Goal: Task Accomplishment & Management: Use online tool/utility

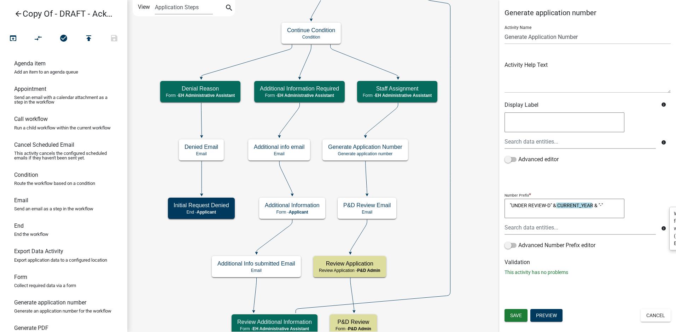
click at [388, 114] on icon at bounding box center [381, 119] width 33 height 33
click at [367, 181] on icon at bounding box center [365, 177] width 1 height 33
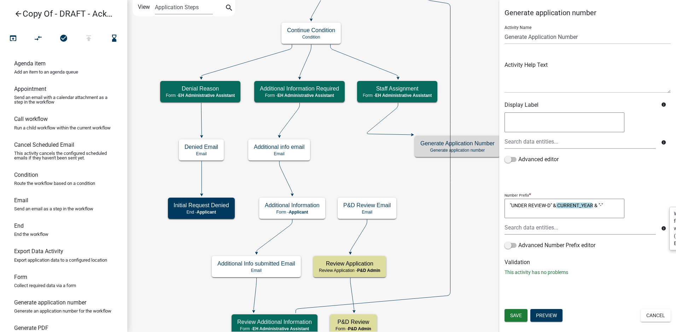
click at [403, 135] on icon at bounding box center [389, 119] width 45 height 32
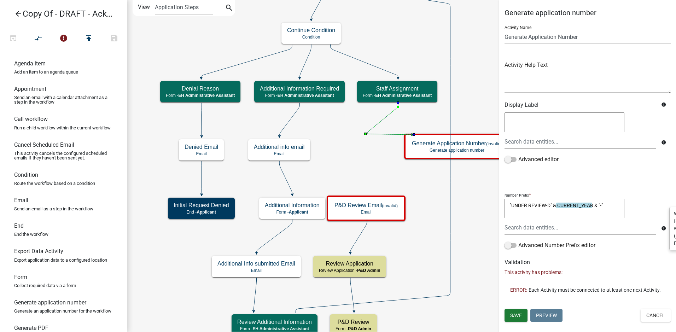
click at [382, 120] on icon at bounding box center [389, 119] width 45 height 32
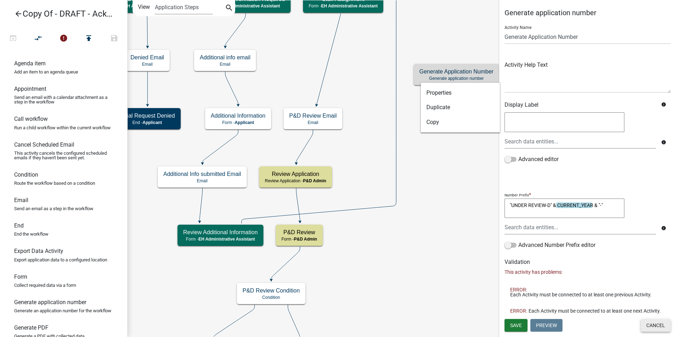
click at [654, 325] on button "Cancel" at bounding box center [655, 325] width 30 height 13
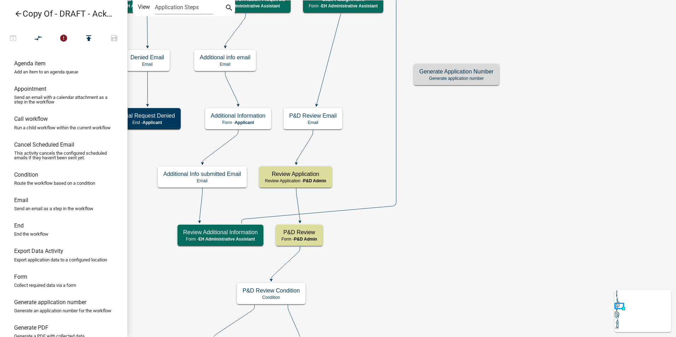
click at [440, 82] on div "Generate Application Number Generate application number" at bounding box center [455, 74] width 85 height 21
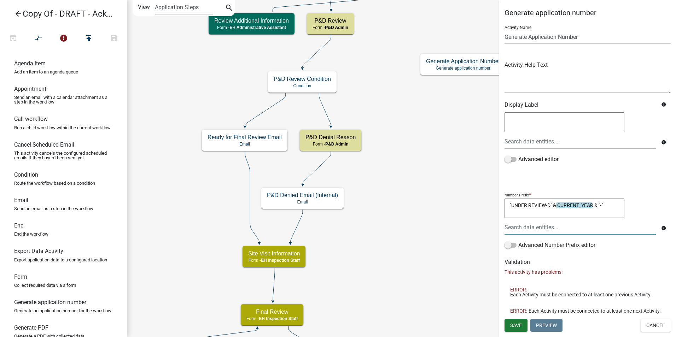
drag, startPoint x: 546, startPoint y: 205, endPoint x: 512, endPoint y: 202, distance: 34.7
click at [512, 202] on textarea ""UNDER REVIEW-D" & CURRENT_YEAR & "-"" at bounding box center [564, 209] width 120 height 20
type textarea ""D" & CURRENT_YEAR & "-""
click at [510, 326] on span "Save" at bounding box center [516, 325] width 12 height 6
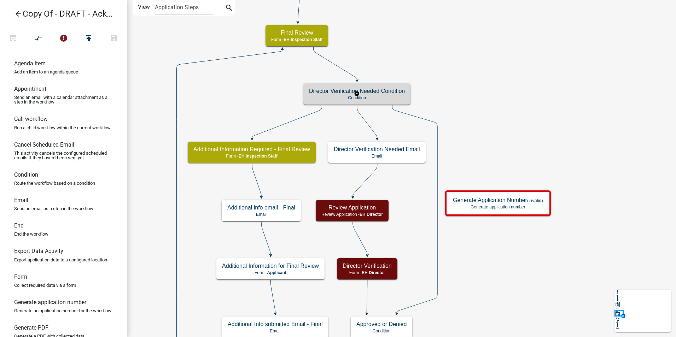
click at [317, 98] on p "Condition" at bounding box center [357, 97] width 96 height 5
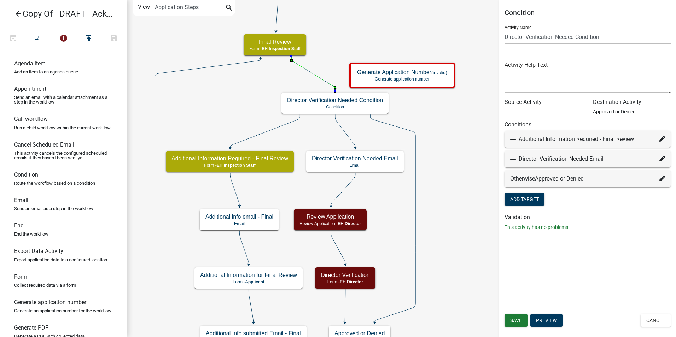
click at [310, 72] on icon at bounding box center [312, 72] width 43 height 33
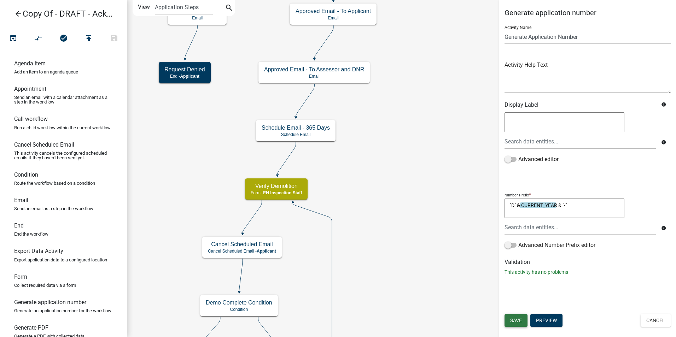
click at [512, 321] on span "Save" at bounding box center [516, 321] width 12 height 6
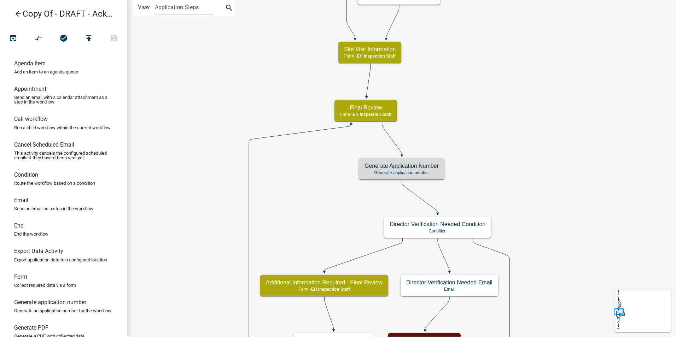
click at [18, 13] on icon "arrow_back" at bounding box center [18, 15] width 8 height 10
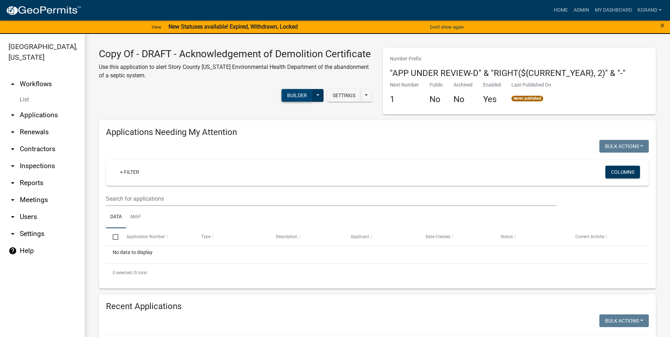
click at [293, 102] on button "Builder" at bounding box center [297, 95] width 31 height 13
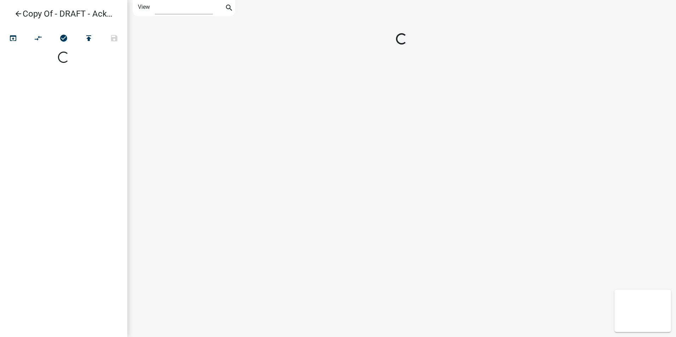
select select "1"
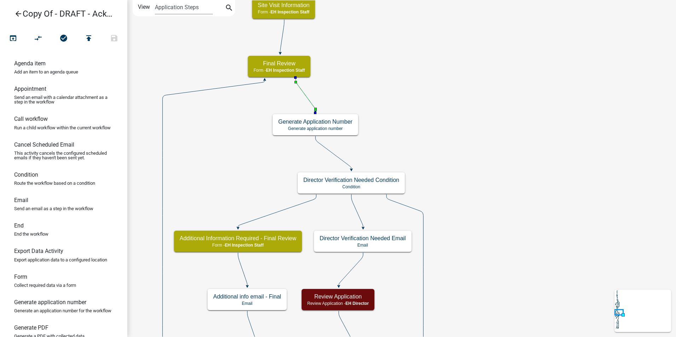
click at [307, 100] on icon at bounding box center [305, 94] width 20 height 33
click at [334, 155] on icon at bounding box center [333, 152] width 36 height 33
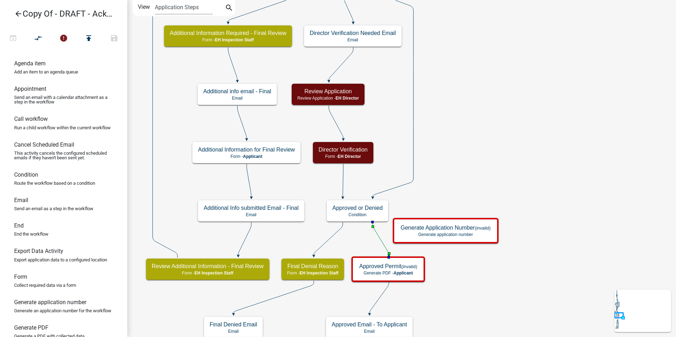
click at [382, 242] on icon at bounding box center [380, 238] width 16 height 33
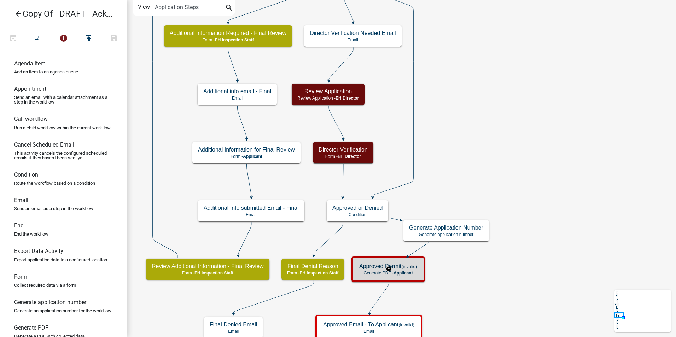
click at [404, 274] on span "Applicant" at bounding box center [402, 273] width 19 height 5
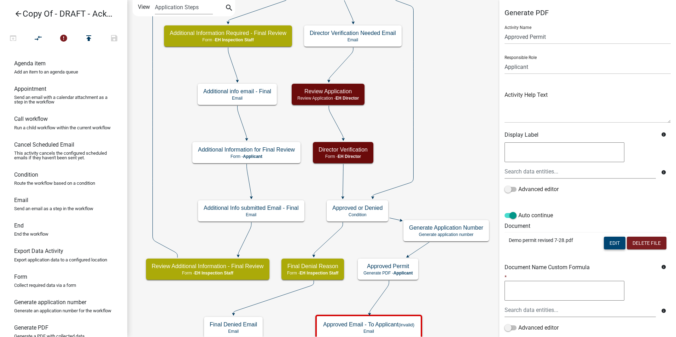
click at [607, 247] on button "Edit" at bounding box center [614, 243] width 22 height 13
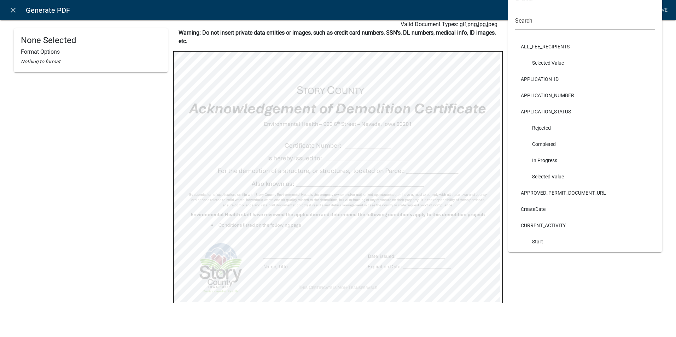
scroll to position [46, 0]
select select
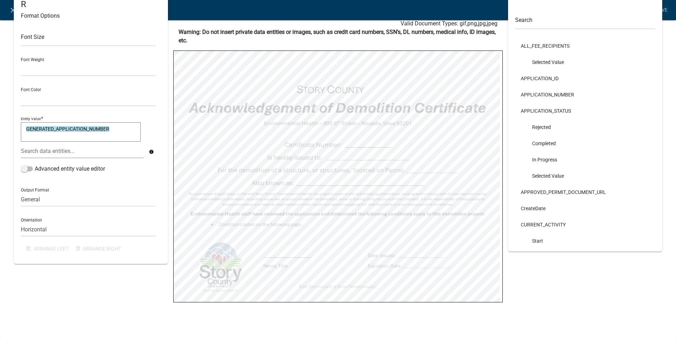
click at [7, 90] on div "GENERATED_APPLICATION_NUMBER Format Options Font Size Font Weight Normal Bold F…" at bounding box center [338, 146] width 676 height 368
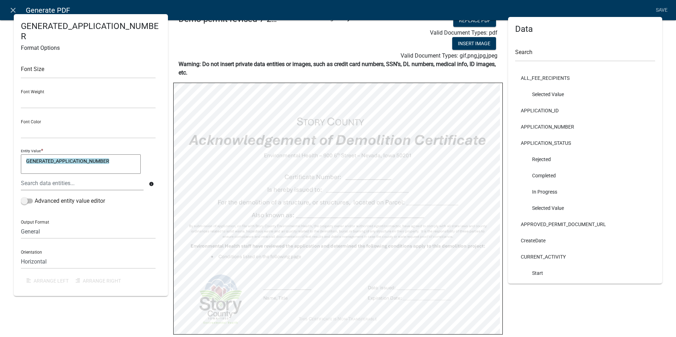
scroll to position [0, 0]
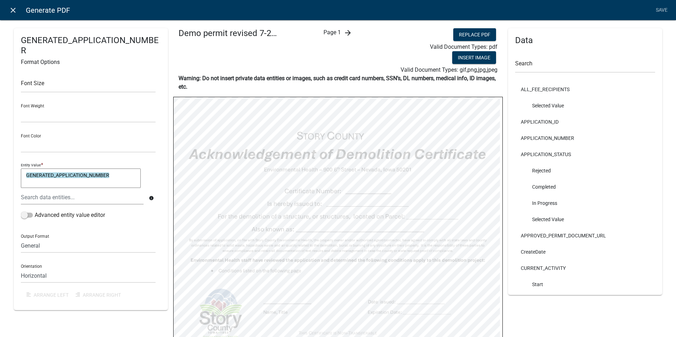
click at [14, 14] on icon "close" at bounding box center [13, 10] width 8 height 8
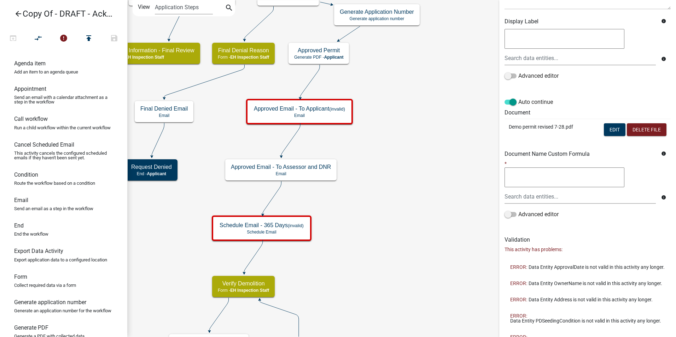
scroll to position [246, 0]
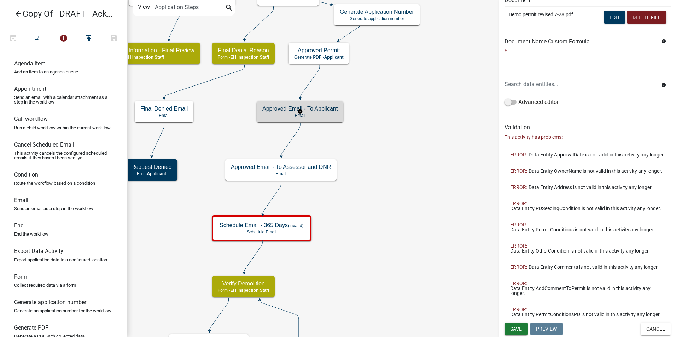
scroll to position [0, 0]
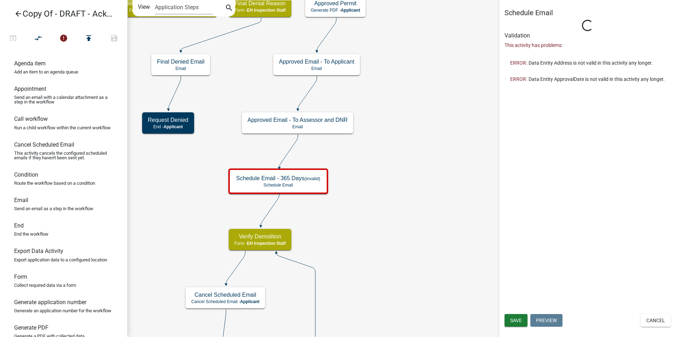
select select
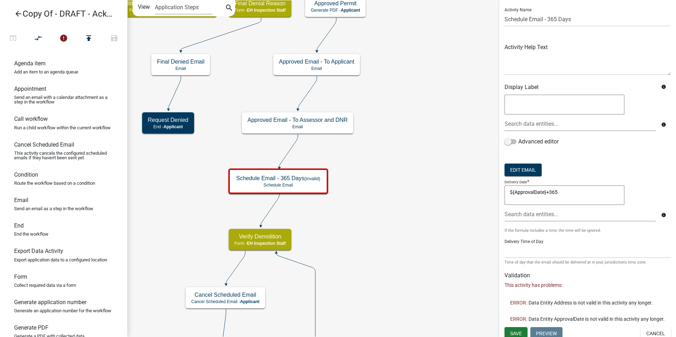
scroll to position [27, 0]
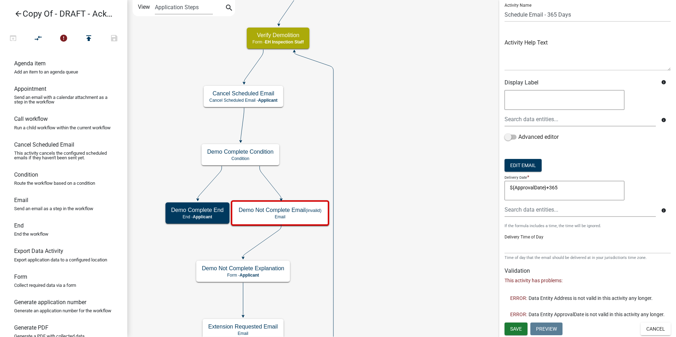
click at [391, 204] on icon "Start Start - Applicant Owner and Property Information Form - Applicant Parcel …" at bounding box center [402, 287] width 548 height 574
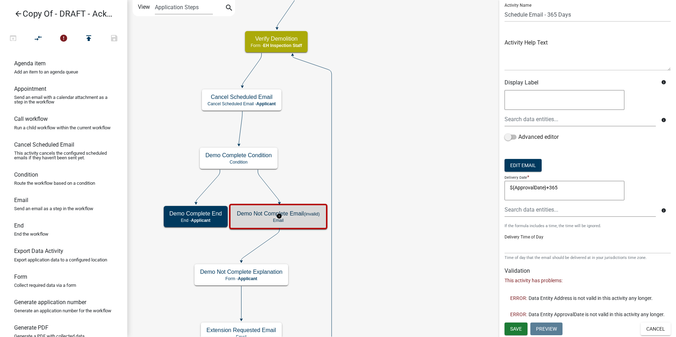
scroll to position [0, 0]
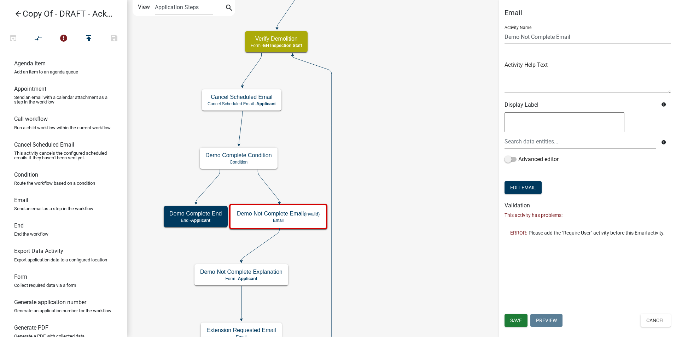
click at [398, 265] on icon "Start Start - Applicant Owner and Property Information Form - Applicant Parcel …" at bounding box center [402, 289] width 548 height 578
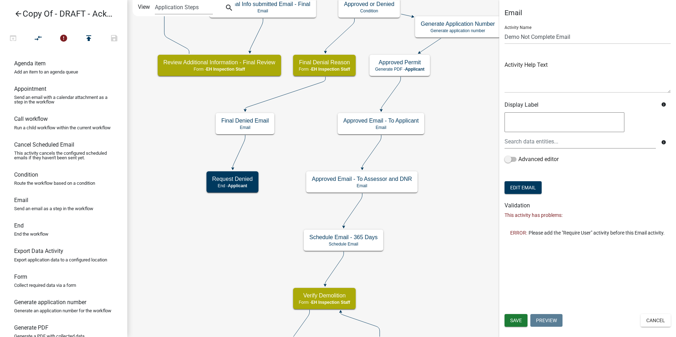
click at [16, 12] on icon "arrow_back" at bounding box center [18, 15] width 8 height 10
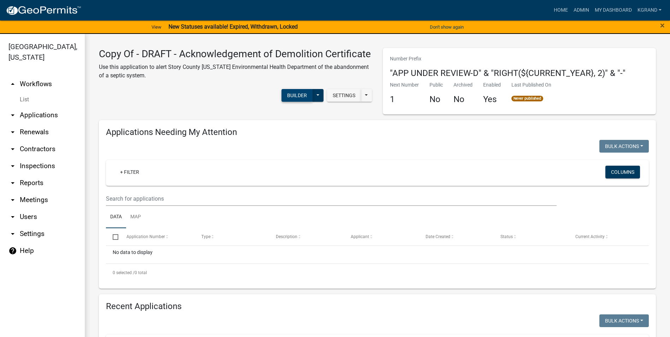
click at [291, 102] on button "Builder" at bounding box center [297, 95] width 31 height 13
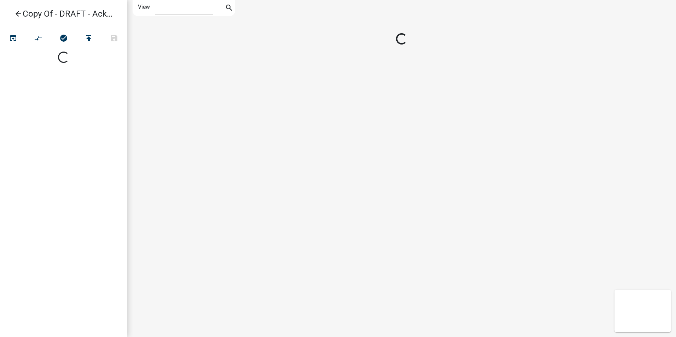
select select "1"
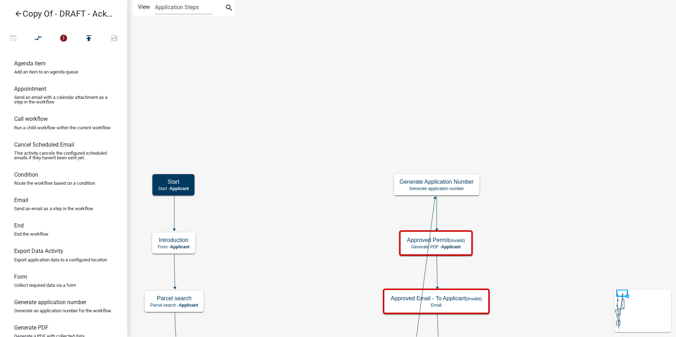
click at [618, 324] on icon at bounding box center [620, 309] width 4 height 31
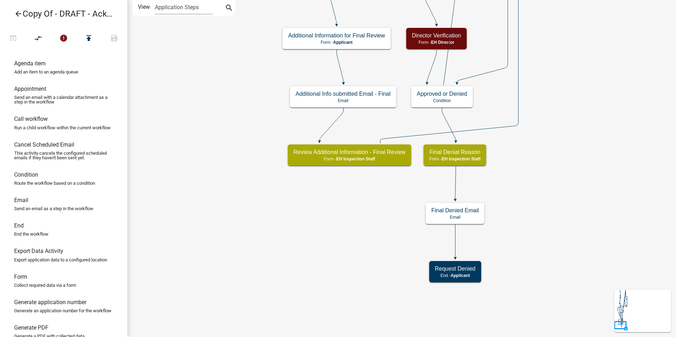
click at [17, 16] on icon "arrow_back" at bounding box center [18, 15] width 8 height 10
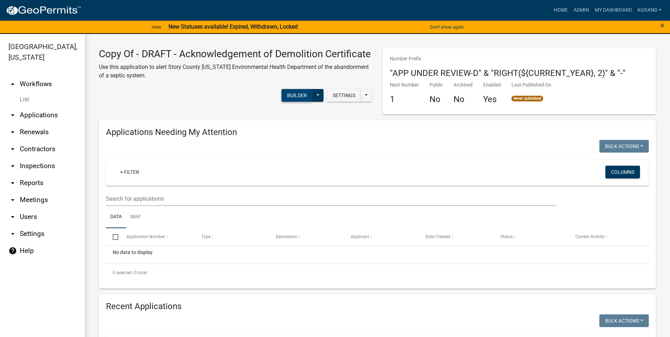
click at [290, 102] on button "Builder" at bounding box center [297, 95] width 31 height 13
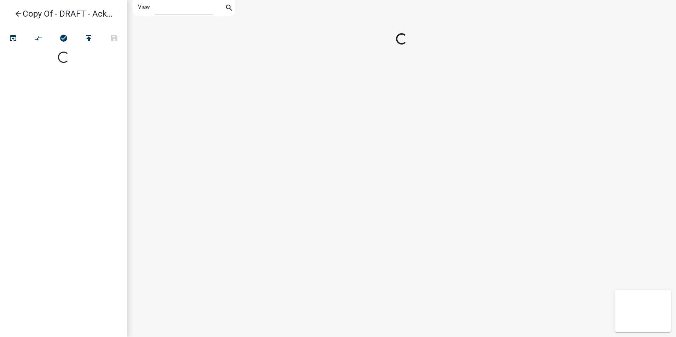
select select "1"
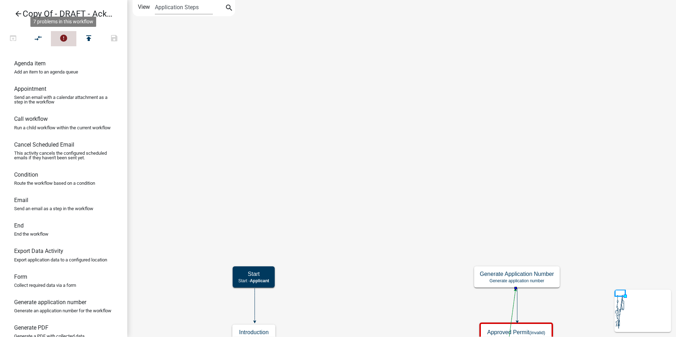
click at [62, 38] on icon "error" at bounding box center [63, 39] width 8 height 10
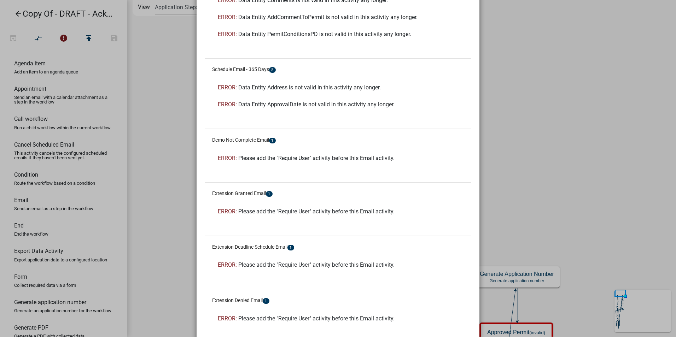
scroll to position [320, 0]
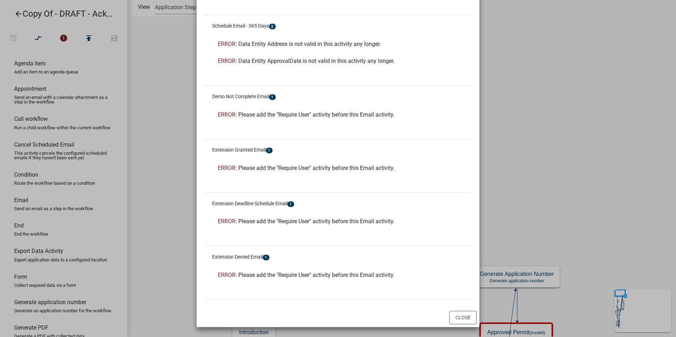
click at [515, 152] on ngb-modal-window "Copy Of - DRAFT - Acknowledgement of Demolition Certificate Validation × 7 prob…" at bounding box center [338, 168] width 676 height 337
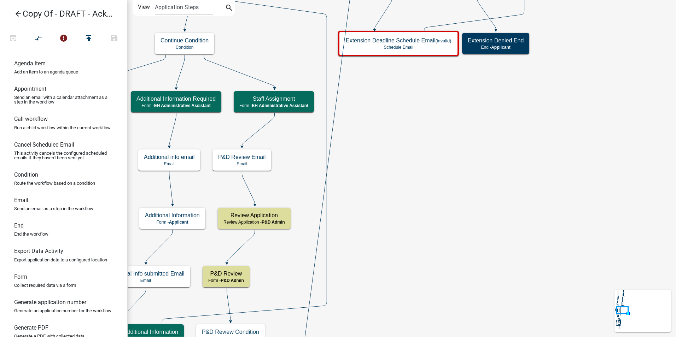
click at [338, 91] on icon at bounding box center [343, 44] width 213 height 1607
click at [337, 91] on icon at bounding box center [343, 44] width 213 height 1607
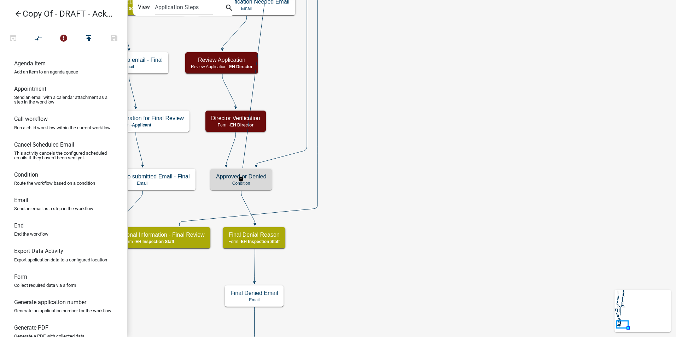
click at [237, 188] on div "Approved or Denied Condition" at bounding box center [240, 179] width 61 height 21
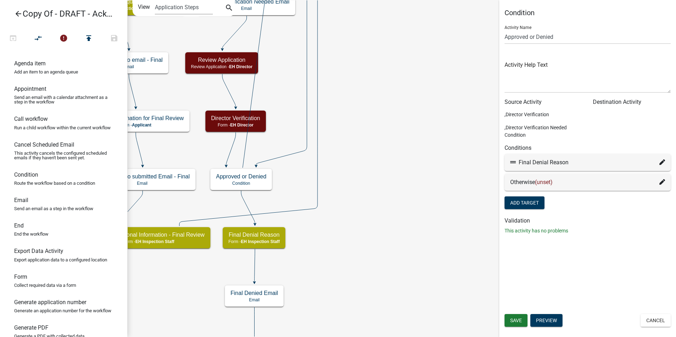
click at [660, 184] on icon at bounding box center [662, 182] width 6 height 6
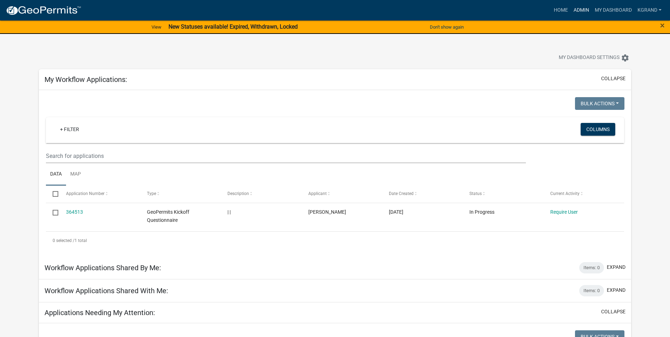
click at [583, 9] on link "Admin" at bounding box center [581, 10] width 21 height 13
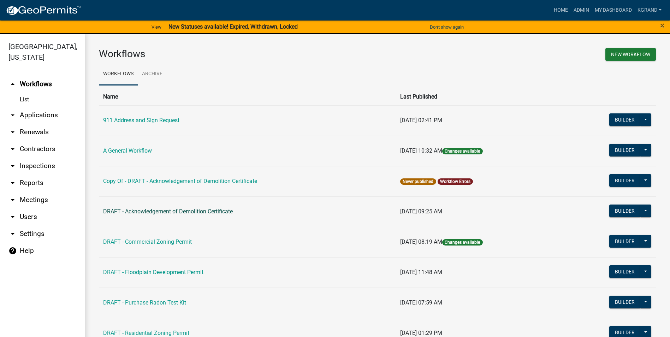
click at [158, 212] on link "DRAFT - Acknowledgement of Demolition Certificate" at bounding box center [168, 211] width 130 height 7
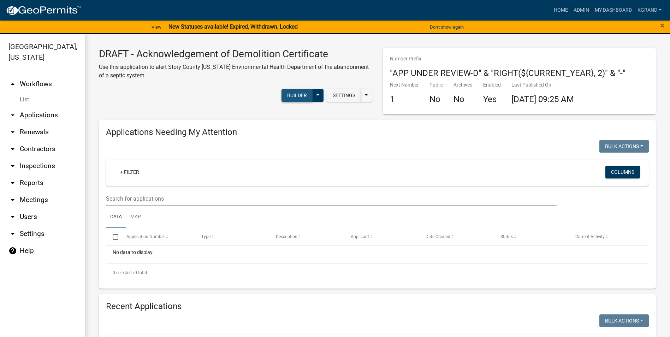
click at [293, 94] on button "Builder" at bounding box center [297, 95] width 31 height 13
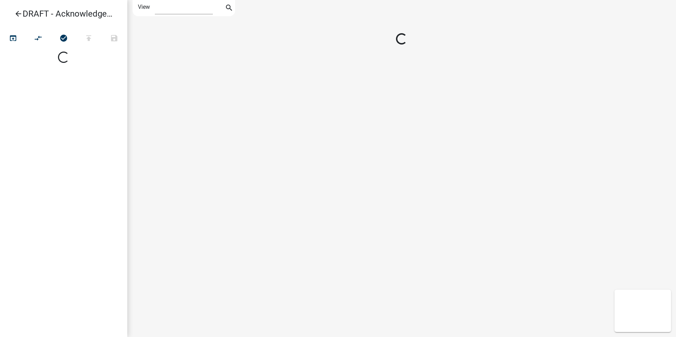
select select "1"
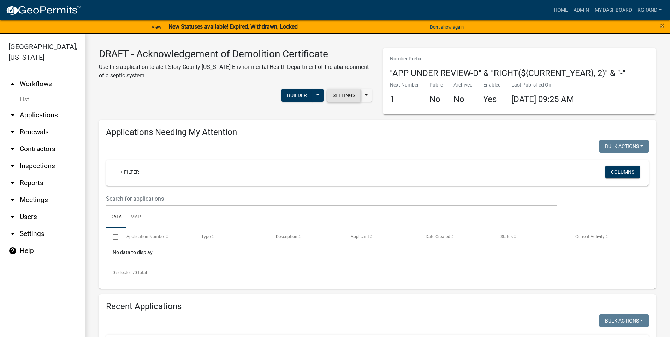
click at [338, 97] on button "Settings" at bounding box center [344, 95] width 34 height 13
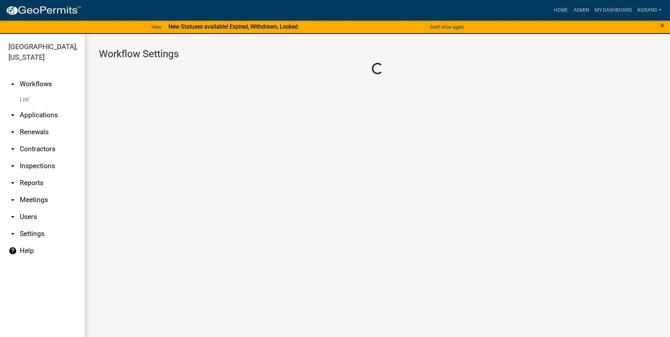
select select "1"
select select "2fdccdfa-7728-4211-88ce-e4301666c427"
select select "e0919c0a-b951-4248-9421-bdfc3fc6a9ad"
select select "3"
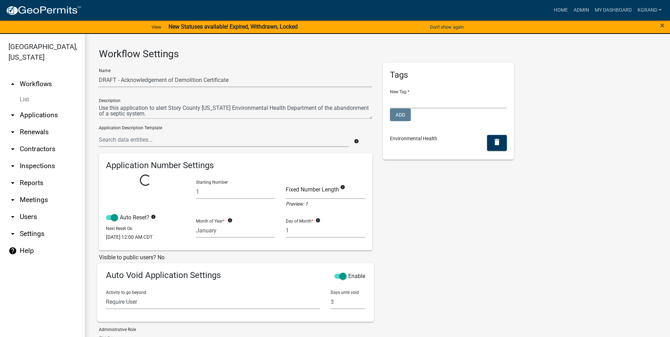
select select
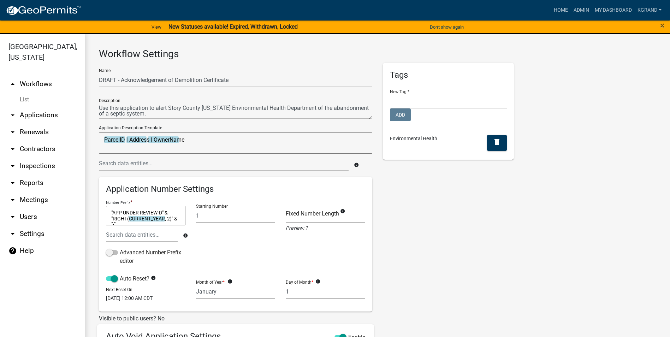
click at [420, 250] on div "Tags New Tag * Planning and Development Add Environmental Health delete" at bounding box center [449, 273] width 142 height 421
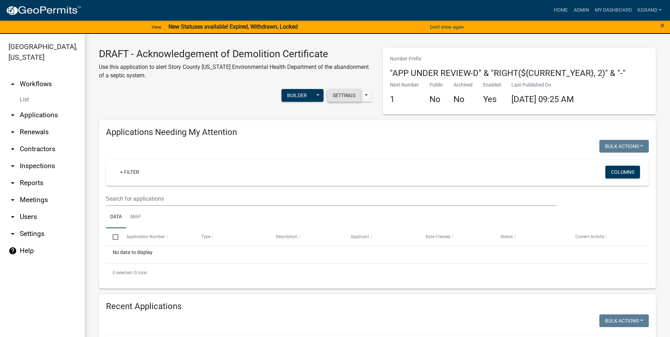
click at [333, 94] on button "Settings" at bounding box center [344, 95] width 34 height 13
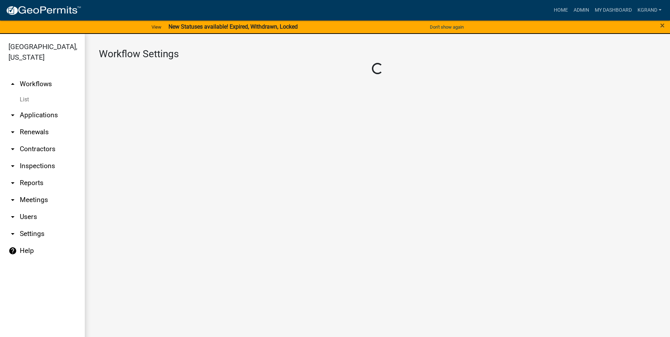
select select "1"
select select "2fdccdfa-7728-4211-88ce-e4301666c427"
select select "e0919c0a-b951-4248-9421-bdfc3fc6a9ad"
select select "3"
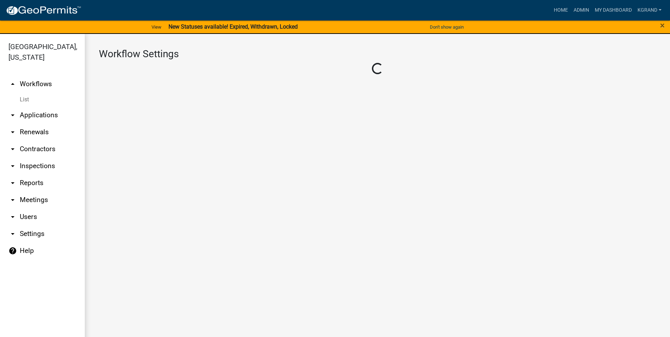
select select
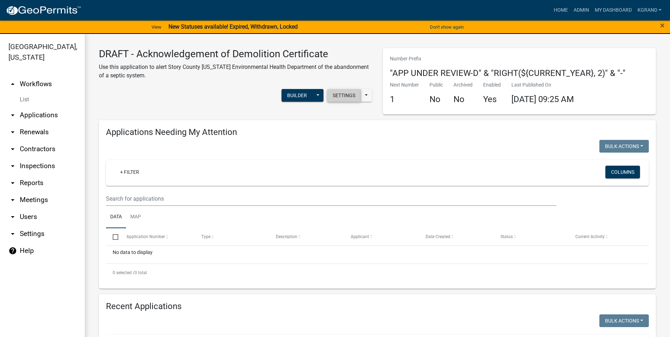
click at [349, 99] on button "Settings" at bounding box center [344, 95] width 34 height 13
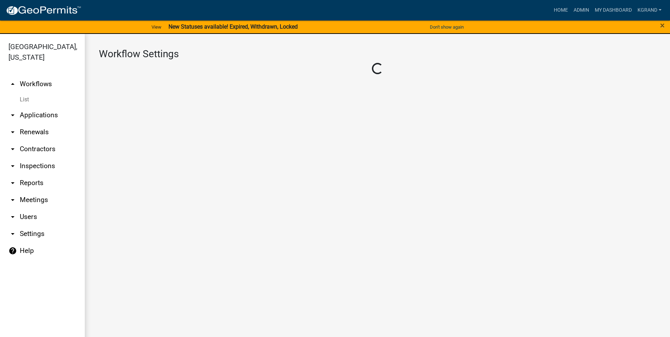
select select "1"
select select "2fdccdfa-7728-4211-88ce-e4301666c427"
select select "e0919c0a-b951-4248-9421-bdfc3fc6a9ad"
select select "3"
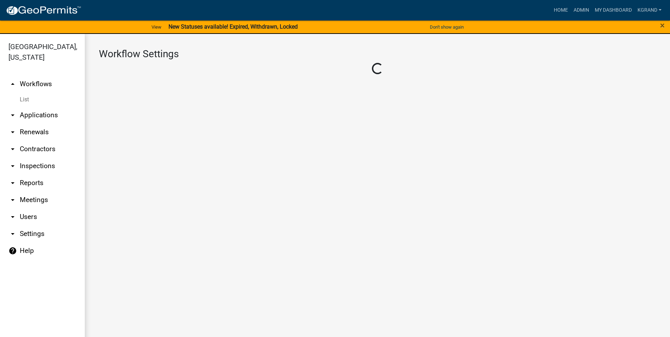
select select
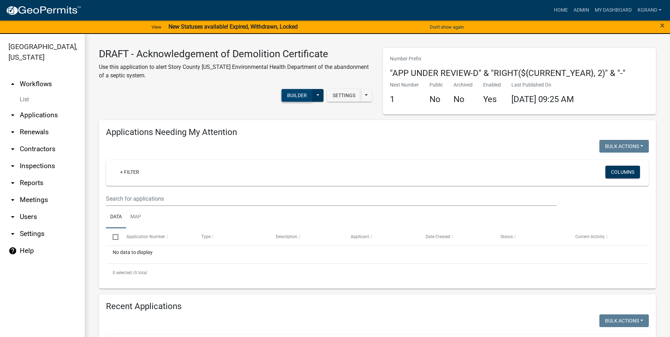
click at [295, 96] on button "Builder" at bounding box center [297, 95] width 31 height 13
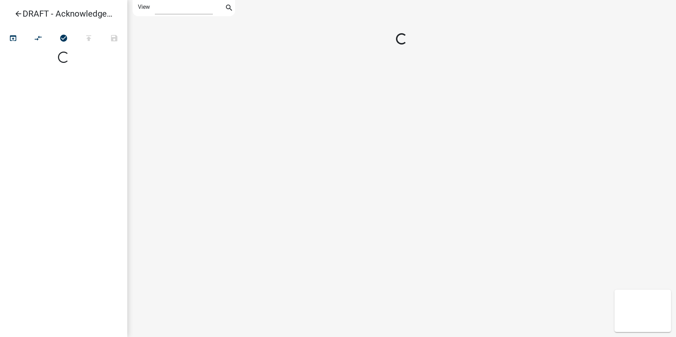
select select "1"
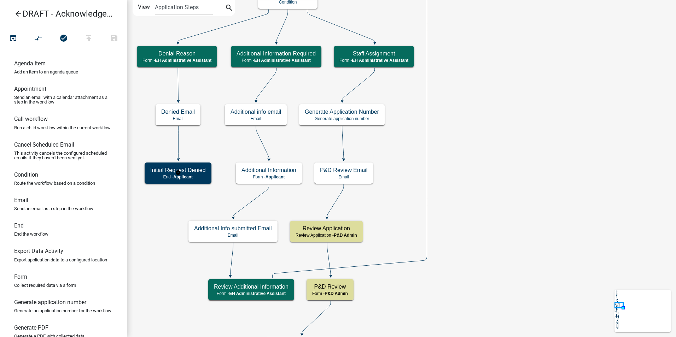
scroll to position [416, 0]
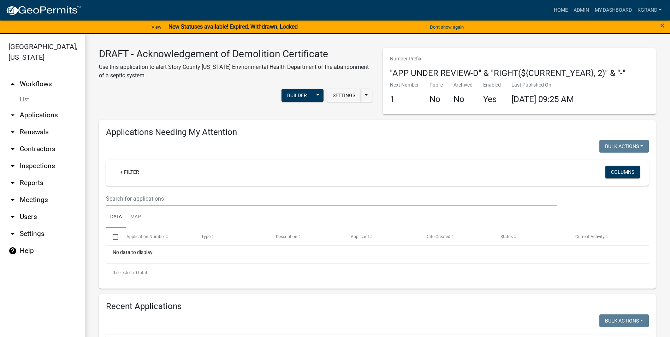
click at [24, 242] on link "help Help" at bounding box center [42, 250] width 85 height 17
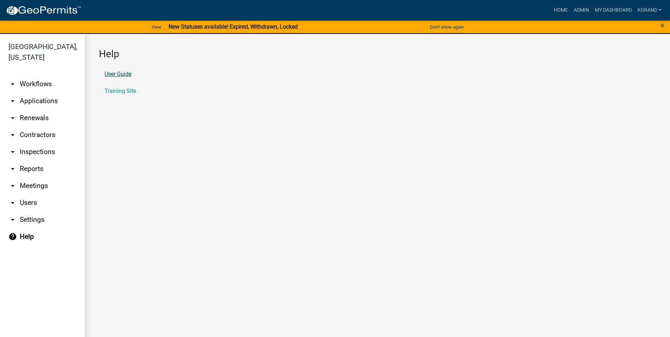
click at [119, 75] on link "User Guide" at bounding box center [118, 74] width 27 height 6
click at [28, 76] on link "arrow_drop_down Workflows" at bounding box center [42, 84] width 85 height 17
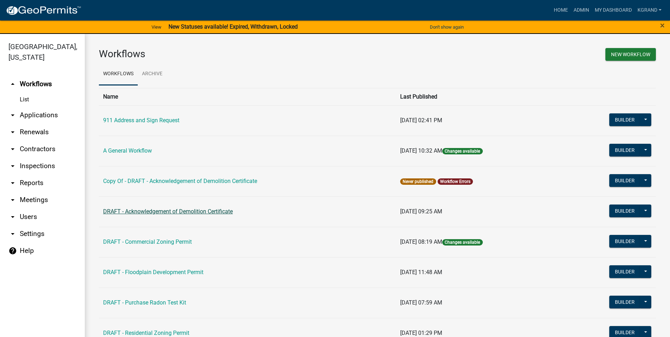
click at [197, 211] on link "DRAFT - Acknowledgement of Demolition Certificate" at bounding box center [168, 211] width 130 height 7
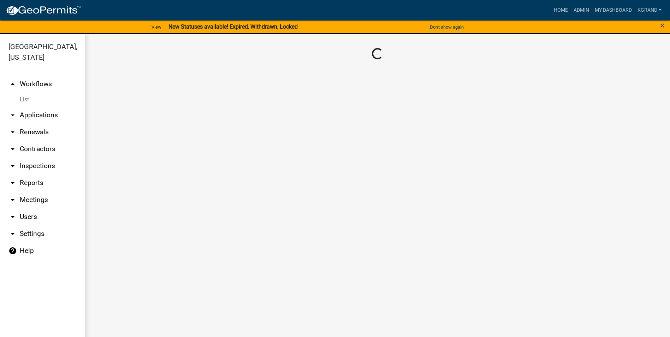
click at [197, 211] on main "Loading..." at bounding box center [377, 190] width 585 height 312
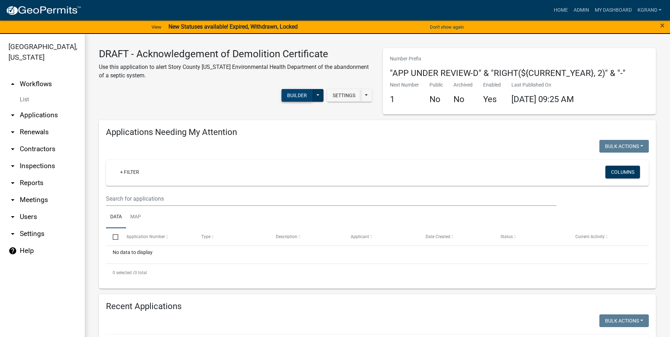
click at [297, 95] on button "Builder" at bounding box center [297, 95] width 31 height 13
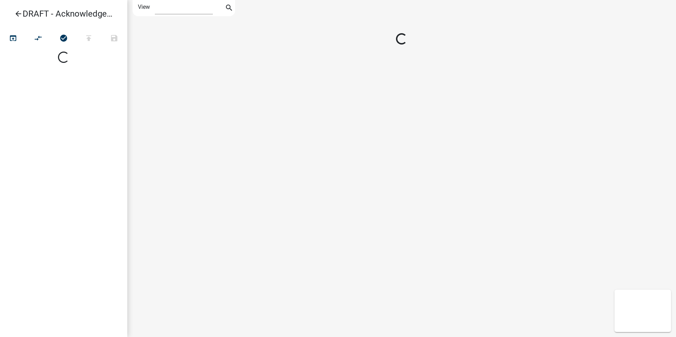
select select "1"
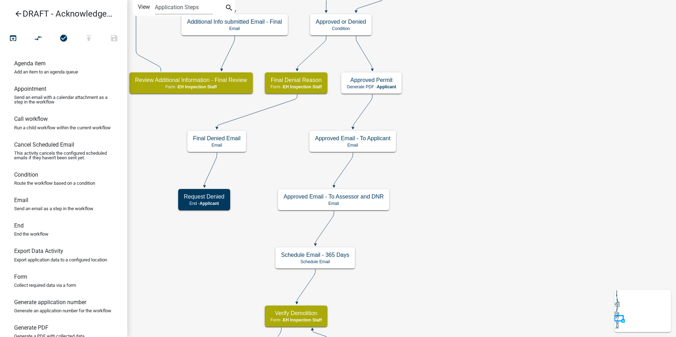
click at [19, 14] on icon "arrow_back" at bounding box center [18, 15] width 8 height 10
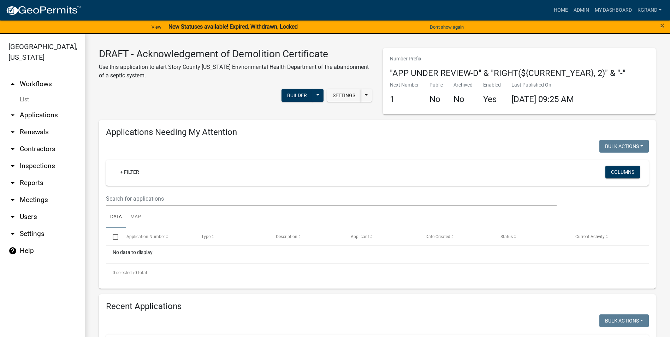
click at [37, 76] on link "arrow_drop_up Workflows" at bounding box center [42, 84] width 85 height 17
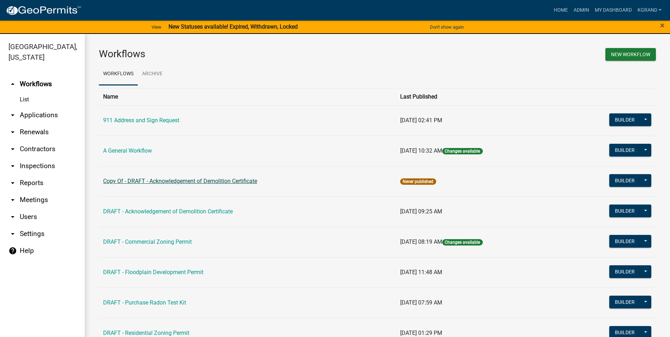
click at [133, 184] on link "Copy Of - DRAFT - Acknowledgement of Demolition Certificate" at bounding box center [180, 181] width 154 height 7
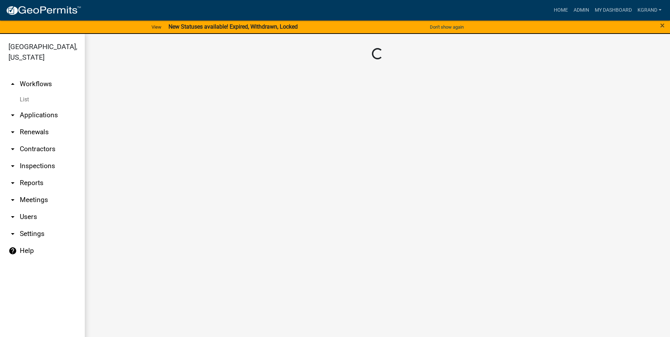
click at [133, 184] on main "Loading..." at bounding box center [377, 190] width 585 height 312
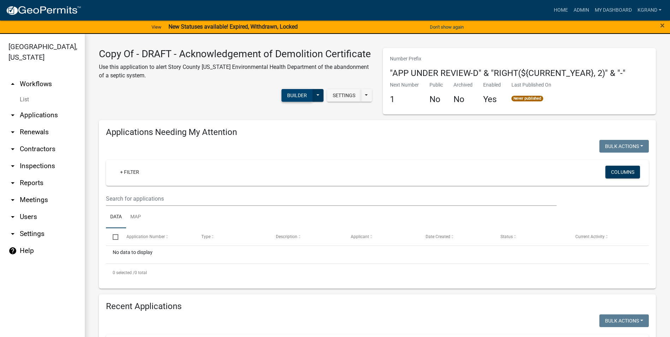
click at [287, 102] on button "Builder" at bounding box center [297, 95] width 31 height 13
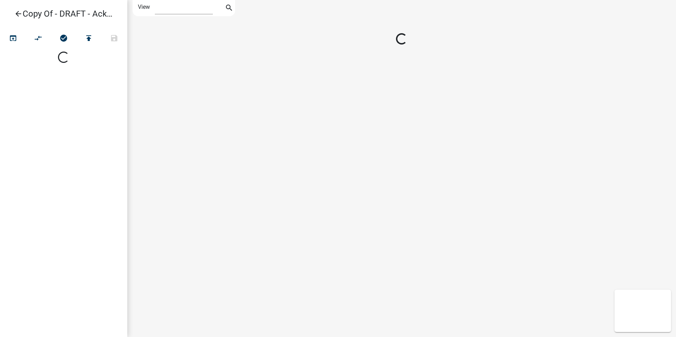
select select "1"
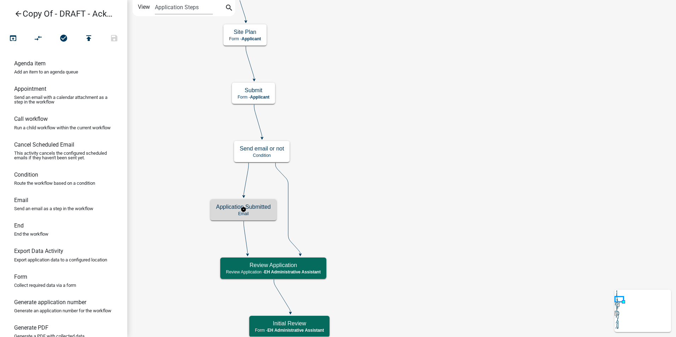
click at [243, 212] on p "Email" at bounding box center [243, 213] width 55 height 5
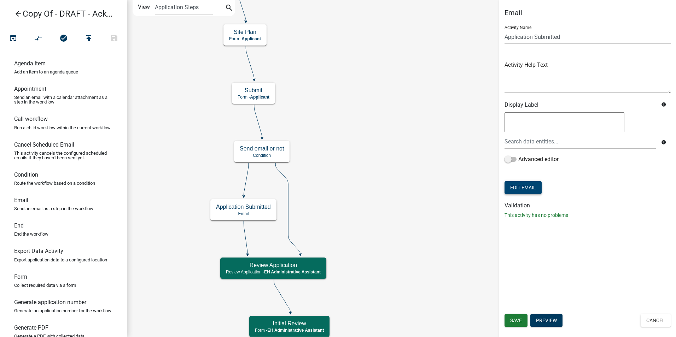
click at [518, 187] on button "Edit Email" at bounding box center [522, 187] width 37 height 13
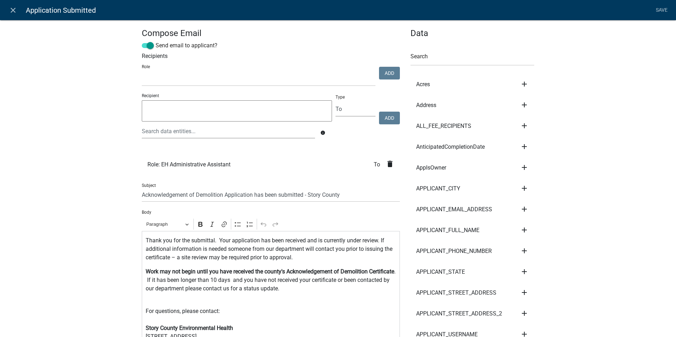
select select
click at [13, 11] on icon "close" at bounding box center [13, 10] width 8 height 8
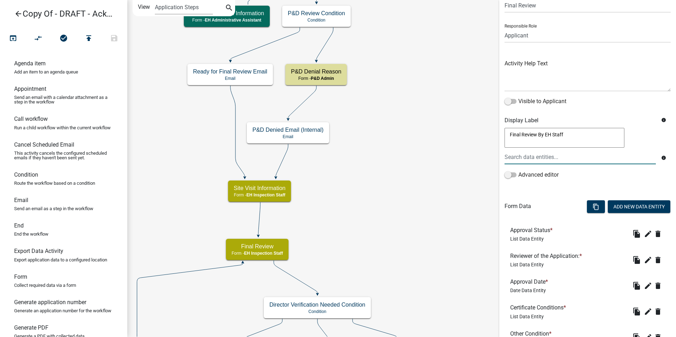
scroll to position [154, 0]
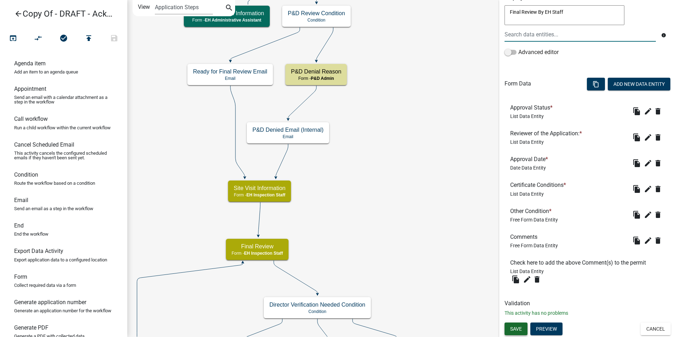
type textarea "Final Review By EH Staff"
click at [519, 326] on button "Save" at bounding box center [515, 329] width 23 height 13
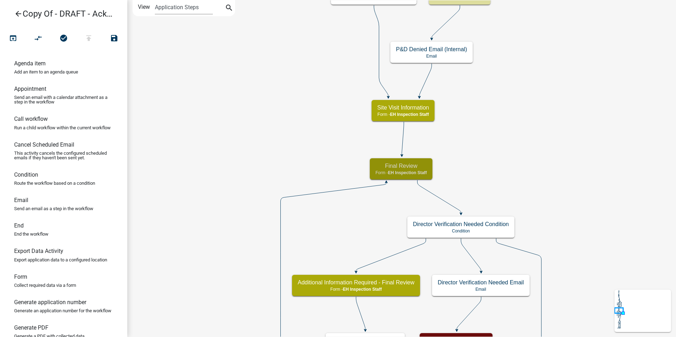
scroll to position [0, 0]
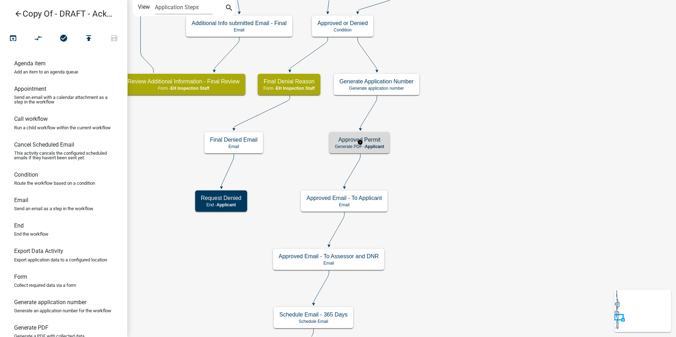
click at [342, 146] on p "Generate PDF - Applicant" at bounding box center [359, 146] width 49 height 5
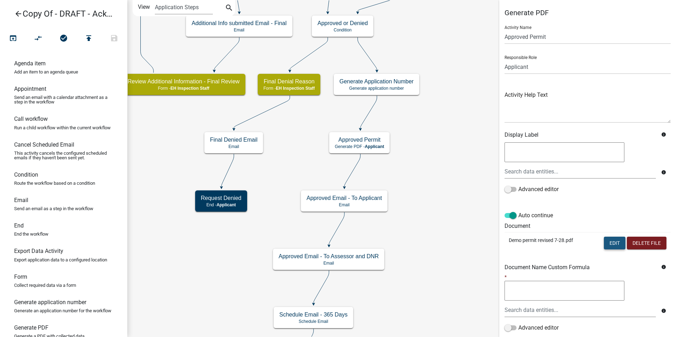
click at [611, 242] on button "Edit" at bounding box center [614, 243] width 22 height 13
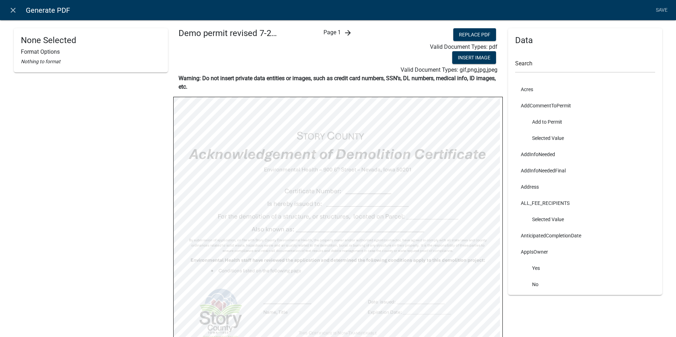
click at [346, 34] on icon "arrow_forward" at bounding box center [347, 33] width 8 height 8
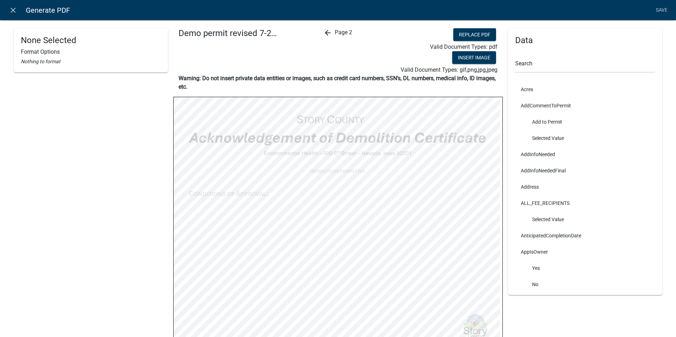
select select
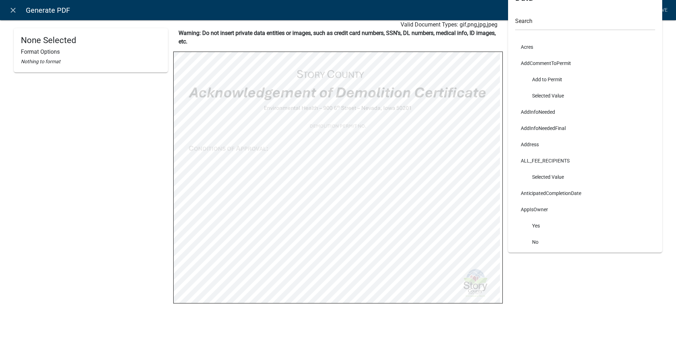
scroll to position [46, 0]
select select
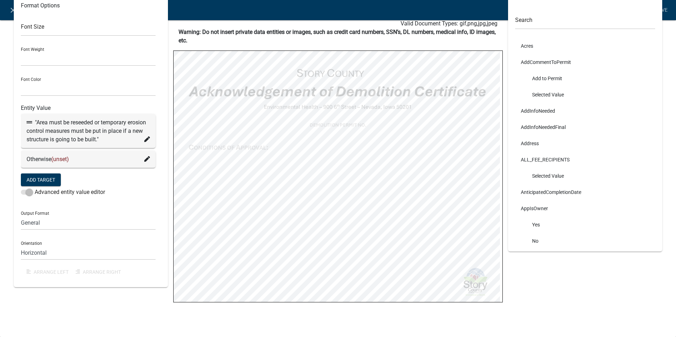
click at [144, 159] on icon at bounding box center [147, 159] width 6 height 6
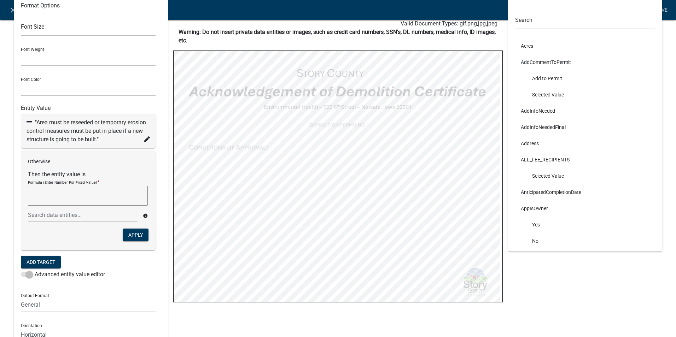
click at [158, 45] on div "Font Size Font Weight Normal Bold Font Color Black Red Entity Value "Area must …" at bounding box center [91, 187] width 140 height 351
click at [137, 57] on select "Normal Bold" at bounding box center [88, 59] width 135 height 14
click at [240, 325] on div "Demo permit revised 7-28.pdf arrow_back Page 2 Replace PDF Valid Document Types…" at bounding box center [337, 176] width 329 height 388
select select
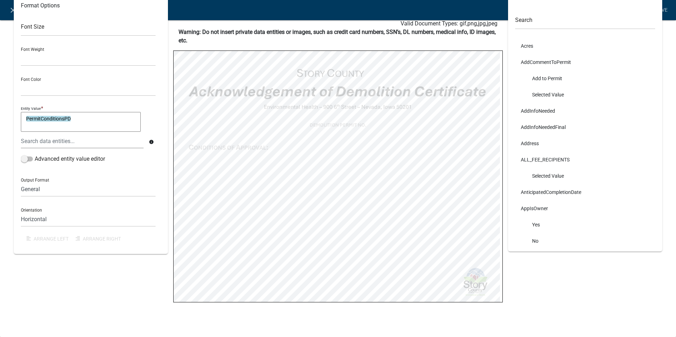
select select
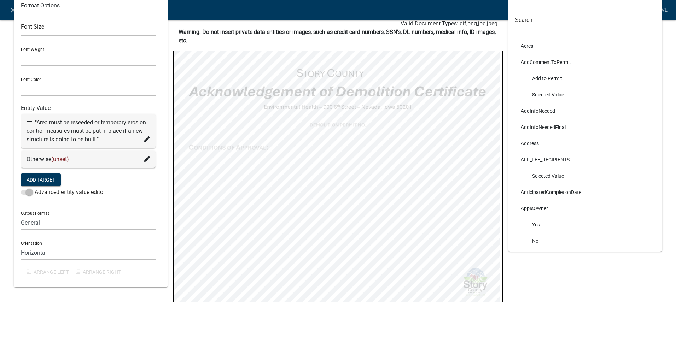
select select
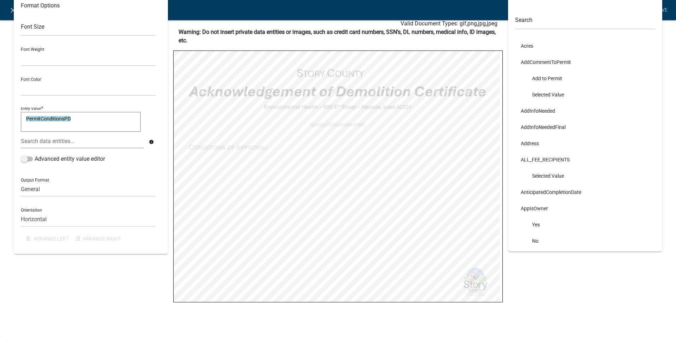
select select
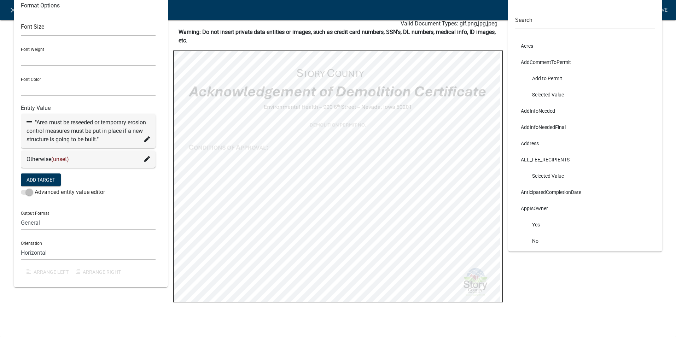
select select
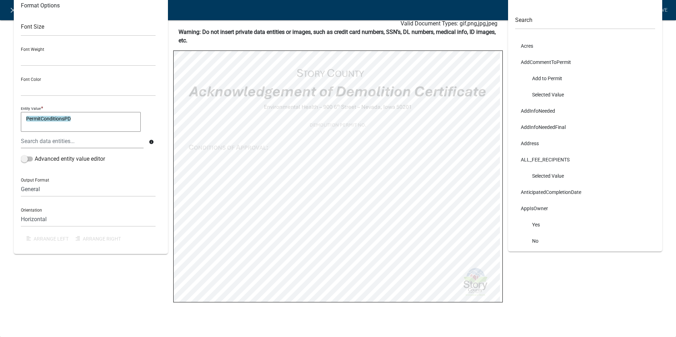
select select
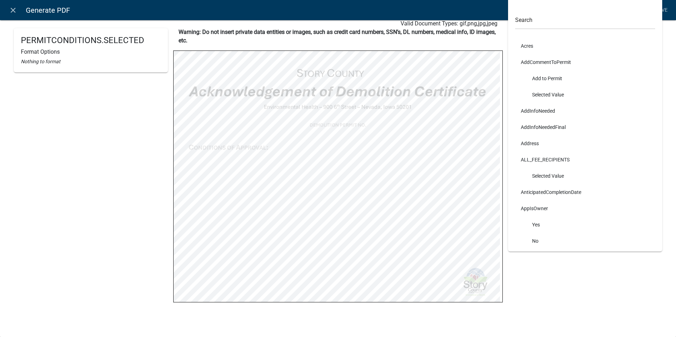
select select
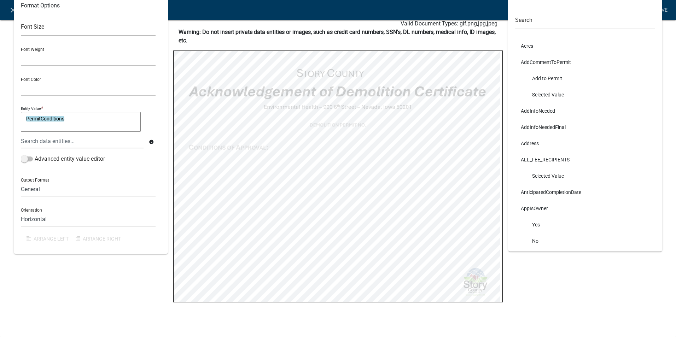
select select
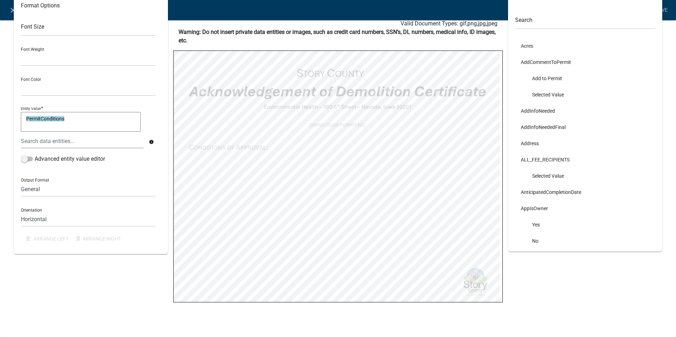
select select
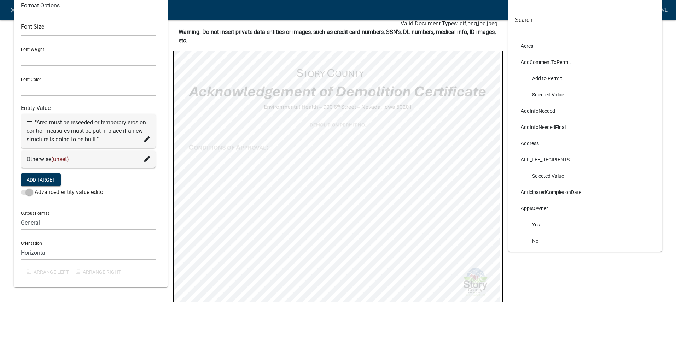
select select
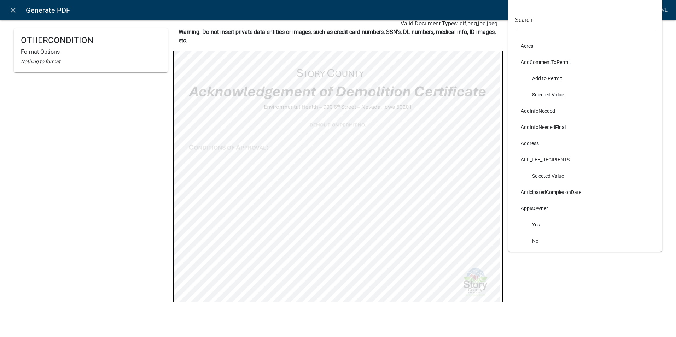
select select
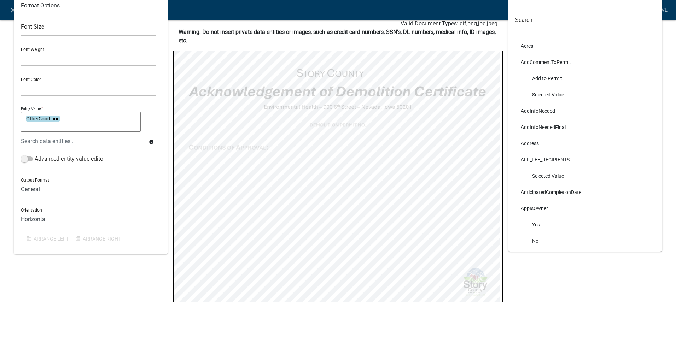
select select
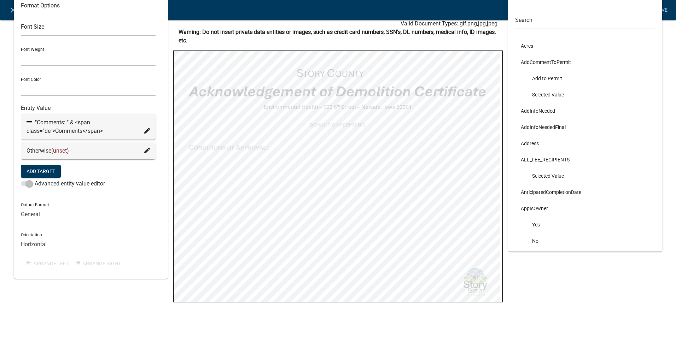
select select
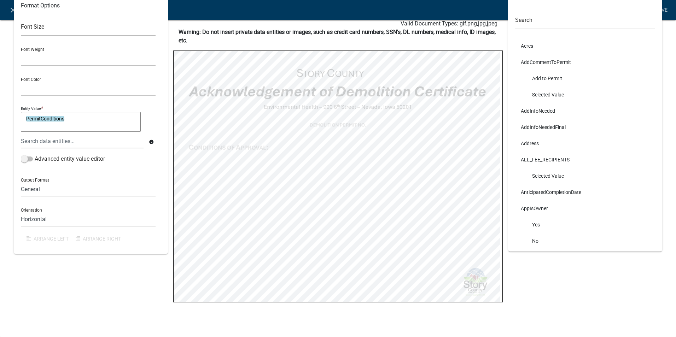
select select
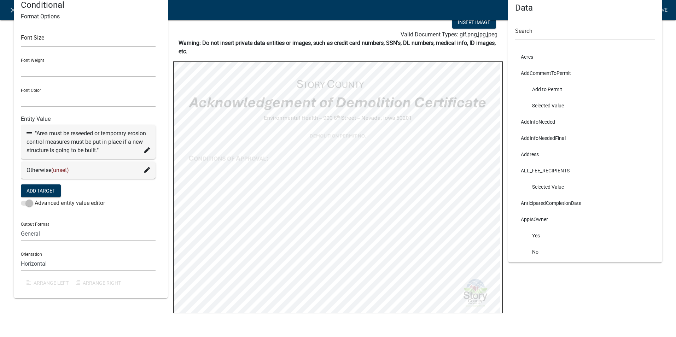
scroll to position [0, 0]
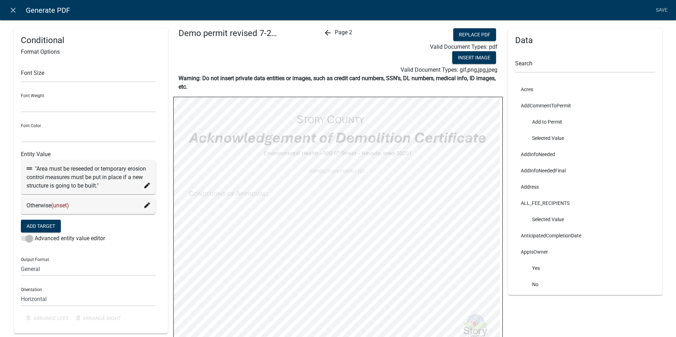
click at [324, 32] on icon "arrow_back" at bounding box center [327, 33] width 8 height 8
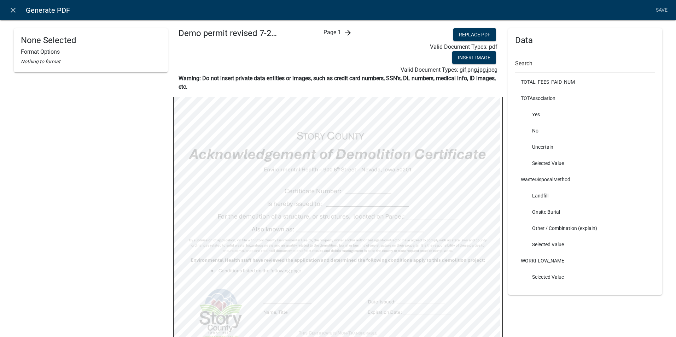
scroll to position [35, 0]
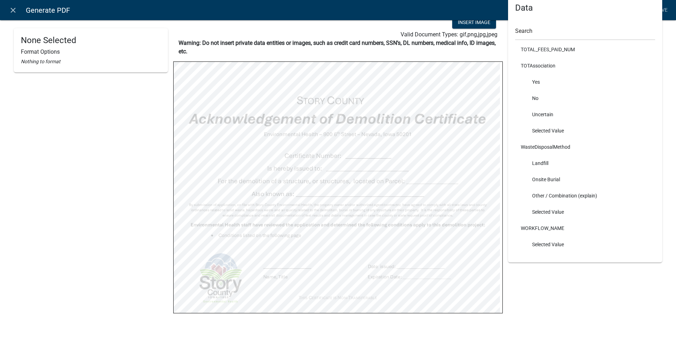
select select
select select "4"
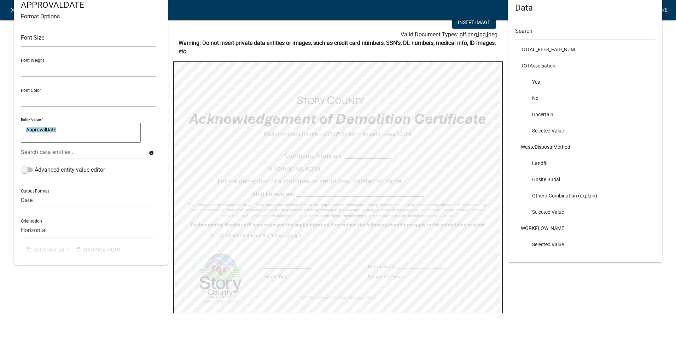
select select
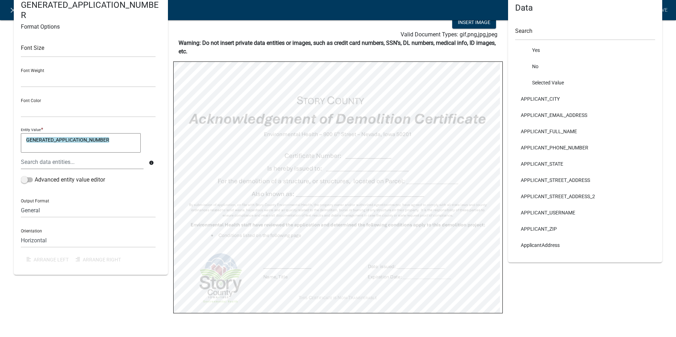
scroll to position [0, 0]
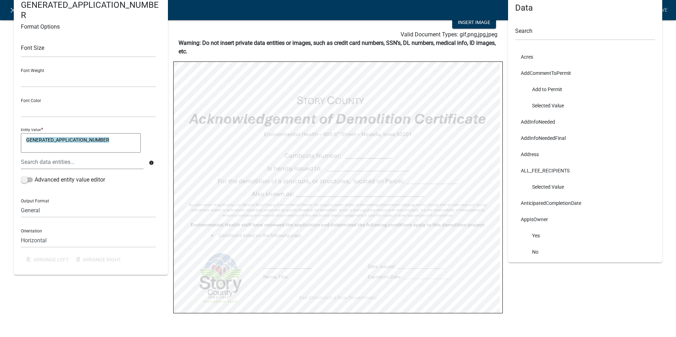
select select
select select "4"
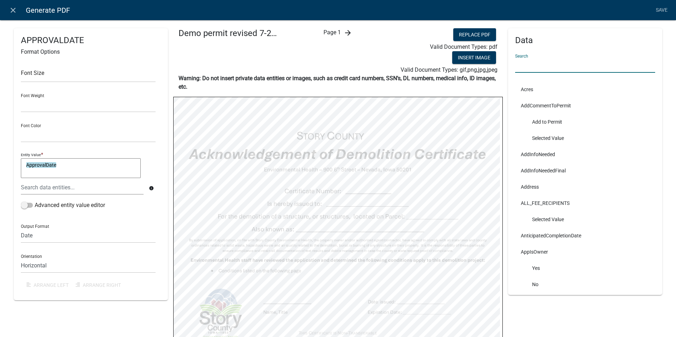
click at [517, 63] on input "text" at bounding box center [585, 65] width 140 height 14
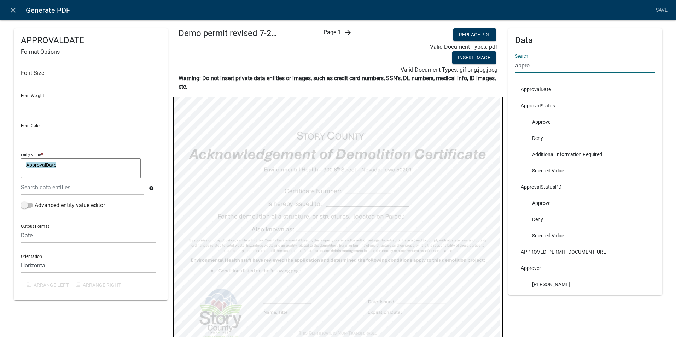
type input "appro"
click at [543, 91] on li "ApprovalDate" at bounding box center [585, 89] width 140 height 16
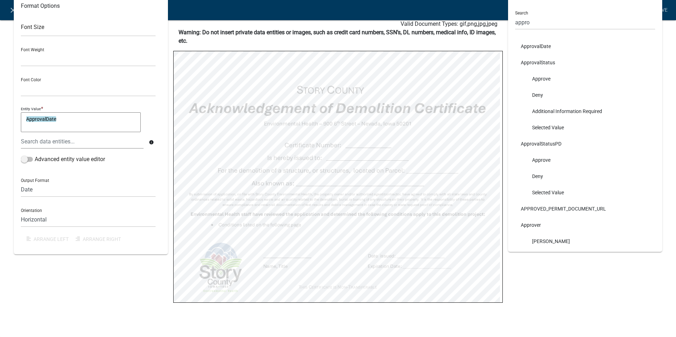
scroll to position [46, 0]
select select
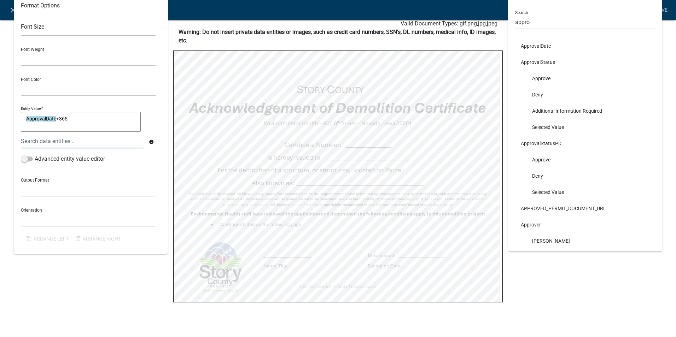
type textarea "ApprovalDate+365"
click at [56, 305] on div "${ApprovalDate}+365 Format Options Font Size Font Weight Normal Bold Font Color…" at bounding box center [90, 152] width 165 height 340
click at [589, 276] on div "Data Search appro ApprovalDate ApprovalStatus Approve Deny Additional Informati…" at bounding box center [584, 152] width 165 height 340
select select
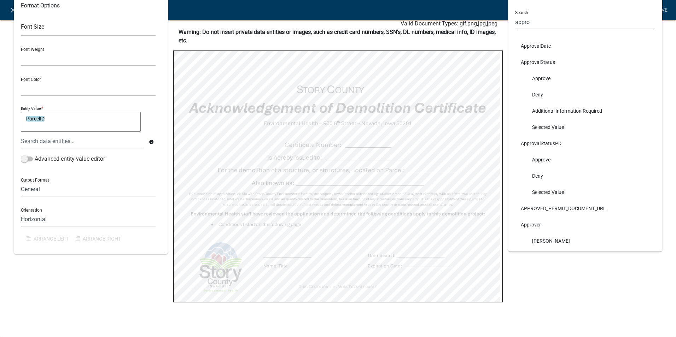
select select
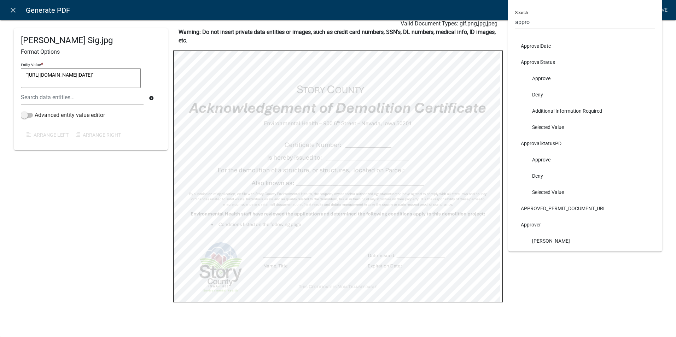
select select
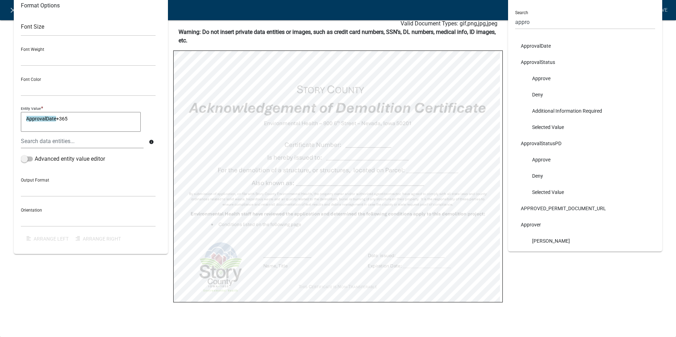
click at [535, 284] on div "Data Search appro ApprovalDate ApprovalStatus Approve Deny Additional Informati…" at bounding box center [584, 152] width 165 height 340
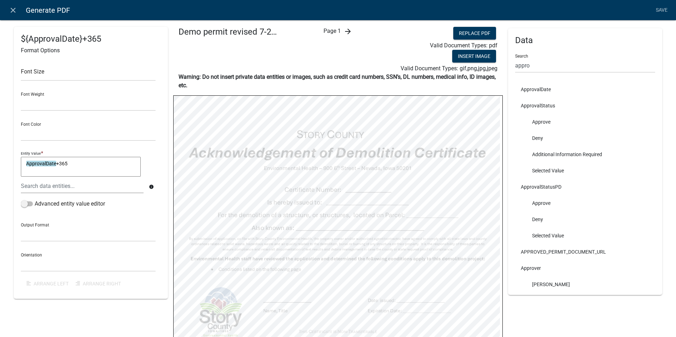
scroll to position [0, 0]
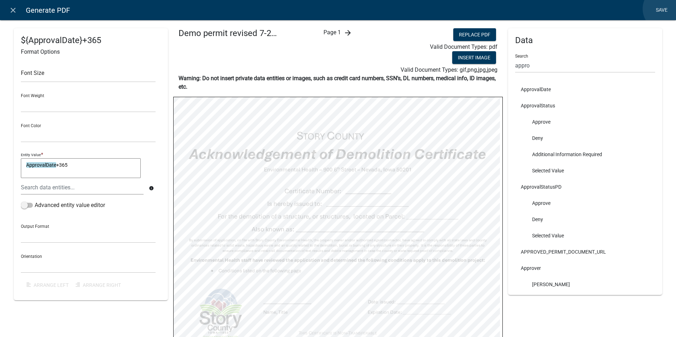
click at [665, 9] on link "Save" at bounding box center [661, 10] width 18 height 13
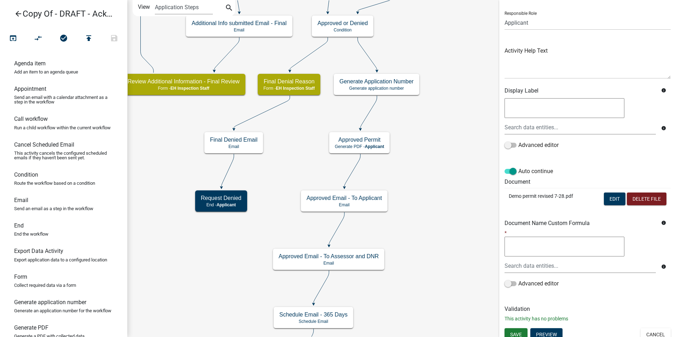
scroll to position [50, 0]
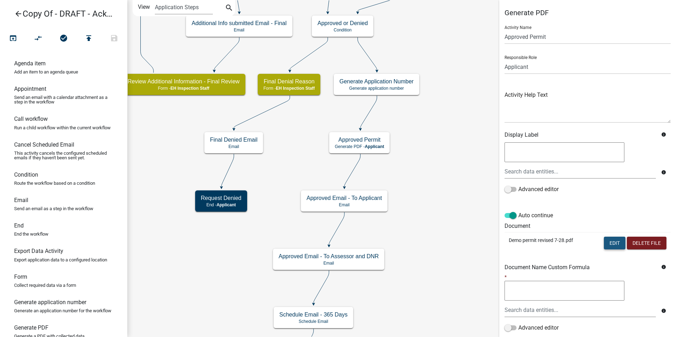
click at [608, 242] on button "Edit" at bounding box center [614, 243] width 22 height 13
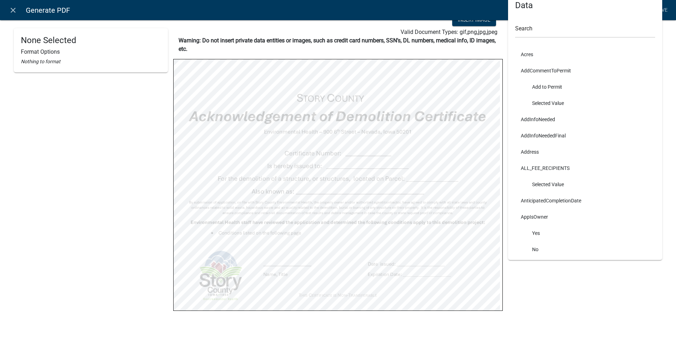
scroll to position [46, 0]
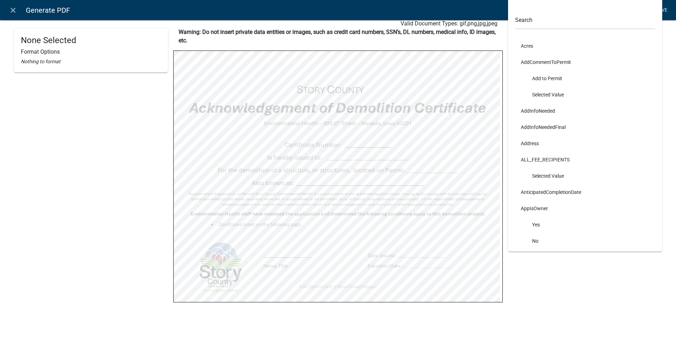
click at [659, 10] on link "Save" at bounding box center [661, 10] width 18 height 13
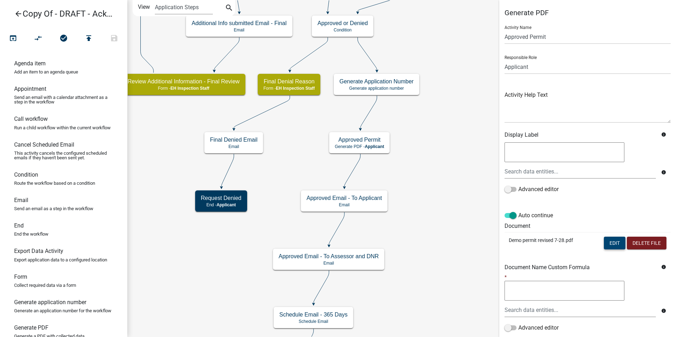
click at [606, 246] on button "Edit" at bounding box center [614, 243] width 22 height 13
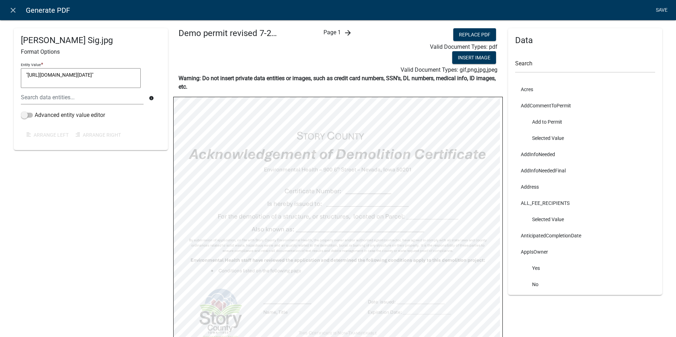
click at [663, 6] on link "Save" at bounding box center [661, 10] width 18 height 13
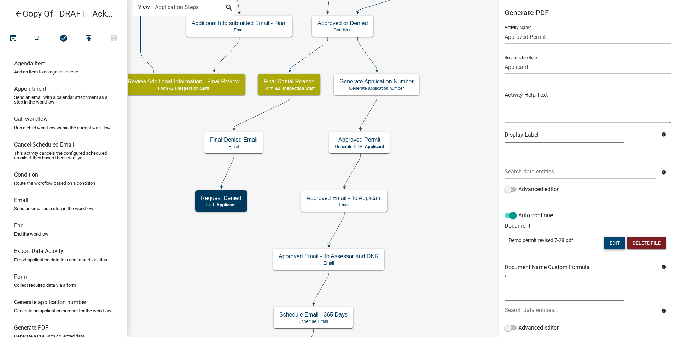
click at [603, 244] on button "Edit" at bounding box center [614, 243] width 22 height 13
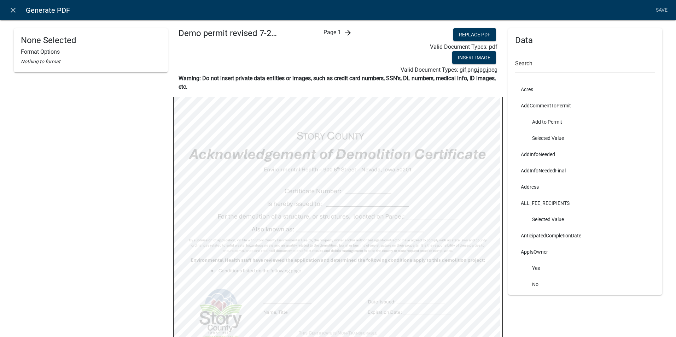
scroll to position [35, 0]
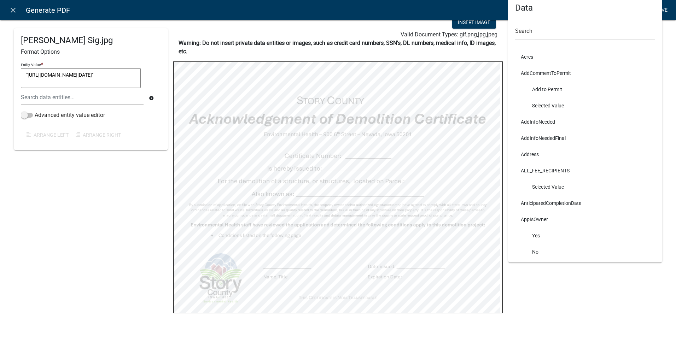
click at [667, 8] on link "Save" at bounding box center [661, 10] width 18 height 13
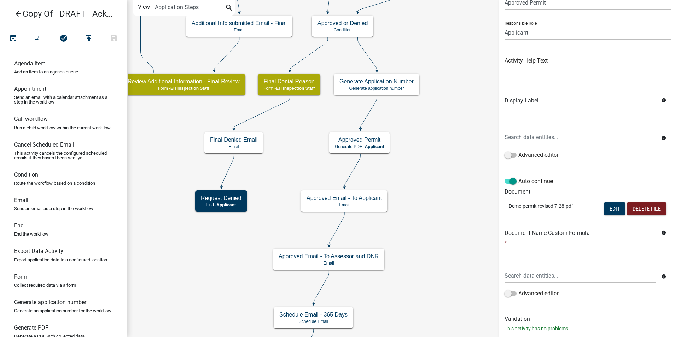
scroll to position [50, 0]
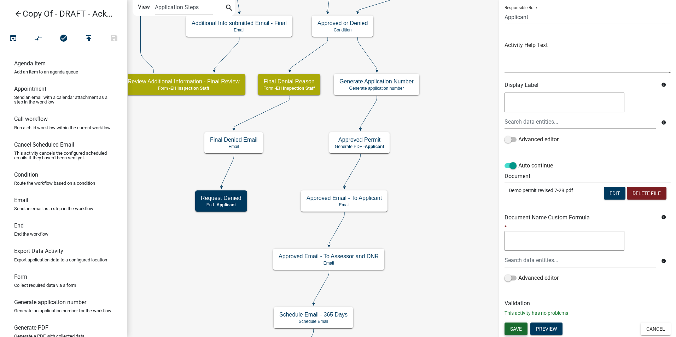
click at [519, 328] on span "Save" at bounding box center [516, 329] width 12 height 6
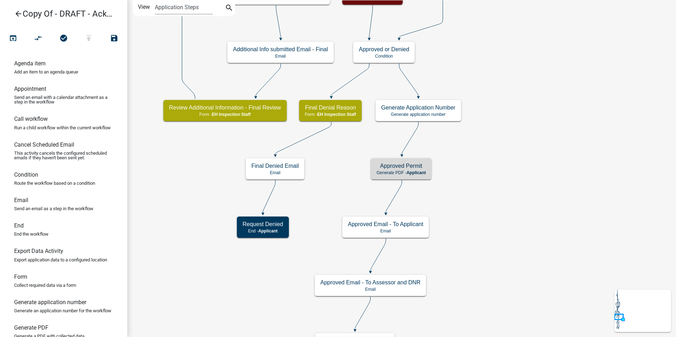
scroll to position [0, 0]
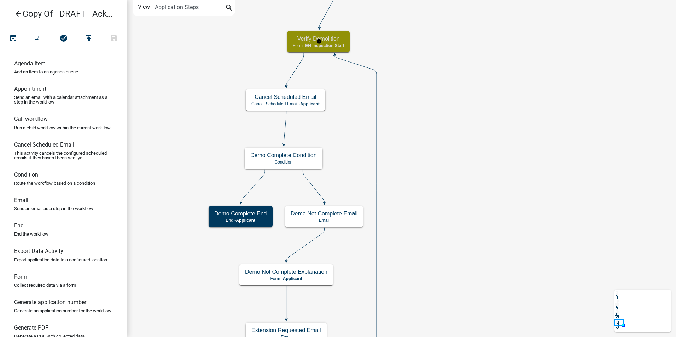
click at [304, 47] on p "Form - EH Inspection Staff" at bounding box center [318, 45] width 51 height 5
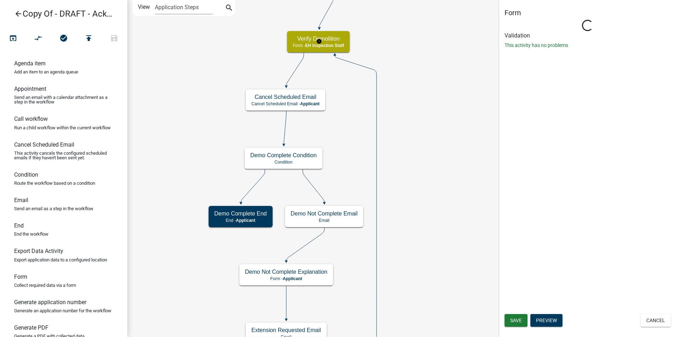
select select "B112E396-40EF-4858-AE7C-AB0894FDBB84"
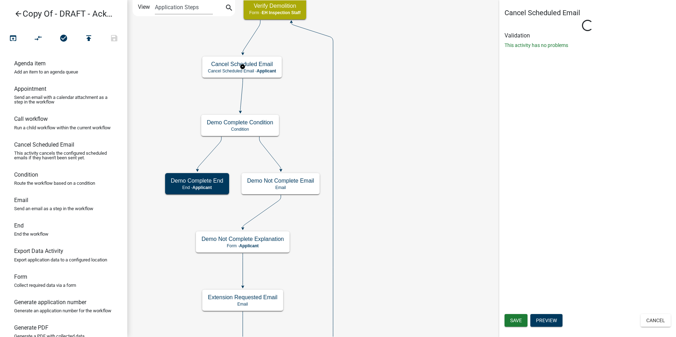
select select "B112E396-40EF-4858-AE7C-AB0894FDBB84"
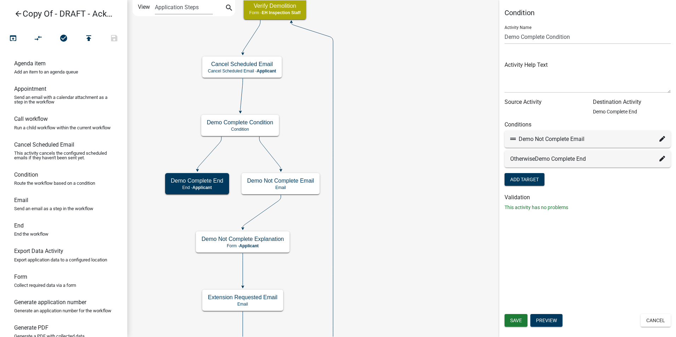
click at [661, 137] on icon at bounding box center [662, 139] width 6 height 6
select select "55: 92a1b43a-3a16-4665-aaa1-8bb13d725b77"
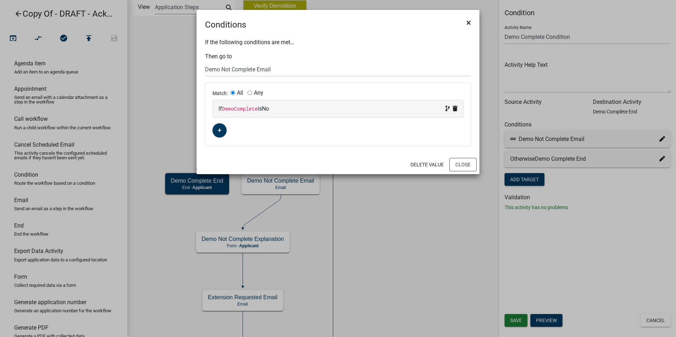
click at [468, 23] on span "×" at bounding box center [468, 23] width 5 height 10
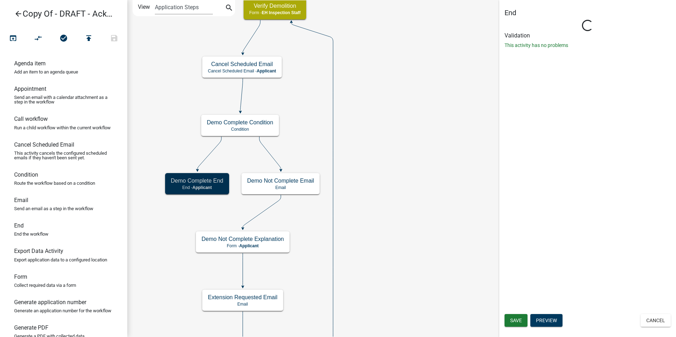
select select "B112E396-40EF-4858-AE7C-AB0894FDBB84"
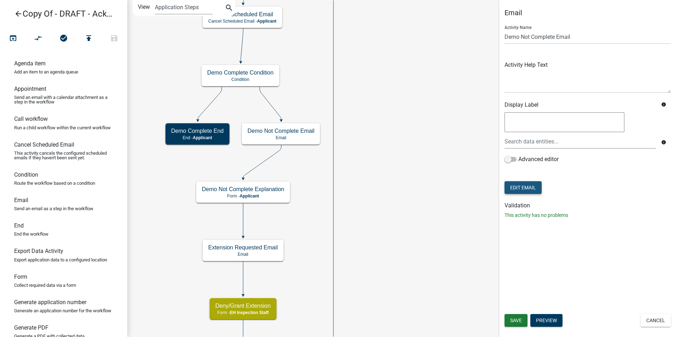
click at [523, 185] on button "Edit Email" at bounding box center [522, 187] width 37 height 13
select select "51100578-599f-4d7e-be24-c94a8b75c9ee"
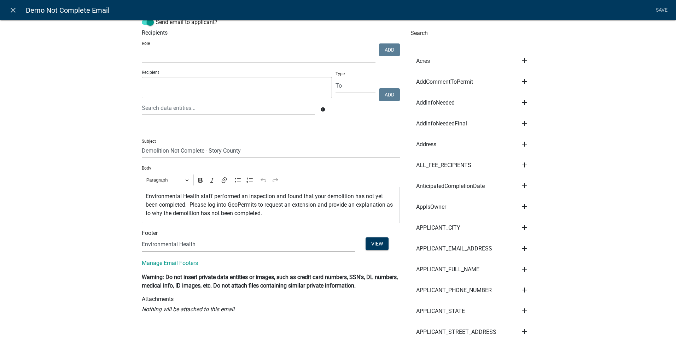
scroll to position [35, 0]
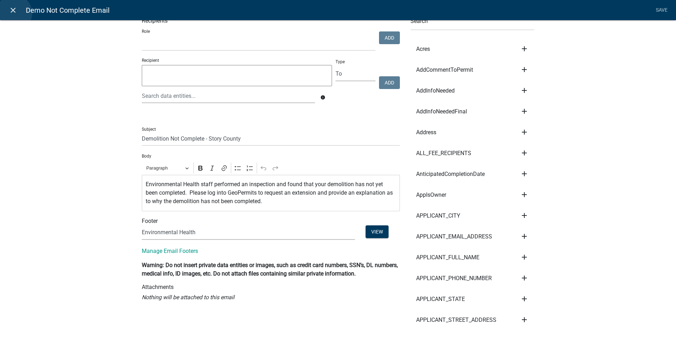
click at [14, 13] on icon "close" at bounding box center [13, 10] width 8 height 8
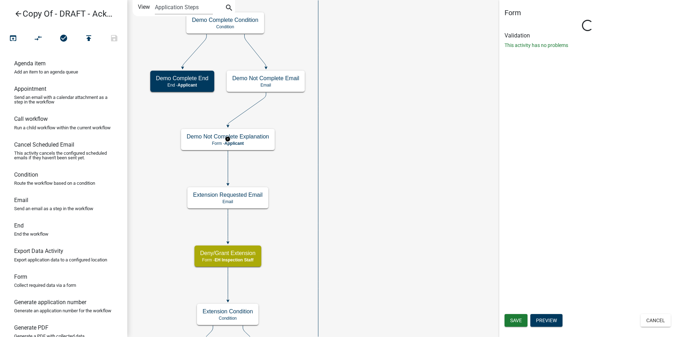
select select "B112E396-40EF-4858-AE7C-AB0894FDBB84"
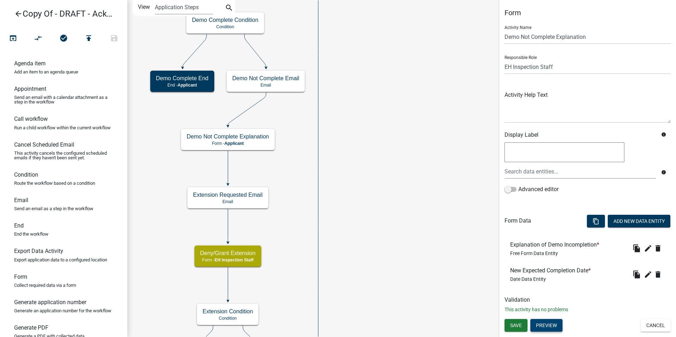
click at [536, 323] on button "Preview" at bounding box center [546, 325] width 32 height 13
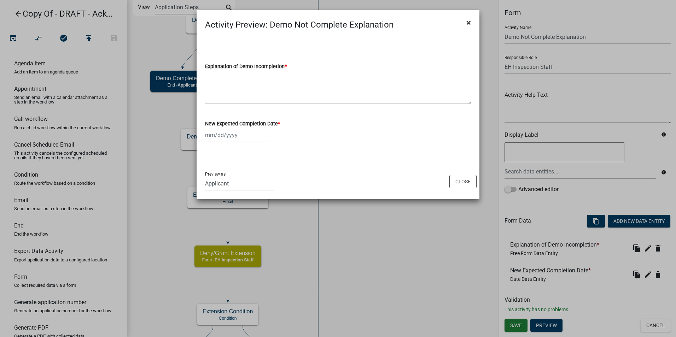
click at [468, 24] on span "×" at bounding box center [468, 23] width 5 height 10
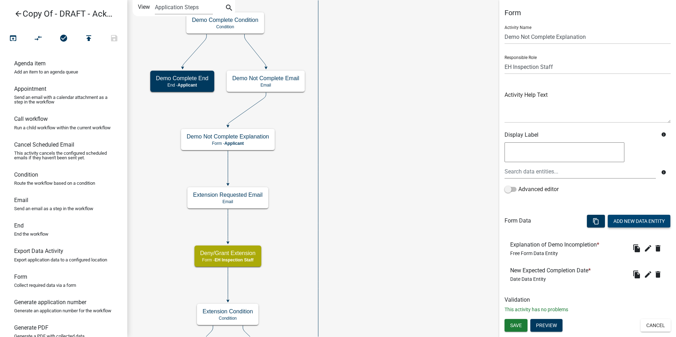
click at [620, 220] on button "Add New Data Entity" at bounding box center [638, 221] width 63 height 13
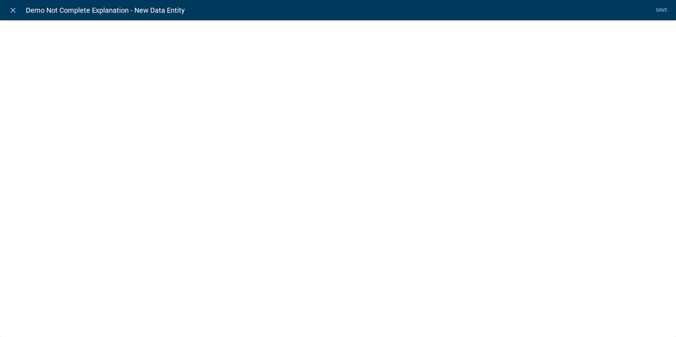
select select
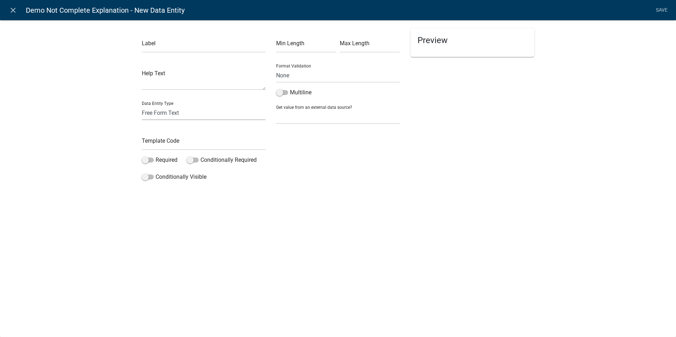
click at [175, 113] on select "Free Form Text Document Display Entity Value Fee Numeric Data Date Map Sketch D…" at bounding box center [204, 113] width 124 height 14
select select "rich-text"
click at [142, 106] on select "Free Form Text Document Display Entity Value Fee Numeric Data Date Map Sketch D…" at bounding box center [204, 113] width 124 height 14
select select "rich-text"
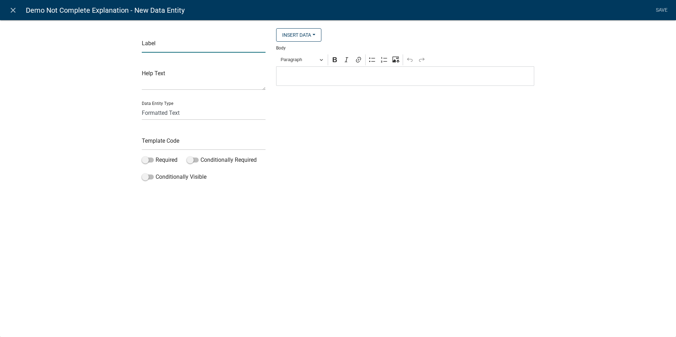
click at [156, 45] on input "text" at bounding box center [204, 45] width 124 height 14
type input "Extension Policy"
click at [333, 202] on div "close Demo Not Complete Explanation - New Data Entity Save Label Extension Poli…" at bounding box center [338, 168] width 676 height 337
click at [165, 141] on input "text" at bounding box center [204, 143] width 124 height 14
type input "LabelExtensionPolicy"
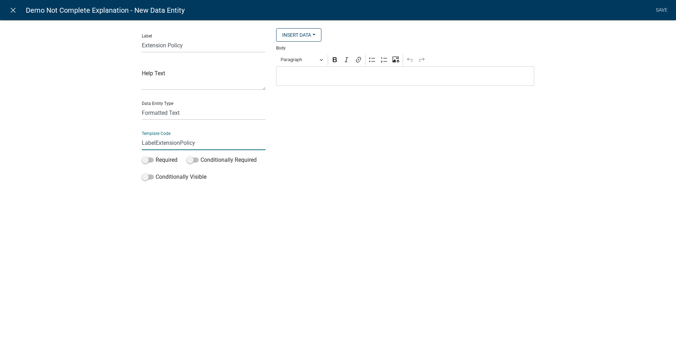
click at [357, 197] on div "Label Extension Policy Help Text Data Entity Type Free Form Text Document Displ…" at bounding box center [338, 103] width 676 height 190
click at [311, 75] on p "Editor editing area: main. Press Alt+0 for help." at bounding box center [405, 76] width 250 height 8
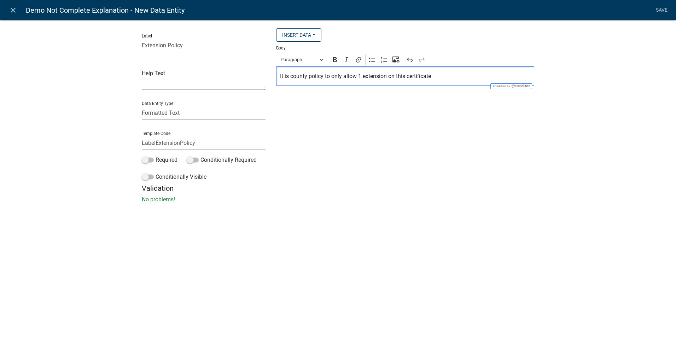
click at [433, 76] on p "It is county policy to only allow 1 extension on this certificate" at bounding box center [405, 76] width 250 height 8
click at [431, 76] on p "It is county policy to only allow 1 extension on this certificate" at bounding box center [405, 76] width 250 height 8
click at [278, 76] on div "It is county policy to only allow 1 extension on this certificate" at bounding box center [405, 75] width 258 height 19
click at [488, 77] on p "Please understand that it is county policy to only allow 1 extension on this ce…" at bounding box center [405, 76] width 250 height 8
click at [493, 76] on p "Please understand that it is county policy to only allow 1 extension on this ce…" at bounding box center [405, 76] width 250 height 8
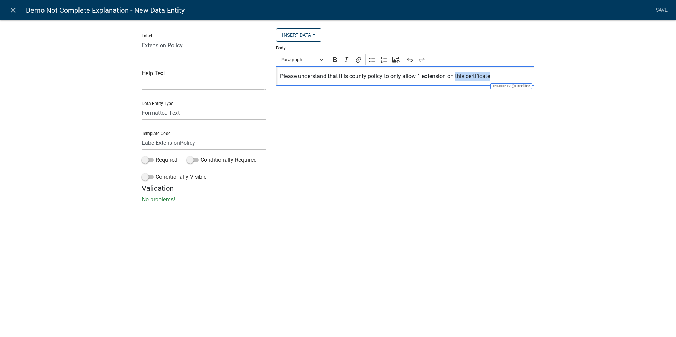
drag, startPoint x: 491, startPoint y: 76, endPoint x: 455, endPoint y: 80, distance: 35.6
click at [455, 80] on p "Please understand that it is county policy to only allow 1 extension on this ce…" at bounding box center [405, 76] width 250 height 8
click at [461, 76] on p "Please understand that it is county policy to only allow 1 extension on this ce…" at bounding box center [405, 76] width 250 height 8
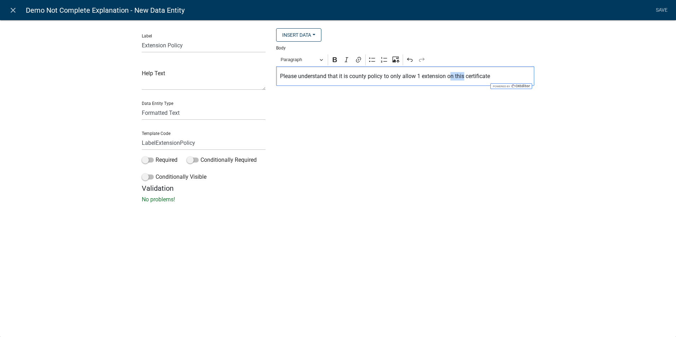
drag, startPoint x: 464, startPoint y: 76, endPoint x: 449, endPoint y: 78, distance: 14.6
click at [449, 78] on p "Please understand that it is county policy to only allow 1 extension on this ce…" at bounding box center [405, 76] width 250 height 8
click at [513, 74] on p "Please understand that it is county policy to only allow 1 extension ofor demol…" at bounding box center [405, 76] width 250 height 8
click at [520, 75] on p "Please understand that it is county policy to only allow 1 extension for demoli…" at bounding box center [405, 76] width 250 height 8
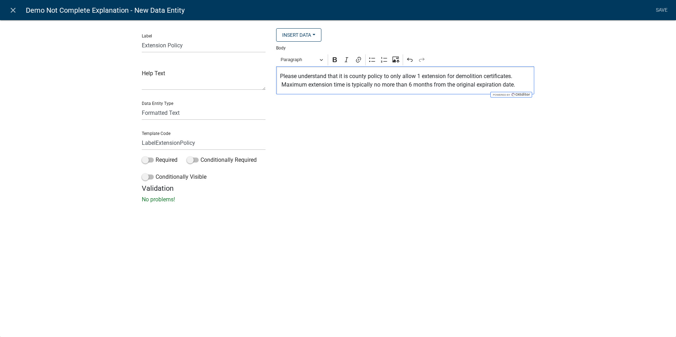
drag, startPoint x: 518, startPoint y: 85, endPoint x: 276, endPoint y: 72, distance: 242.4
click at [276, 72] on div "Please understand that it is county policy to only allow 1 extension for demoli…" at bounding box center [405, 80] width 258 height 28
click at [347, 59] on icon "Editor toolbar" at bounding box center [346, 59] width 4 height 5
drag, startPoint x: 395, startPoint y: 141, endPoint x: 471, endPoint y: 106, distance: 83.6
click at [395, 140] on div "Insert Data Acres Check here to add the above Comment(s) to the permit What add…" at bounding box center [405, 106] width 269 height 156
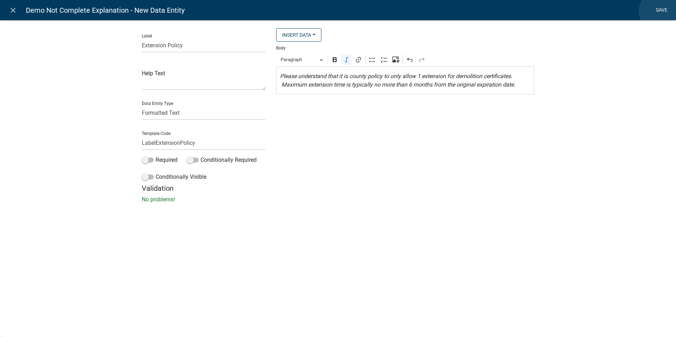
click at [661, 11] on link "Save" at bounding box center [661, 10] width 18 height 13
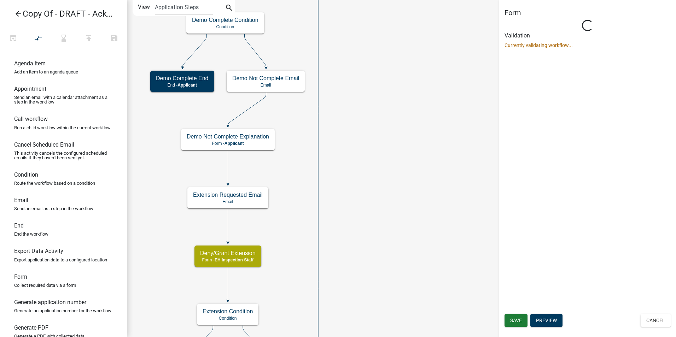
select select "B112E396-40EF-4858-AE7C-AB0894FDBB84"
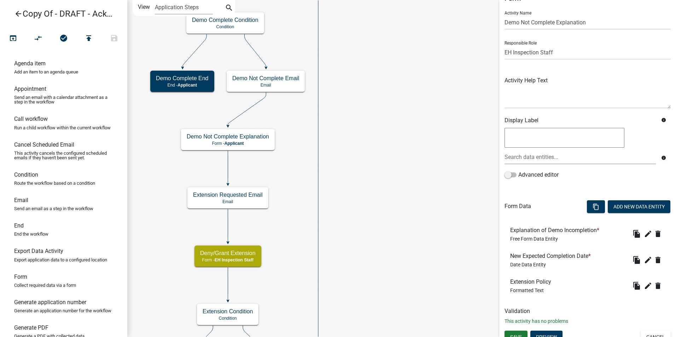
scroll to position [23, 0]
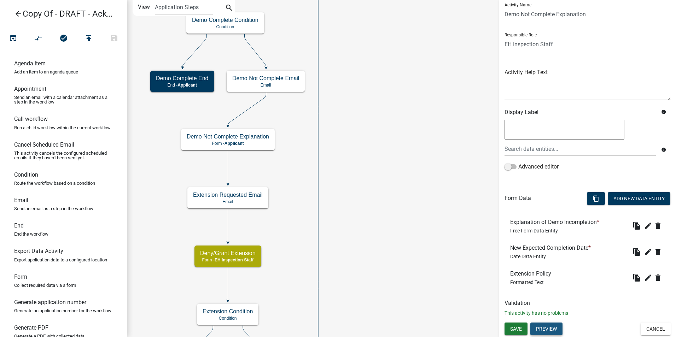
click at [549, 330] on button "Preview" at bounding box center [546, 329] width 32 height 13
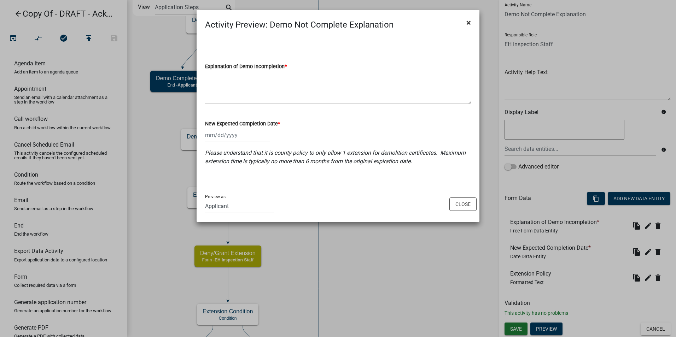
click at [471, 22] on button "×" at bounding box center [468, 23] width 16 height 20
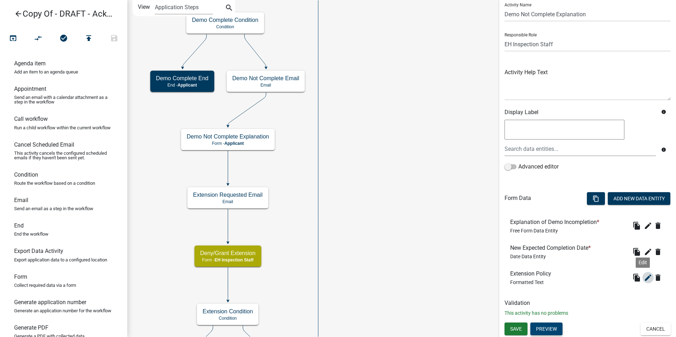
click at [643, 280] on icon "edit" at bounding box center [647, 277] width 8 height 8
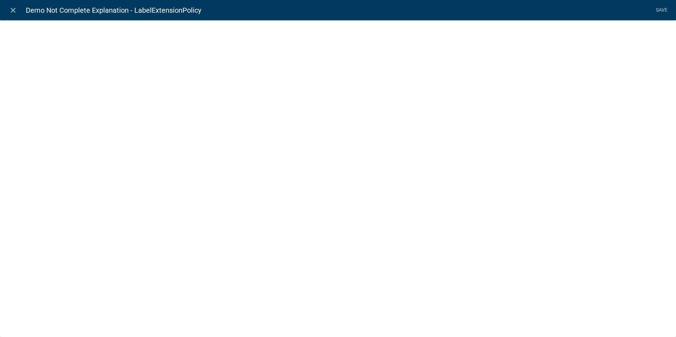
select select "rich-text"
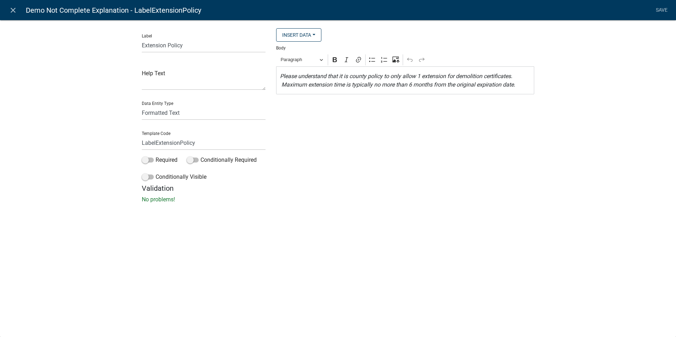
click at [515, 87] on icon "Please understand that it is county policy to only allow 1 extension for demoli…" at bounding box center [397, 80] width 235 height 15
click at [338, 77] on icon "Please understand that it is county policy to only allow 1 extension for demoli…" at bounding box center [397, 80] width 235 height 15
click at [346, 75] on icon "Please understand that when an extension approved it is county policy to only a…" at bounding box center [404, 85] width 248 height 24
click at [367, 88] on icon "Please understand that if an extension approved it is county policy to only all…" at bounding box center [398, 85] width 237 height 24
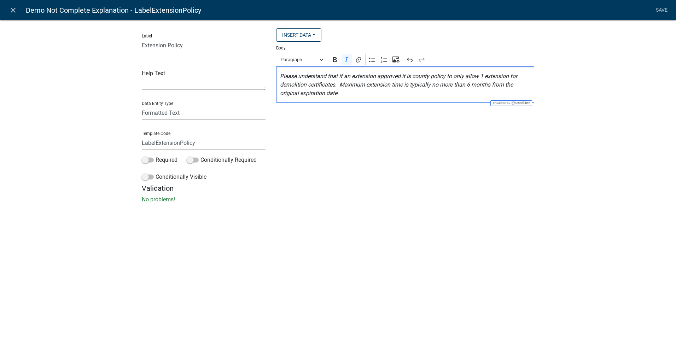
click at [340, 94] on icon "Please understand that if an extension approved it is county policy to only all…" at bounding box center [398, 85] width 237 height 24
click at [401, 76] on icon "Please understand that if an extension approved it is county policy to only all…" at bounding box center [398, 85] width 237 height 24
click at [354, 94] on p "Please understand that if an extension approved, it is county policy to only al…" at bounding box center [405, 84] width 250 height 25
click at [341, 93] on p "Please understand that if an extension approved, it is county policy to only al…" at bounding box center [405, 84] width 250 height 25
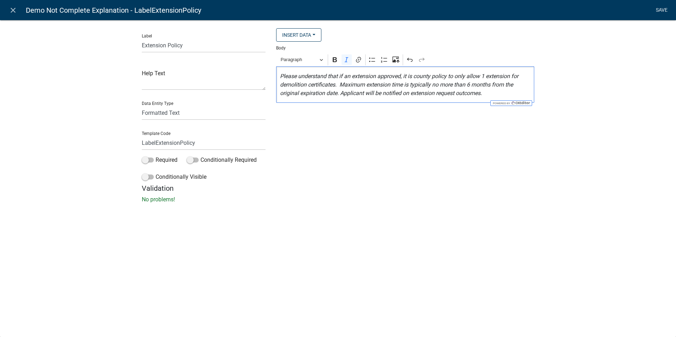
click at [661, 8] on link "Save" at bounding box center [661, 10] width 18 height 13
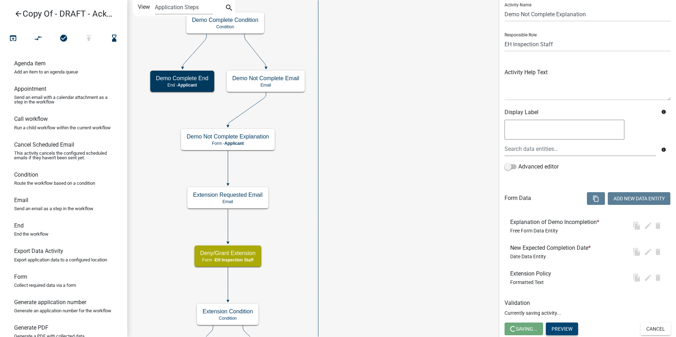
scroll to position [0, 0]
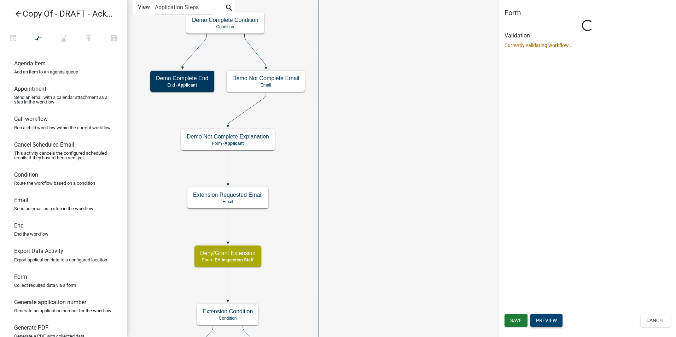
select select "B112E396-40EF-4858-AE7C-AB0894FDBB84"
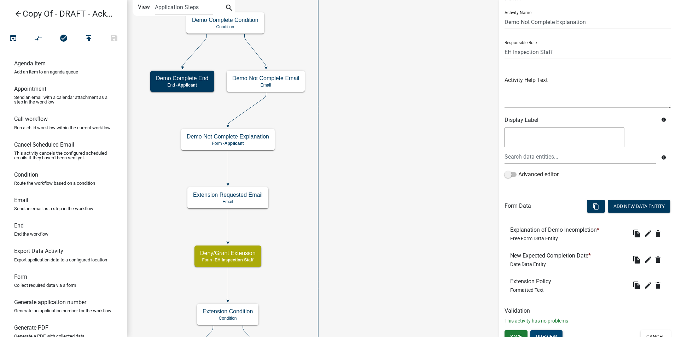
scroll to position [23, 0]
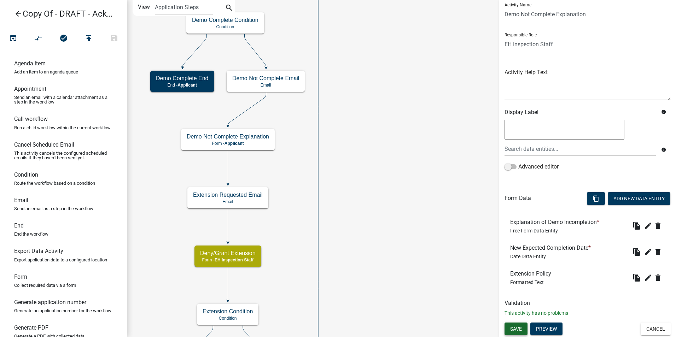
click at [517, 328] on span "Save" at bounding box center [516, 329] width 12 height 6
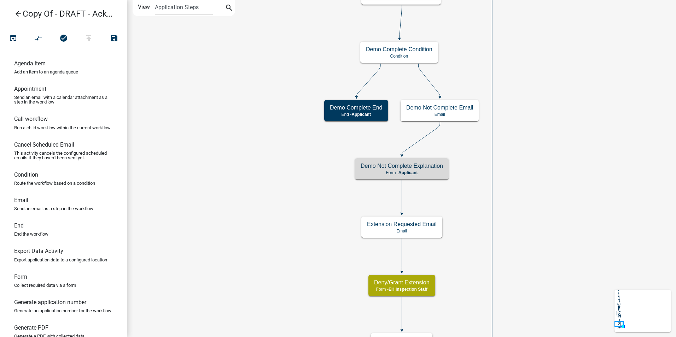
scroll to position [0, 0]
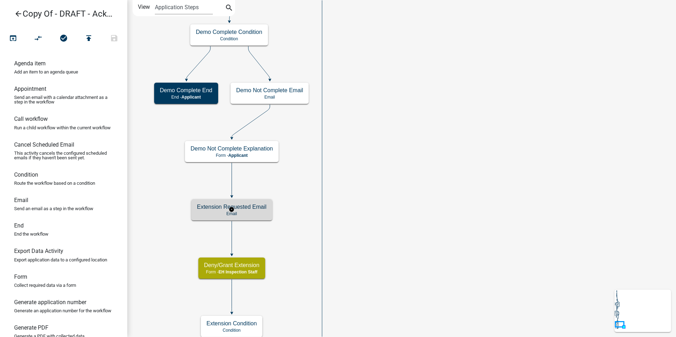
click at [253, 211] on div "Extension Requested Email Email" at bounding box center [231, 209] width 81 height 21
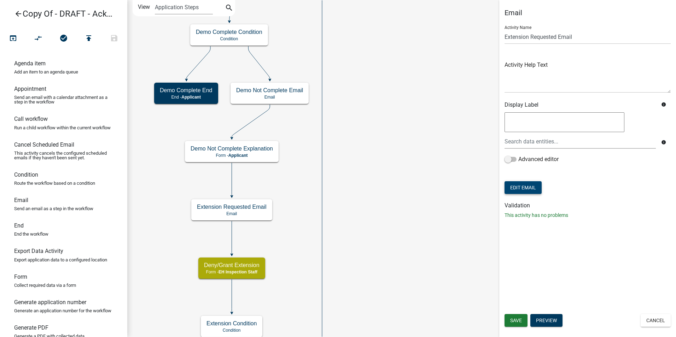
click at [519, 187] on button "Edit Email" at bounding box center [522, 187] width 37 height 13
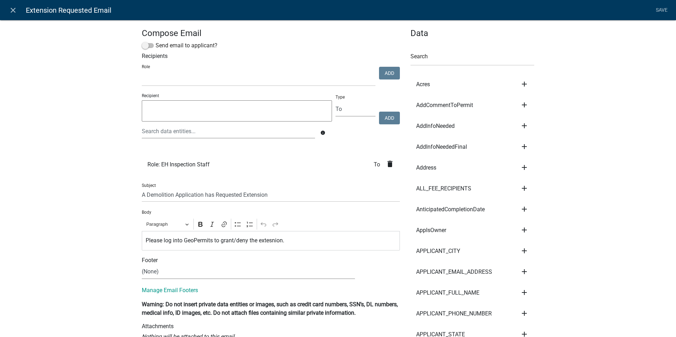
select select
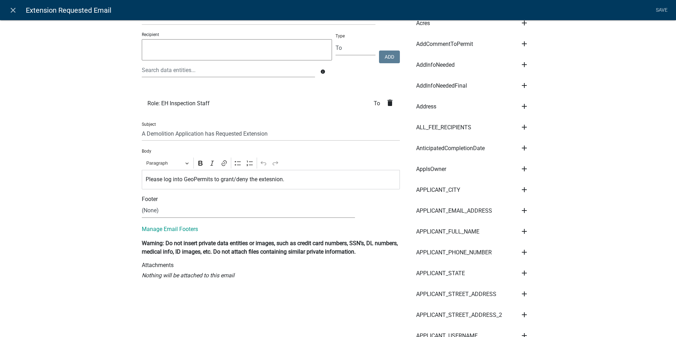
scroll to position [71, 0]
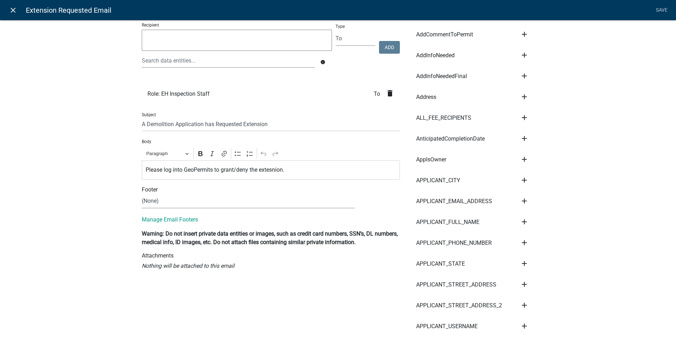
click at [11, 10] on icon "close" at bounding box center [13, 10] width 8 height 8
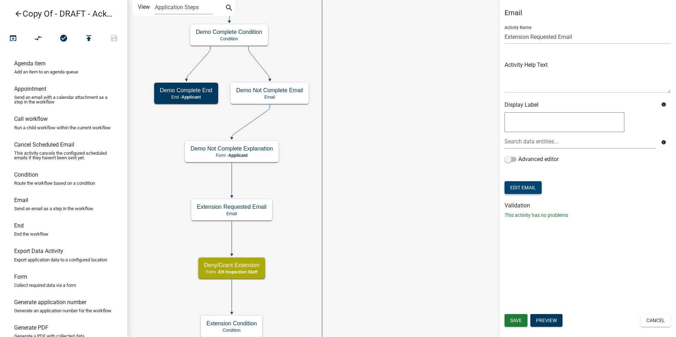
scroll to position [0, 0]
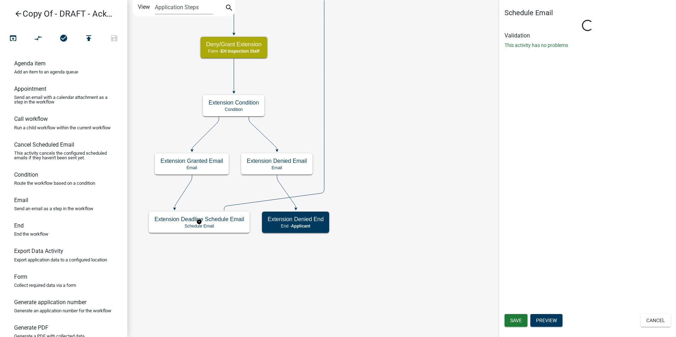
select select
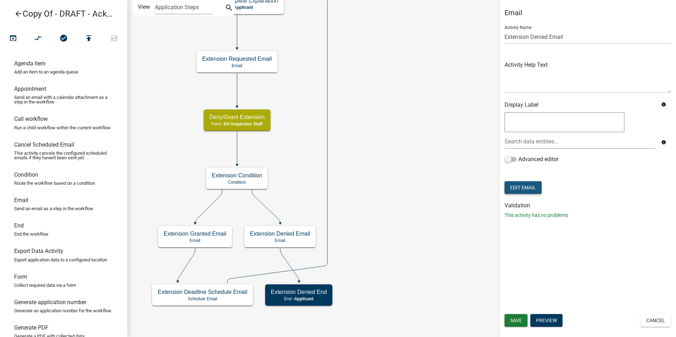
click at [522, 189] on button "Edit Email" at bounding box center [522, 187] width 37 height 13
select select "51100578-599f-4d7e-be24-c94a8b75c9ee"
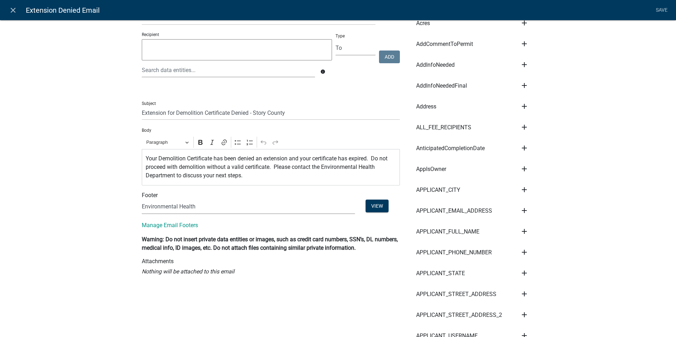
scroll to position [71, 0]
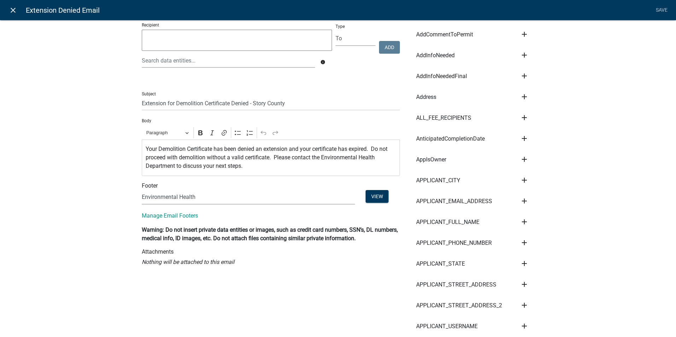
click at [12, 11] on icon "close" at bounding box center [13, 10] width 8 height 8
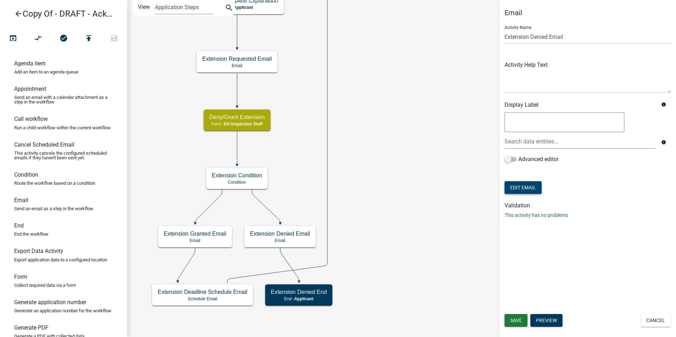
scroll to position [0, 0]
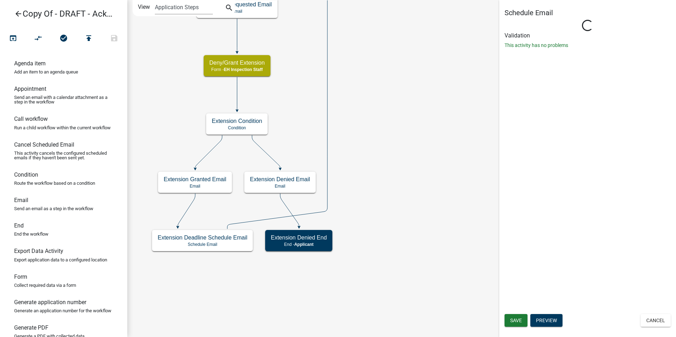
select select
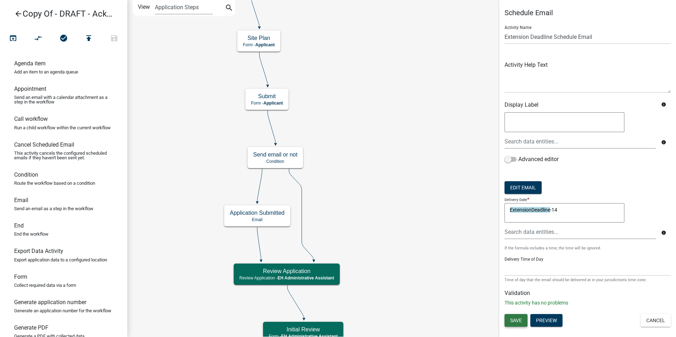
drag, startPoint x: 512, startPoint y: 321, endPoint x: 493, endPoint y: 289, distance: 36.6
click at [512, 320] on span "Save" at bounding box center [516, 321] width 12 height 6
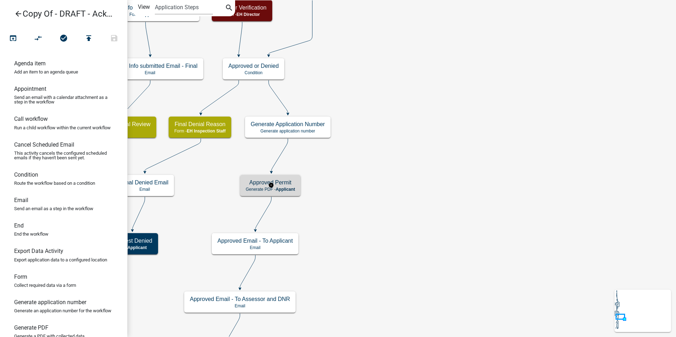
click at [262, 187] on p "Generate PDF - Applicant" at bounding box center [270, 189] width 49 height 5
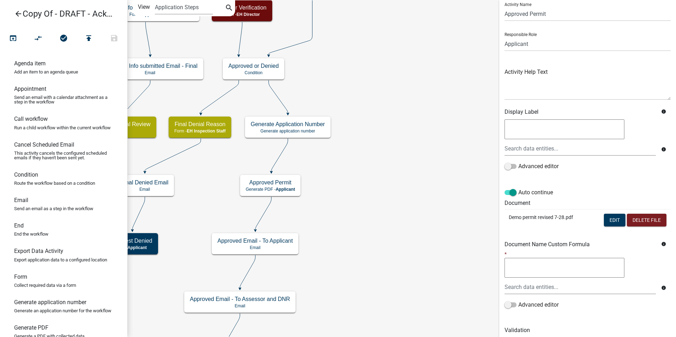
scroll to position [50, 0]
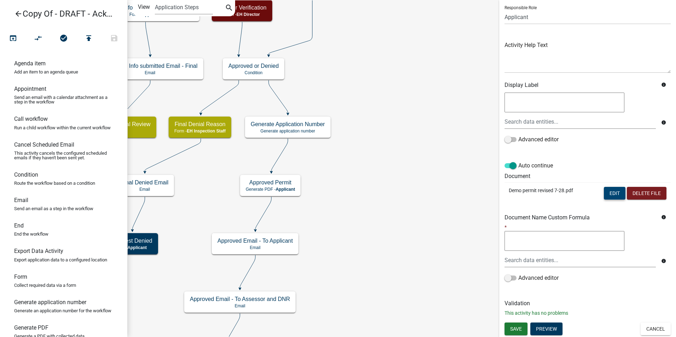
click at [605, 191] on button "Edit" at bounding box center [614, 193] width 22 height 13
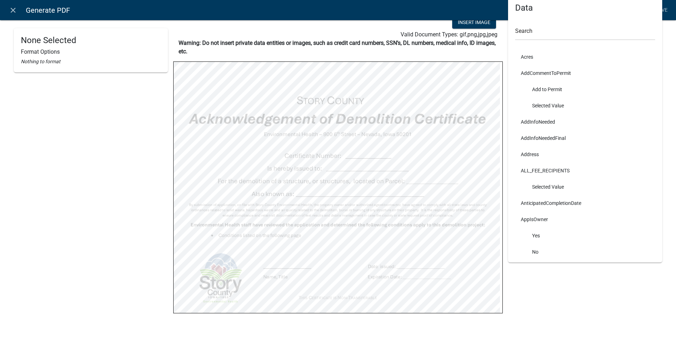
scroll to position [0, 0]
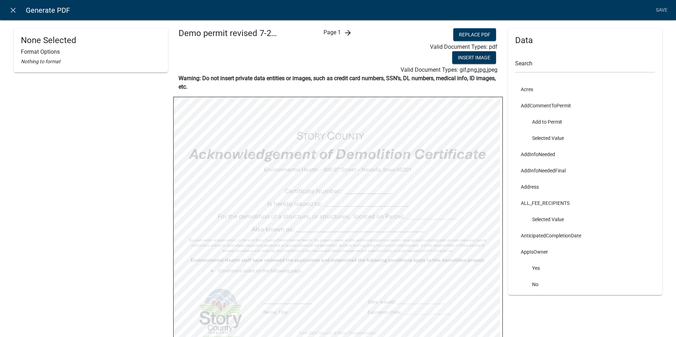
click at [348, 33] on icon "arrow_forward" at bounding box center [347, 33] width 8 height 8
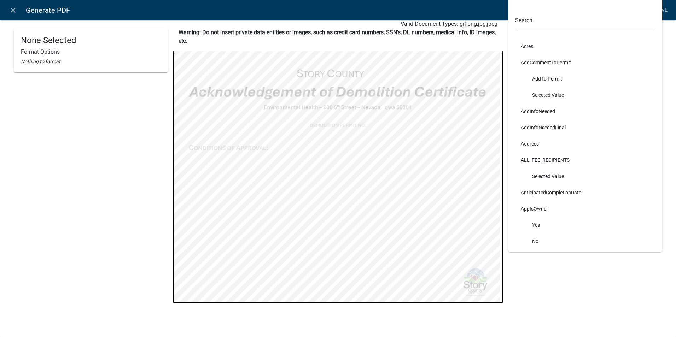
scroll to position [46, 0]
select select
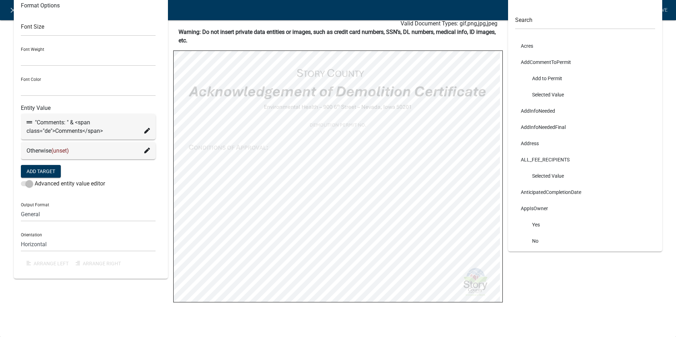
click at [144, 130] on icon at bounding box center [147, 131] width 6 height 6
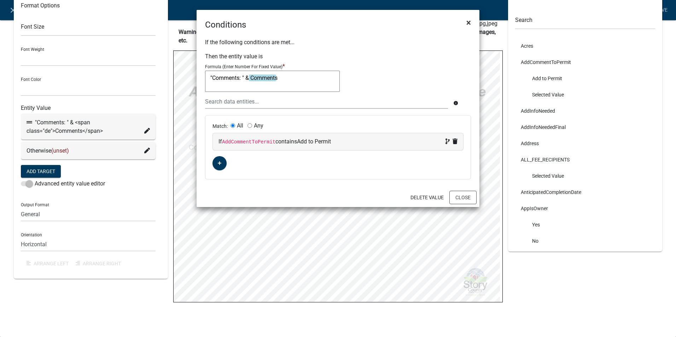
click at [468, 22] on span "×" at bounding box center [468, 23] width 5 height 10
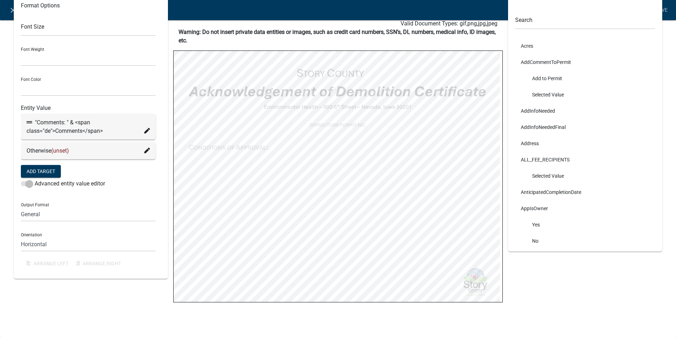
click at [145, 153] on icon at bounding box center [147, 151] width 6 height 6
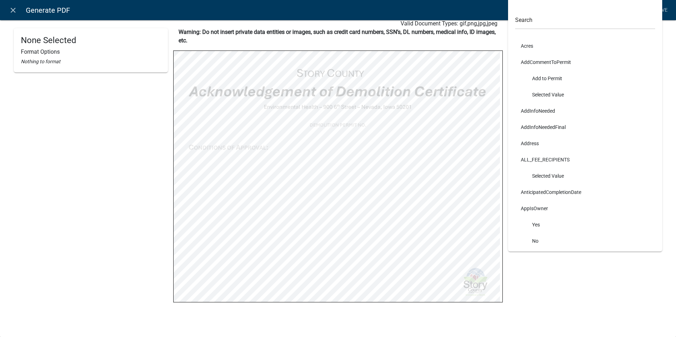
select select
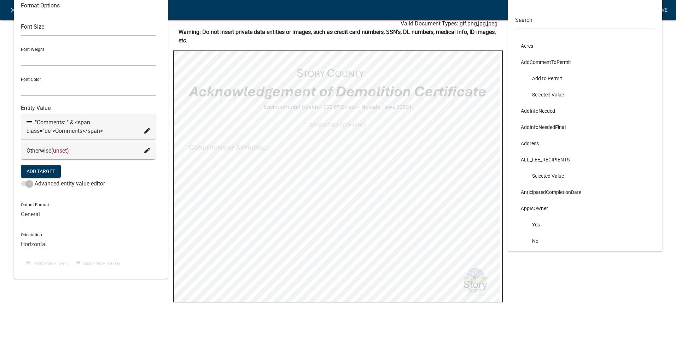
select select
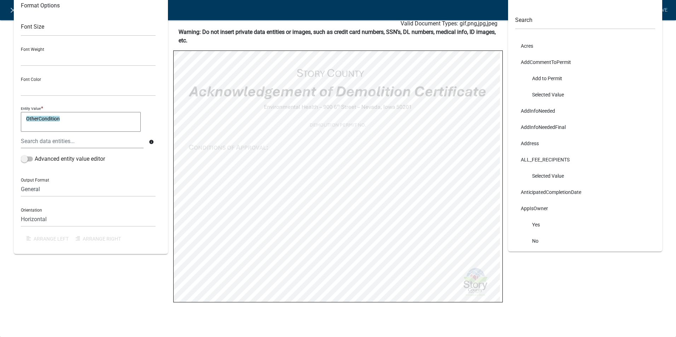
select select
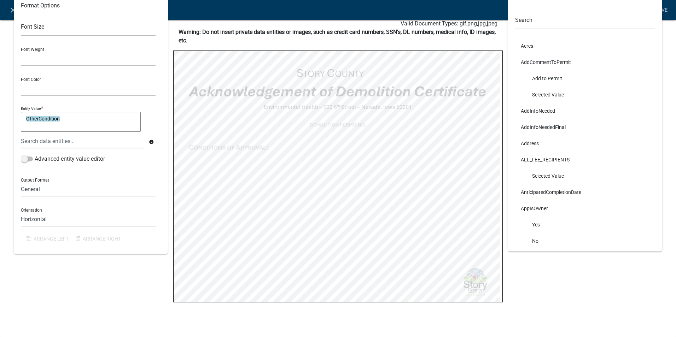
select select
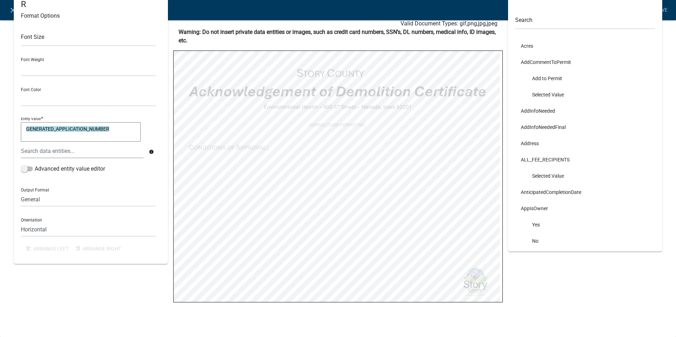
select select
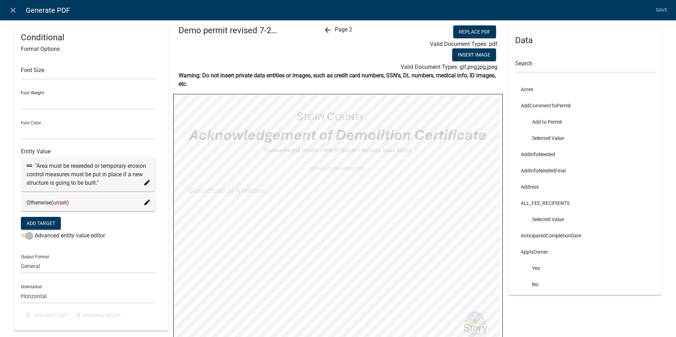
scroll to position [0, 0]
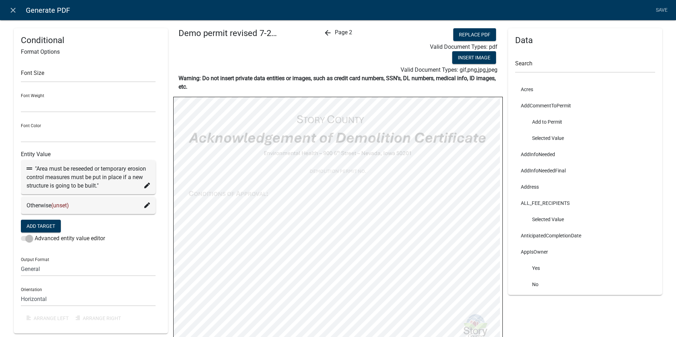
click at [150, 202] on div "Otherwise (unset)" at bounding box center [88, 205] width 135 height 17
click at [146, 205] on icon at bounding box center [147, 205] width 6 height 6
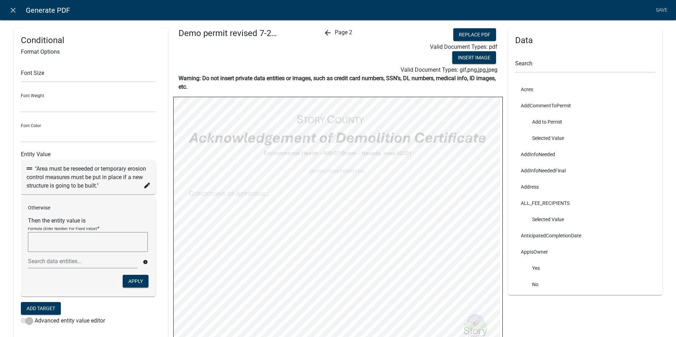
click at [149, 153] on h6 "Entity Value" at bounding box center [88, 154] width 135 height 7
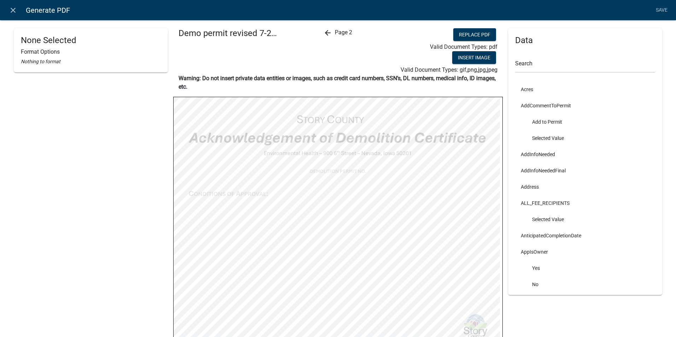
select select
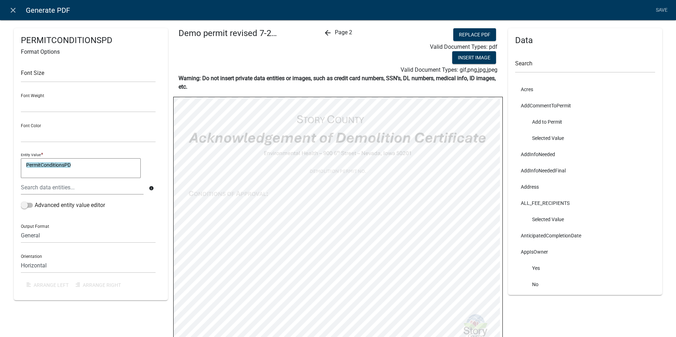
select select
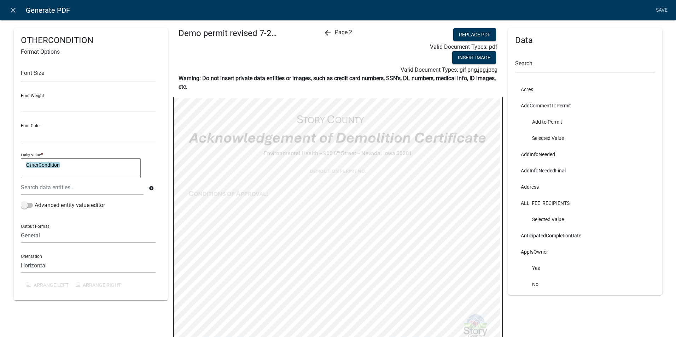
select select
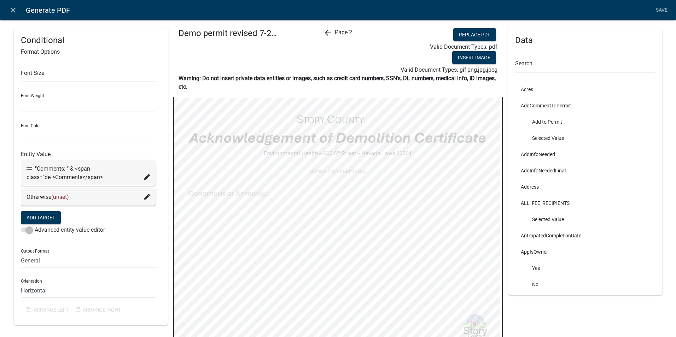
click at [145, 179] on icon at bounding box center [147, 177] width 6 height 6
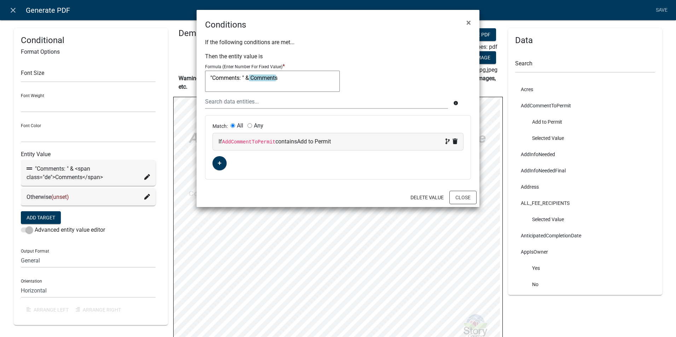
click at [143, 193] on ngb-modal-window "Conditions × If the following conditions are met... Then the entity value is Fo…" at bounding box center [338, 168] width 676 height 337
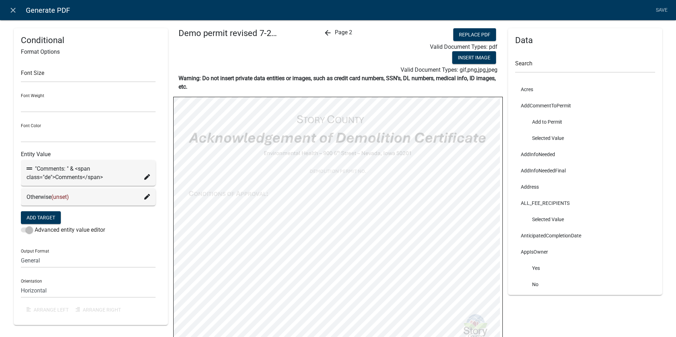
scroll to position [11, 0]
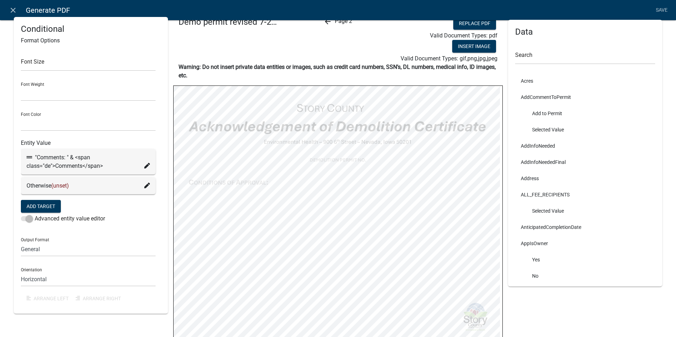
click at [146, 188] on icon at bounding box center [147, 186] width 6 height 6
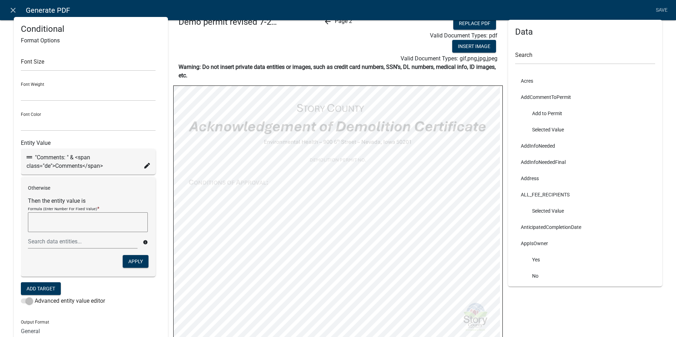
select select
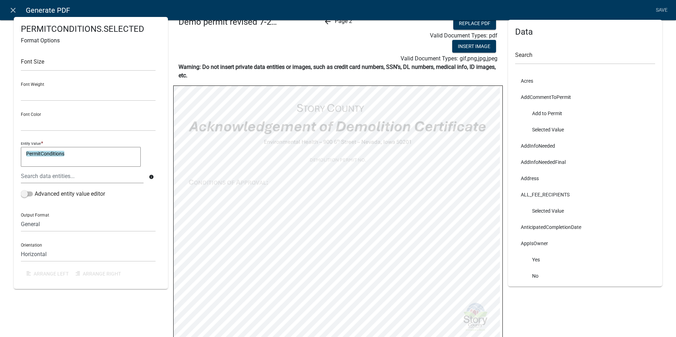
select select
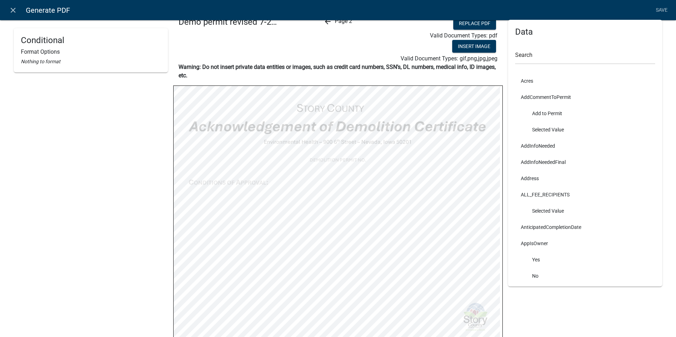
select select
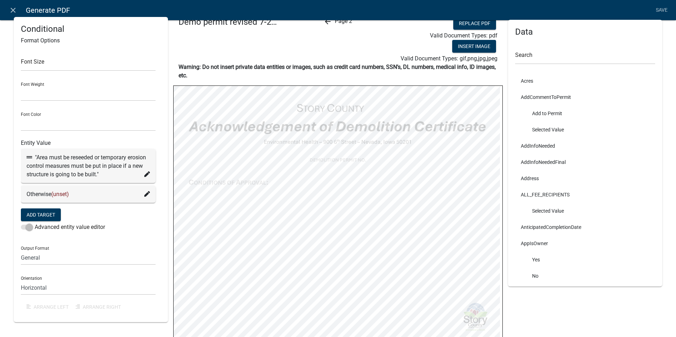
click at [146, 175] on icon at bounding box center [147, 174] width 6 height 6
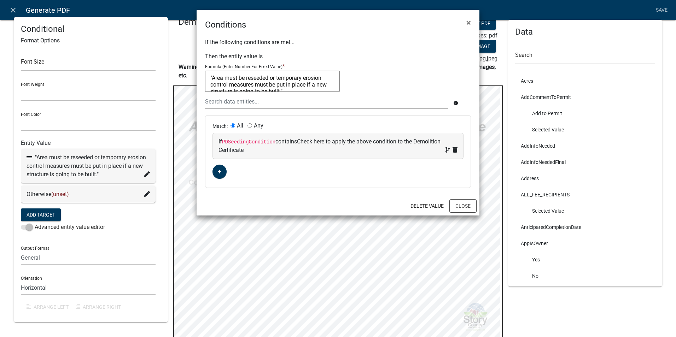
click at [146, 175] on ngb-modal-window "Conditions × If the following conditions are met... Then the entity value is Fo…" at bounding box center [338, 168] width 676 height 337
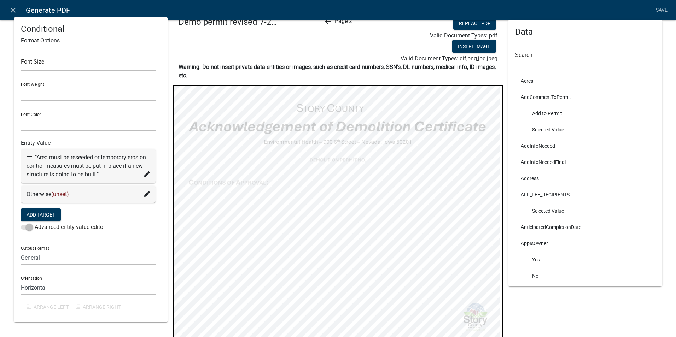
click at [145, 173] on icon at bounding box center [147, 174] width 6 height 6
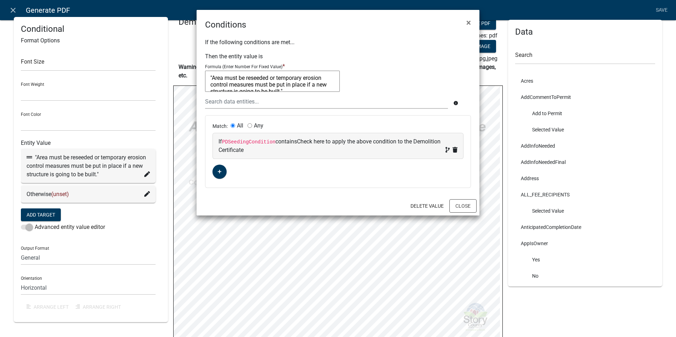
click at [145, 173] on ngb-modal-window "Conditions × If the following conditions are met... Then the entity value is Fo…" at bounding box center [338, 168] width 676 height 337
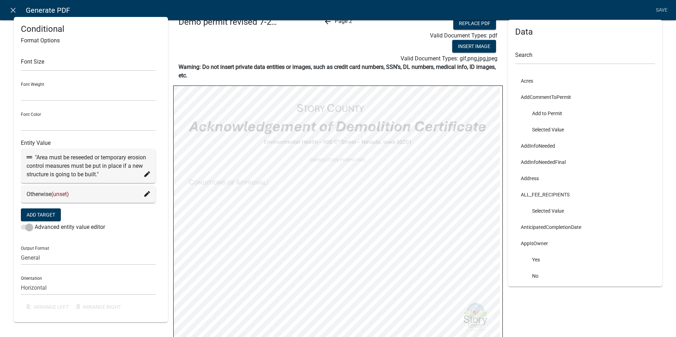
select select
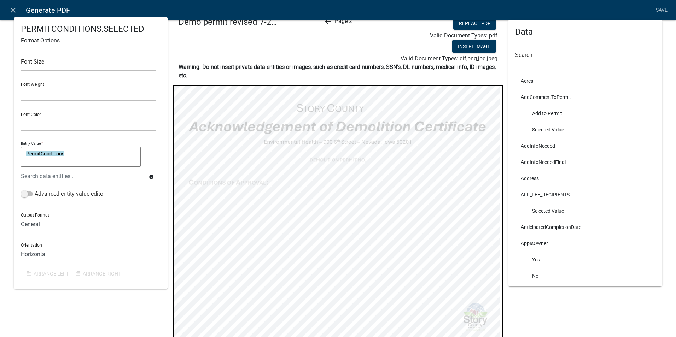
select select
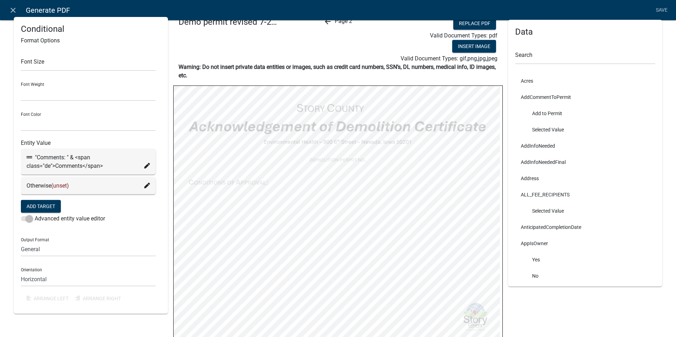
select select
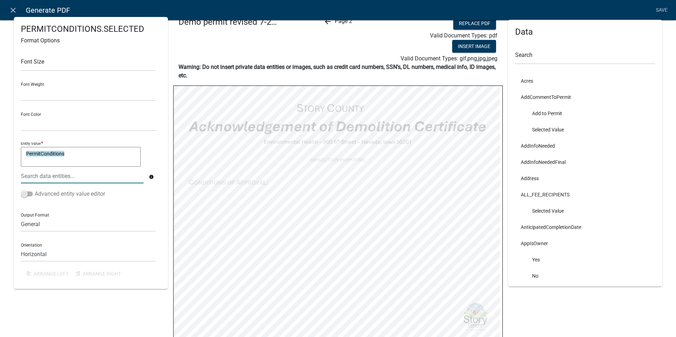
click at [26, 192] on span at bounding box center [27, 193] width 12 height 5
click at [35, 190] on input "Advanced entity value editor" at bounding box center [35, 190] width 0 height 0
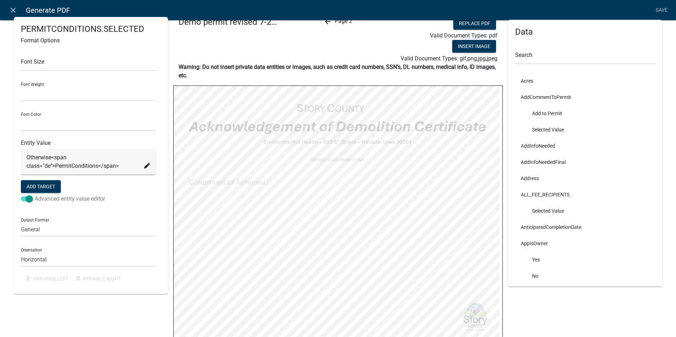
click at [26, 200] on span at bounding box center [27, 198] width 12 height 5
click at [35, 195] on input "Advanced entity value editor" at bounding box center [35, 195] width 0 height 0
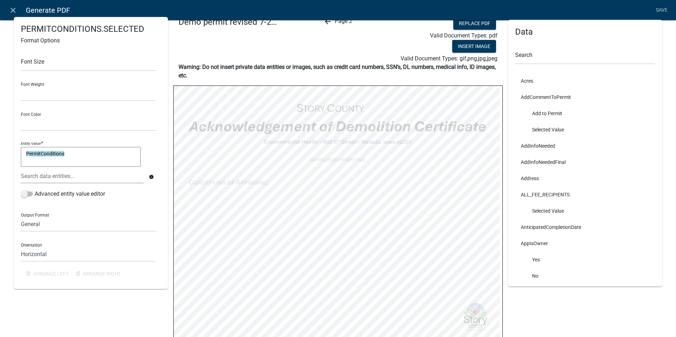
click at [149, 176] on icon "info" at bounding box center [151, 177] width 5 height 5
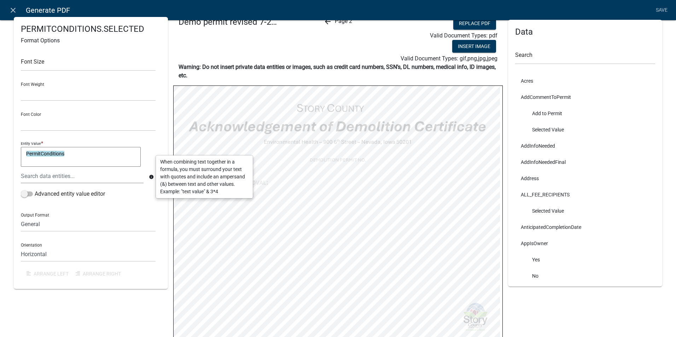
click at [149, 176] on icon "info" at bounding box center [151, 177] width 5 height 5
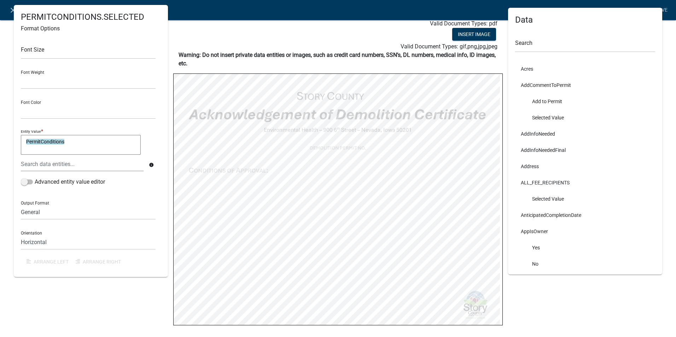
scroll to position [0, 0]
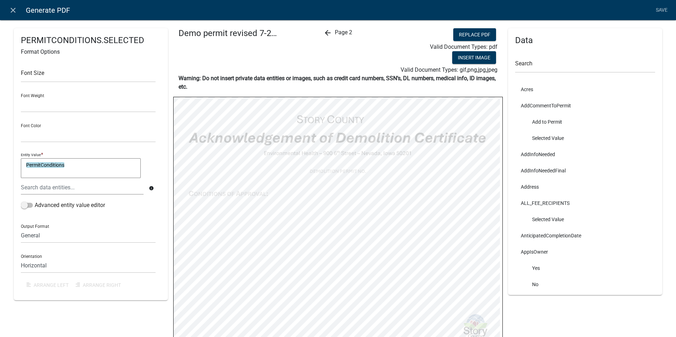
click at [86, 167] on textarea "PermitConditions" at bounding box center [81, 168] width 120 height 20
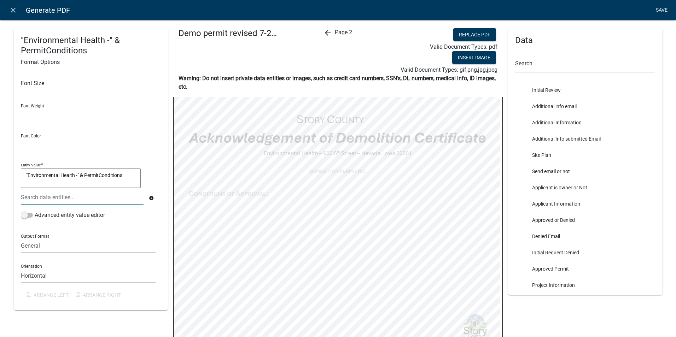
type textarea ""Environmental Health -" & PermitConditions"
click at [659, 8] on link "Save" at bounding box center [661, 10] width 18 height 13
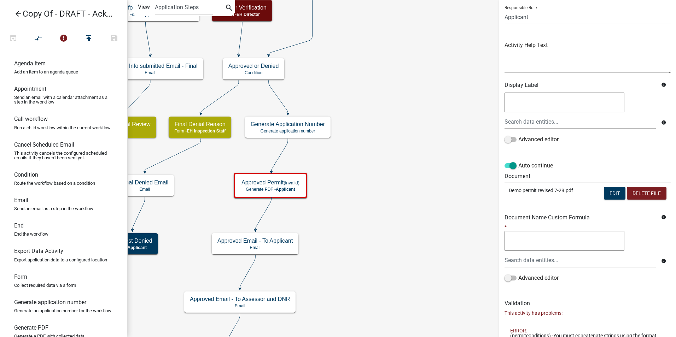
scroll to position [76, 0]
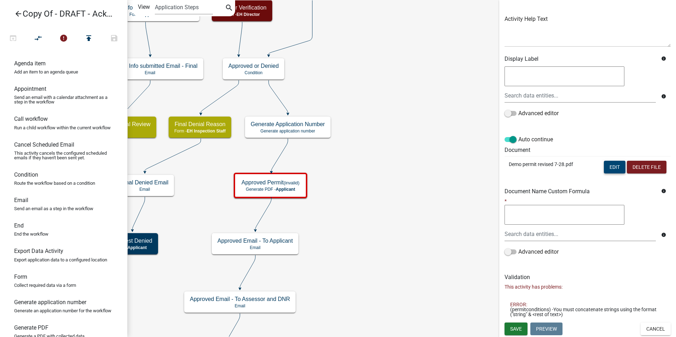
click at [603, 166] on button "Edit" at bounding box center [614, 167] width 22 height 13
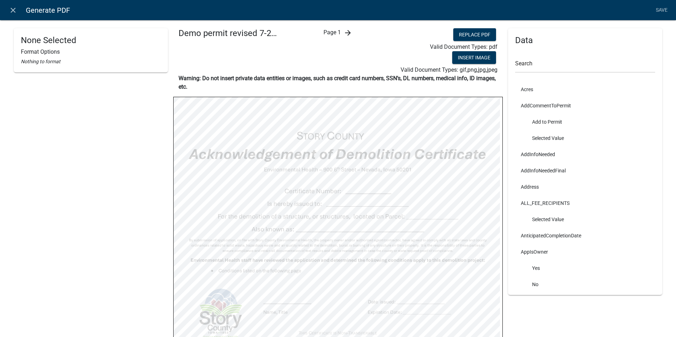
click at [343, 33] on icon "arrow_forward" at bounding box center [347, 33] width 8 height 8
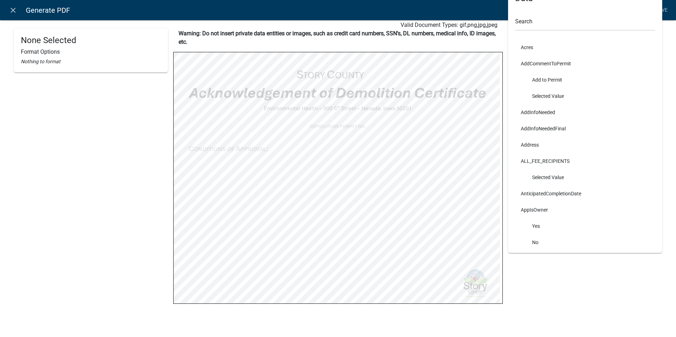
scroll to position [46, 0]
select select
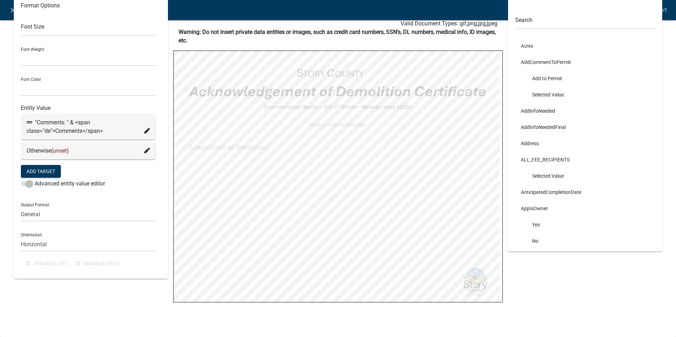
click at [142, 130] on div ""Comments: " & <span class="de">Comments</span>" at bounding box center [87, 126] width 123 height 17
click at [144, 131] on icon at bounding box center [147, 131] width 6 height 6
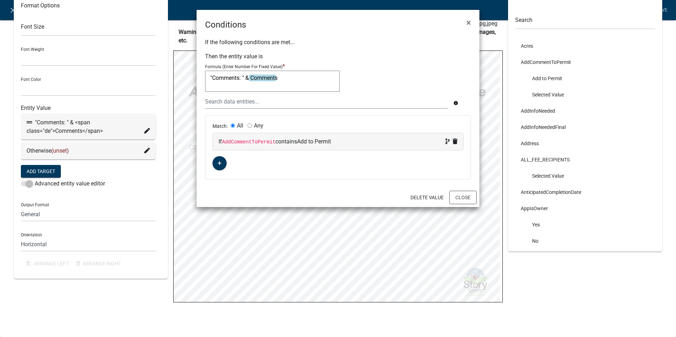
click at [145, 152] on ngb-modal-window "Conditions × If the following conditions are met... Then the entity value is Fo…" at bounding box center [338, 168] width 676 height 337
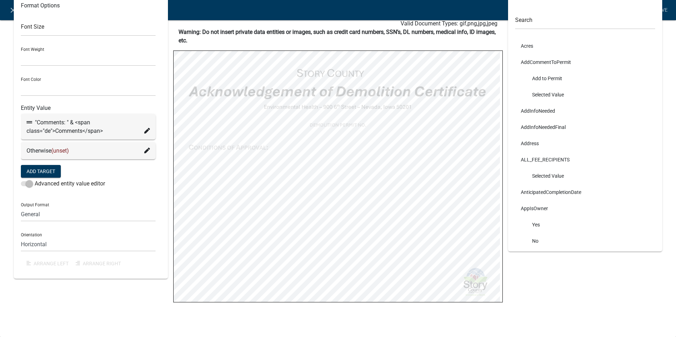
click at [145, 152] on icon at bounding box center [147, 151] width 6 height 6
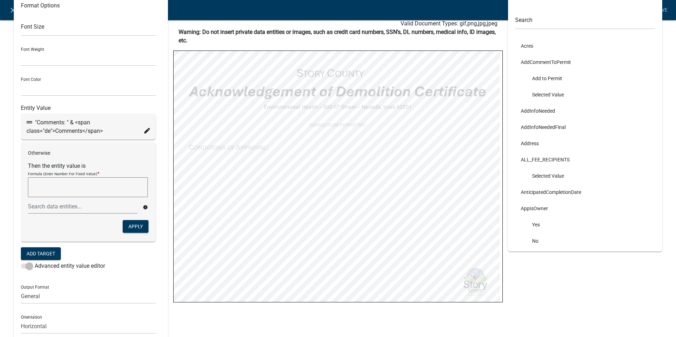
click at [601, 311] on div "Data Search Acres AddCommentToPermit Add to Permit Selected Value AddInfoNeeded…" at bounding box center [584, 171] width 165 height 379
select select
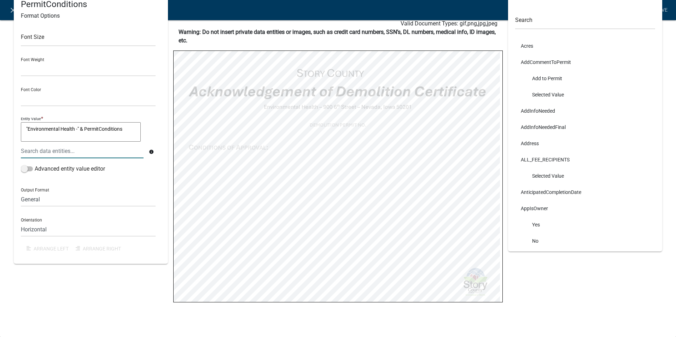
drag, startPoint x: 124, startPoint y: 128, endPoint x: 12, endPoint y: 130, distance: 112.4
click at [12, 130] on div ""Environmental Health -" & PermitConditions Format Options Font Size Font Weigh…" at bounding box center [90, 152] width 165 height 340
drag, startPoint x: 83, startPoint y: 129, endPoint x: 19, endPoint y: 127, distance: 63.6
click at [19, 127] on div "Environmental Health -" & PermitConditions Format Options Font Size Font Weight…" at bounding box center [91, 123] width 154 height 282
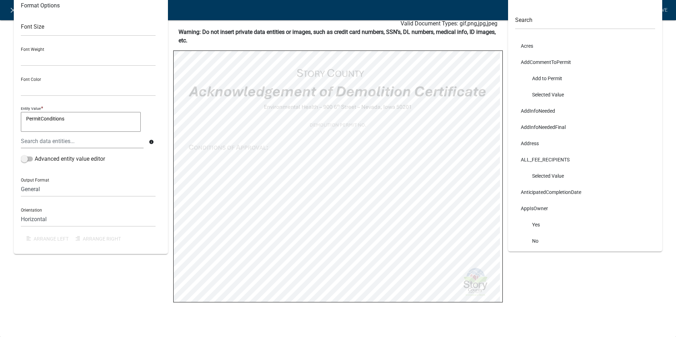
type textarea "PermitConditions"
click at [116, 291] on div "PermitConditions Format Options Font Size Font Weight Normal Bold Font Color Bl…" at bounding box center [90, 152] width 165 height 340
click at [149, 143] on icon "info" at bounding box center [151, 142] width 5 height 5
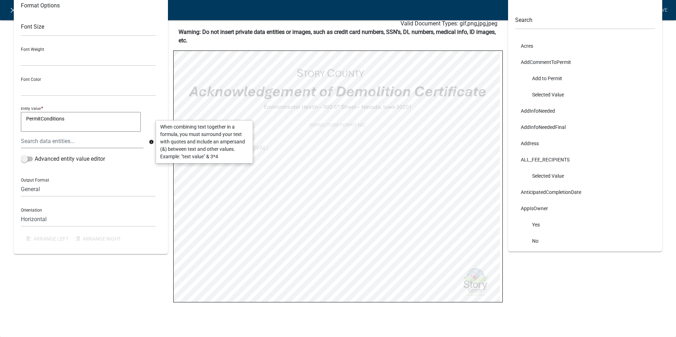
click at [149, 143] on icon "info" at bounding box center [151, 142] width 5 height 5
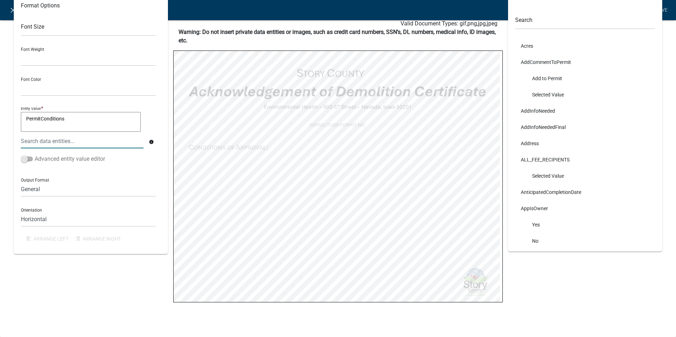
click at [24, 161] on span at bounding box center [27, 159] width 12 height 5
click at [35, 155] on input "Advanced entity value editor" at bounding box center [35, 155] width 0 height 0
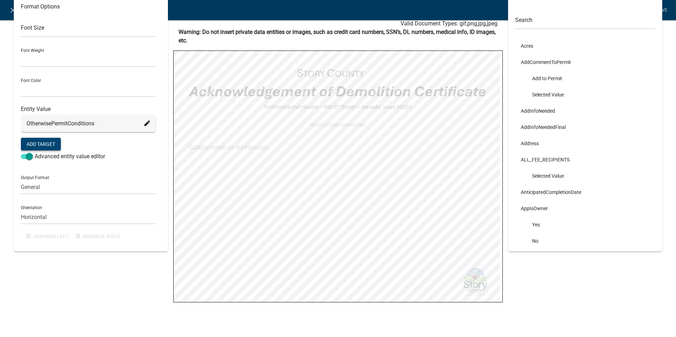
click at [42, 147] on button "Add Target" at bounding box center [41, 144] width 40 height 13
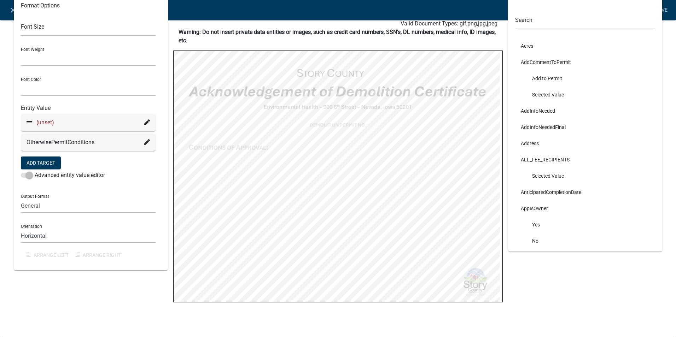
click at [102, 103] on div "Entity Value (unset) Otherwise PermitConditions Add Target Advanced entity valu…" at bounding box center [88, 142] width 135 height 81
click at [565, 313] on div "Data Search Acres AddCommentToPermit Add to Permit Selected Value AddInfoNeeded…" at bounding box center [584, 152] width 165 height 340
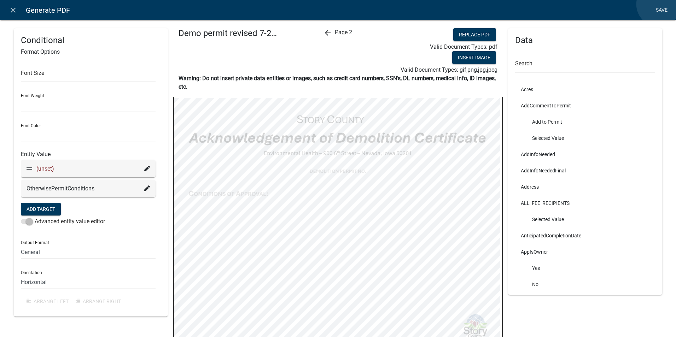
click at [658, 4] on link "Save" at bounding box center [661, 10] width 18 height 13
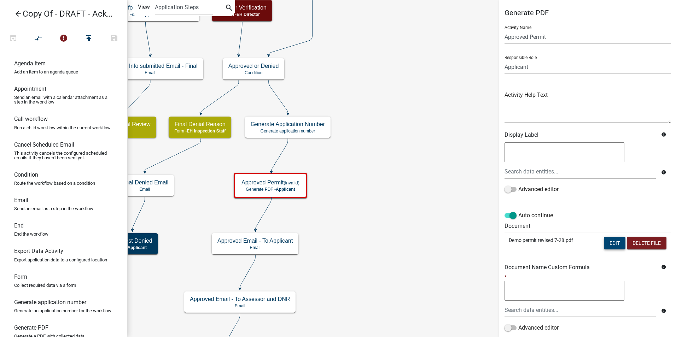
click at [603, 243] on button "Edit" at bounding box center [614, 243] width 22 height 13
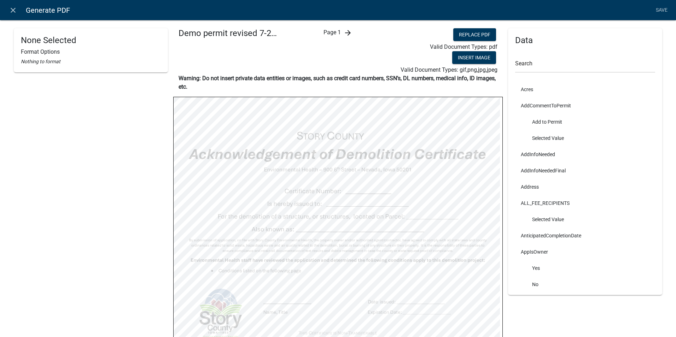
click at [344, 31] on icon "arrow_forward" at bounding box center [347, 33] width 8 height 8
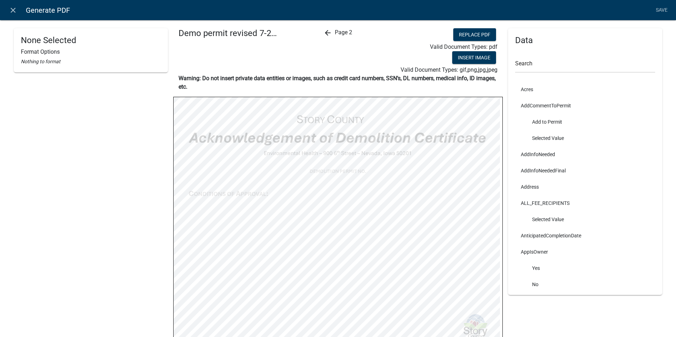
select select
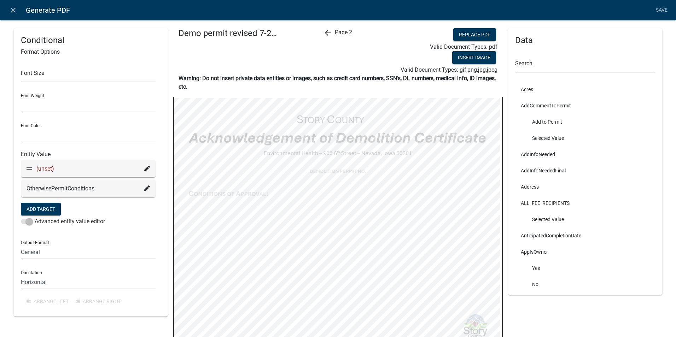
click at [147, 170] on icon at bounding box center [147, 169] width 6 height 6
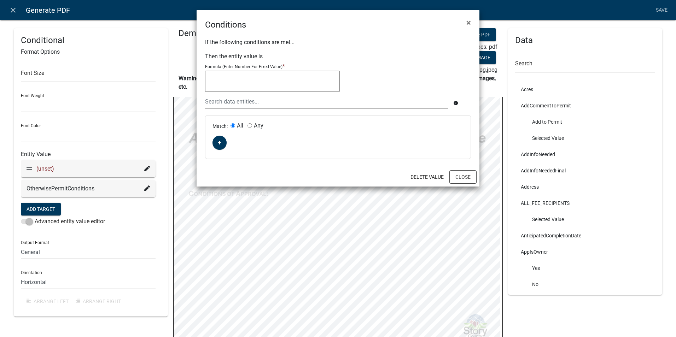
click at [147, 170] on ngb-modal-window "Conditions × If the following conditions are met... Then the entity value is Fo…" at bounding box center [338, 168] width 676 height 337
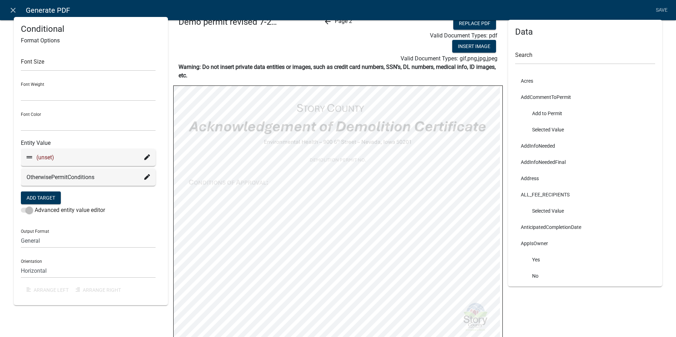
click at [27, 157] on icon at bounding box center [29, 157] width 6 height 2
click at [25, 196] on button "Add Target" at bounding box center [41, 197] width 40 height 13
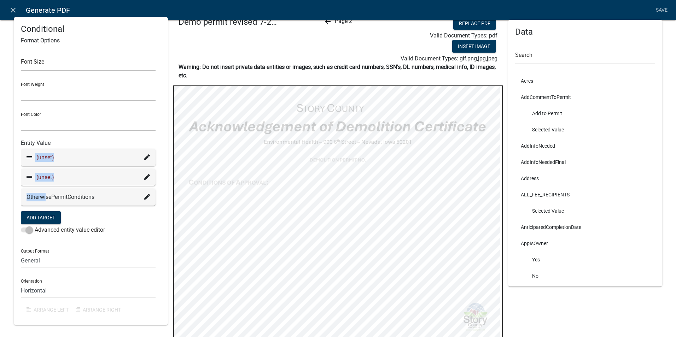
drag, startPoint x: 18, startPoint y: 154, endPoint x: 45, endPoint y: 188, distance: 43.8
click at [45, 188] on div "Conditional Format Options Font Size Font Weight Normal Bold Font Color Black R…" at bounding box center [91, 171] width 154 height 308
drag, startPoint x: 45, startPoint y: 188, endPoint x: 6, endPoint y: 150, distance: 54.0
click at [6, 150] on div "Conditional Format Options Font Size Font Weight Normal Bold Font Color Black R…" at bounding box center [338, 181] width 676 height 368
click at [144, 197] on icon at bounding box center [147, 197] width 6 height 6
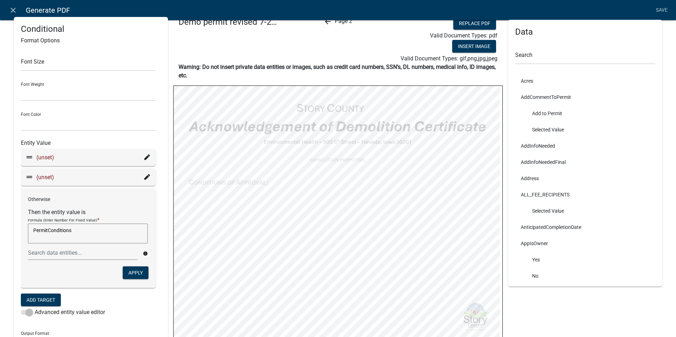
click at [143, 197] on p "Otherwise" at bounding box center [88, 199] width 120 height 7
click at [6, 128] on div "Conditional Format Options Font Size Font Weight Normal Bold Font Color Black R…" at bounding box center [338, 206] width 676 height 419
click at [523, 303] on div "Data Search Acres AddCommentToPermit Add to Permit Selected Value AddInfoNeeded…" at bounding box center [584, 212] width 165 height 390
click at [10, 8] on icon "close" at bounding box center [13, 10] width 8 height 8
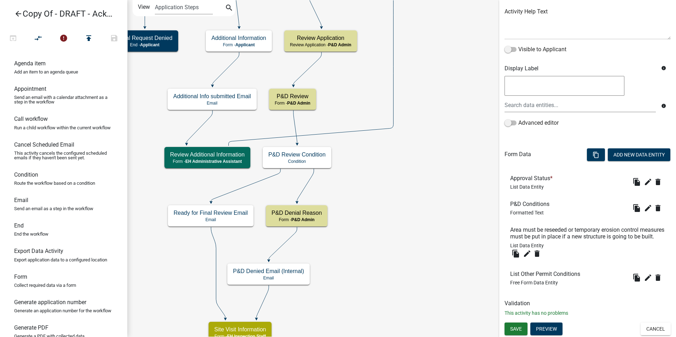
scroll to position [90, 0]
click at [643, 204] on icon "edit" at bounding box center [647, 208] width 8 height 8
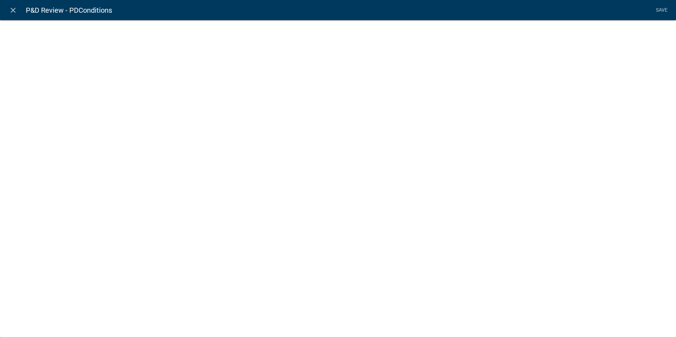
select select "rich-text"
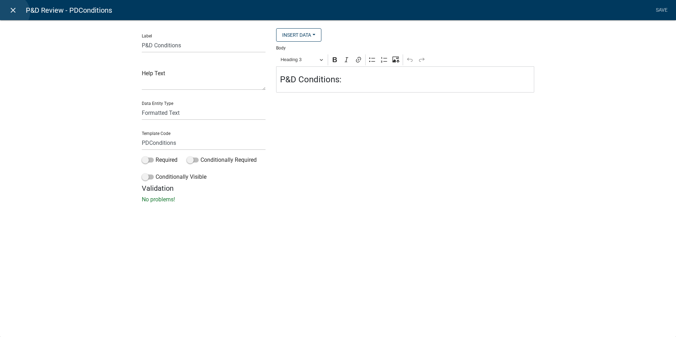
click at [12, 12] on icon "close" at bounding box center [13, 10] width 8 height 8
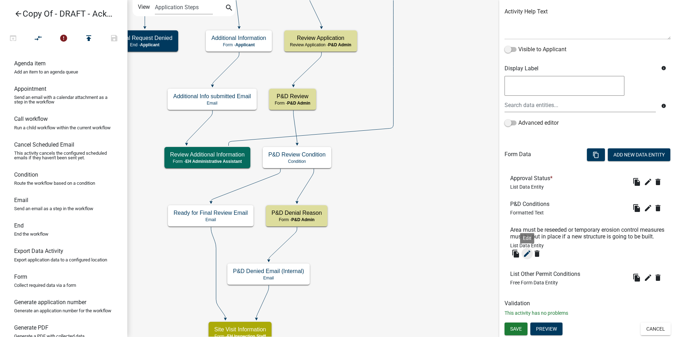
click at [528, 252] on icon "edit" at bounding box center [527, 253] width 8 height 8
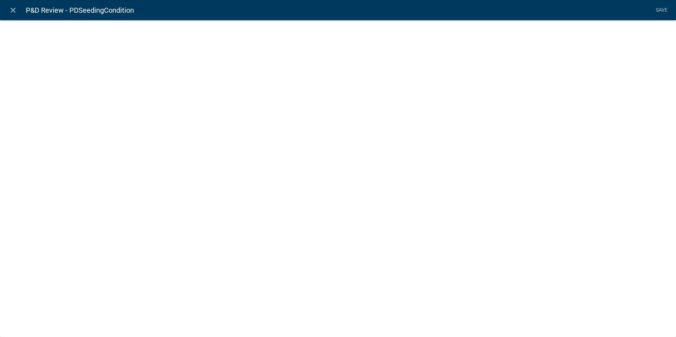
select select "list-data"
select select
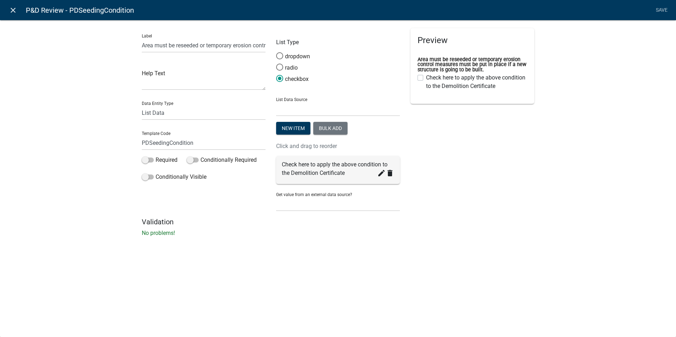
click at [11, 8] on icon "close" at bounding box center [13, 10] width 8 height 8
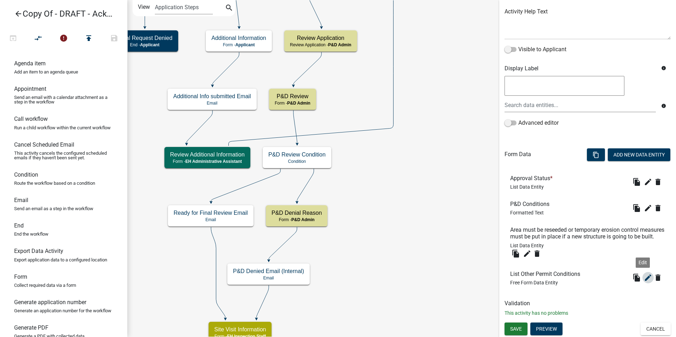
click at [643, 277] on icon "edit" at bounding box center [647, 277] width 8 height 8
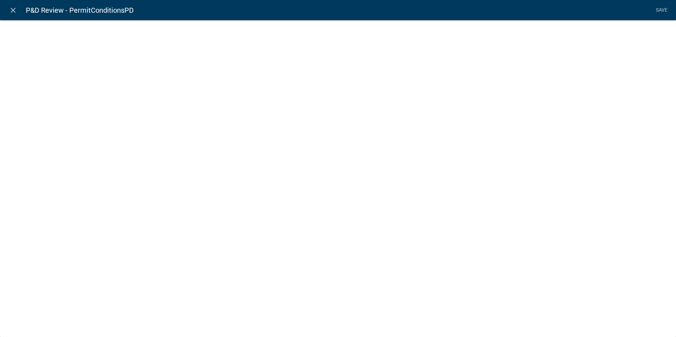
select select
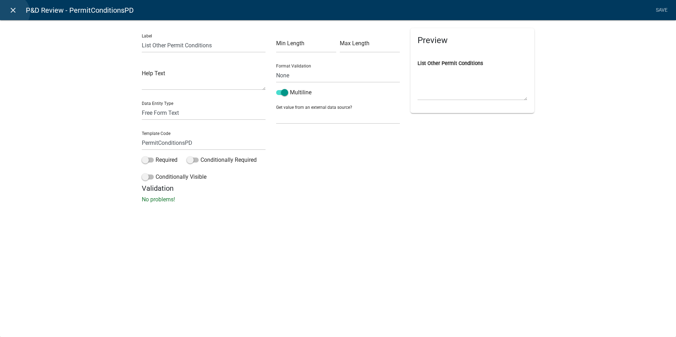
click at [12, 12] on icon "close" at bounding box center [13, 10] width 8 height 8
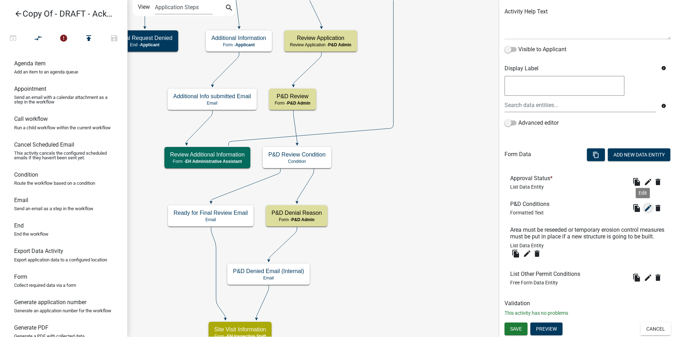
click at [643, 204] on icon "edit" at bounding box center [647, 208] width 8 height 8
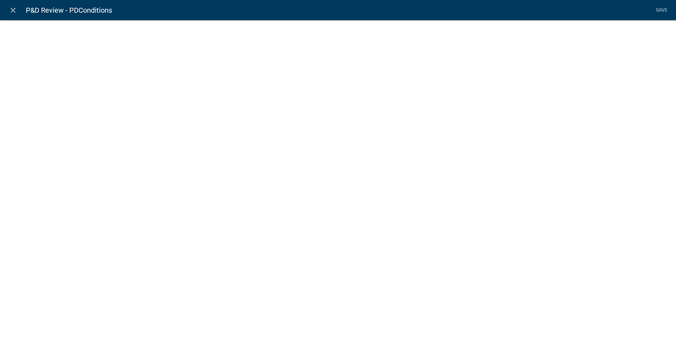
select select "rich-text"
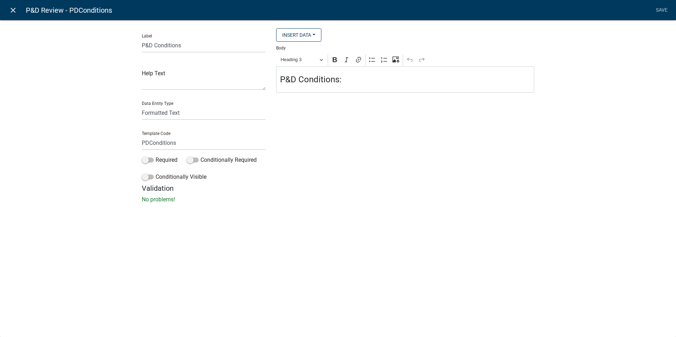
click at [9, 11] on icon "close" at bounding box center [13, 10] width 8 height 8
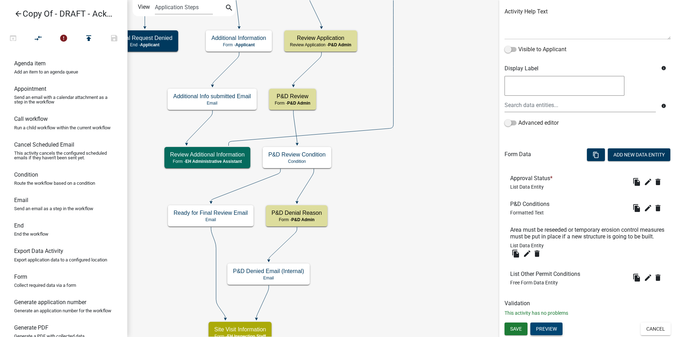
click at [551, 326] on button "Preview" at bounding box center [546, 329] width 32 height 13
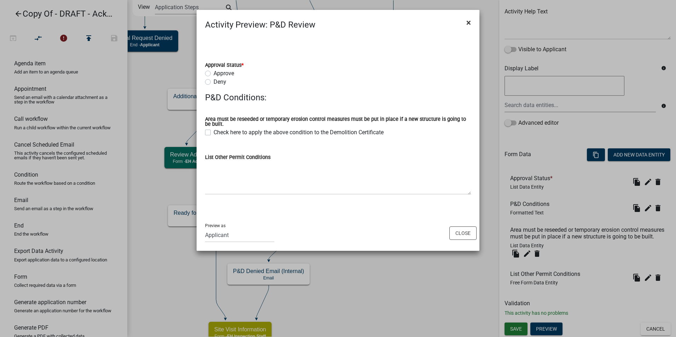
click at [467, 23] on span "×" at bounding box center [468, 23] width 5 height 10
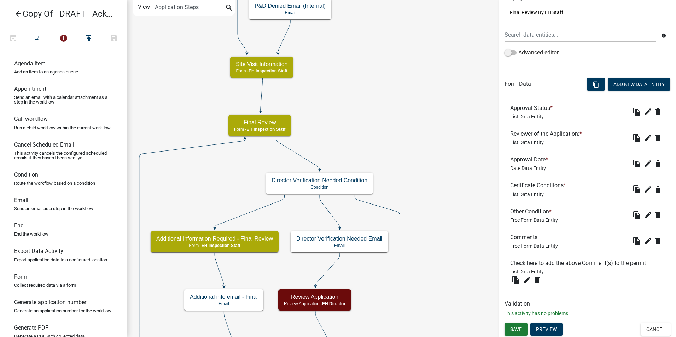
scroll to position [154, 0]
click at [643, 191] on icon "edit" at bounding box center [647, 189] width 8 height 8
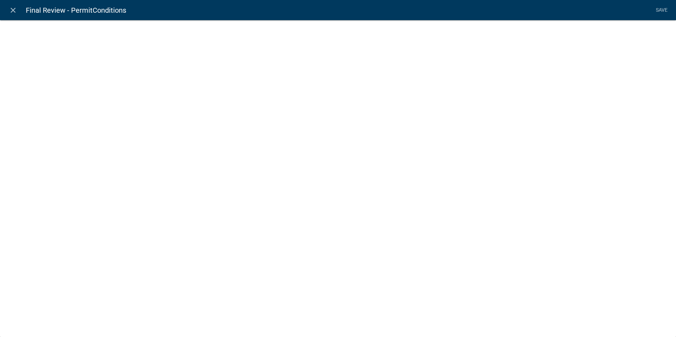
select select "list-data"
select select
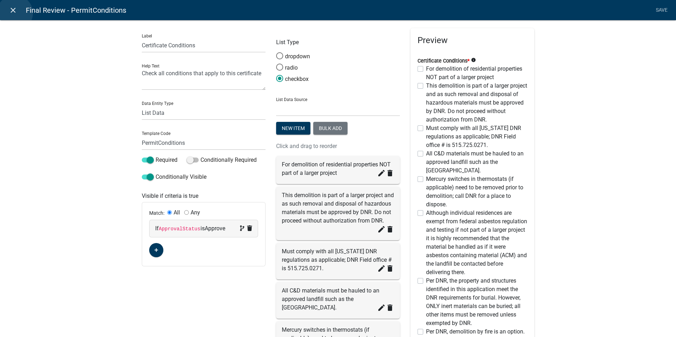
click at [15, 13] on icon "close" at bounding box center [13, 10] width 8 height 8
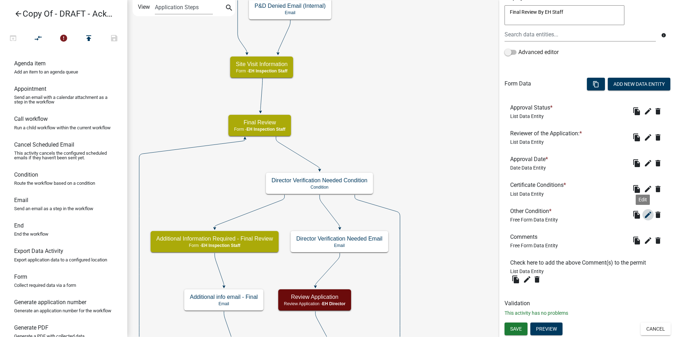
click at [643, 213] on icon "edit" at bounding box center [647, 215] width 8 height 8
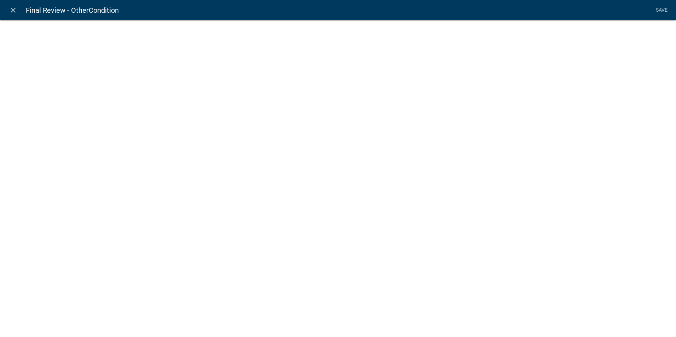
select select
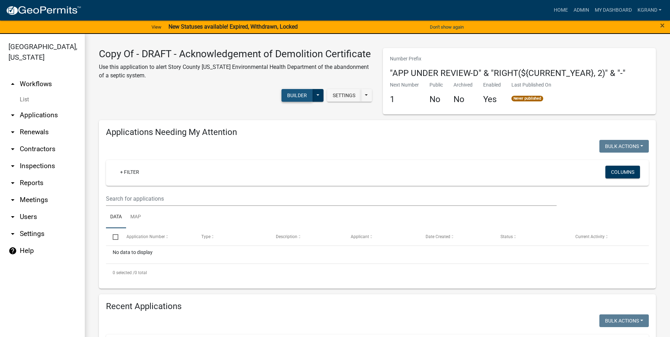
click at [283, 102] on button "Builder" at bounding box center [297, 95] width 31 height 13
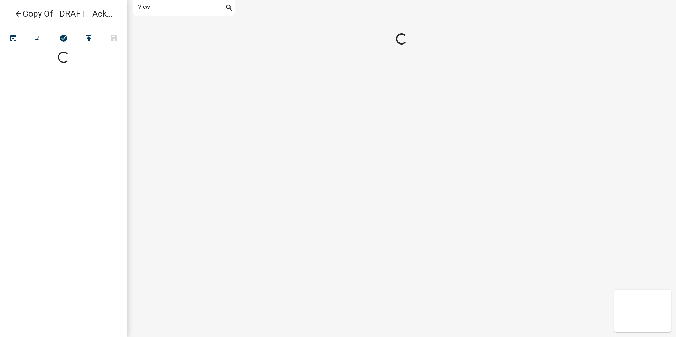
select select "1"
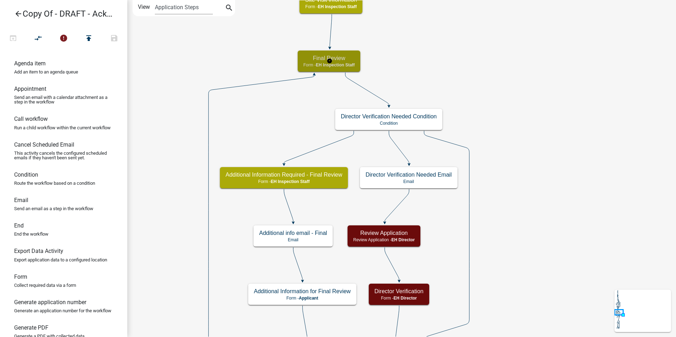
click at [334, 63] on span "EH Inspection Staff" at bounding box center [334, 65] width 39 height 5
select select "B112E396-40EF-4858-AE7C-AB0894FDBB84"
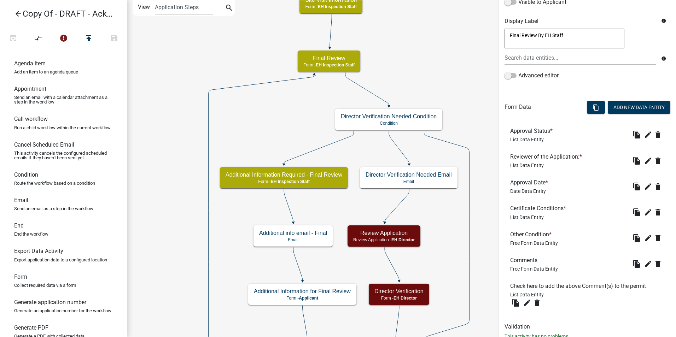
scroll to position [154, 0]
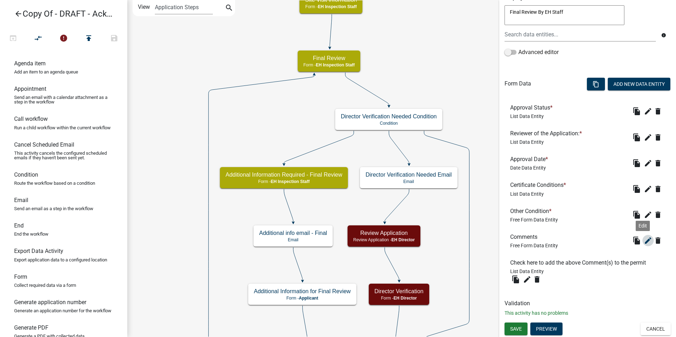
click at [643, 237] on icon "edit" at bounding box center [647, 240] width 8 height 8
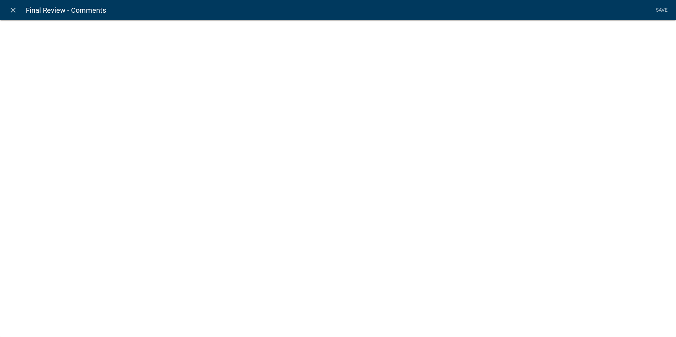
select select
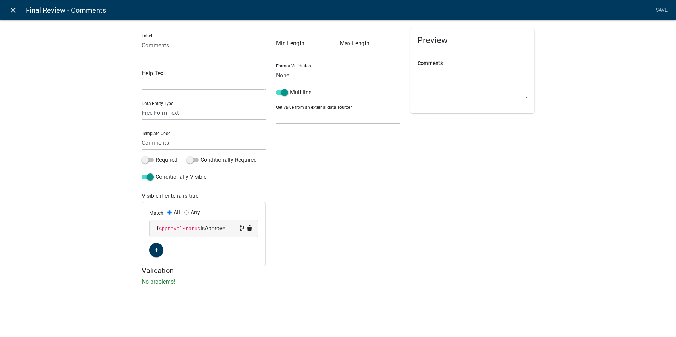
click at [11, 14] on icon "close" at bounding box center [13, 10] width 8 height 8
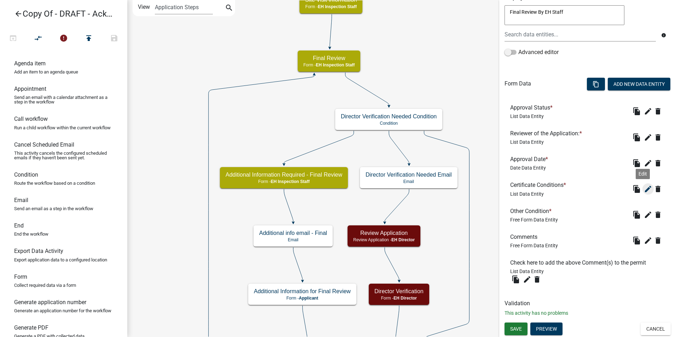
click at [643, 187] on icon "edit" at bounding box center [647, 189] width 8 height 8
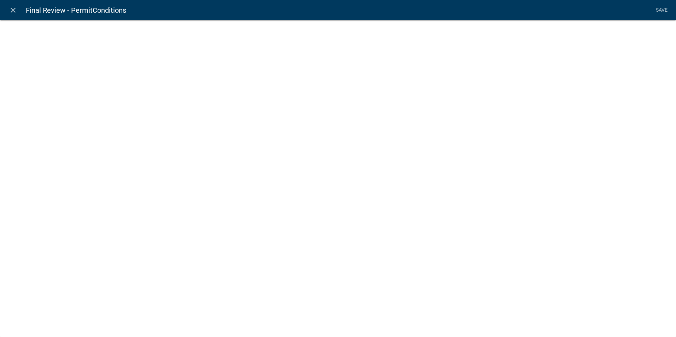
select select "list-data"
select select
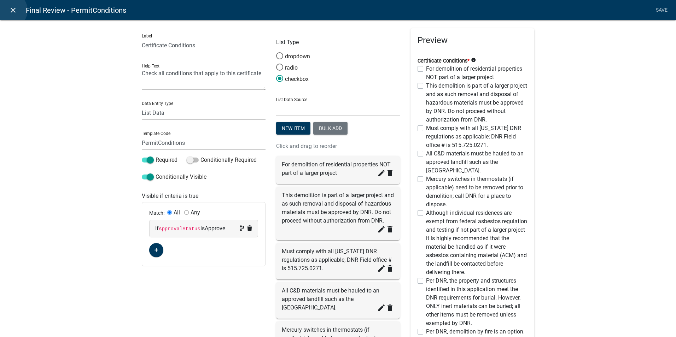
click at [10, 10] on icon "close" at bounding box center [13, 10] width 8 height 8
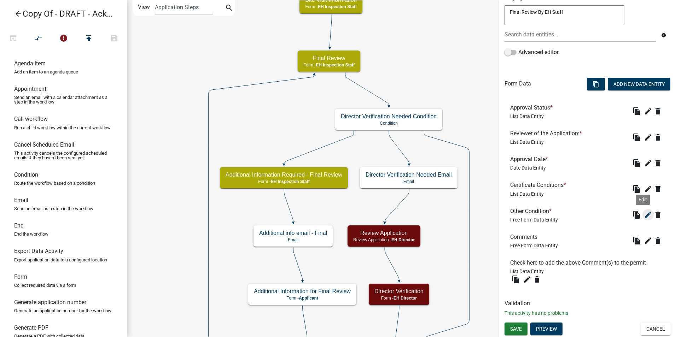
click at [644, 217] on icon "edit" at bounding box center [647, 215] width 8 height 8
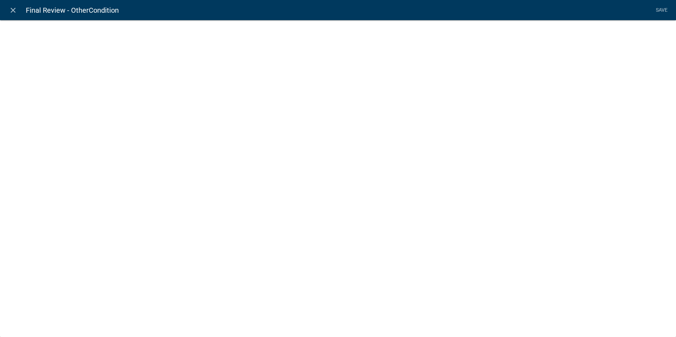
select select
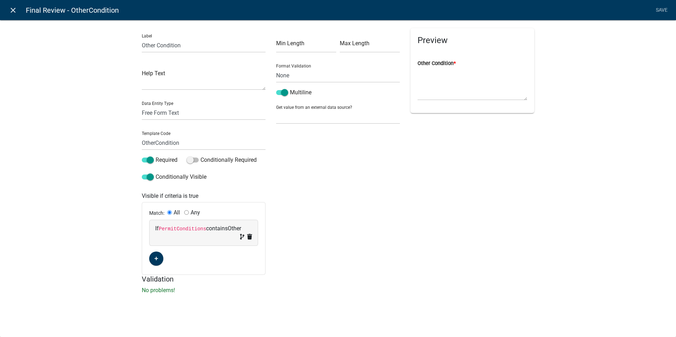
click at [12, 7] on icon "close" at bounding box center [13, 10] width 8 height 8
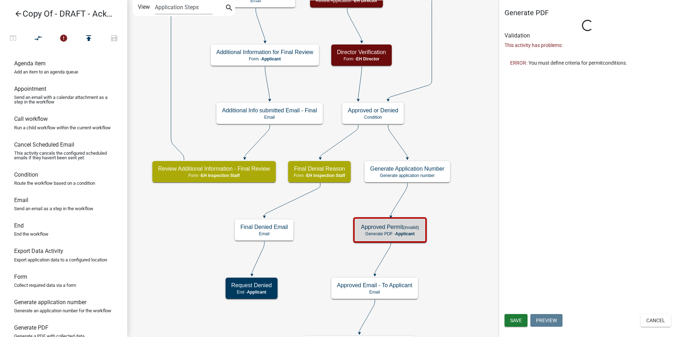
scroll to position [0, 0]
select select "B112E396-40EF-4858-AE7C-AB0894FDBB84"
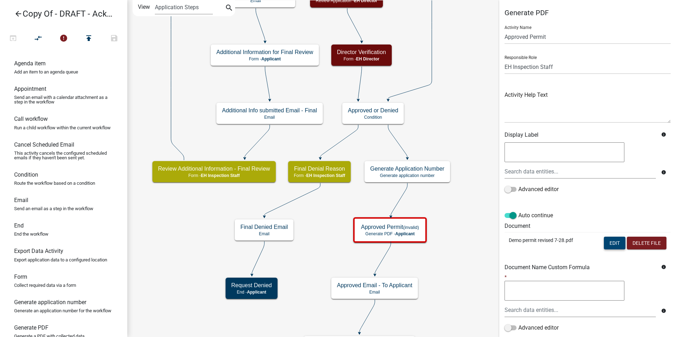
click at [609, 247] on button "Edit" at bounding box center [614, 243] width 22 height 13
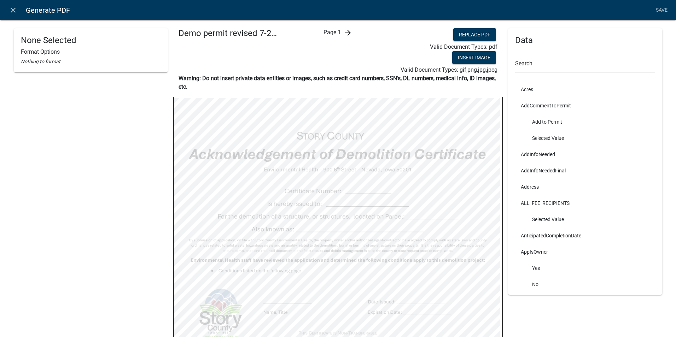
select select
click at [346, 34] on icon "arrow_forward" at bounding box center [347, 33] width 8 height 8
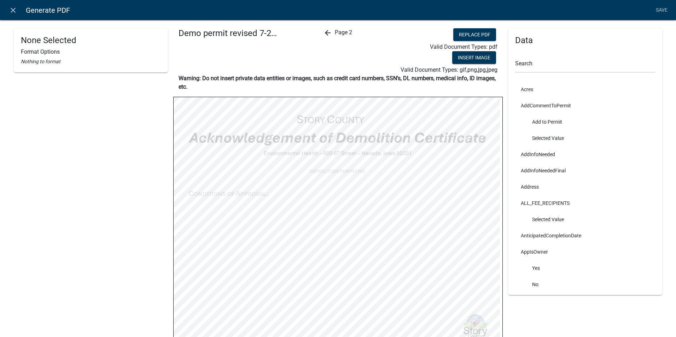
select select
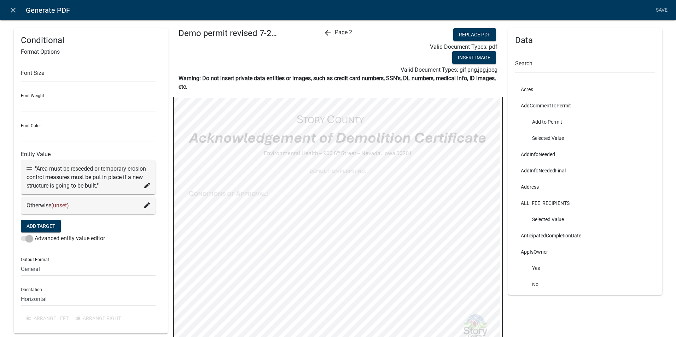
click at [142, 185] on div ""Area must be reseeded or temporary erosion control measures must be put in pla…" at bounding box center [87, 177] width 123 height 25
click at [144, 187] on icon at bounding box center [147, 186] width 6 height 6
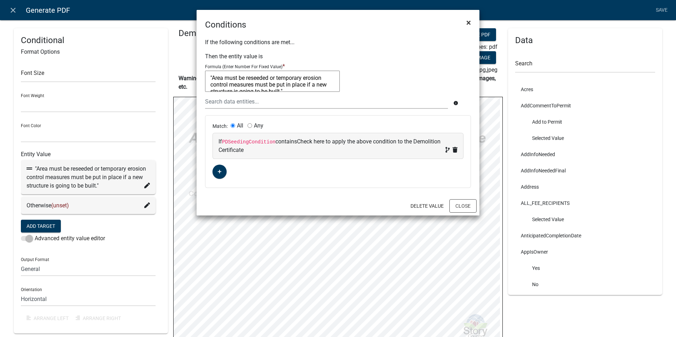
click at [469, 16] on button "×" at bounding box center [468, 23] width 16 height 20
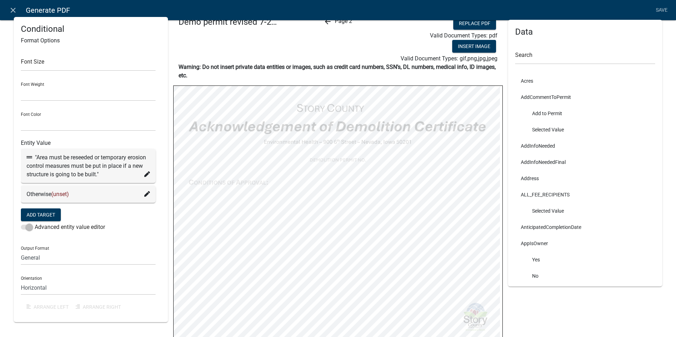
select select
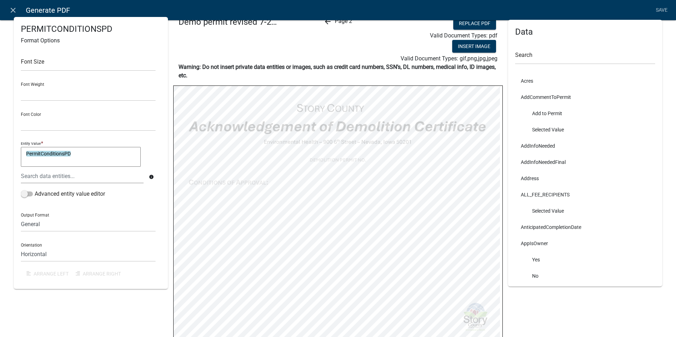
select select
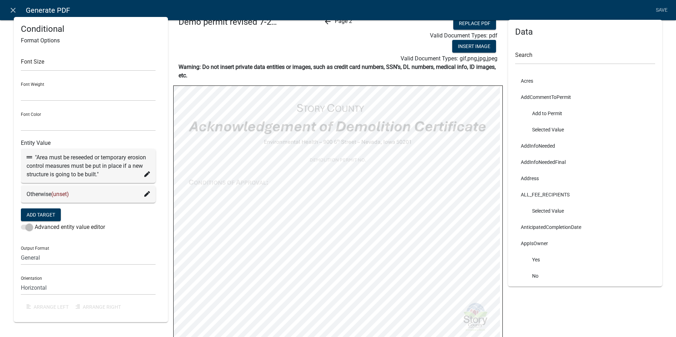
select select
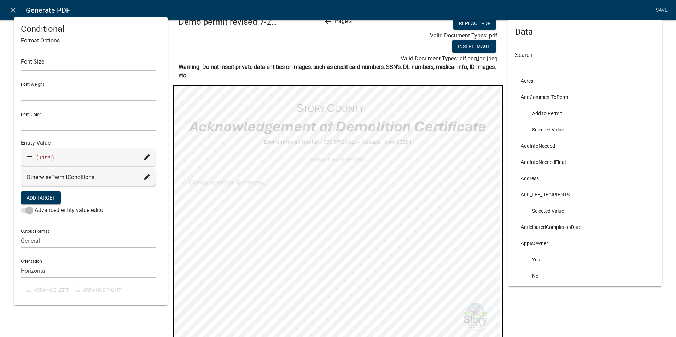
select select
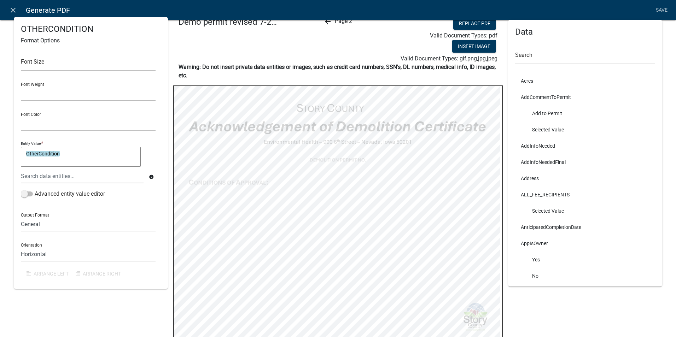
select select
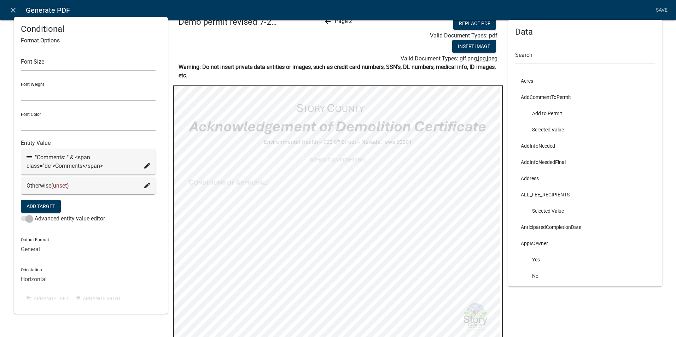
click at [147, 161] on div ""Comments: " & <span class="de">Comments</span>" at bounding box center [87, 161] width 123 height 17
click at [146, 165] on icon at bounding box center [147, 166] width 6 height 6
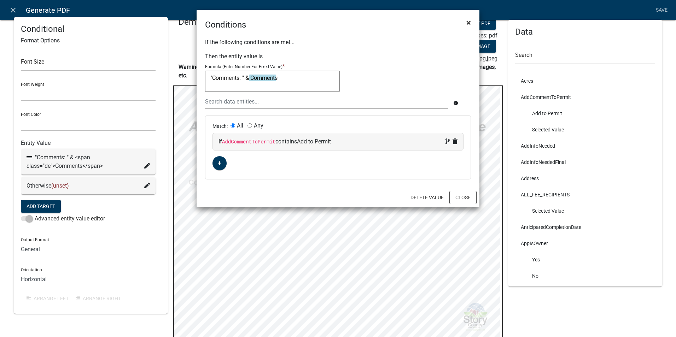
click at [469, 22] on span "×" at bounding box center [468, 23] width 5 height 10
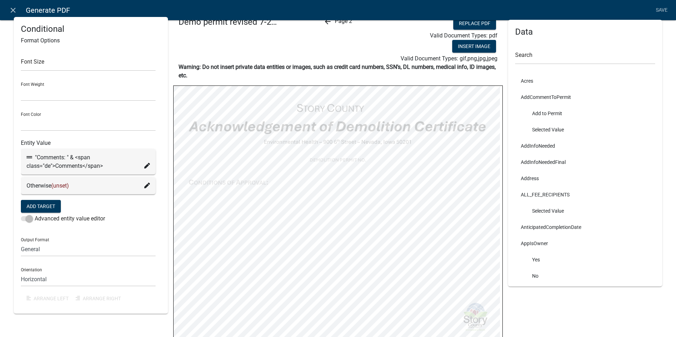
select select
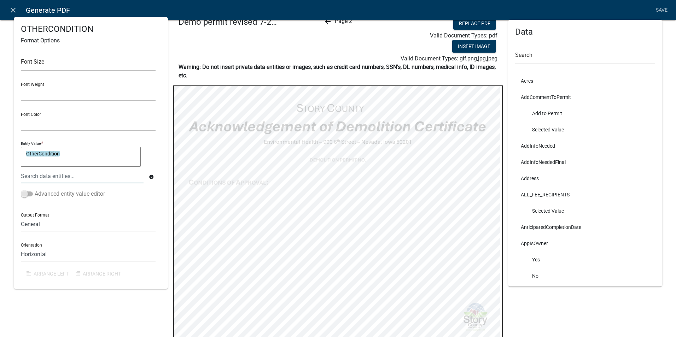
click at [25, 193] on span at bounding box center [27, 193] width 12 height 5
click at [35, 190] on input "Advanced entity value editor" at bounding box center [35, 190] width 0 height 0
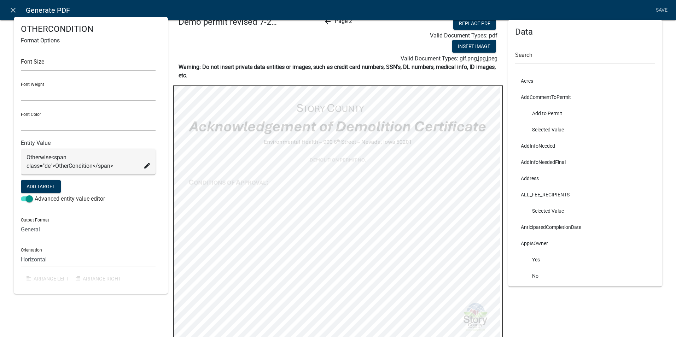
click at [145, 166] on icon at bounding box center [147, 166] width 6 height 6
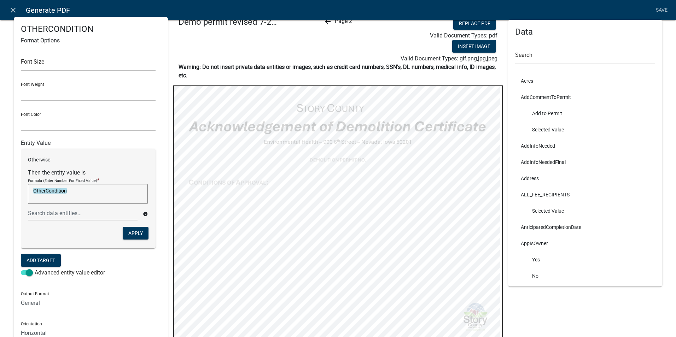
click at [135, 139] on div "Entity Value Otherwise Then the entity value is Formula (Enter Number For Fixed…" at bounding box center [88, 208] width 135 height 143
click at [129, 236] on button "Apply" at bounding box center [136, 233] width 26 height 13
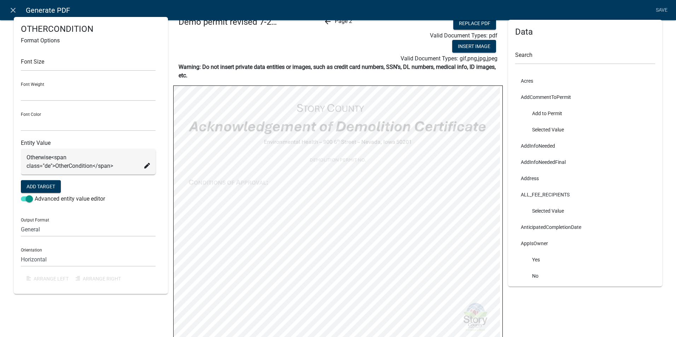
select select
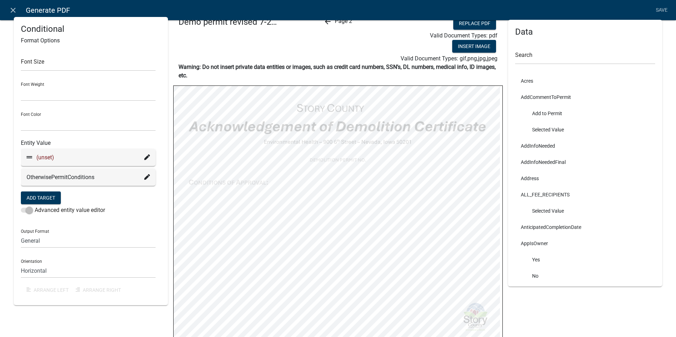
select select
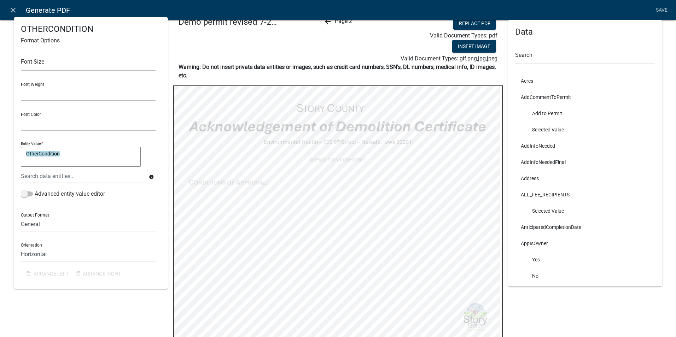
select select
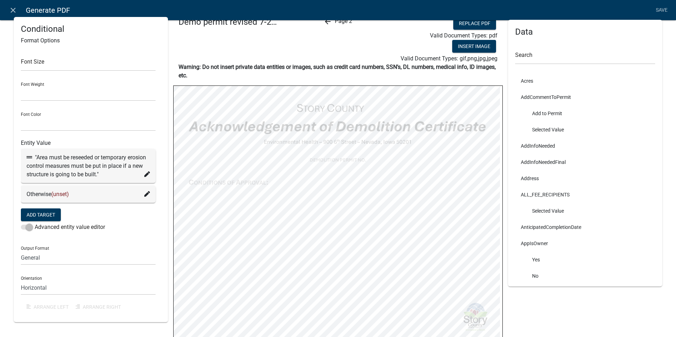
select select
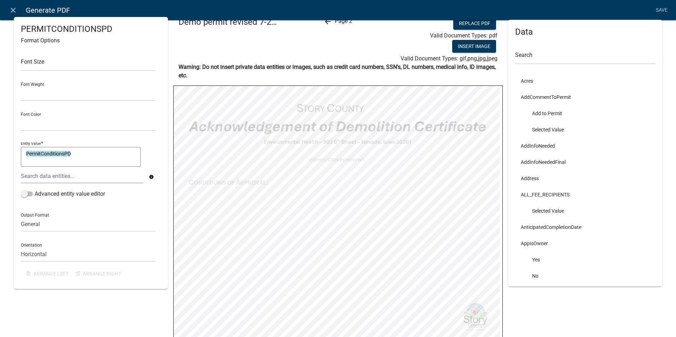
click at [150, 176] on icon "info" at bounding box center [151, 177] width 5 height 5
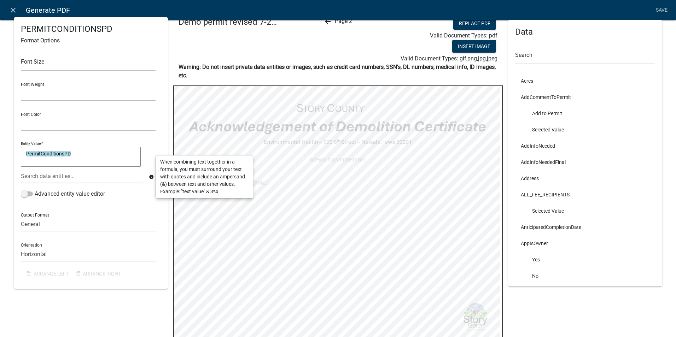
click at [27, 154] on textarea "PermitConditionsPD" at bounding box center [81, 157] width 120 height 20
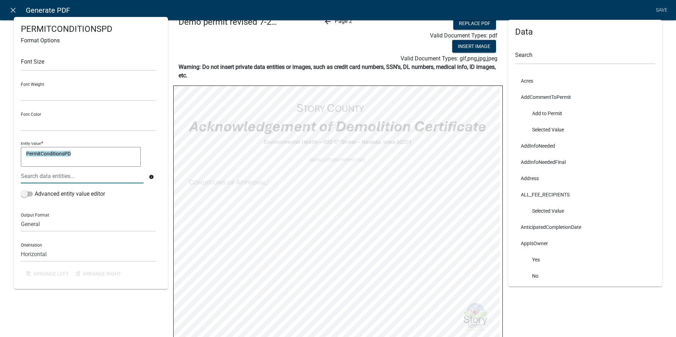
type textarea ""PermitConditionsPD"
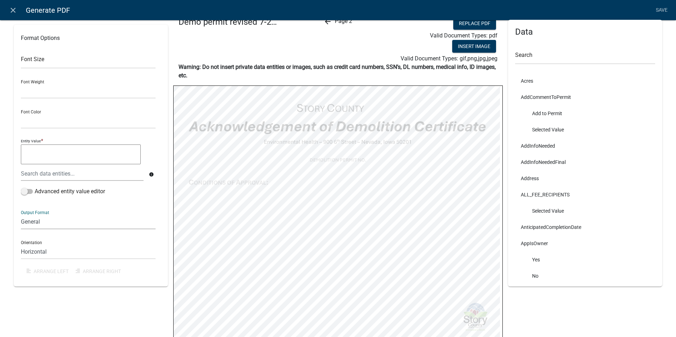
drag, startPoint x: 75, startPoint y: 217, endPoint x: 77, endPoint y: 214, distance: 3.6
click at [75, 217] on select "General Text Number Decimal Date Date & Time" at bounding box center [88, 222] width 135 height 14
click at [65, 152] on textarea at bounding box center [81, 155] width 120 height 20
click at [89, 160] on textarea at bounding box center [81, 155] width 120 height 20
click at [87, 157] on textarea at bounding box center [81, 155] width 120 height 20
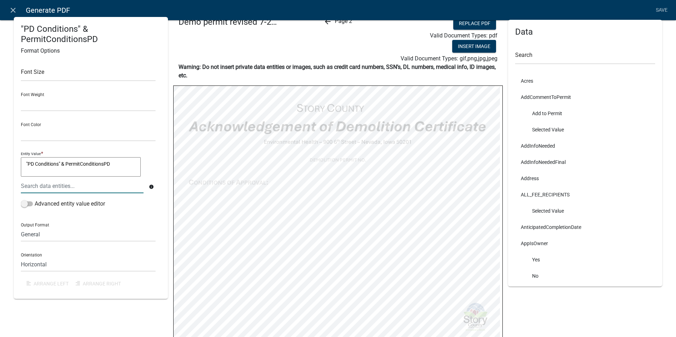
type textarea ""PD Conditions" & PermitConditionsPD"
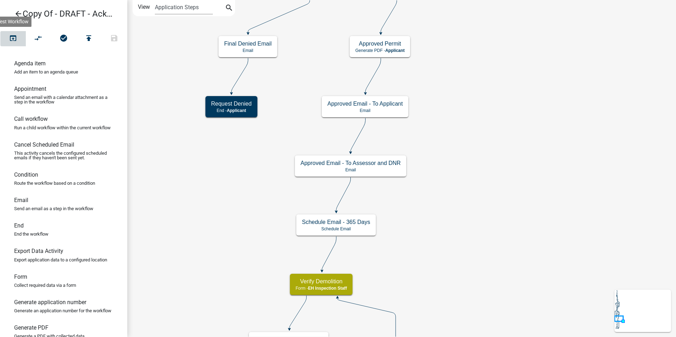
click at [13, 38] on icon "open_in_browser" at bounding box center [13, 39] width 8 height 10
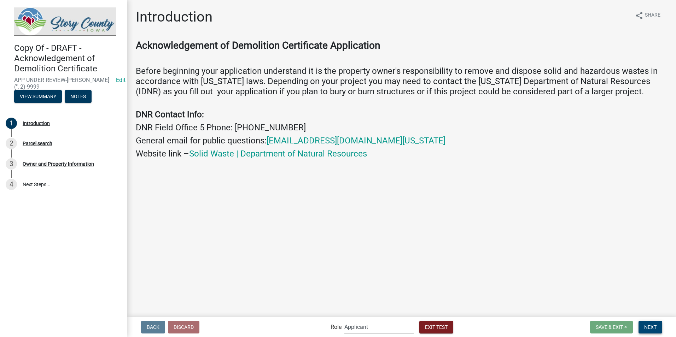
click at [654, 328] on span "Next" at bounding box center [650, 327] width 12 height 6
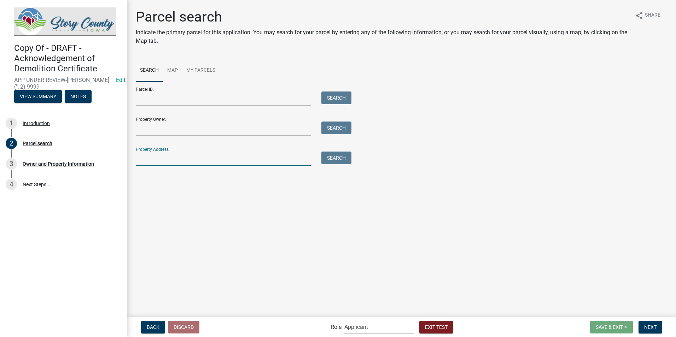
click at [150, 156] on input "Property Address:" at bounding box center [223, 159] width 175 height 14
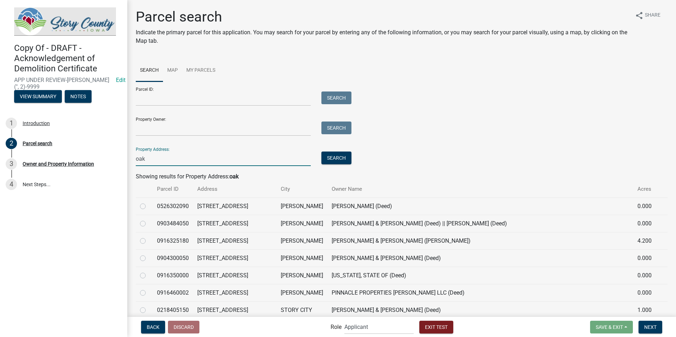
type input "oak"
click at [148, 237] on label at bounding box center [148, 237] width 0 height 0
click at [148, 241] on input "radio" at bounding box center [150, 239] width 5 height 5
radio input "true"
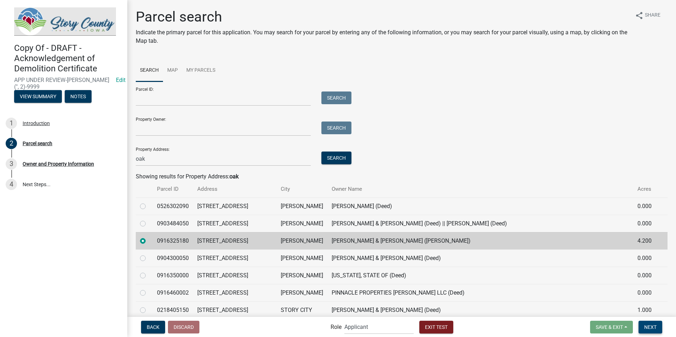
click at [650, 326] on span "Next" at bounding box center [650, 327] width 12 height 6
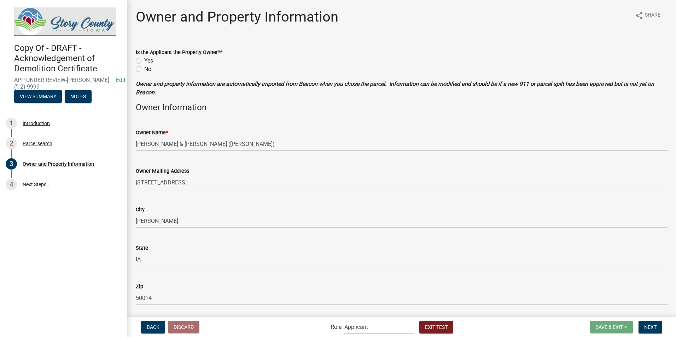
click at [144, 70] on label "No" at bounding box center [147, 69] width 7 height 8
click at [144, 70] on input "No" at bounding box center [146, 67] width 5 height 5
radio input "true"
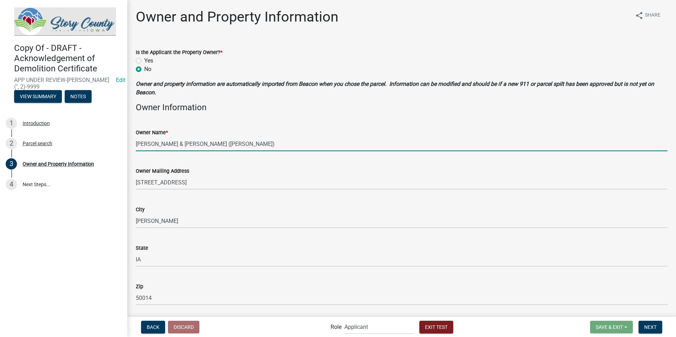
click at [245, 145] on input "MOECKLY, BRADLEY T & JOYCE M (Deed)" at bounding box center [401, 144] width 531 height 14
type input "MOECKLY, BRADLEY T & JOYCE M"
click at [242, 167] on div "Owner Mailing Address" at bounding box center [401, 171] width 531 height 8
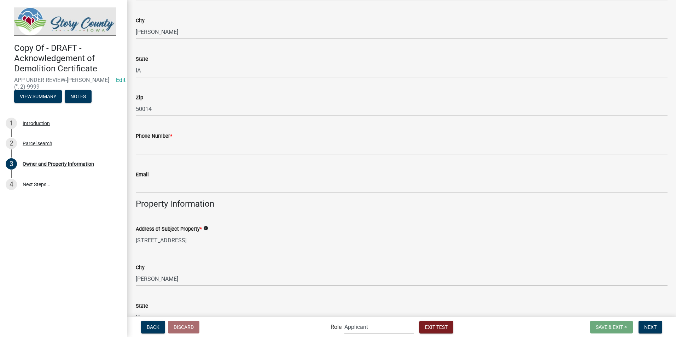
scroll to position [177, 0]
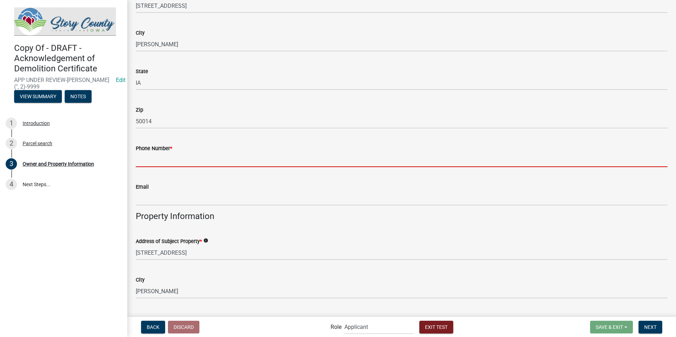
click at [171, 164] on input "Phone Number *" at bounding box center [401, 160] width 531 height 14
type input "5153827241"
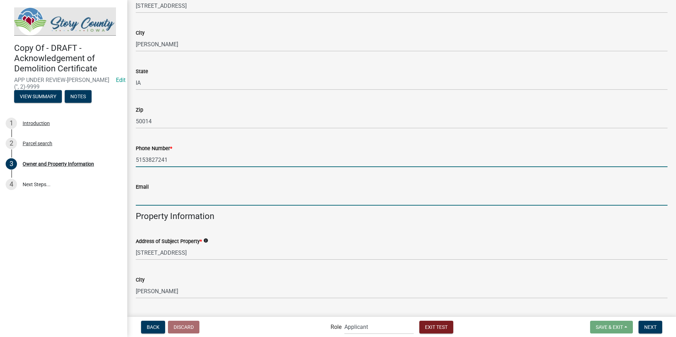
type input "kgrandinetti@storycountyiowa.gov"
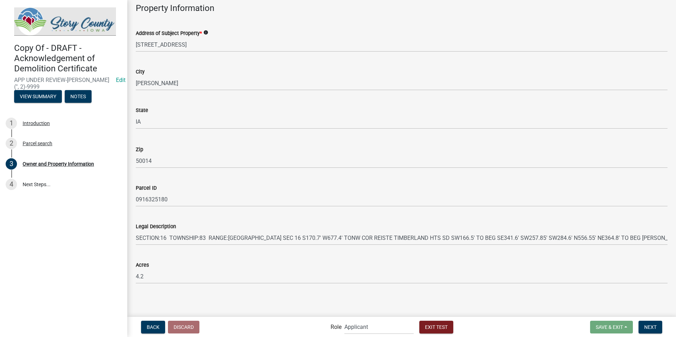
scroll to position [386, 0]
click at [649, 325] on span "Next" at bounding box center [650, 327] width 12 height 6
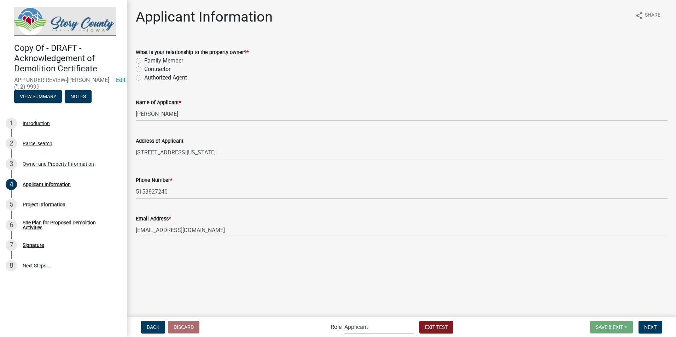
click at [144, 60] on label "Family Member" at bounding box center [163, 61] width 39 height 8
click at [144, 60] on input "Family Member" at bounding box center [146, 59] width 5 height 5
radio input "true"
click at [646, 328] on span "Next" at bounding box center [650, 327] width 12 height 6
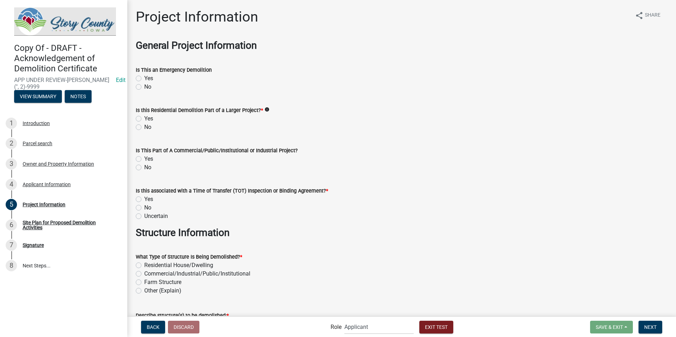
click at [144, 87] on label "No" at bounding box center [147, 87] width 7 height 8
click at [144, 87] on input "No" at bounding box center [146, 85] width 5 height 5
radio input "true"
click at [144, 125] on label "No" at bounding box center [147, 127] width 7 height 8
click at [144, 125] on input "No" at bounding box center [146, 125] width 5 height 5
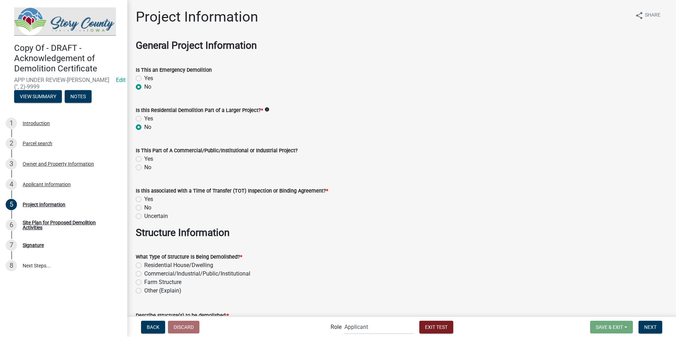
radio input "true"
click at [144, 166] on label "No" at bounding box center [147, 167] width 7 height 8
click at [144, 166] on input "No" at bounding box center [146, 165] width 5 height 5
radio input "true"
click at [144, 217] on label "Uncertain" at bounding box center [156, 216] width 24 height 8
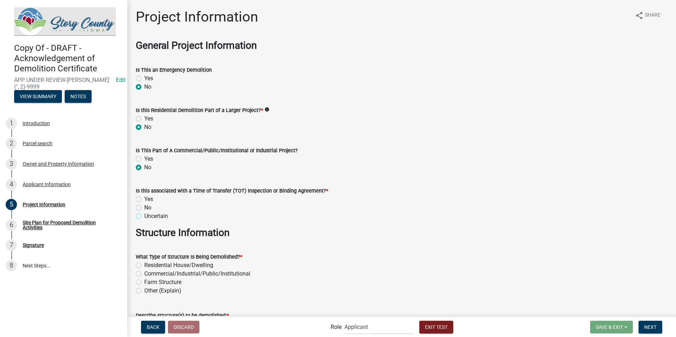
click at [144, 217] on input "Uncertain" at bounding box center [146, 214] width 5 height 5
radio input "true"
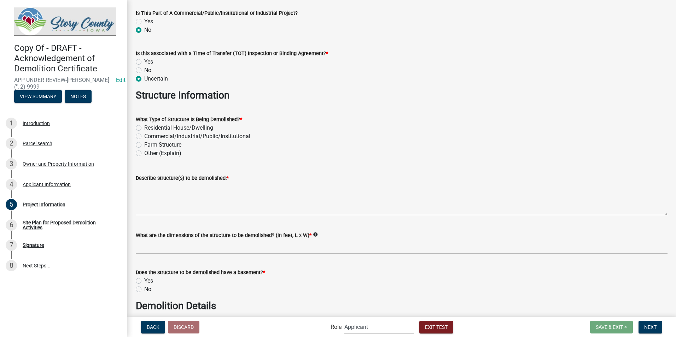
scroll to position [141, 0]
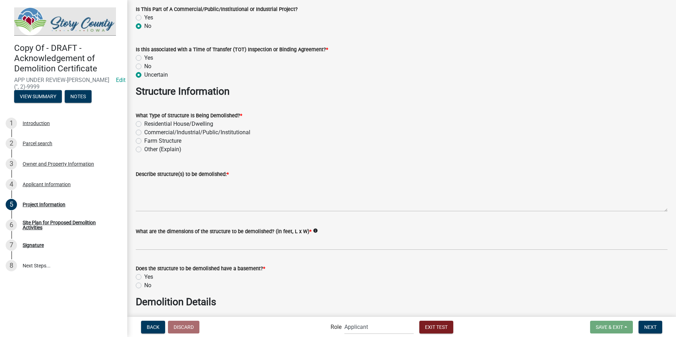
click at [144, 123] on label "Residential House/Dwelling" at bounding box center [178, 124] width 69 height 8
click at [144, 123] on input "Residential House/Dwelling" at bounding box center [146, 122] width 5 height 5
radio input "true"
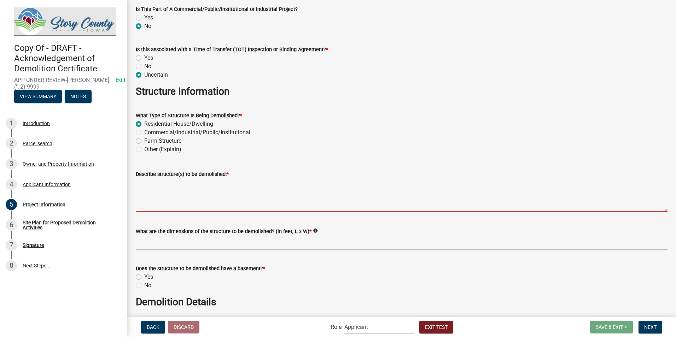
click at [146, 202] on textarea "Describe structure(s) to be demolished: *" at bounding box center [401, 194] width 531 height 33
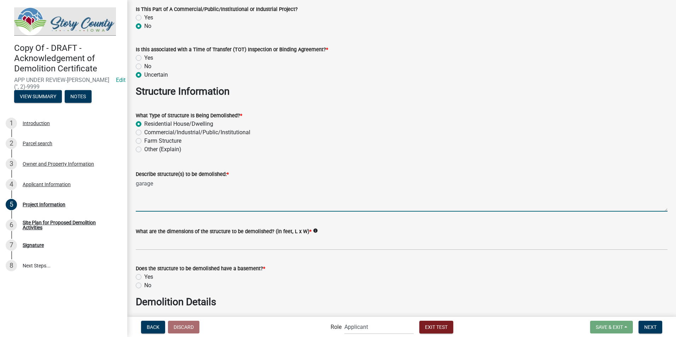
type textarea "garage"
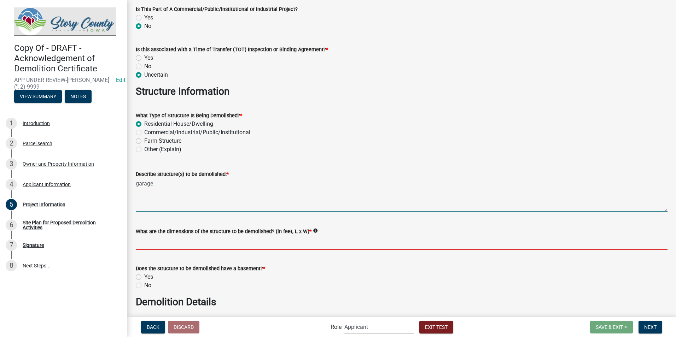
click at [153, 240] on input "What are the dimensions of the structure to be demolished? (in feet, L x W) *" at bounding box center [401, 243] width 531 height 14
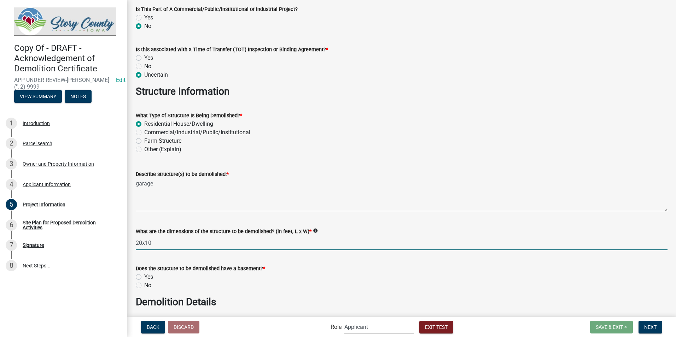
click at [160, 247] on input "20x10" at bounding box center [401, 243] width 531 height 14
type input "20x100"
click at [144, 284] on label "No" at bounding box center [147, 285] width 7 height 8
click at [144, 284] on input "No" at bounding box center [146, 283] width 5 height 5
radio input "true"
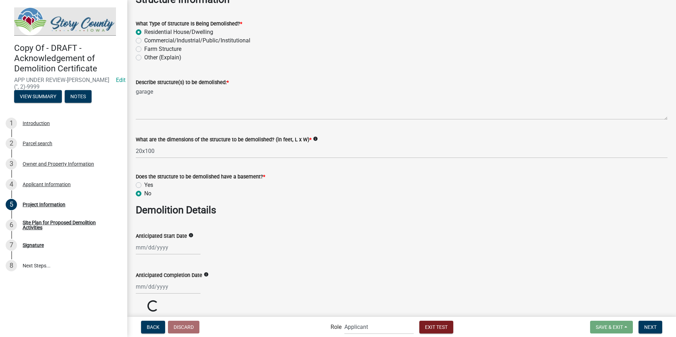
scroll to position [283, 0]
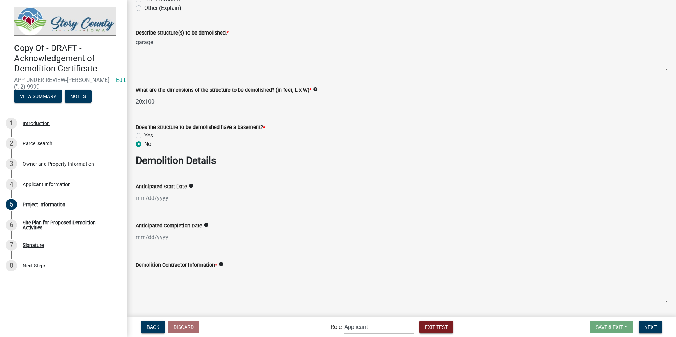
click at [144, 137] on label "Yes" at bounding box center [148, 135] width 9 height 8
click at [144, 136] on input "Yes" at bounding box center [146, 133] width 5 height 5
radio input "true"
click at [149, 200] on div at bounding box center [168, 198] width 65 height 14
select select "8"
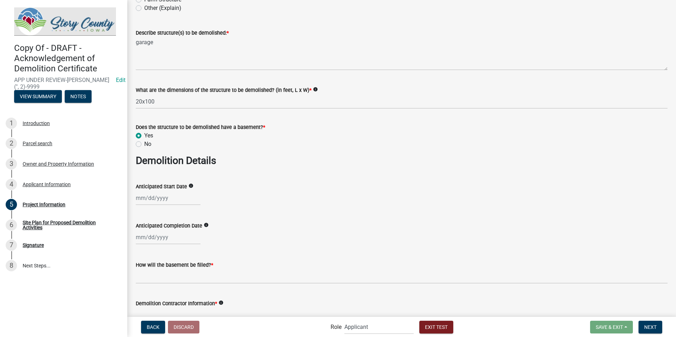
select select "2025"
click at [189, 282] on div "29" at bounding box center [187, 280] width 11 height 11
type input "08/29/2025"
click at [176, 241] on div at bounding box center [168, 237] width 65 height 14
select select "8"
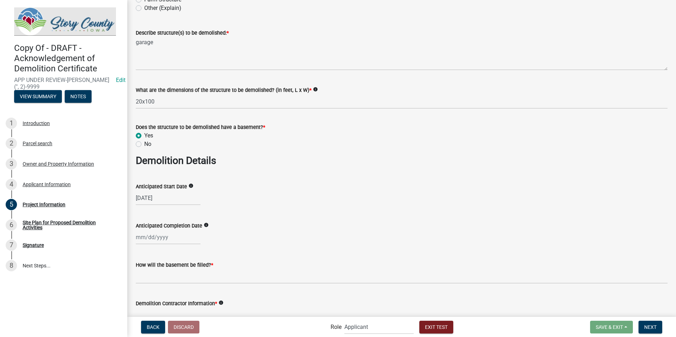
select select "2025"
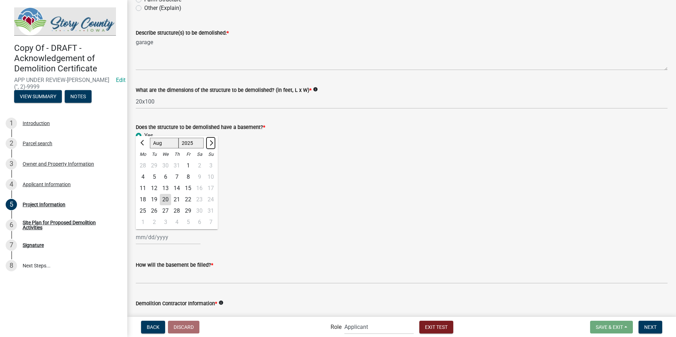
click at [210, 143] on span "Next month" at bounding box center [210, 142] width 5 height 5
select select "9"
click at [152, 211] on div "30" at bounding box center [153, 210] width 11 height 11
type input "09/30/2025"
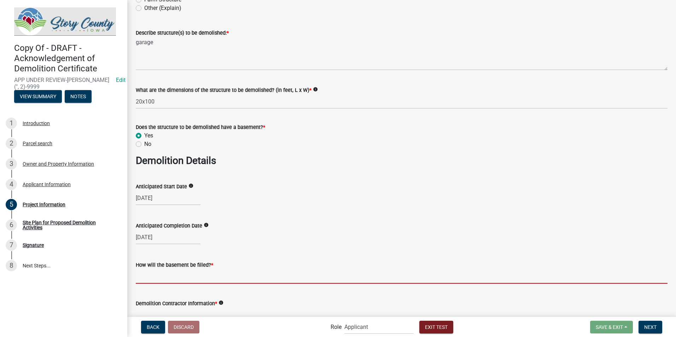
click at [204, 282] on input "How will the basement be filled? *" at bounding box center [401, 276] width 531 height 14
type input "with sand, dirt and rock"
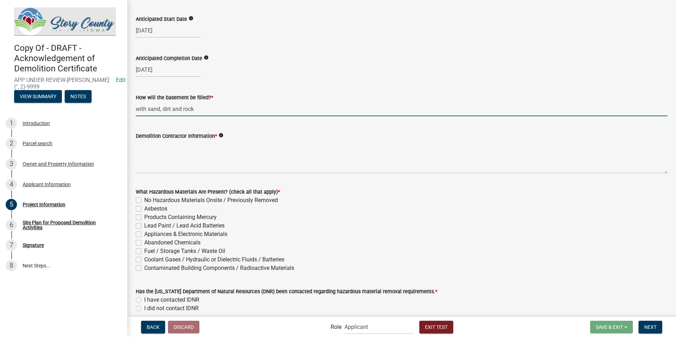
scroll to position [459, 0]
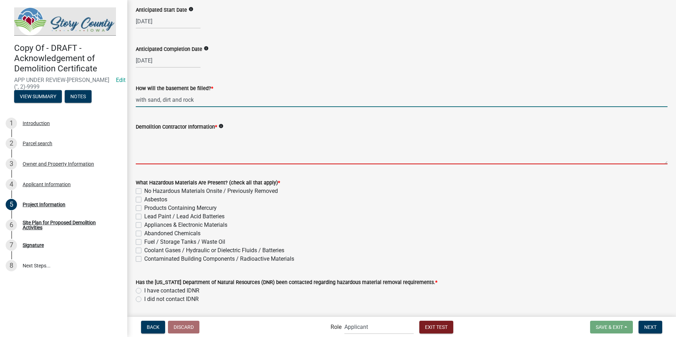
click at [195, 157] on textarea "Demolition Contractor Information *" at bounding box center [401, 147] width 531 height 33
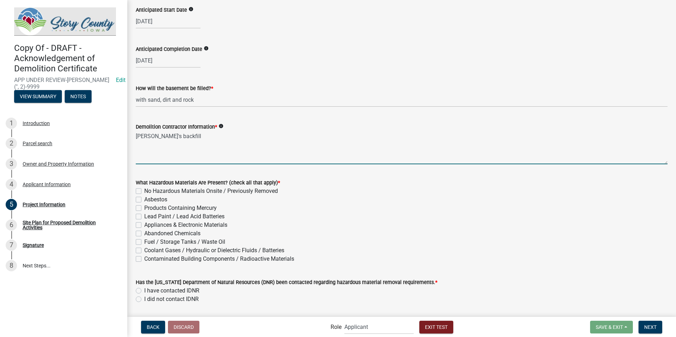
type textarea "jed's backfill"
click at [144, 233] on label "Abandoned Chemicals" at bounding box center [172, 233] width 56 height 8
click at [144, 233] on input "Abandoned Chemicals" at bounding box center [146, 231] width 5 height 5
checkbox input "true"
checkbox input "false"
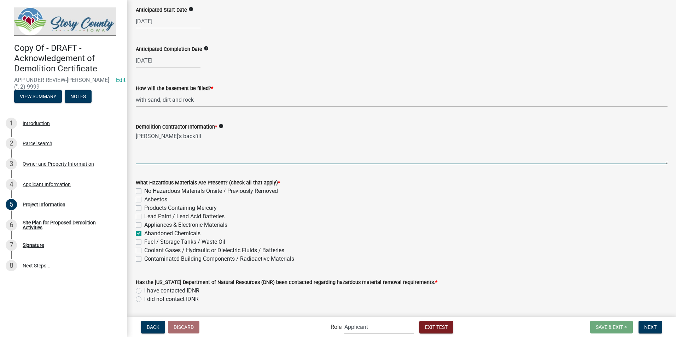
checkbox input "false"
checkbox input "true"
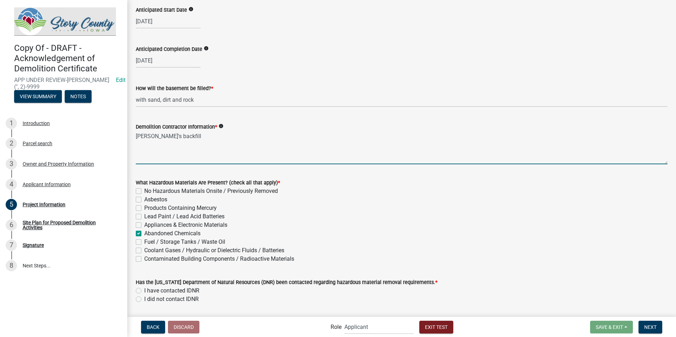
checkbox input "false"
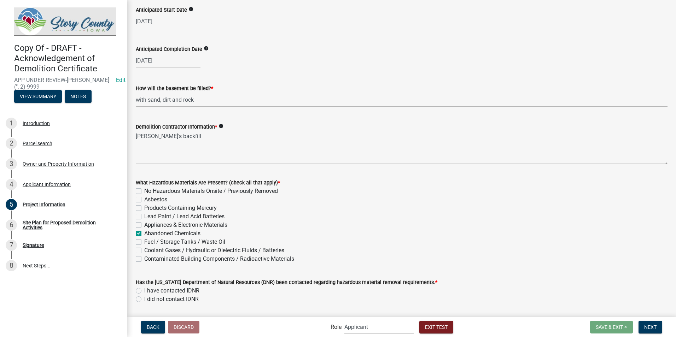
click at [144, 200] on label "Asbestos" at bounding box center [155, 199] width 23 height 8
click at [144, 200] on input "Asbestos" at bounding box center [146, 197] width 5 height 5
checkbox input "true"
checkbox input "false"
checkbox input "true"
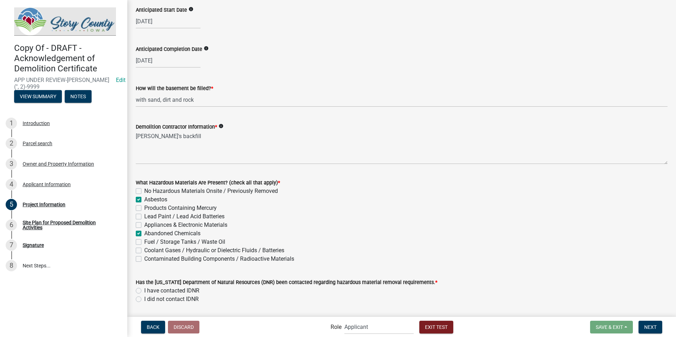
checkbox input "false"
checkbox input "true"
checkbox input "false"
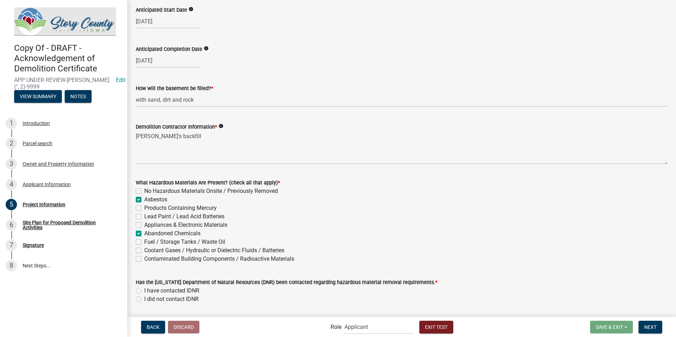
checkbox input "false"
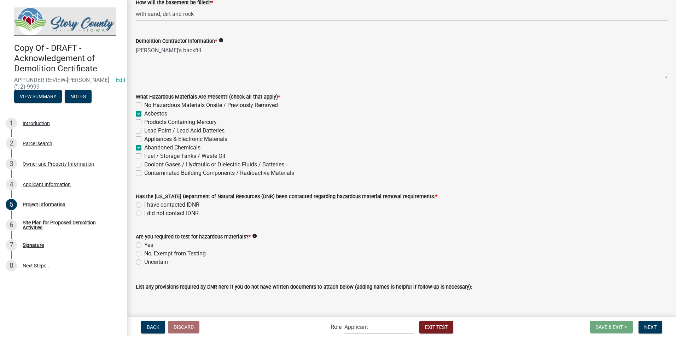
scroll to position [565, 0]
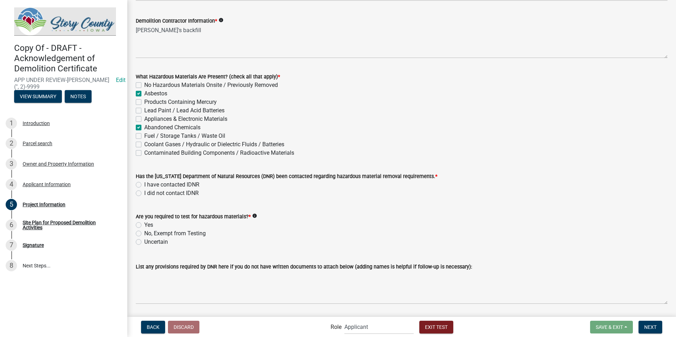
click at [144, 194] on label "I did not contact IDNR" at bounding box center [171, 193] width 54 height 8
click at [144, 194] on input "I did not contact IDNR" at bounding box center [146, 191] width 5 height 5
radio input "true"
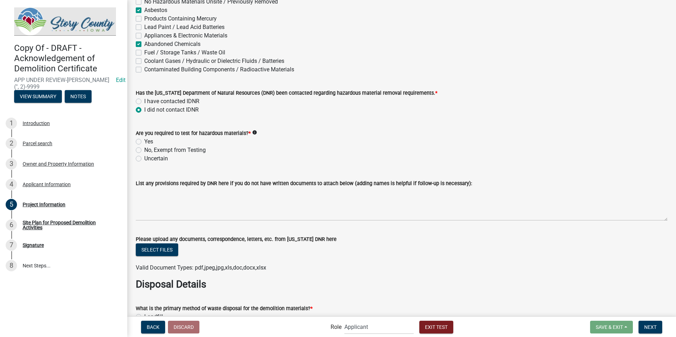
scroll to position [636, 0]
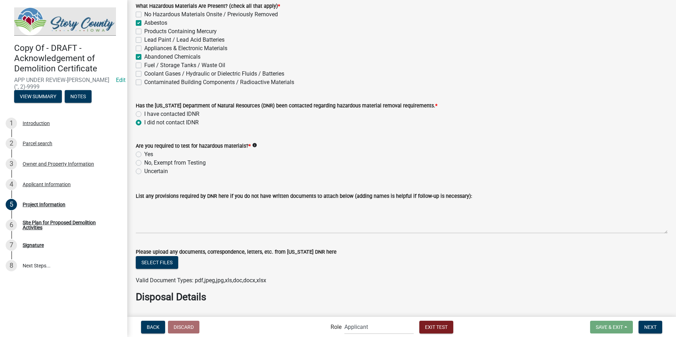
click at [144, 113] on label "I have contacted IDNR" at bounding box center [171, 114] width 55 height 8
click at [144, 113] on input "I have contacted IDNR" at bounding box center [146, 112] width 5 height 5
radio input "true"
click at [144, 123] on label "I did not contact IDNR" at bounding box center [171, 122] width 54 height 8
click at [144, 123] on input "I did not contact IDNR" at bounding box center [146, 120] width 5 height 5
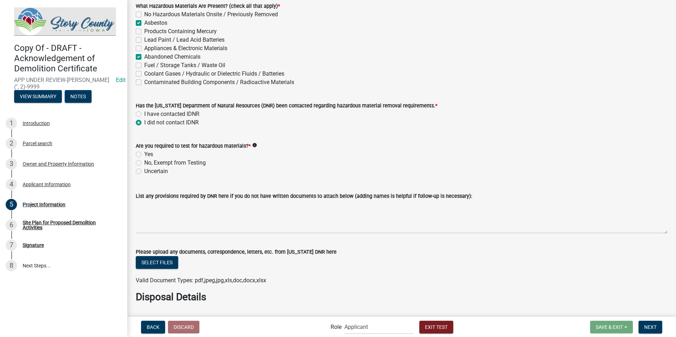
radio input "true"
click at [144, 163] on label "No, Exempt from Testing" at bounding box center [174, 163] width 61 height 8
click at [144, 163] on input "No, Exempt from Testing" at bounding box center [146, 161] width 5 height 5
radio input "true"
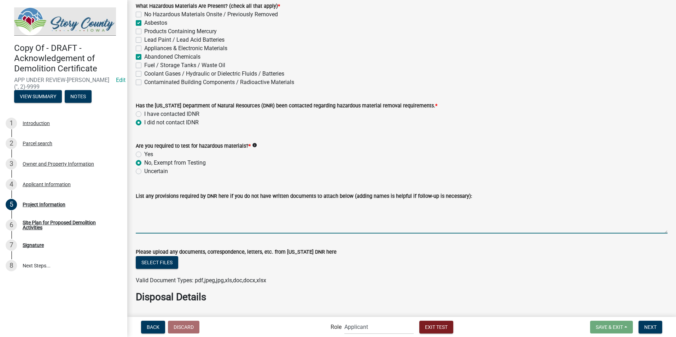
click at [153, 230] on textarea "List any provisions required by DNR here if you do not have written documents t…" at bounding box center [401, 216] width 531 height 33
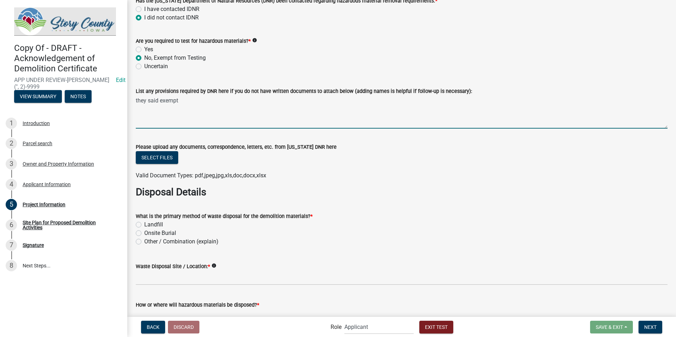
scroll to position [777, 0]
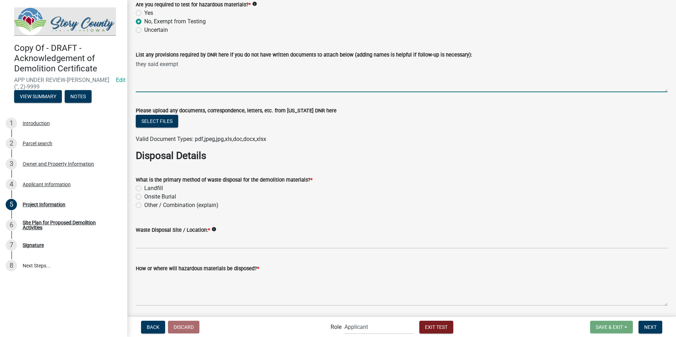
type textarea "they said exempt"
click at [144, 190] on label "Landfill" at bounding box center [153, 188] width 19 height 8
click at [144, 189] on input "Landfill" at bounding box center [146, 186] width 5 height 5
radio input "true"
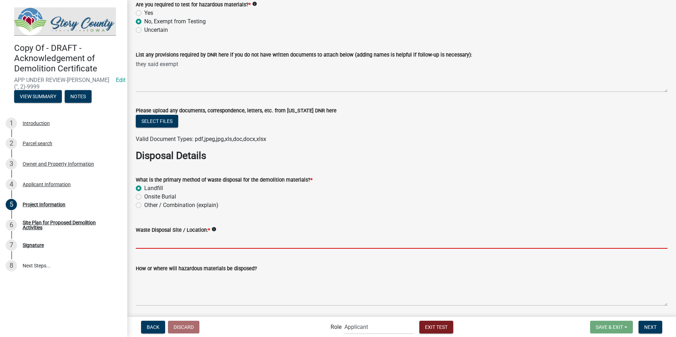
click at [165, 243] on input "Waste Disposal Site / Location: *" at bounding box center [401, 241] width 531 height 14
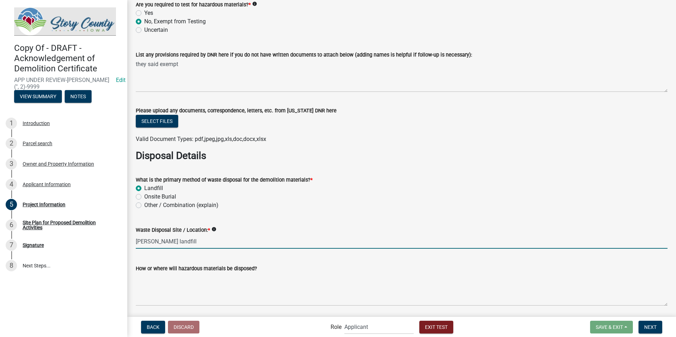
type input "boone landfill"
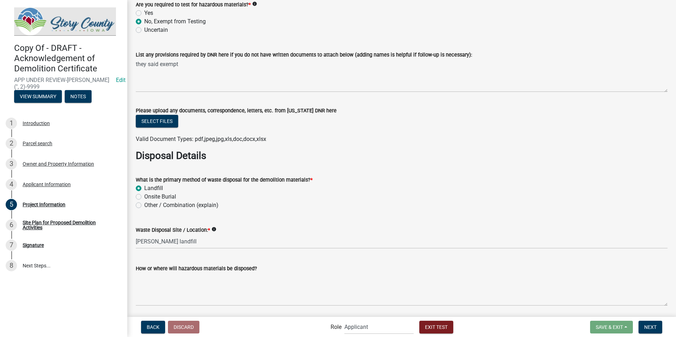
click at [270, 227] on div "Waste Disposal Site / Location: * info" at bounding box center [401, 230] width 531 height 8
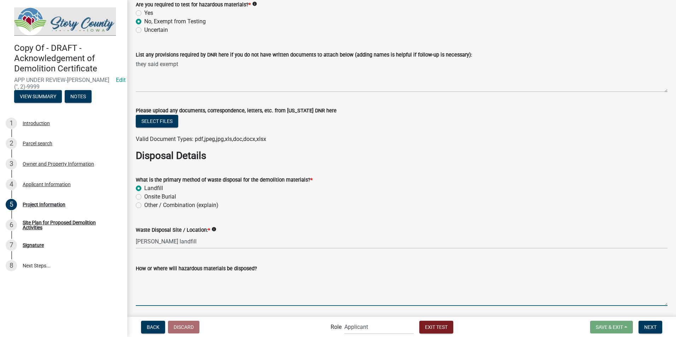
click at [203, 290] on textarea "How or where will hazardous materials be disposed?" at bounding box center [401, 289] width 531 height 33
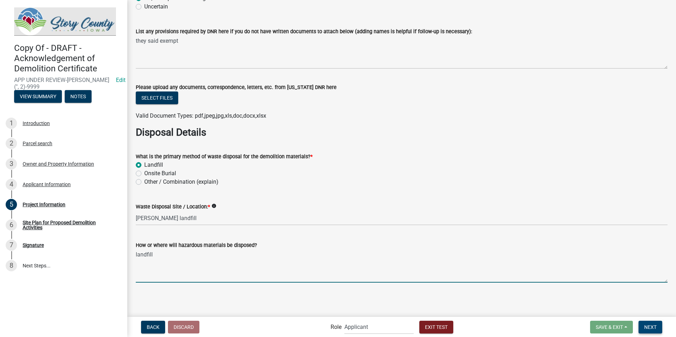
type textarea "landfill"
click at [646, 326] on span "Next" at bounding box center [650, 327] width 12 height 6
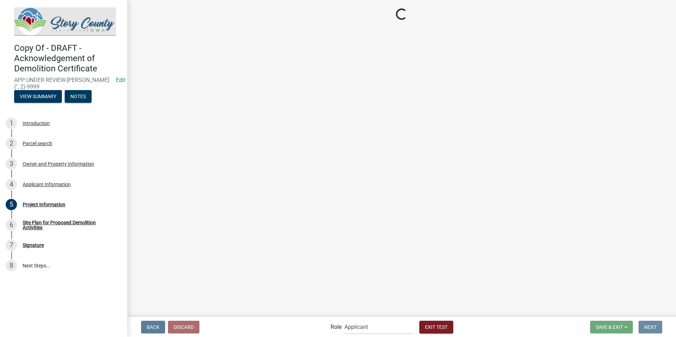
scroll to position [0, 0]
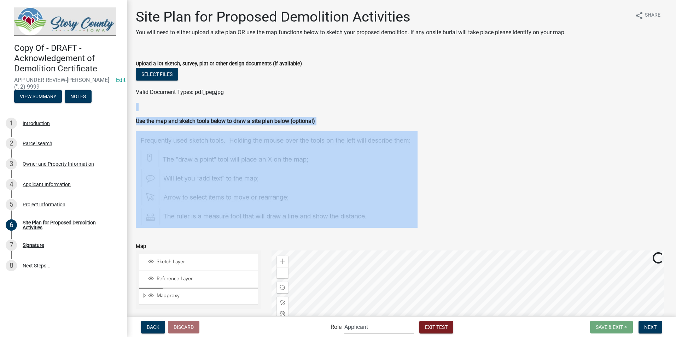
drag, startPoint x: 510, startPoint y: 218, endPoint x: 470, endPoint y: 92, distance: 132.6
click at [470, 92] on wm-data-entity-input-list "Upload a lot sketch, survey, plat or other design documents (if available) Sele…" at bounding box center [401, 242] width 531 height 383
click at [483, 152] on figure at bounding box center [401, 179] width 531 height 97
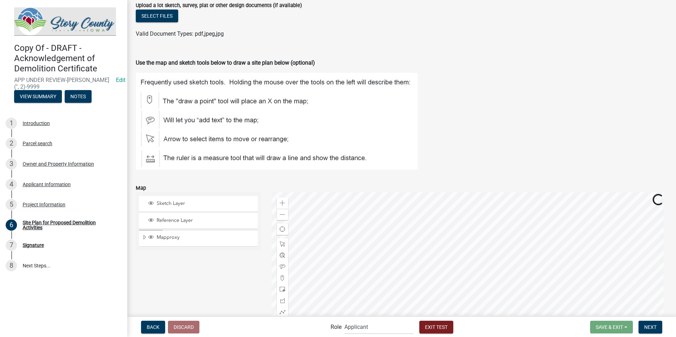
scroll to position [145, 0]
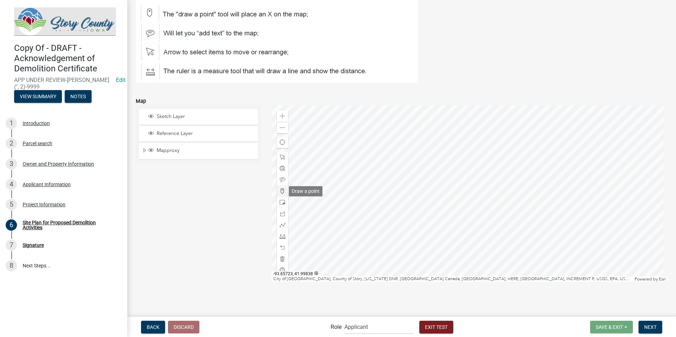
click at [281, 194] on div at bounding box center [282, 190] width 11 height 11
click at [461, 213] on div at bounding box center [469, 193] width 396 height 177
click at [279, 179] on span at bounding box center [282, 180] width 6 height 6
click at [468, 213] on div at bounding box center [469, 193] width 396 height 177
click at [279, 157] on span at bounding box center [282, 157] width 6 height 6
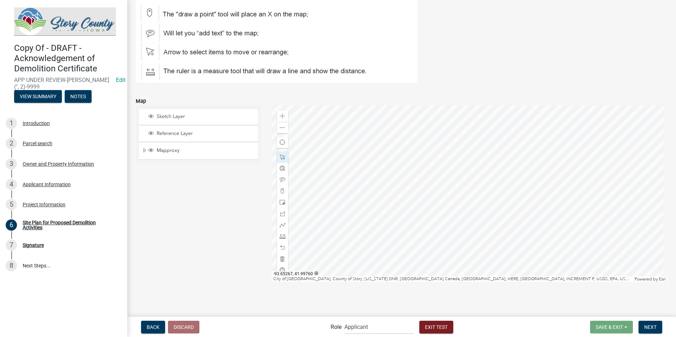
click at [469, 214] on div at bounding box center [469, 193] width 396 height 177
click at [312, 224] on div at bounding box center [469, 193] width 396 height 177
click at [475, 202] on div at bounding box center [469, 193] width 396 height 177
click at [470, 212] on div at bounding box center [469, 193] width 396 height 177
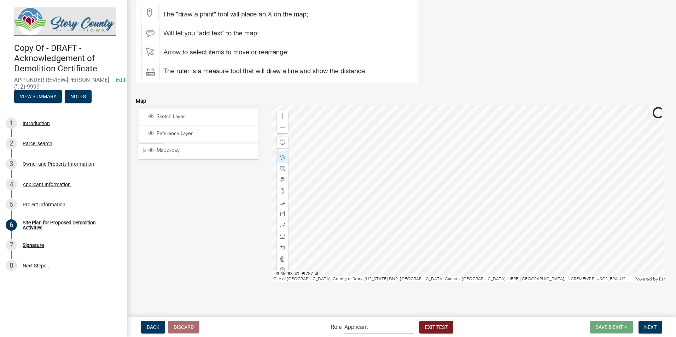
click at [459, 206] on div at bounding box center [469, 193] width 396 height 177
click at [279, 160] on div at bounding box center [282, 157] width 11 height 11
click at [458, 205] on div at bounding box center [469, 193] width 396 height 177
click at [650, 327] on span "Next" at bounding box center [650, 327] width 12 height 6
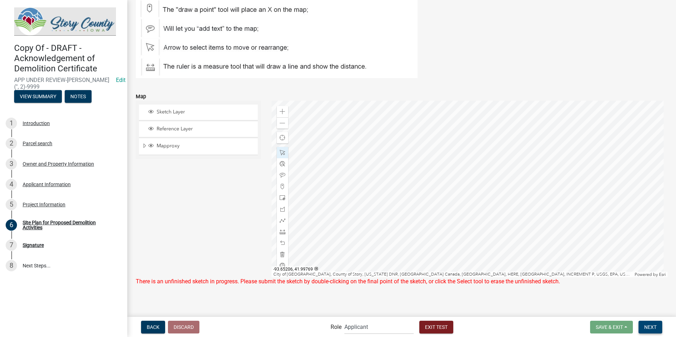
scroll to position [154, 0]
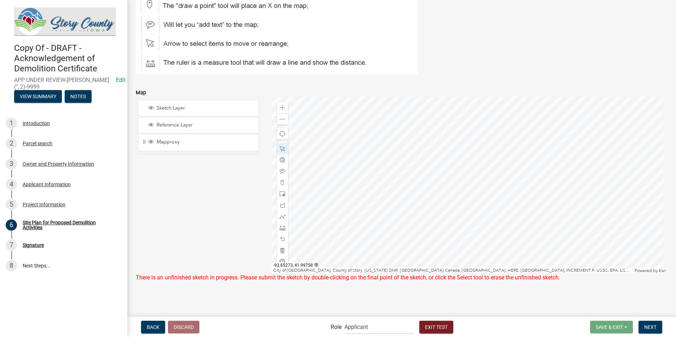
click at [464, 196] on div at bounding box center [469, 185] width 396 height 177
click at [184, 212] on div "Sketch Layer Reference Layer Mapproxy BLL drainage_district RolandZoning Subdiv…" at bounding box center [198, 185] width 136 height 177
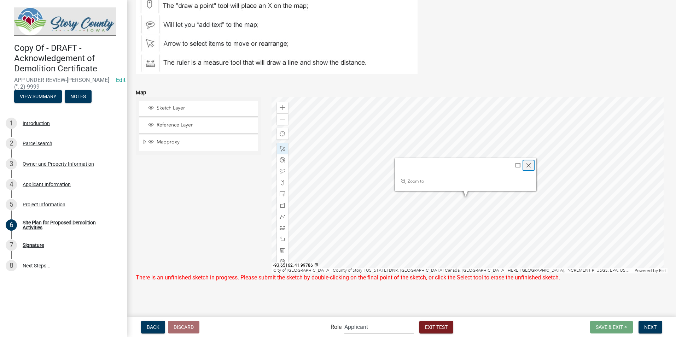
click at [527, 166] on span "Close" at bounding box center [528, 166] width 6 height 6
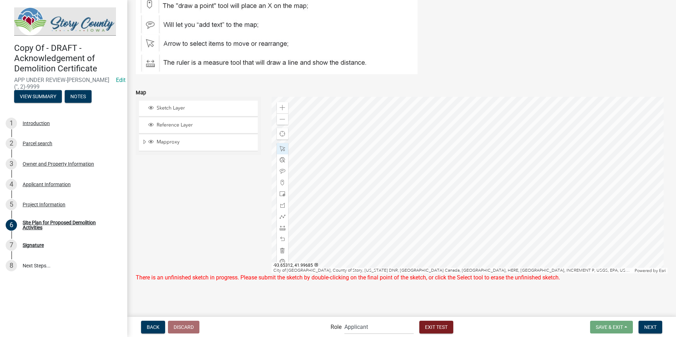
click at [197, 240] on div "Sketch Layer Reference Layer Mapproxy BLL drainage_district RolandZoning Subdiv…" at bounding box center [198, 185] width 136 height 177
click at [648, 328] on span "Next" at bounding box center [650, 327] width 12 height 6
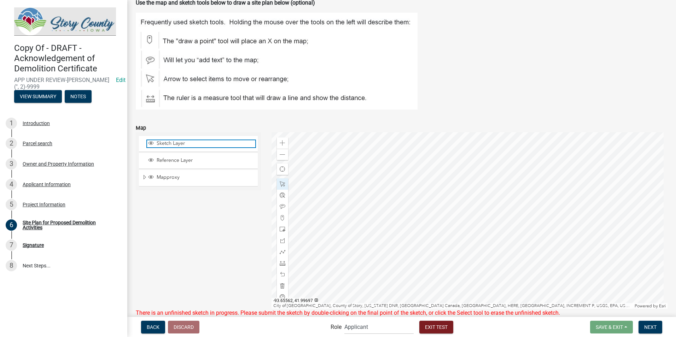
click at [150, 143] on span "Layer List" at bounding box center [151, 143] width 6 height 6
click at [171, 140] on span "Sketch Layer" at bounding box center [205, 143] width 100 height 6
click at [164, 143] on span "Sketch Layer" at bounding box center [205, 143] width 100 height 6
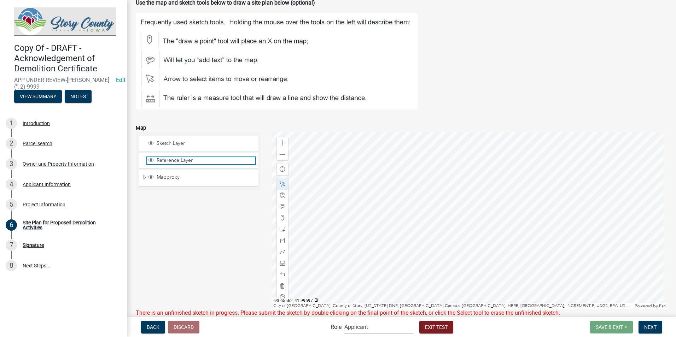
click at [162, 162] on span "Reference Layer" at bounding box center [205, 160] width 100 height 6
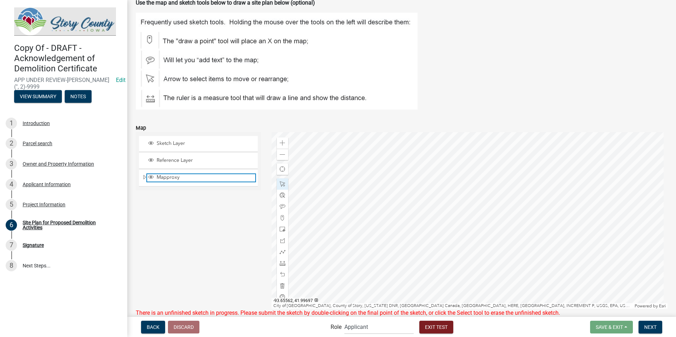
click at [160, 176] on span "Mapproxy" at bounding box center [205, 177] width 100 height 6
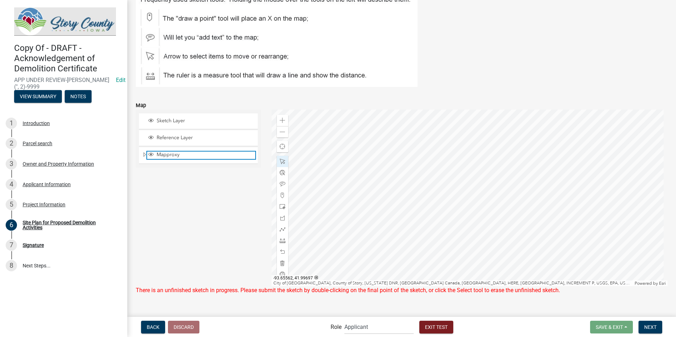
scroll to position [141, 0]
click at [168, 214] on div "Sketch Layer Reference Layer Mapproxy BLL drainage_district RolandZoning Subdiv…" at bounding box center [198, 197] width 136 height 177
click at [644, 327] on span "Next" at bounding box center [650, 327] width 12 height 6
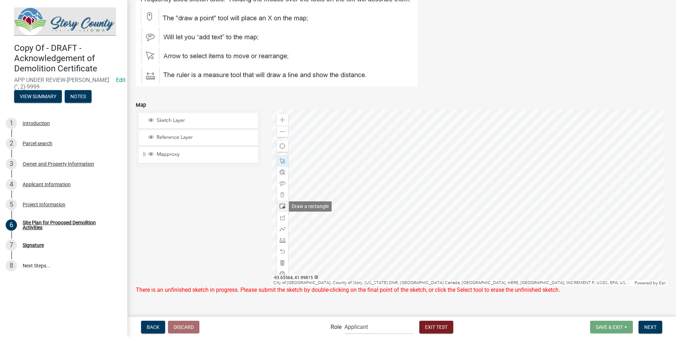
click at [279, 205] on span at bounding box center [282, 207] width 6 height 6
click at [493, 186] on div at bounding box center [469, 197] width 396 height 177
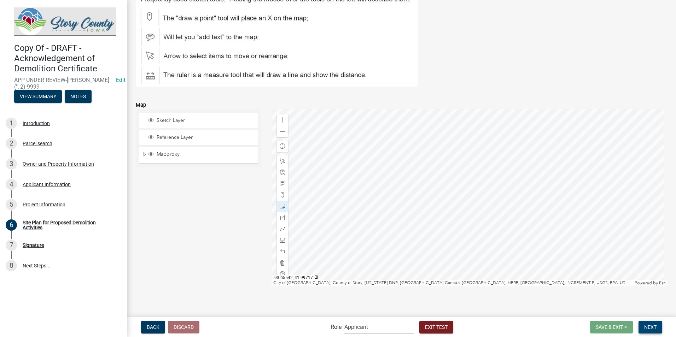
click at [653, 326] on span "Next" at bounding box center [650, 327] width 12 height 6
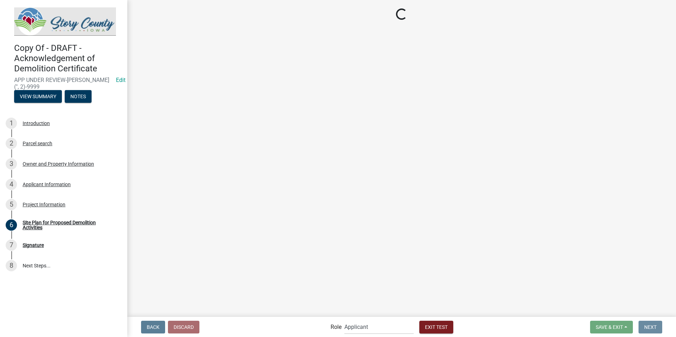
scroll to position [0, 0]
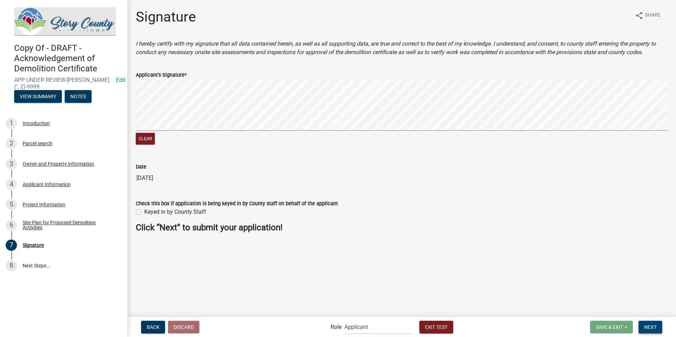
click at [647, 324] on span "Next" at bounding box center [650, 327] width 12 height 6
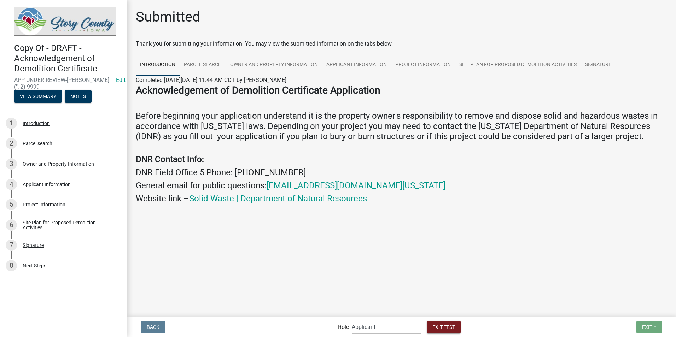
click at [375, 328] on select "Applicant Admin EH Administrative Assistant EH Inspection Staff P&D Admin EH Di…" at bounding box center [386, 327] width 69 height 14
select select "da3e3e5f-670d-4329-b60c-5cc8a4b2b679"
click at [352, 320] on select "Applicant Admin EH Administrative Assistant EH Inspection Staff P&D Admin EH Di…" at bounding box center [386, 327] width 69 height 14
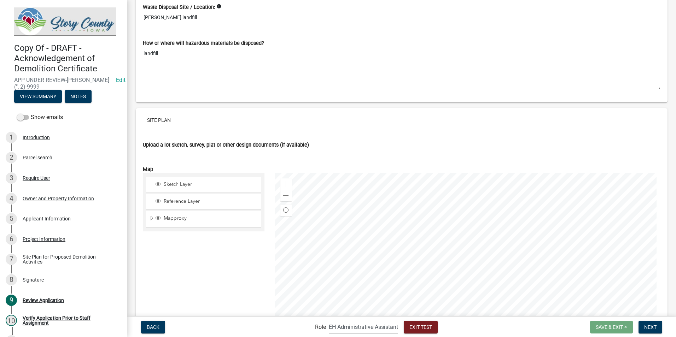
scroll to position [2278, 0]
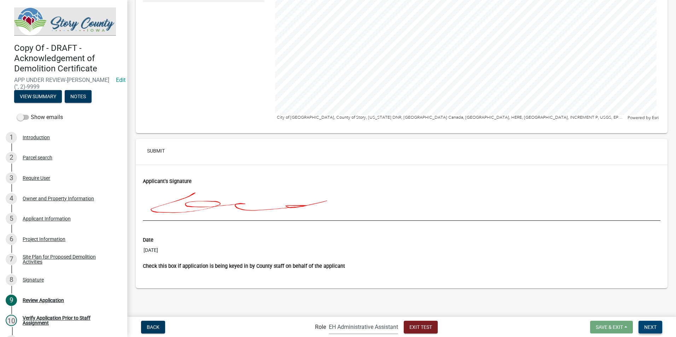
click at [651, 330] on button "Next" at bounding box center [650, 327] width 24 height 13
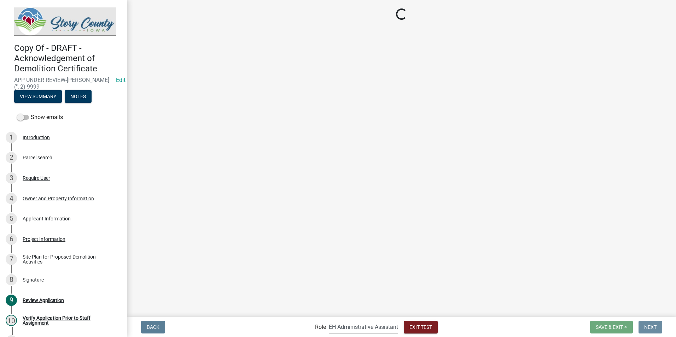
scroll to position [0, 0]
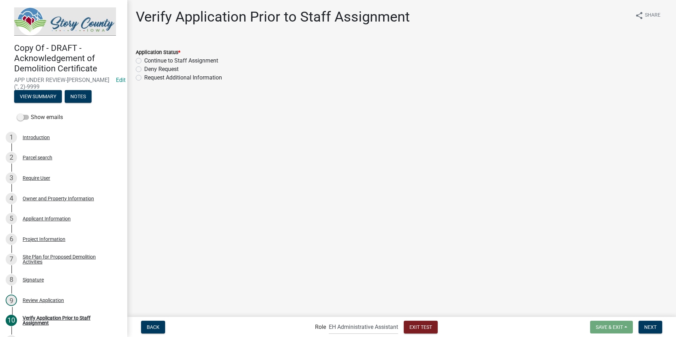
click at [144, 60] on label "Continue to Staff Assignment" at bounding box center [181, 61] width 74 height 8
click at [144, 60] on input "Continue to Staff Assignment" at bounding box center [146, 59] width 5 height 5
radio input "true"
click at [649, 328] on span "Next" at bounding box center [650, 327] width 12 height 6
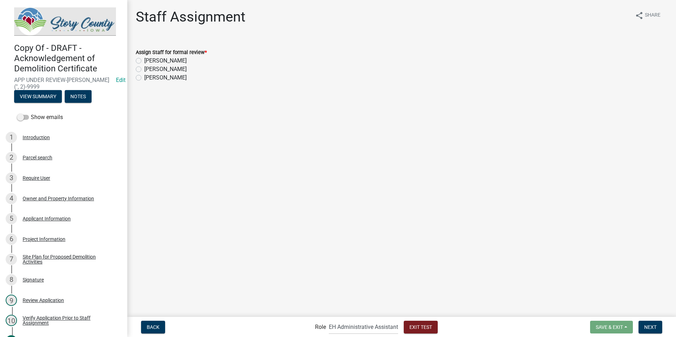
click at [144, 68] on label "Laura Johnston" at bounding box center [165, 69] width 42 height 8
click at [144, 68] on input "Laura Johnston" at bounding box center [146, 67] width 5 height 5
radio input "true"
click at [651, 328] on span "Next" at bounding box center [650, 327] width 12 height 6
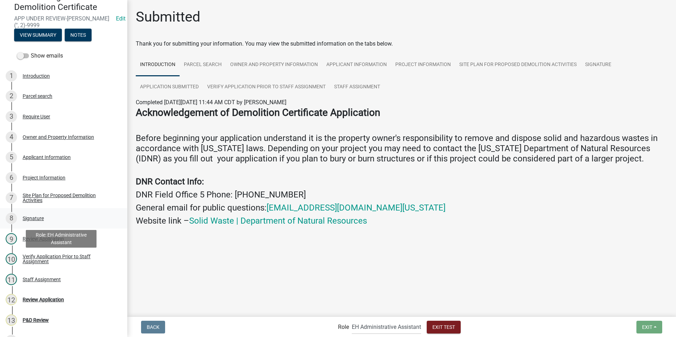
scroll to position [71, 0]
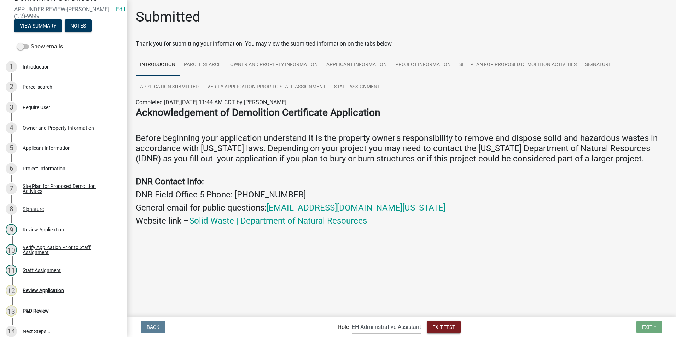
click at [397, 329] on select "Applicant Admin EH Administrative Assistant EH Inspection Staff P&D Admin EH Di…" at bounding box center [386, 327] width 69 height 14
click at [396, 330] on select "Applicant Admin EH Administrative Assistant EH Inspection Staff P&D Admin EH Di…" at bounding box center [386, 327] width 69 height 14
select select "1d7849c7-47d0-45c1-bb15-b11de66ef8e1"
click at [352, 320] on select "Applicant Admin EH Administrative Assistant EH Inspection Staff P&D Admin EH Di…" at bounding box center [386, 327] width 69 height 14
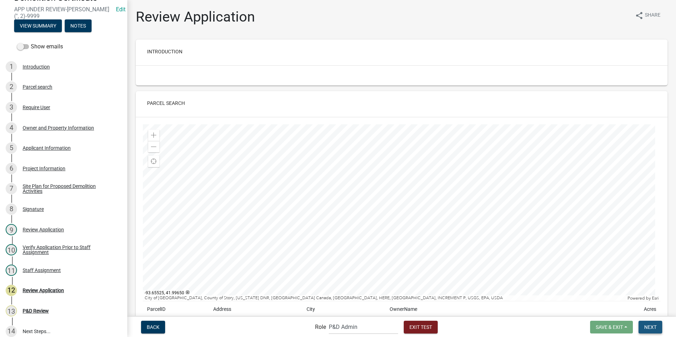
click at [648, 328] on span "Next" at bounding box center [650, 327] width 12 height 6
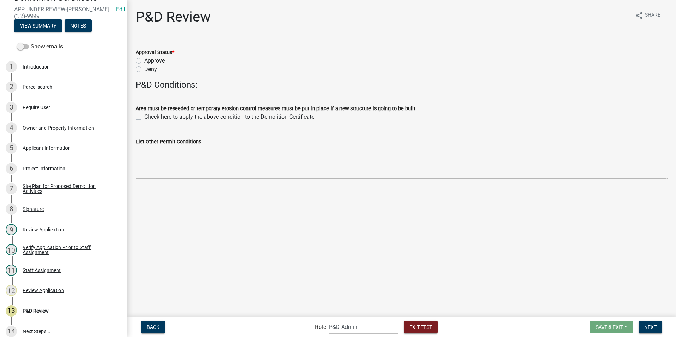
click at [144, 61] on label "Approve" at bounding box center [154, 61] width 20 height 8
click at [144, 61] on input "Approve" at bounding box center [146, 59] width 5 height 5
radio input "true"
click at [144, 117] on label "Check here to apply the above condition to the Demolition Certificate" at bounding box center [229, 117] width 170 height 8
click at [144, 117] on input "Check here to apply the above condition to the Demolition Certificate" at bounding box center [146, 115] width 5 height 5
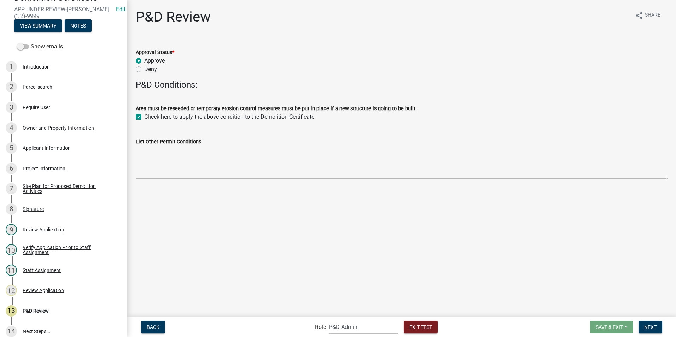
checkbox input "true"
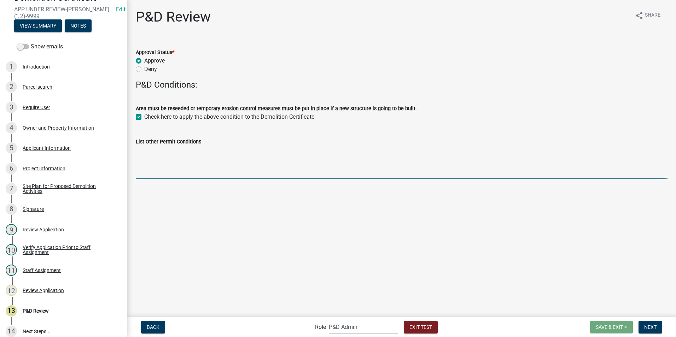
click at [181, 168] on textarea "List Other Permit Conditions" at bounding box center [401, 162] width 531 height 33
type textarea "list pd condition"
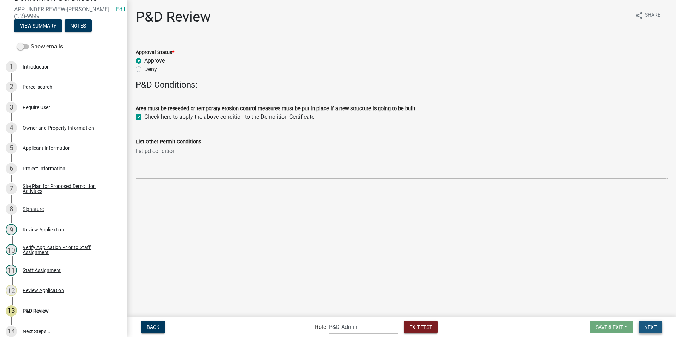
click at [647, 327] on span "Next" at bounding box center [650, 327] width 12 height 6
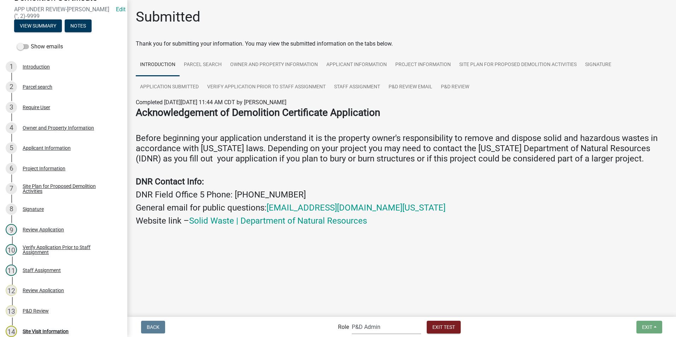
click at [365, 326] on select "Applicant Admin EH Administrative Assistant EH Inspection Staff P&D Admin EH Di…" at bounding box center [386, 327] width 69 height 14
select select "b112e396-40ef-4858-ae7c-ab0894fdbb84"
click at [352, 320] on select "Applicant Admin EH Administrative Assistant EH Inspection Staff P&D Admin EH Di…" at bounding box center [386, 327] width 69 height 14
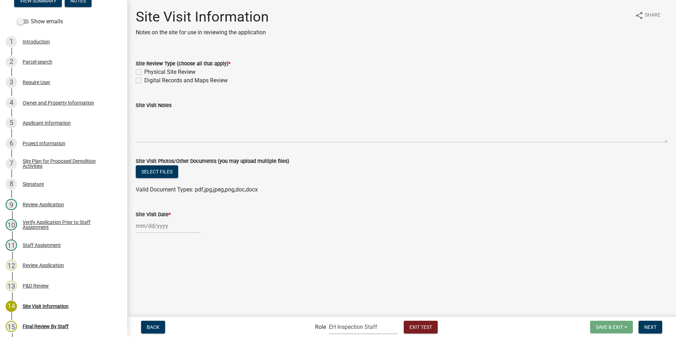
scroll to position [117, 0]
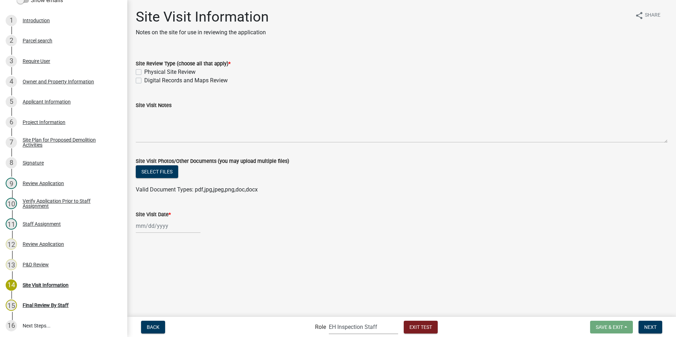
drag, startPoint x: 138, startPoint y: 81, endPoint x: 150, endPoint y: 110, distance: 31.6
click at [144, 81] on label "Digital Records and Maps Review" at bounding box center [185, 80] width 83 height 8
click at [144, 81] on input "Digital Records and Maps Review" at bounding box center [146, 78] width 5 height 5
checkbox input "true"
checkbox input "false"
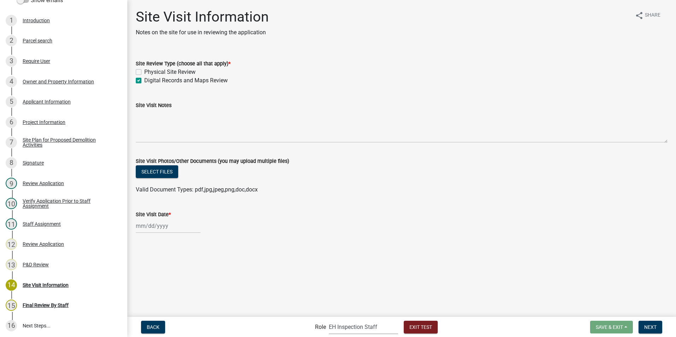
checkbox input "true"
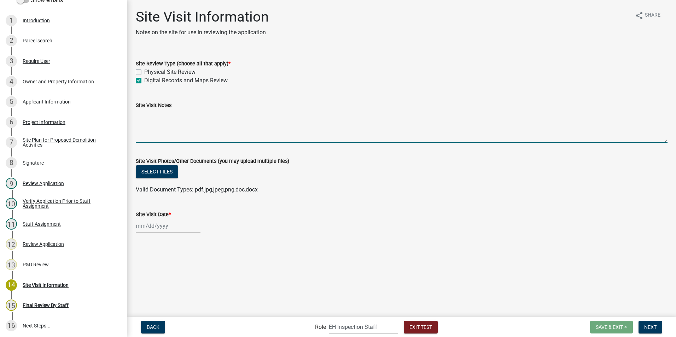
click at [154, 136] on textarea "Site Visit Notes" at bounding box center [401, 126] width 531 height 33
type textarea "looks good"
click at [156, 227] on div at bounding box center [168, 226] width 65 height 14
select select "8"
select select "2025"
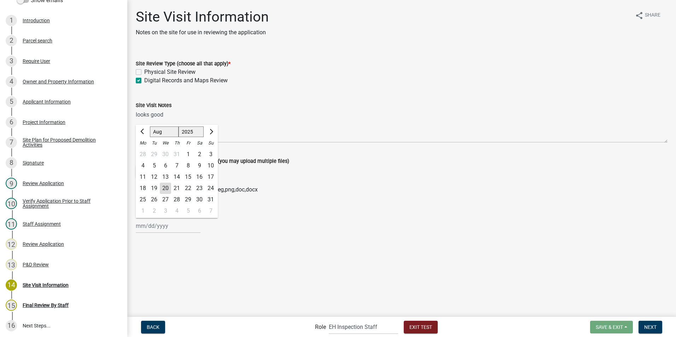
click at [175, 190] on div "21" at bounding box center [176, 188] width 11 height 11
type input "08/21/2025"
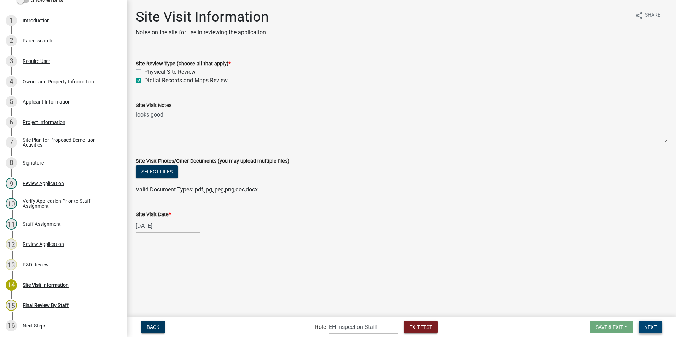
click at [651, 328] on span "Next" at bounding box center [650, 327] width 12 height 6
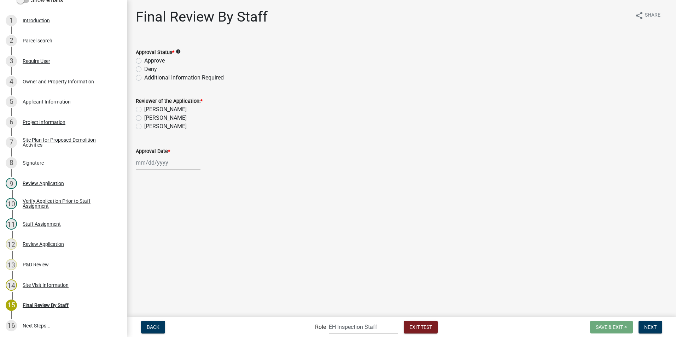
click at [144, 59] on label "Approve" at bounding box center [154, 61] width 20 height 8
click at [144, 59] on input "Approve" at bounding box center [146, 59] width 5 height 5
radio input "true"
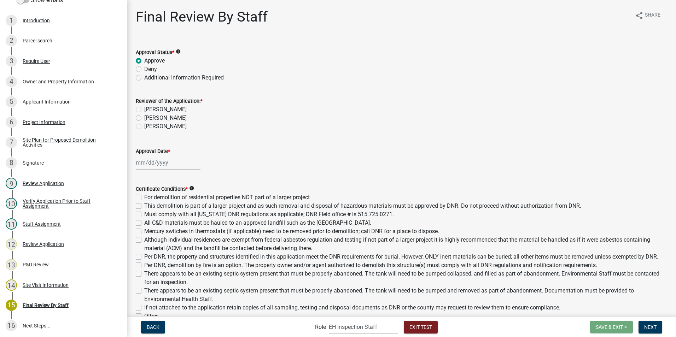
click at [144, 118] on label "Laura Johnston" at bounding box center [165, 118] width 42 height 8
click at [144, 118] on input "Laura Johnston" at bounding box center [146, 116] width 5 height 5
radio input "true"
click at [144, 69] on label "Deny" at bounding box center [150, 69] width 13 height 8
click at [144, 69] on input "Deny" at bounding box center [146, 67] width 5 height 5
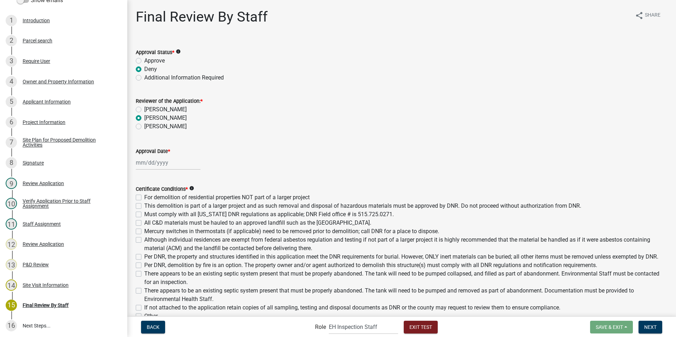
radio input "true"
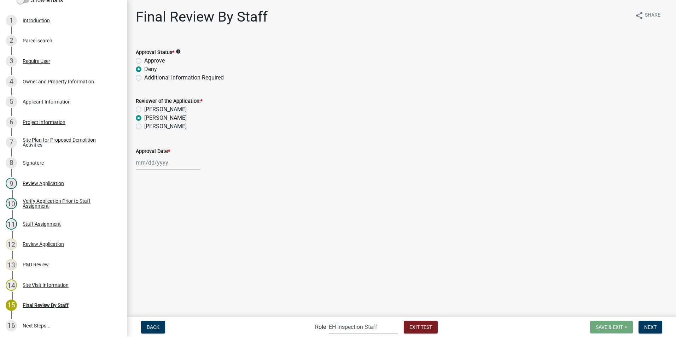
click at [144, 78] on label "Additional Information Required" at bounding box center [183, 77] width 79 height 8
click at [144, 78] on input "Additional Information Required" at bounding box center [146, 75] width 5 height 5
radio input "true"
click at [180, 164] on div at bounding box center [168, 162] width 65 height 14
select select "8"
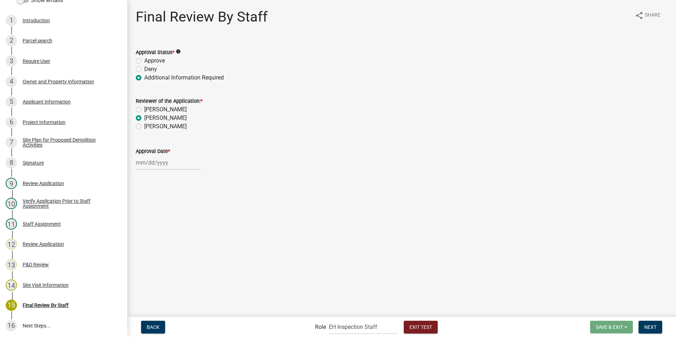
select select "2025"
click at [189, 232] on div "22" at bounding box center [187, 234] width 11 height 11
type input "08/22/2025"
click at [144, 60] on label "Approve" at bounding box center [154, 61] width 20 height 8
click at [144, 60] on input "Approve" at bounding box center [146, 59] width 5 height 5
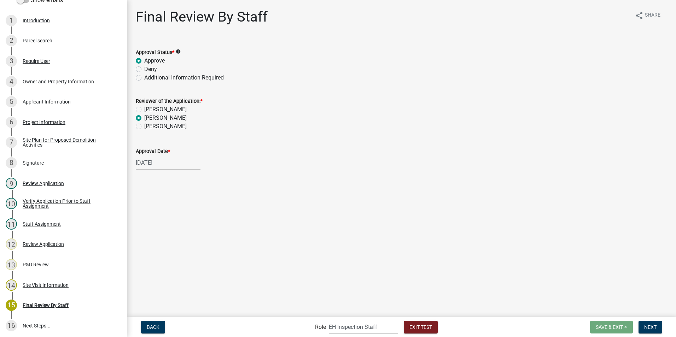
radio input "true"
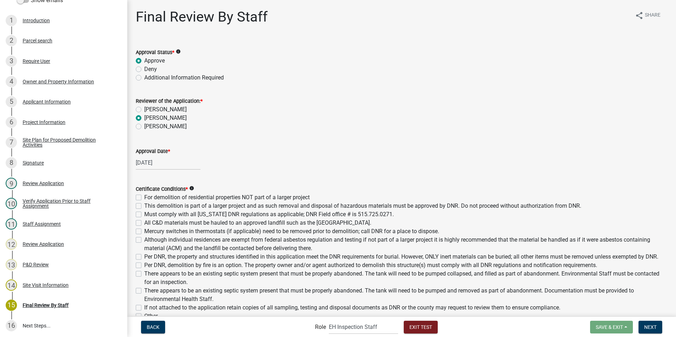
click at [144, 199] on label "For demolition of residential properties NOT part of a larger project" at bounding box center [226, 197] width 165 height 8
click at [144, 198] on input "For demolition of residential properties NOT part of a larger project" at bounding box center [146, 195] width 5 height 5
checkbox input "true"
checkbox input "false"
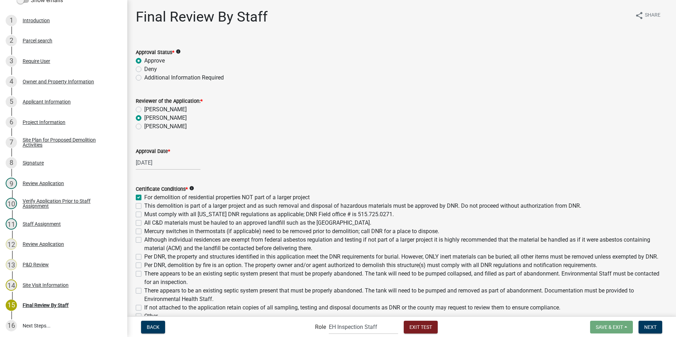
checkbox input "false"
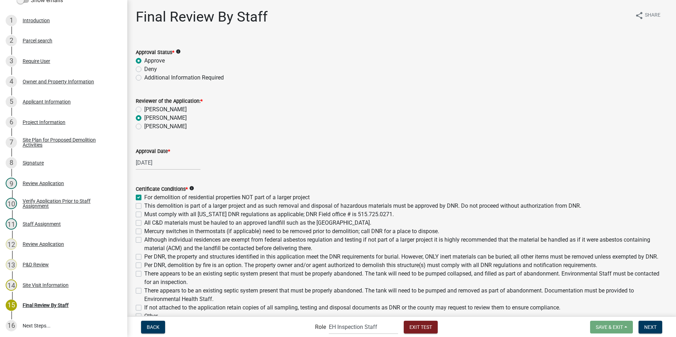
checkbox input "false"
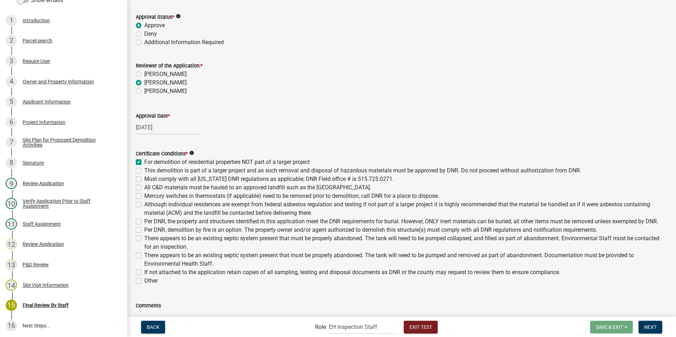
click at [144, 188] on label "All C&D materials must be hauled to an approved landfill such as the Boone Coun…" at bounding box center [257, 187] width 227 height 8
click at [144, 188] on input "All C&D materials must be hauled to an approved landfill such as the Boone Coun…" at bounding box center [146, 185] width 5 height 5
checkbox input "true"
checkbox input "false"
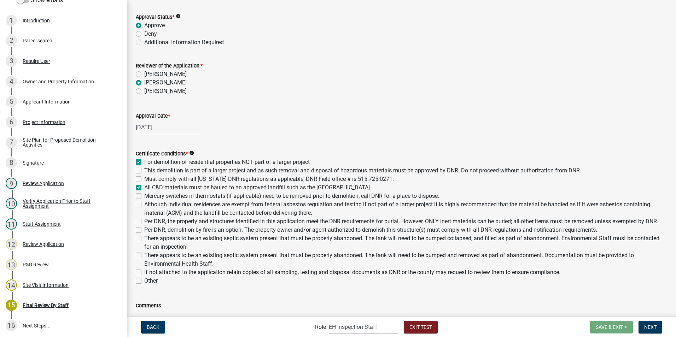
checkbox input "false"
checkbox input "true"
checkbox input "false"
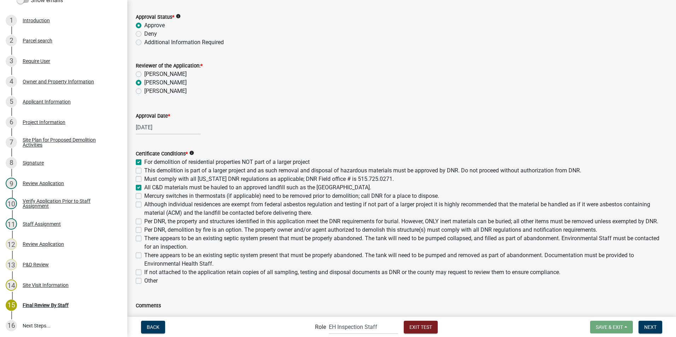
checkbox input "false"
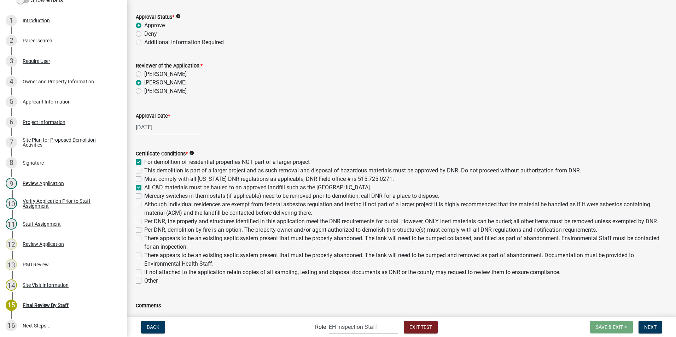
click at [144, 203] on label "Although individual residences are exempt from federal asbestos regulation and …" at bounding box center [405, 208] width 523 height 17
click at [144, 203] on input "Although individual residences are exempt from federal asbestos regulation and …" at bounding box center [146, 202] width 5 height 5
checkbox input "true"
checkbox input "false"
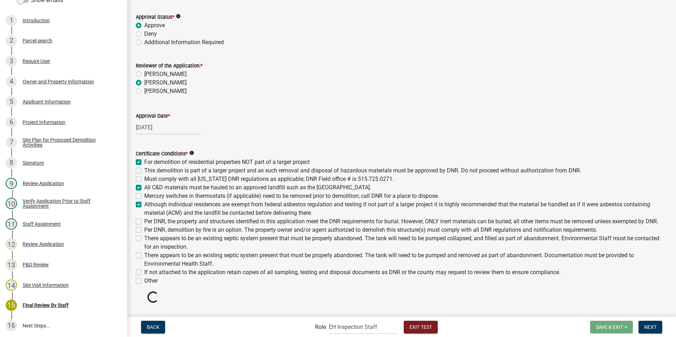
checkbox input "false"
checkbox input "true"
checkbox input "false"
checkbox input "true"
checkbox input "false"
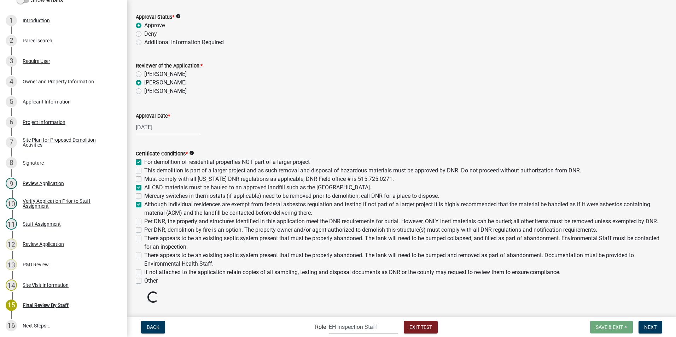
checkbox input "false"
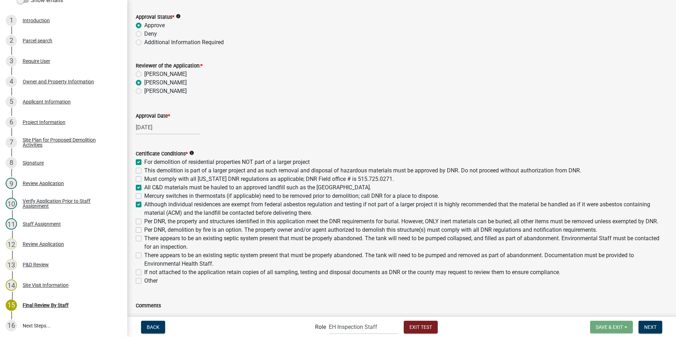
click at [144, 178] on label "Must comply with all Iowa DNR regulations as applicable; DNR Field office # is …" at bounding box center [268, 179] width 249 height 8
click at [144, 178] on input "Must comply with all Iowa DNR regulations as applicable; DNR Field office # is …" at bounding box center [146, 177] width 5 height 5
checkbox input "true"
checkbox input "false"
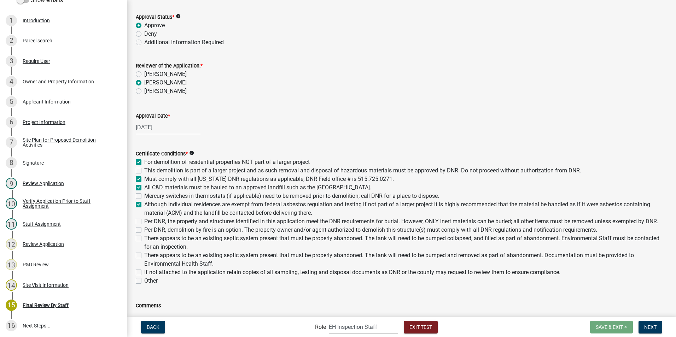
checkbox input "true"
checkbox input "false"
checkbox input "true"
checkbox input "false"
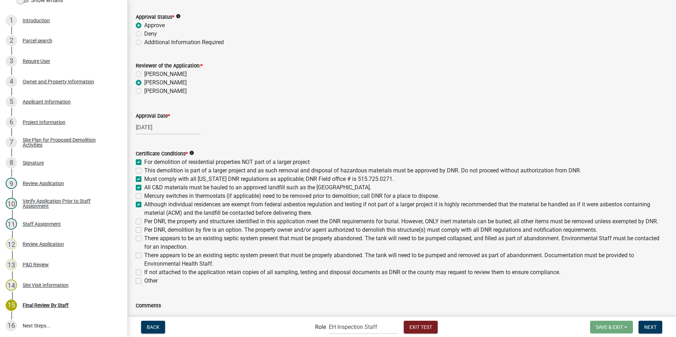
checkbox input "false"
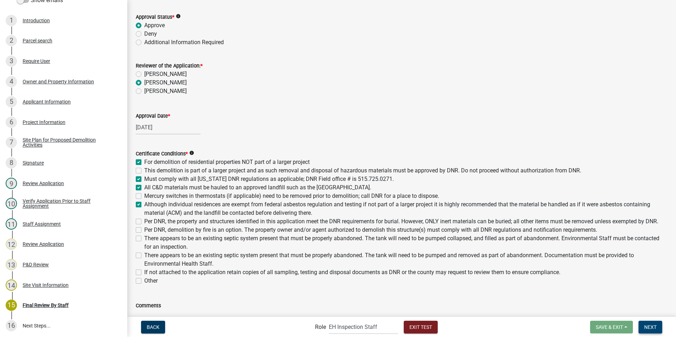
click at [650, 328] on span "Next" at bounding box center [650, 327] width 12 height 6
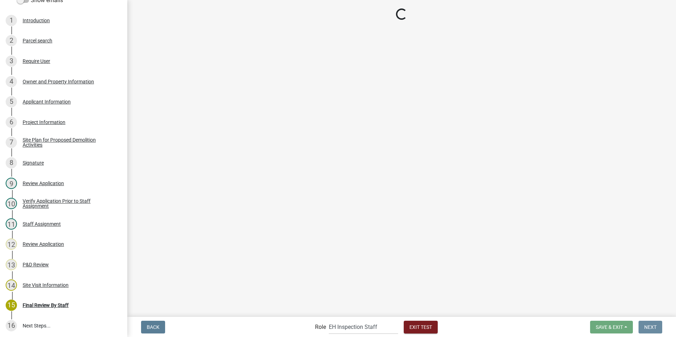
scroll to position [0, 0]
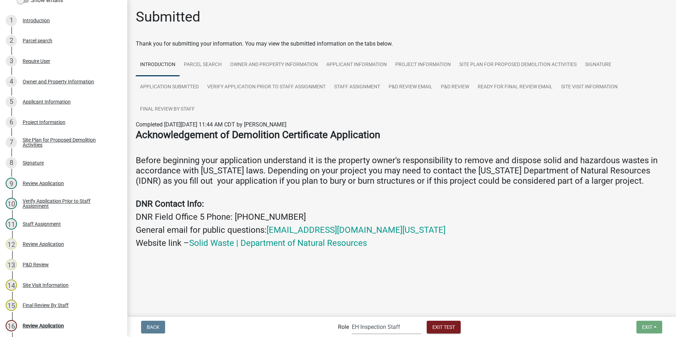
click at [361, 327] on select "Applicant Admin EH Administrative Assistant EH Inspection Staff P&D Admin EH Di…" at bounding box center [386, 327] width 69 height 14
select select "e0919c0a-b951-4248-9421-bdfc3fc6a9ad"
click at [352, 320] on select "Applicant Admin EH Administrative Assistant EH Inspection Staff P&D Admin EH Di…" at bounding box center [386, 327] width 69 height 14
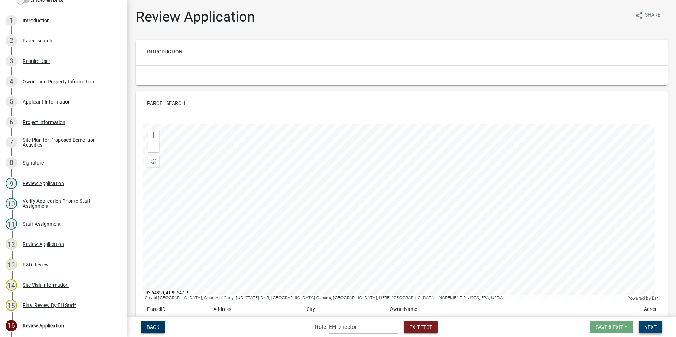
click at [644, 328] on span "Next" at bounding box center [650, 327] width 12 height 6
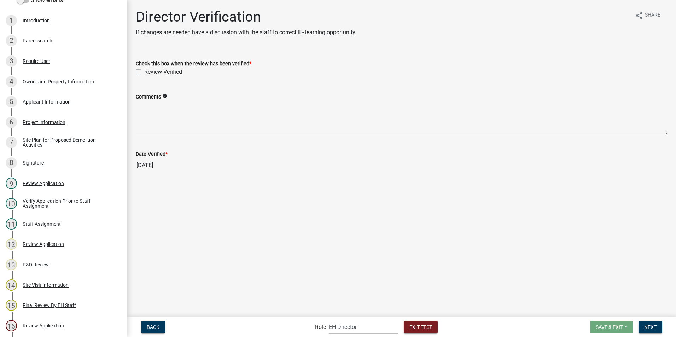
click at [137, 67] on div "Check this box when the review has been verified *" at bounding box center [401, 63] width 531 height 8
click at [144, 74] on label "Review Verified" at bounding box center [163, 72] width 38 height 8
click at [144, 72] on input "Review Verified" at bounding box center [146, 70] width 5 height 5
checkbox input "true"
click at [653, 324] on span "Next" at bounding box center [650, 327] width 12 height 6
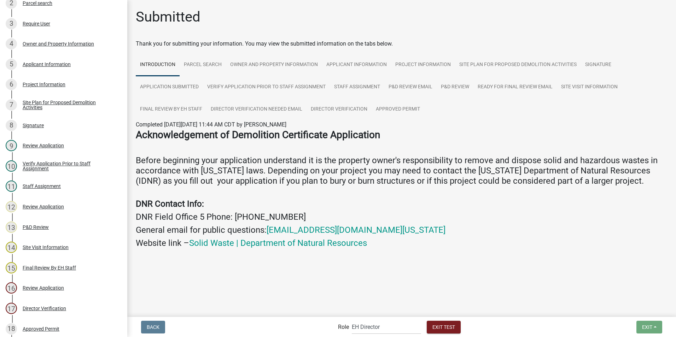
scroll to position [193, 0]
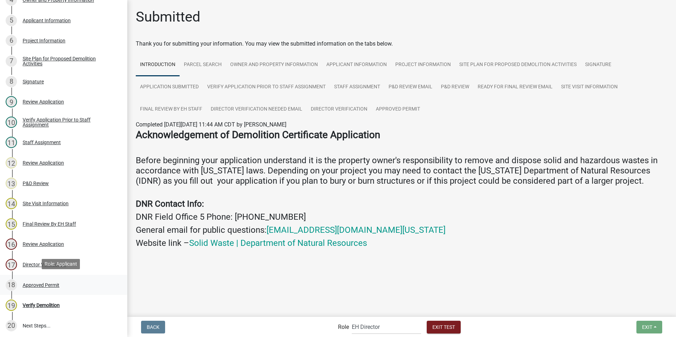
click at [36, 283] on div "Approved Permit" at bounding box center [41, 285] width 37 height 5
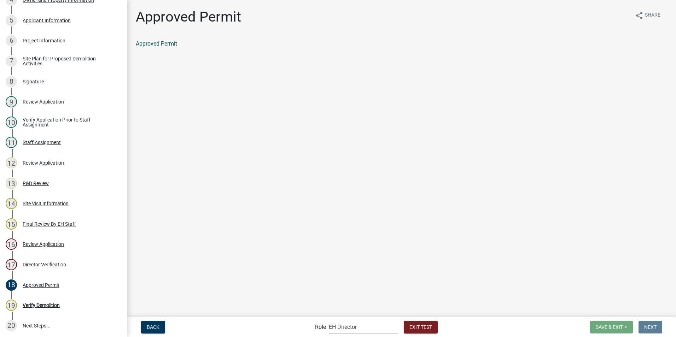
click at [165, 42] on link "Approved Permit" at bounding box center [156, 43] width 41 height 7
click at [29, 266] on div "17 Director Verification" at bounding box center [61, 264] width 110 height 11
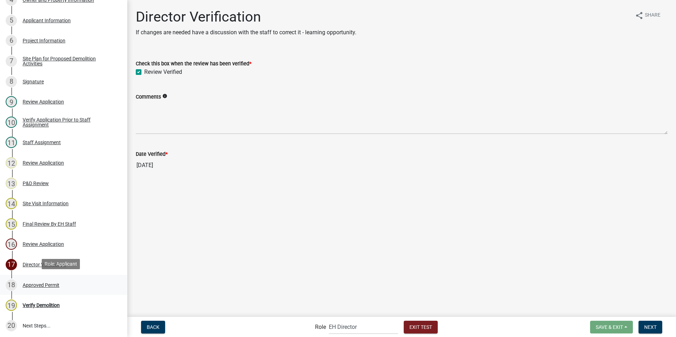
click at [32, 283] on div "Approved Permit" at bounding box center [41, 285] width 37 height 5
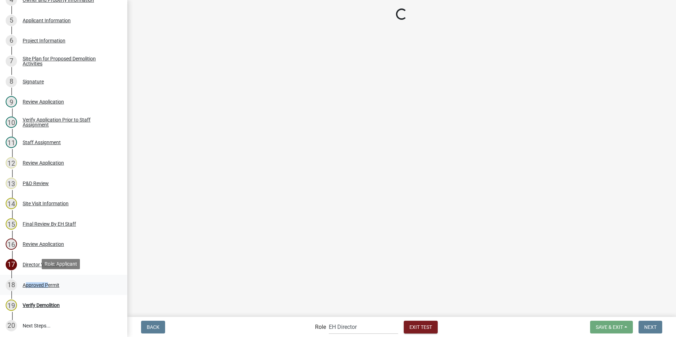
click at [32, 283] on div "Approved Permit" at bounding box center [41, 285] width 37 height 5
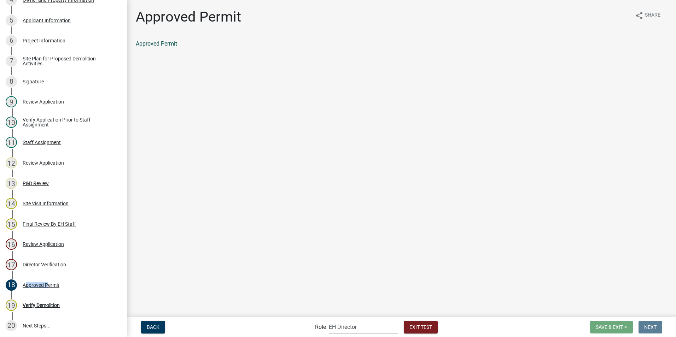
click at [170, 41] on link "Approved Permit" at bounding box center [156, 43] width 41 height 7
click at [30, 264] on div "Director Verification" at bounding box center [44, 264] width 43 height 5
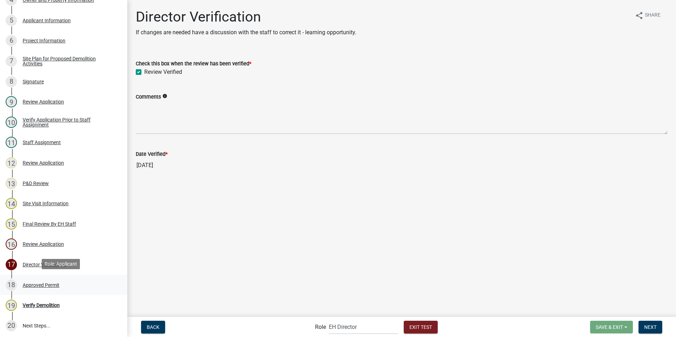
click at [30, 283] on div "Approved Permit" at bounding box center [41, 285] width 37 height 5
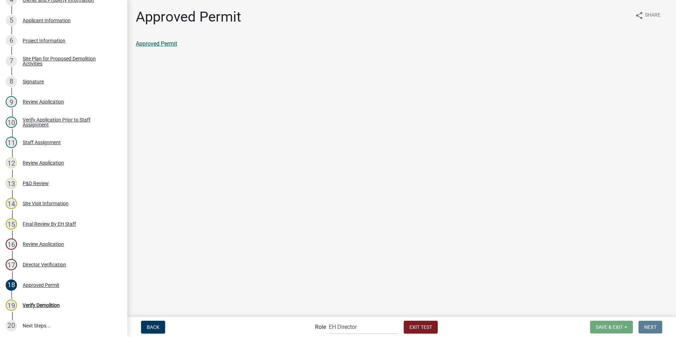
click at [160, 42] on link "Approved Permit" at bounding box center [156, 43] width 41 height 7
click at [157, 43] on link "Approved Permit" at bounding box center [156, 43] width 41 height 7
click at [39, 283] on div "Approved Permit" at bounding box center [41, 285] width 37 height 5
click at [156, 40] on div "Approved Permit" at bounding box center [401, 44] width 531 height 8
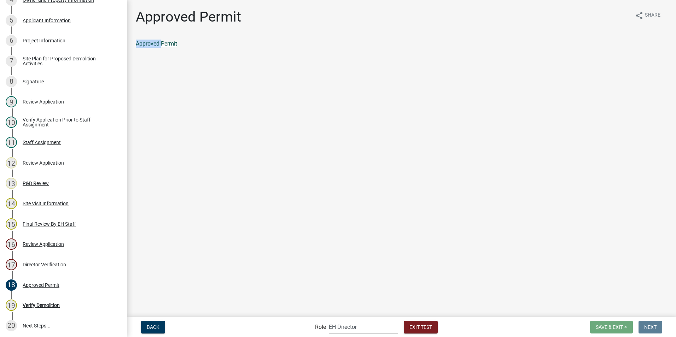
drag, startPoint x: 156, startPoint y: 40, endPoint x: 146, endPoint y: 46, distance: 11.9
click at [146, 46] on link "Approved Permit" at bounding box center [156, 43] width 41 height 7
click at [168, 44] on link "Approved Permit" at bounding box center [156, 43] width 41 height 7
click at [169, 45] on link "Approved Permit" at bounding box center [156, 43] width 41 height 7
click at [348, 324] on select "Applicant Admin EH Administrative Assistant EH Inspection Staff P&D Admin EH Di…" at bounding box center [363, 327] width 69 height 14
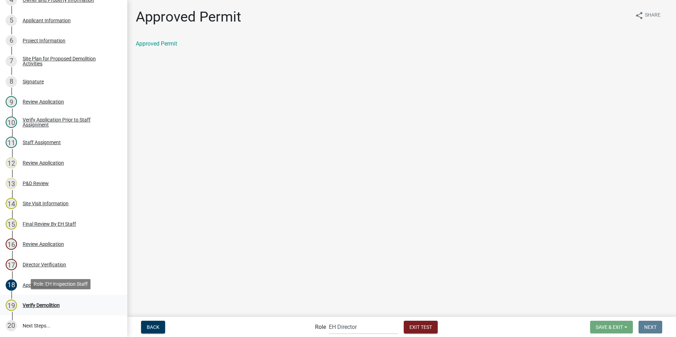
click at [36, 303] on div "Verify Demolition" at bounding box center [41, 305] width 37 height 5
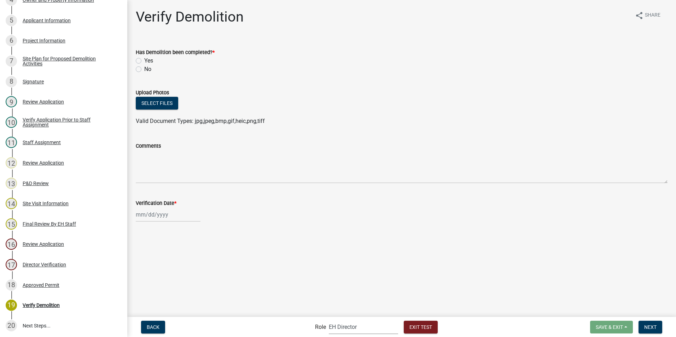
click at [349, 327] on select "Applicant Admin EH Administrative Assistant EH Inspection Staff P&D Admin EH Di…" at bounding box center [363, 327] width 69 height 14
select select "b112e396-40ef-4858-ae7c-ab0894fdbb84"
click at [329, 320] on select "Applicant Admin EH Administrative Assistant EH Inspection Staff P&D Admin EH Di…" at bounding box center [363, 327] width 69 height 14
click at [144, 71] on label "No" at bounding box center [147, 69] width 7 height 8
click at [144, 70] on input "No" at bounding box center [146, 67] width 5 height 5
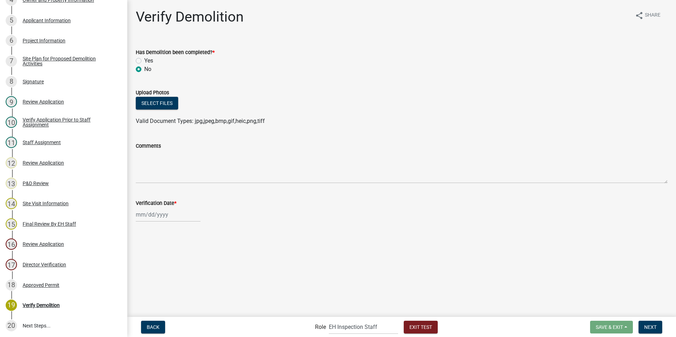
radio input "true"
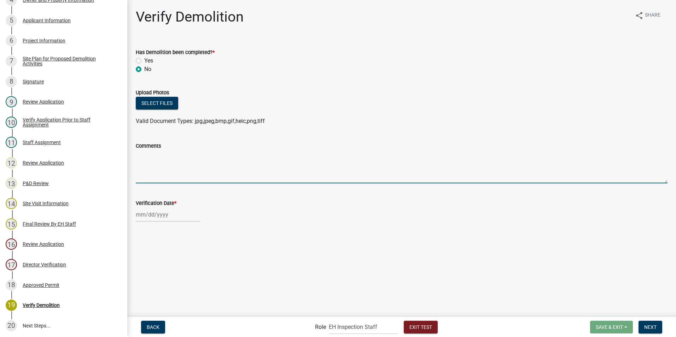
click at [154, 166] on textarea "Comments" at bounding box center [401, 166] width 531 height 33
type textarea "nothing has been done"
click at [152, 219] on div at bounding box center [168, 214] width 65 height 14
select select "8"
select select "2025"
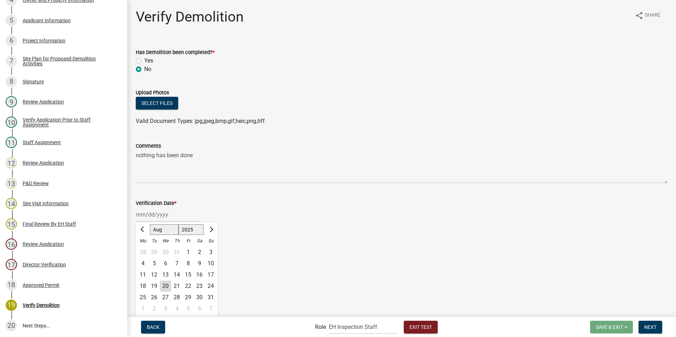
click at [187, 296] on div "29" at bounding box center [187, 297] width 11 height 11
type input "08/29/2025"
click at [148, 101] on button "Select files" at bounding box center [157, 103] width 42 height 13
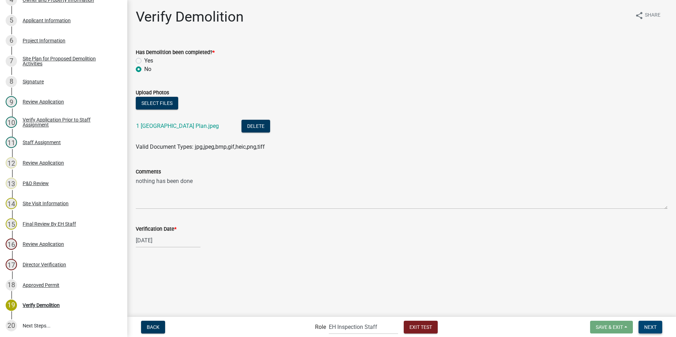
click at [650, 327] on span "Next" at bounding box center [650, 327] width 12 height 6
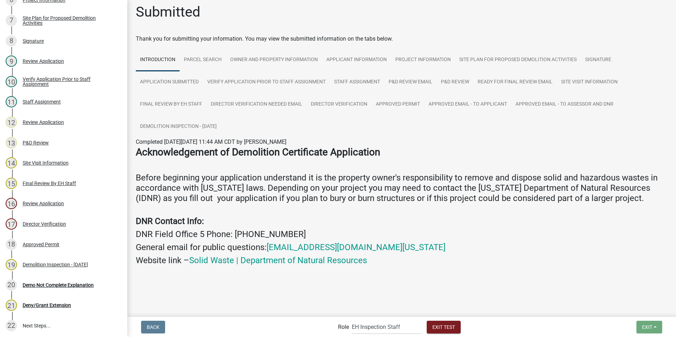
scroll to position [6, 0]
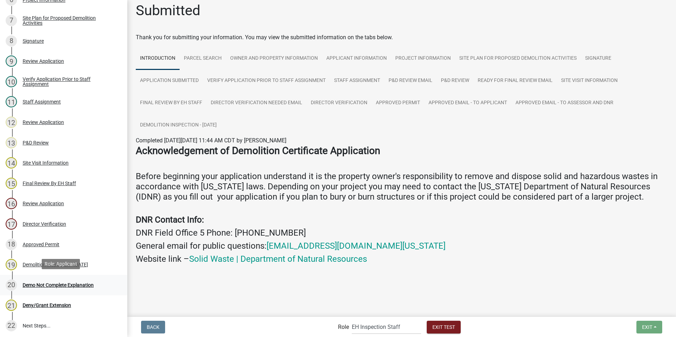
click at [38, 284] on div "Demo Not Complete Explanation" at bounding box center [58, 285] width 71 height 5
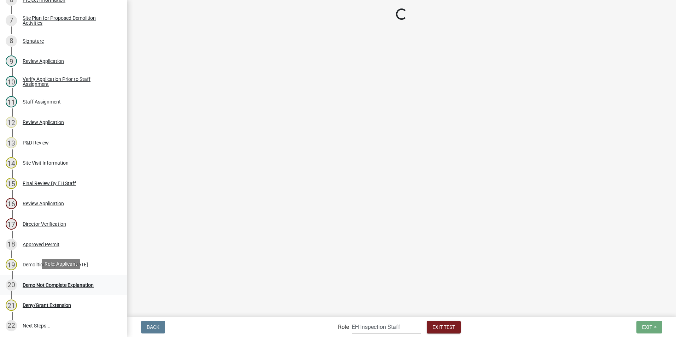
scroll to position [0, 0]
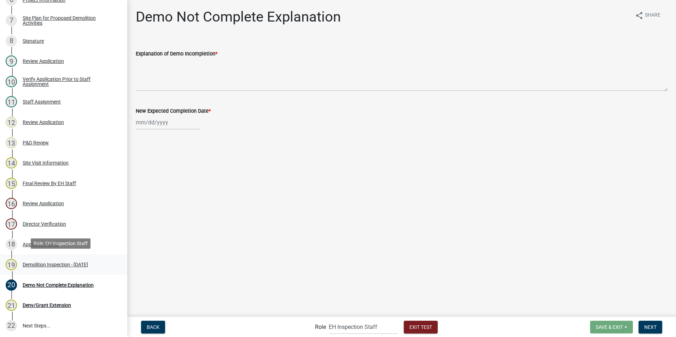
click at [40, 265] on div "Demolition Inspection - 08/29/2025" at bounding box center [55, 264] width 65 height 5
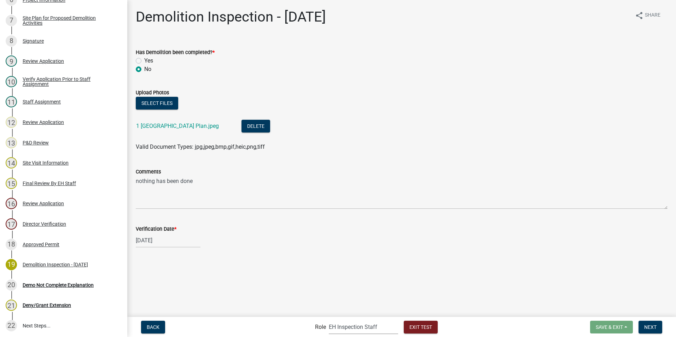
click at [378, 326] on select "Applicant Admin EH Administrative Assistant EH Inspection Staff P&D Admin EH Di…" at bounding box center [363, 327] width 69 height 14
select select "46f061d0-ca05-4526-87ad-bae6256f3e47"
click at [329, 320] on select "Applicant Admin EH Administrative Assistant EH Inspection Staff P&D Admin EH Di…" at bounding box center [363, 327] width 69 height 14
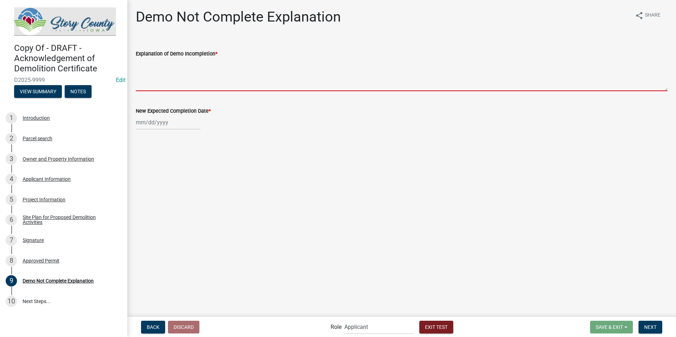
click at [186, 78] on textarea "Explanation of Demo Incompletion *" at bounding box center [401, 74] width 531 height 33
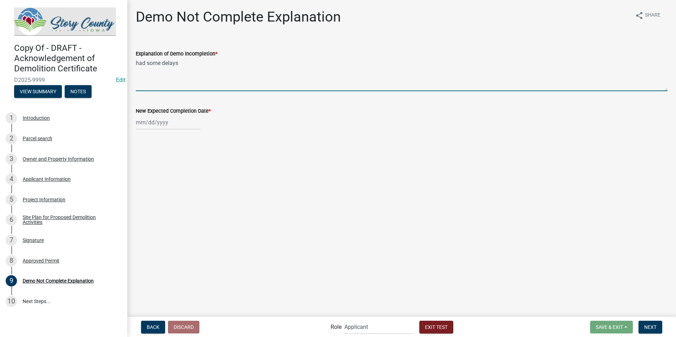
type textarea "had some delays"
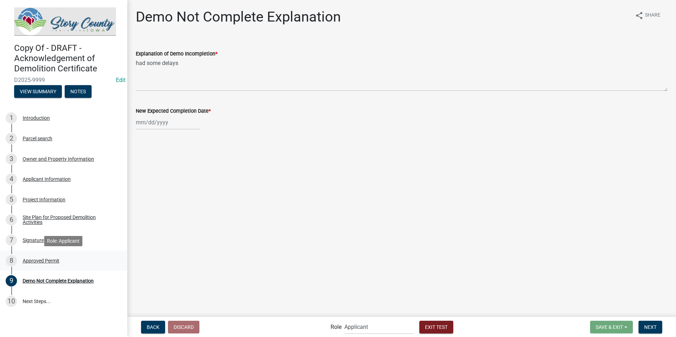
click at [28, 259] on div "Approved Permit" at bounding box center [41, 260] width 37 height 5
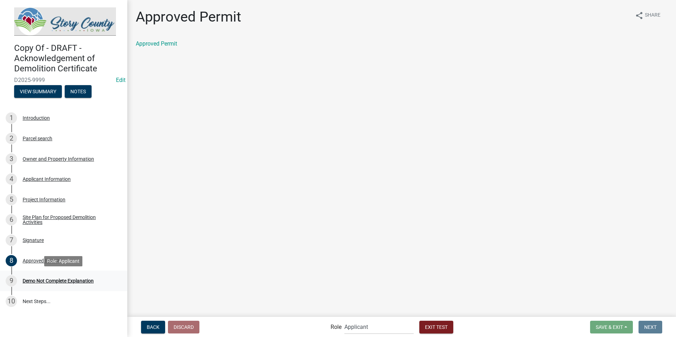
click at [26, 279] on div "Demo Not Complete Explanation" at bounding box center [58, 280] width 71 height 5
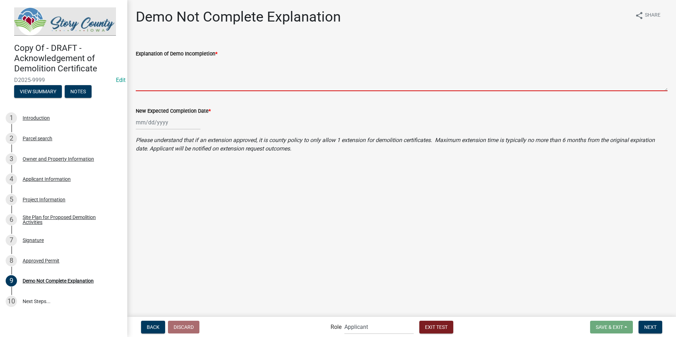
click at [187, 84] on textarea "Explanation of Demo Incompletion *" at bounding box center [401, 74] width 531 height 33
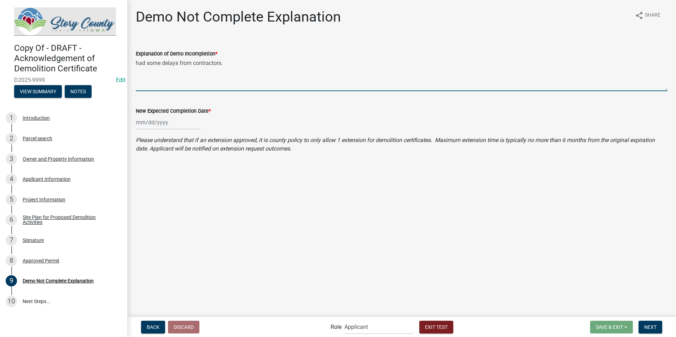
click at [138, 62] on textarea "had some delays from contractors." at bounding box center [401, 74] width 531 height 33
type textarea "Had some delays from contractors."
select select "8"
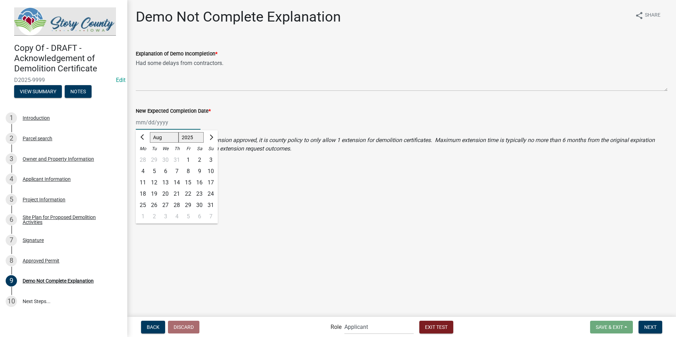
click at [138, 124] on div "Jan Feb Mar Apr May Jun Jul Aug Sep Oct Nov Dec 1525 1526 1527 1528 1529 1530 1…" at bounding box center [168, 122] width 65 height 14
click at [196, 135] on select "1525 1526 1527 1528 1529 1530 1531 1532 1533 1534 1535 1536 1537 1538 1539 1540…" at bounding box center [190, 137] width 25 height 11
select select "2026"
click at [178, 132] on select "1525 1526 1527 1528 1529 1530 1531 1532 1533 1534 1535 1536 1537 1538 1539 1540…" at bounding box center [190, 137] width 25 height 11
click at [164, 136] on select "Jan Feb Mar Apr May Jun Jul Aug Sep Oct Nov Dec" at bounding box center [164, 137] width 29 height 11
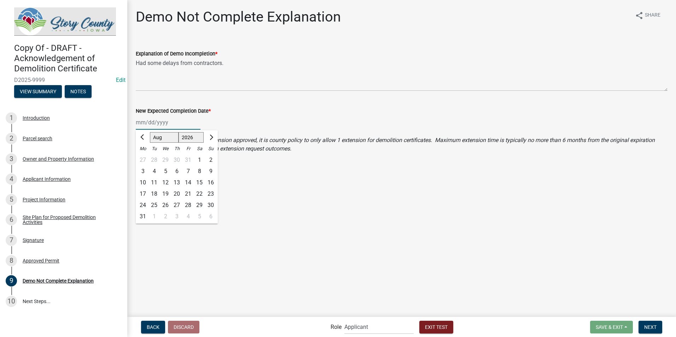
select select "10"
click at [150, 132] on select "Jan Feb Mar Apr May Jun Jul Aug Sep Oct Nov Dec" at bounding box center [164, 137] width 29 height 11
click at [187, 204] on div "30" at bounding box center [187, 205] width 11 height 11
type input "10/30/2026"
click at [646, 326] on span "Next" at bounding box center [650, 327] width 12 height 6
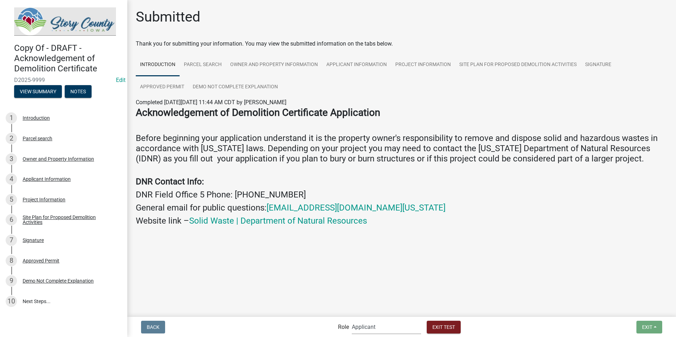
click at [366, 328] on select "Applicant Admin EH Administrative Assistant EH Inspection Staff P&D Admin EH Di…" at bounding box center [386, 327] width 69 height 14
select select "b112e396-40ef-4858-ae7c-ab0894fdbb84"
click at [352, 320] on select "Applicant Admin EH Administrative Assistant EH Inspection Staff P&D Admin EH Di…" at bounding box center [386, 327] width 69 height 14
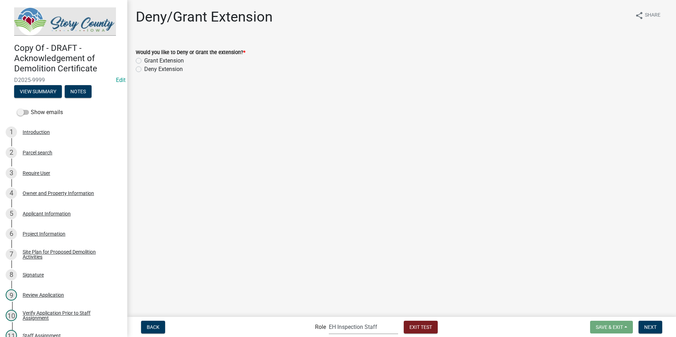
click at [144, 62] on label "Grant Extension" at bounding box center [164, 61] width 40 height 8
click at [144, 61] on input "Grant Extension" at bounding box center [146, 59] width 5 height 5
radio input "true"
select select "8"
select select "2025"
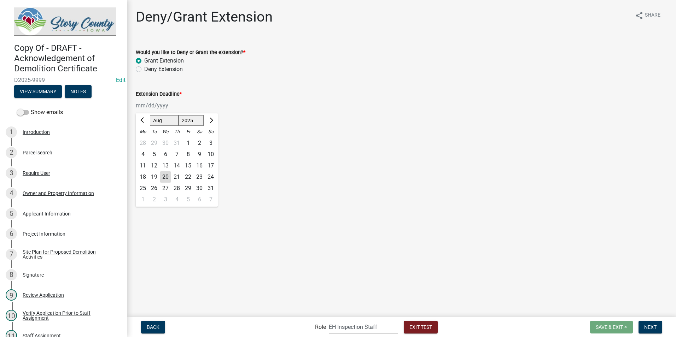
click at [136, 104] on div "Jan Feb Mar Apr May Jun Jul Aug Sep Oct Nov Dec 1525 1526 1527 1528 1529 1530 1…" at bounding box center [168, 105] width 65 height 14
click at [160, 120] on select "Jan Feb Mar Apr May Jun Jul Aug Sep Oct Nov Dec" at bounding box center [164, 120] width 29 height 11
select select "10"
click at [150, 115] on select "Jan Feb Mar Apr May Jun Jul Aug Sep Oct Nov Dec" at bounding box center [164, 120] width 29 height 11
click at [191, 122] on select "1525 1526 1527 1528 1529 1530 1531 1532 1533 1534 1535 1536 1537 1538 1539 1540…" at bounding box center [190, 120] width 25 height 11
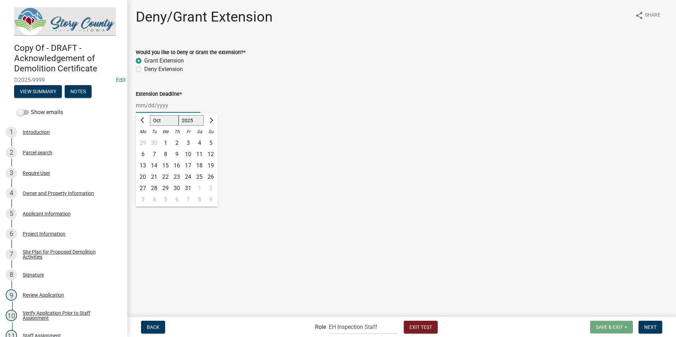
select select "2026"
click at [178, 115] on select "1525 1526 1527 1528 1529 1530 1531 1532 1533 1534 1535 1536 1537 1538 1539 1540…" at bounding box center [190, 120] width 25 height 11
click at [187, 185] on div "30" at bounding box center [187, 188] width 11 height 11
type input "10/30/2026"
click at [648, 327] on span "Next" at bounding box center [650, 327] width 12 height 6
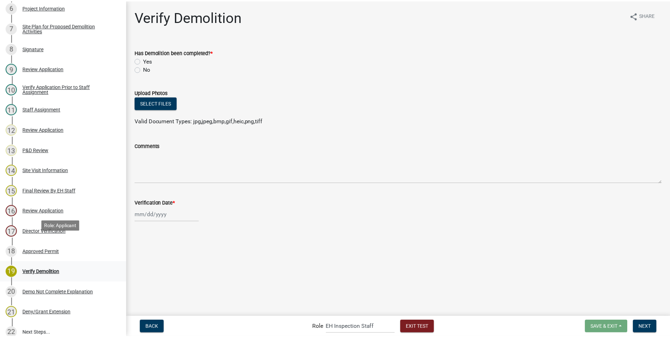
scroll to position [234, 0]
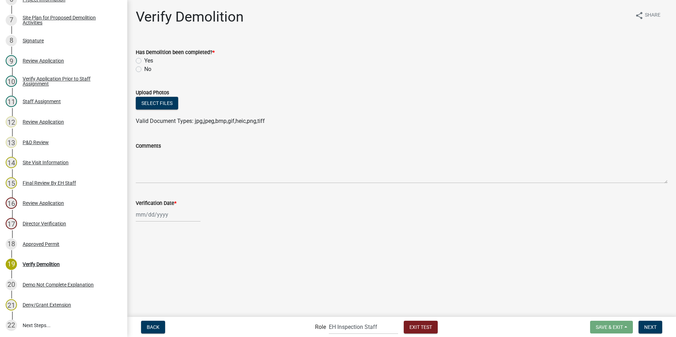
click at [144, 60] on label "Yes" at bounding box center [148, 61] width 9 height 8
click at [144, 60] on input "Yes" at bounding box center [146, 59] width 5 height 5
radio input "true"
click at [151, 222] on wm-data-entity-input "Verification Date *" at bounding box center [401, 208] width 531 height 39
click at [152, 217] on div at bounding box center [168, 214] width 65 height 14
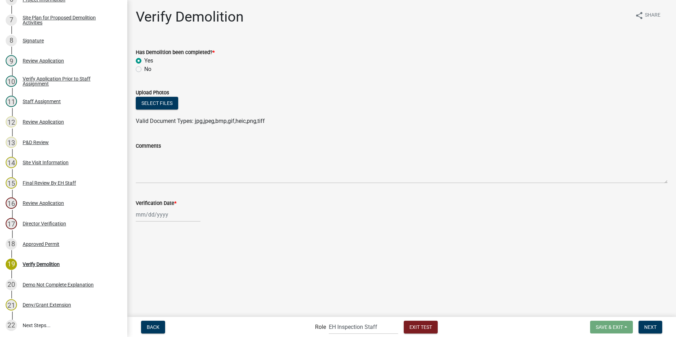
select select "8"
click at [192, 229] on select "1525 1526 1527 1528 1529 1530 1531 1532 1533 1534 1535 1536 1537 1538 1539 1540…" at bounding box center [190, 229] width 25 height 11
select select "2026"
click at [178, 224] on select "1525 1526 1527 1528 1529 1530 1531 1532 1533 1534 1535 1536 1537 1538 1539 1540…" at bounding box center [190, 229] width 25 height 11
click at [191, 273] on div "14" at bounding box center [187, 274] width 11 height 11
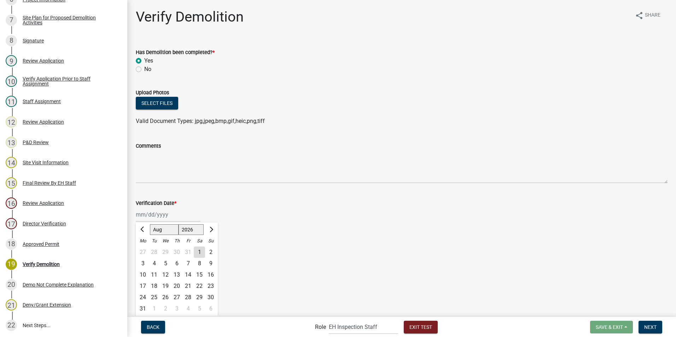
type input "08/14/2026"
click at [142, 102] on button "Select files" at bounding box center [157, 103] width 42 height 13
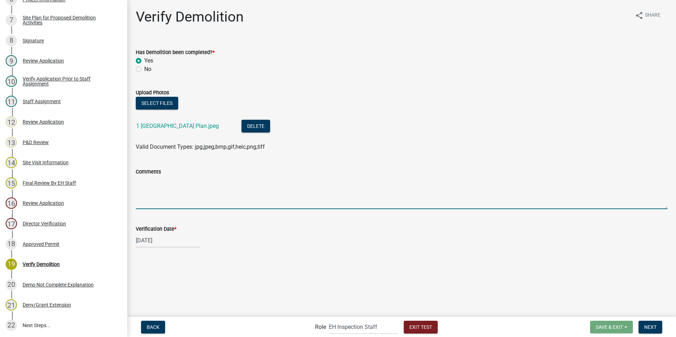
click at [234, 190] on textarea "Comments" at bounding box center [401, 192] width 531 height 33
type textarea "all done"
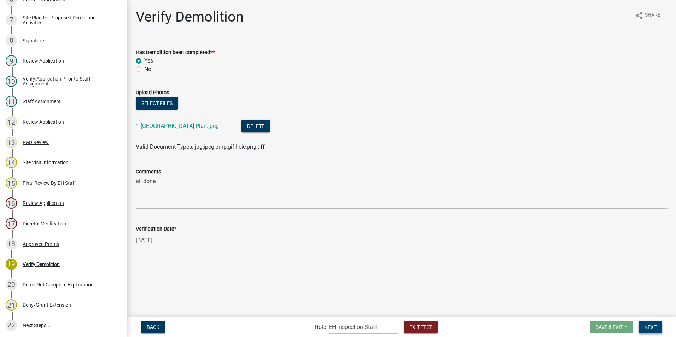
click at [654, 330] on span "Next" at bounding box center [650, 327] width 12 height 6
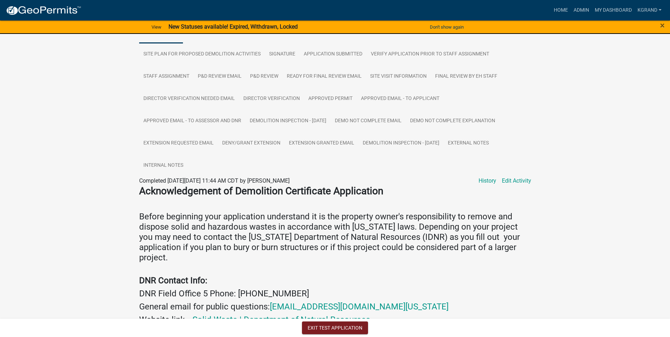
scroll to position [137, 0]
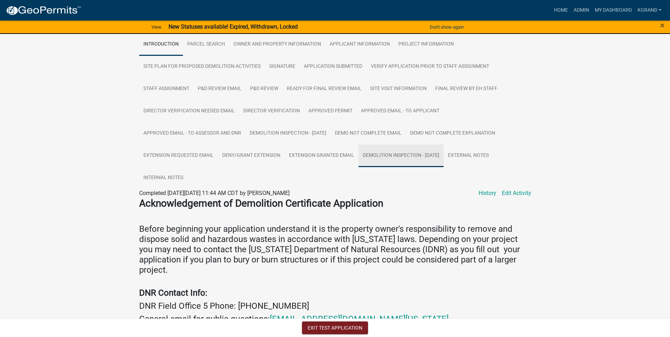
click at [371, 157] on link "Demolition Inspection - 08/14/2026" at bounding box center [401, 156] width 85 height 23
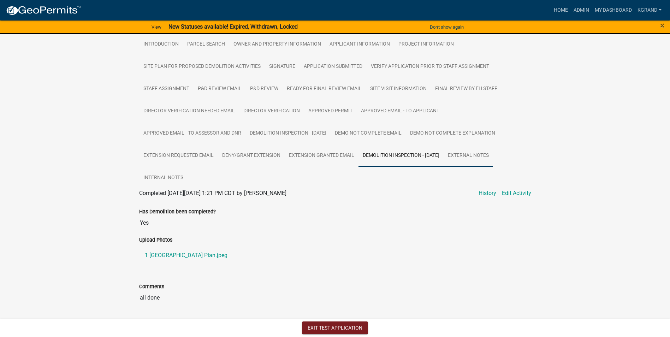
click at [465, 155] on link "External Notes" at bounding box center [468, 156] width 49 height 23
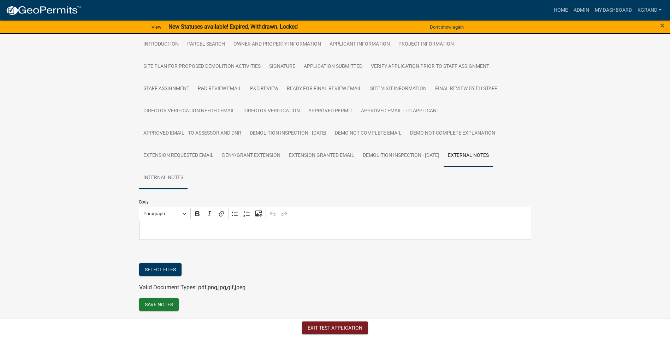
click at [165, 177] on link "Internal Notes" at bounding box center [163, 178] width 48 height 23
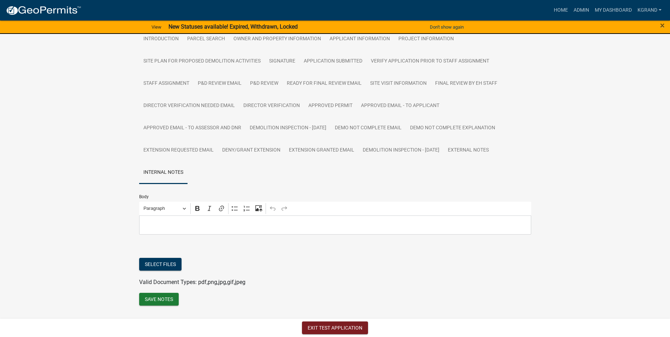
scroll to position [0, 0]
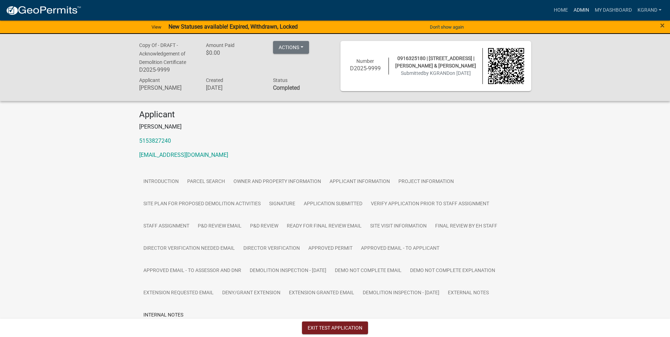
click at [580, 8] on link "Admin" at bounding box center [581, 10] width 21 height 13
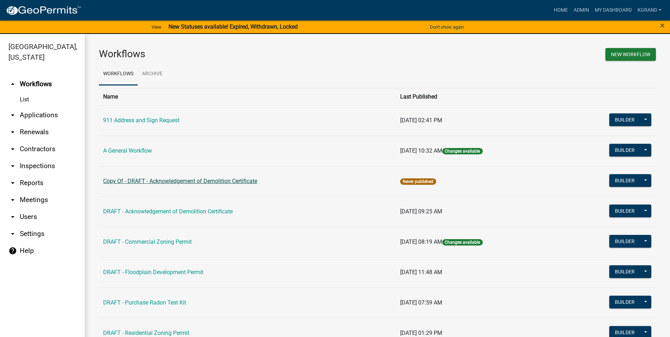
click at [156, 181] on link "Copy Of - DRAFT - Acknowledgement of Demolition Certificate" at bounding box center [180, 181] width 154 height 7
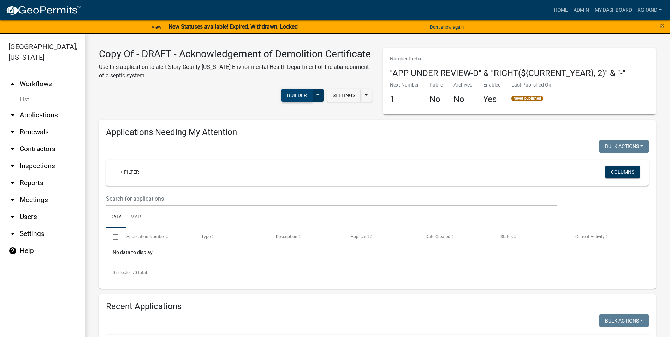
click at [294, 102] on button "Builder" at bounding box center [297, 95] width 31 height 13
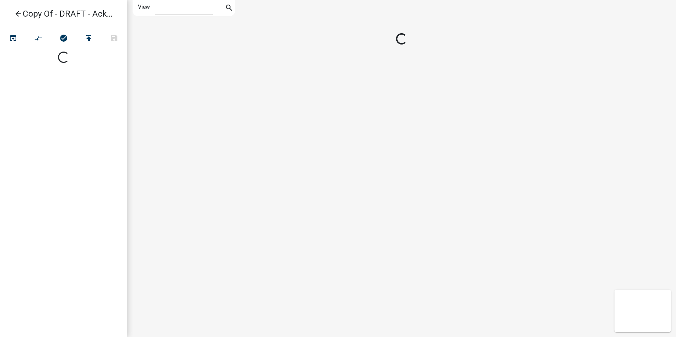
select select "1"
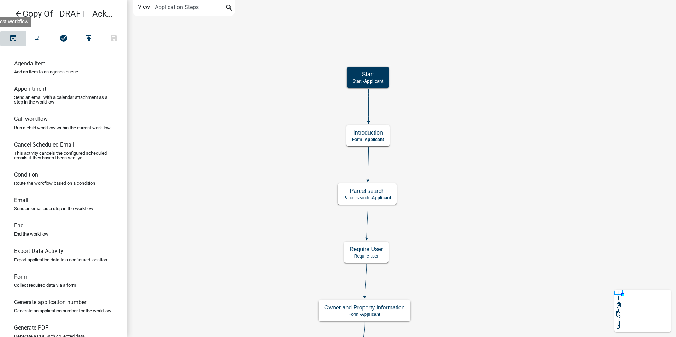
click at [12, 39] on icon "open_in_browser" at bounding box center [13, 39] width 8 height 10
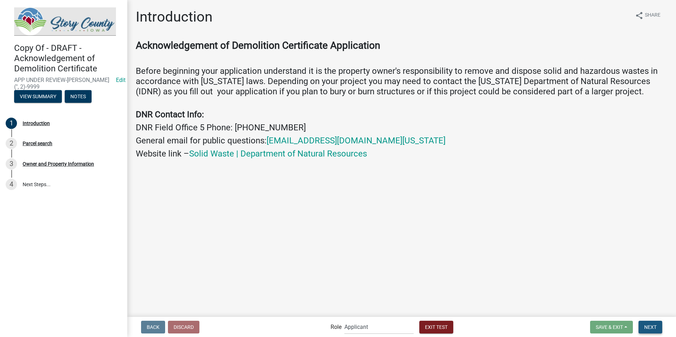
click at [654, 325] on span "Next" at bounding box center [650, 327] width 12 height 6
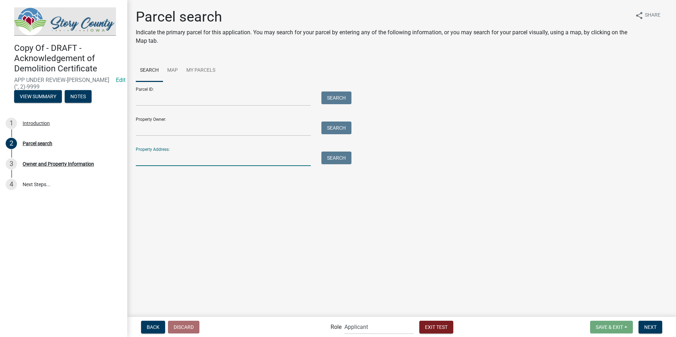
click at [143, 156] on input "Property Address:" at bounding box center [223, 159] width 175 height 14
click at [145, 129] on input "Property Owner:" at bounding box center [223, 129] width 175 height 14
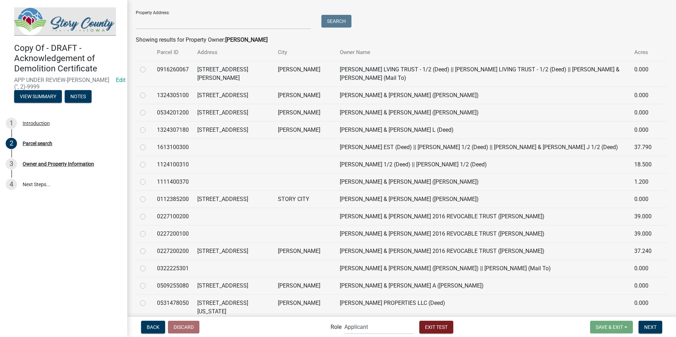
scroll to position [141, 0]
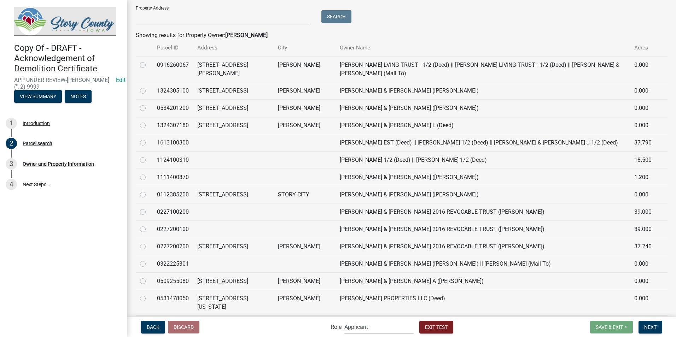
type input "smith"
click at [148, 242] on label at bounding box center [148, 242] width 0 height 0
click at [148, 246] on input "radio" at bounding box center [150, 244] width 5 height 5
radio input "true"
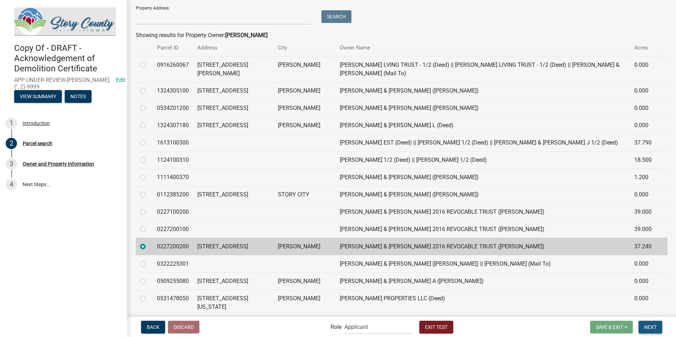
click at [645, 326] on span "Next" at bounding box center [650, 327] width 12 height 6
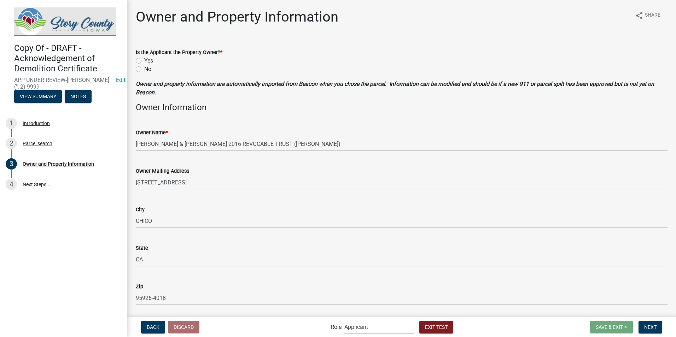
click at [144, 61] on label "Yes" at bounding box center [148, 61] width 9 height 8
click at [144, 61] on input "Yes" at bounding box center [146, 59] width 5 height 5
radio input "true"
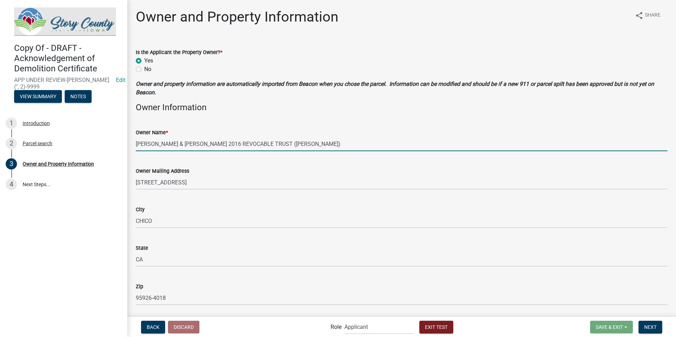
click at [222, 144] on input "SMITH, LAUREN G & SALLY J 2016 REVOCABLE TRUST (Deed)" at bounding box center [401, 144] width 531 height 14
click at [308, 142] on input "SMITH, LAUREN G & SALLY J 2016 REVOCABLE TRUST (Deed)" at bounding box center [401, 144] width 531 height 14
click at [299, 146] on input "SMITH, LAUREN G & SALLY J 2016 REVOCABLE TRUST (Deed)" at bounding box center [401, 144] width 531 height 14
drag, startPoint x: 297, startPoint y: 145, endPoint x: 177, endPoint y: 147, distance: 119.8
click at [177, 147] on input "SMITH, LAUREN G & SALLY J 2016 REVOCABLE TRUST (Deed)" at bounding box center [401, 144] width 531 height 14
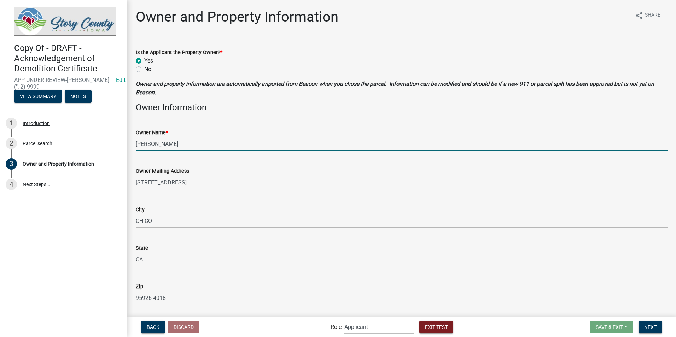
type input "SMITH, LAUREN"
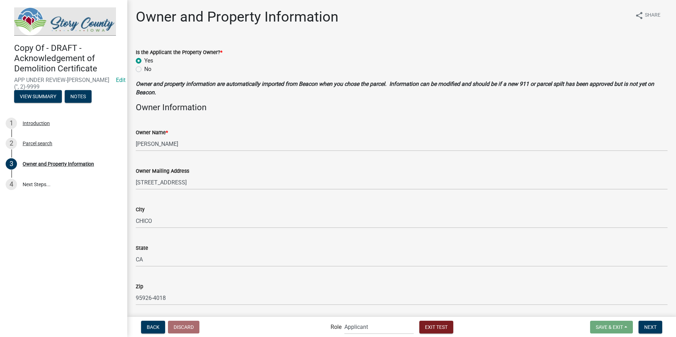
click at [339, 128] on div "Owner Name * SMITH, LAUREN" at bounding box center [401, 134] width 531 height 33
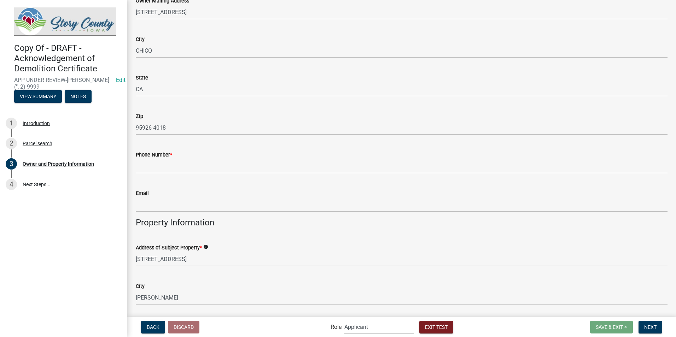
scroll to position [212, 0]
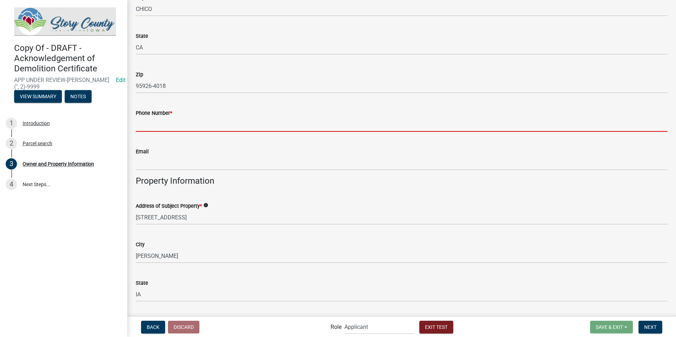
click at [167, 121] on input "Phone Number *" at bounding box center [401, 124] width 531 height 14
type input "3099121038"
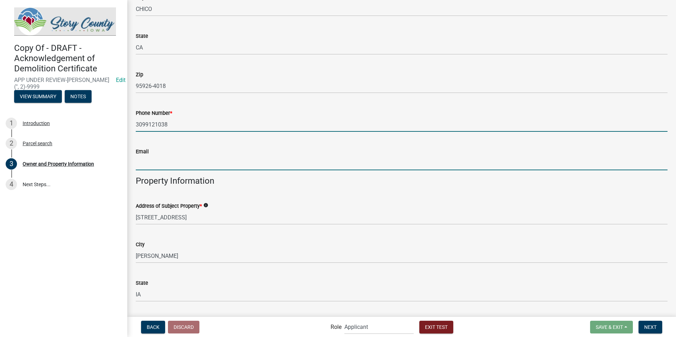
type input "kgbradley75@gmail.com"
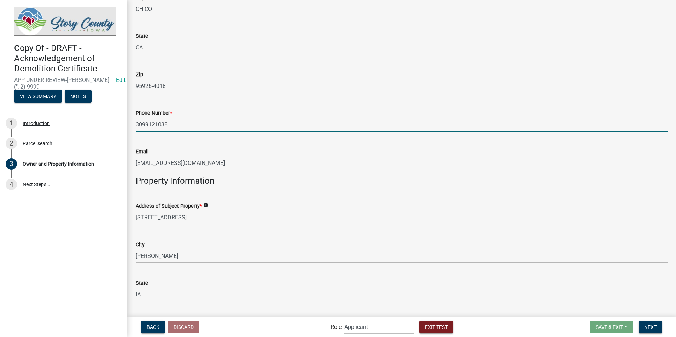
type input "5153827241"
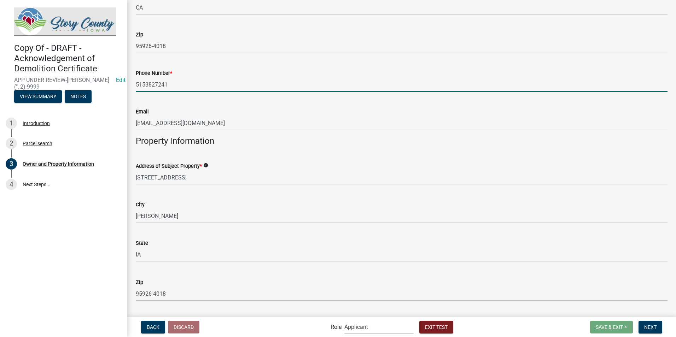
scroll to position [386, 0]
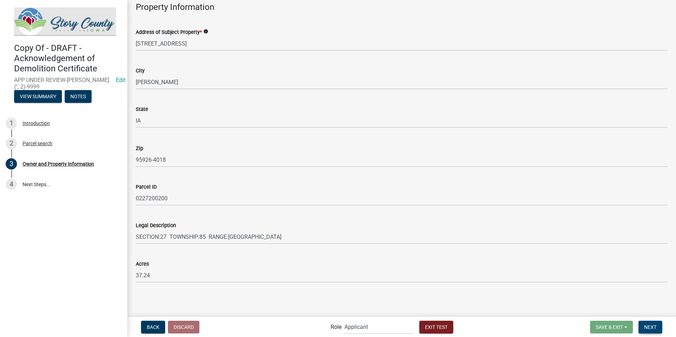
click at [646, 330] on span "Next" at bounding box center [650, 327] width 12 height 6
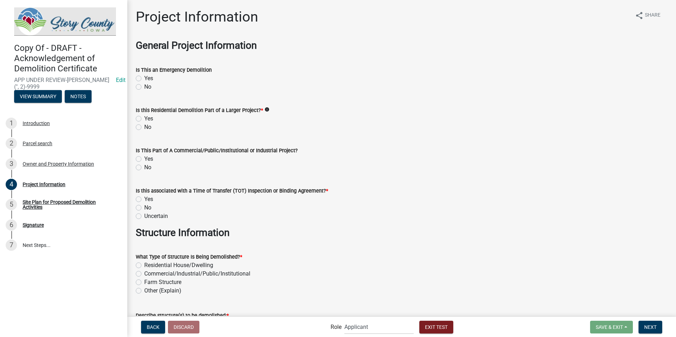
click at [142, 85] on div "No" at bounding box center [401, 87] width 531 height 8
click at [144, 88] on label "No" at bounding box center [147, 87] width 7 height 8
click at [144, 87] on input "No" at bounding box center [146, 85] width 5 height 5
radio input "true"
click at [144, 126] on label "No" at bounding box center [147, 127] width 7 height 8
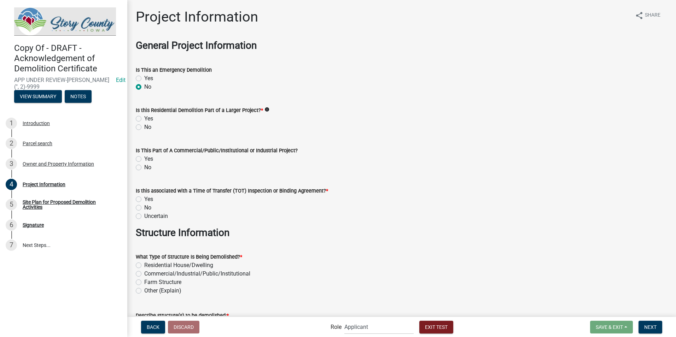
click at [144, 126] on input "No" at bounding box center [146, 125] width 5 height 5
radio input "true"
click at [138, 170] on div "No" at bounding box center [401, 167] width 531 height 8
click at [144, 168] on label "No" at bounding box center [147, 167] width 7 height 8
click at [144, 168] on input "No" at bounding box center [146, 165] width 5 height 5
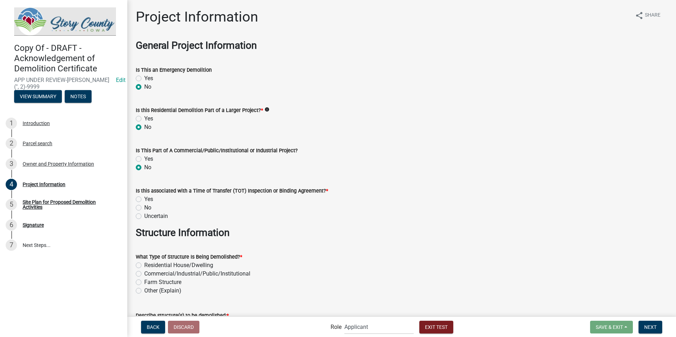
radio input "true"
click at [144, 208] on label "No" at bounding box center [147, 208] width 7 height 8
click at [144, 208] on input "No" at bounding box center [146, 206] width 5 height 5
radio input "true"
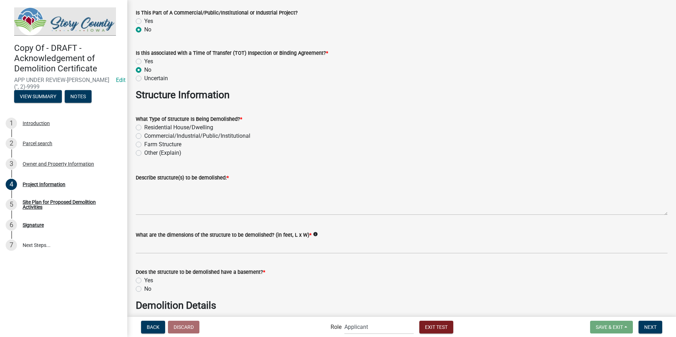
scroll to position [141, 0]
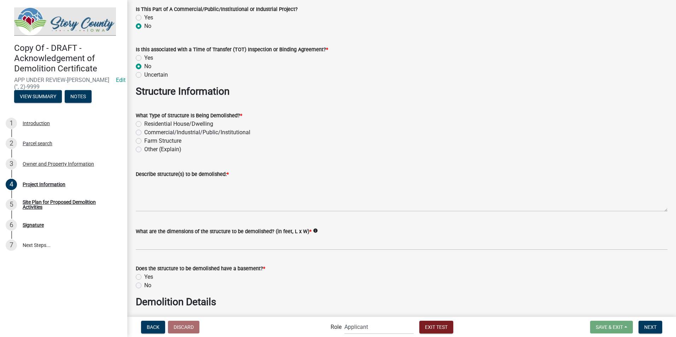
click at [144, 123] on label "Residential House/Dwelling" at bounding box center [178, 124] width 69 height 8
click at [144, 123] on input "Residential House/Dwelling" at bounding box center [146, 122] width 5 height 5
radio input "true"
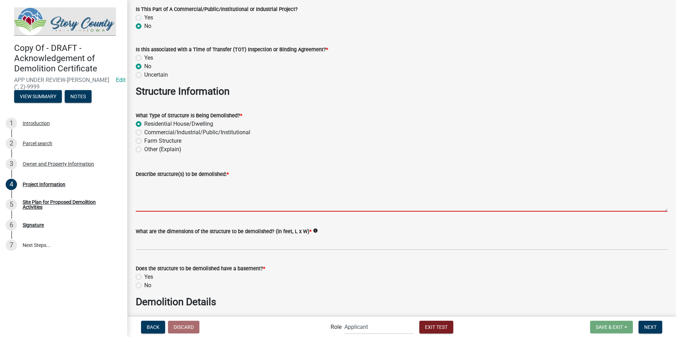
click at [158, 199] on textarea "Describe structure(s) to be demolished: *" at bounding box center [401, 194] width 531 height 33
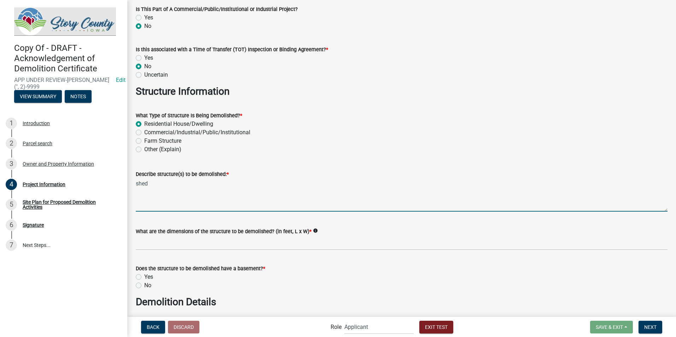
type textarea "shed"
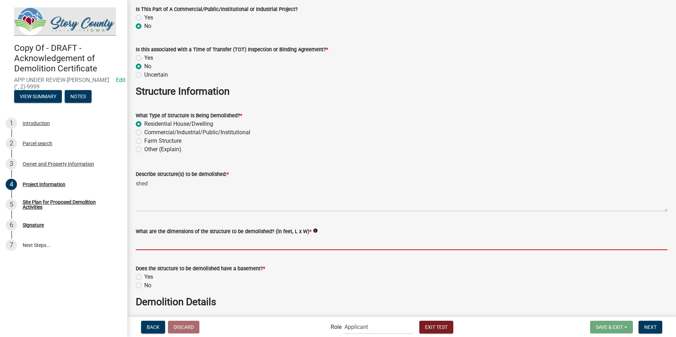
click at [177, 246] on input "What are the dimensions of the structure to be demolished? (in feet, L x W) *" at bounding box center [401, 243] width 531 height 14
type input "20x100"
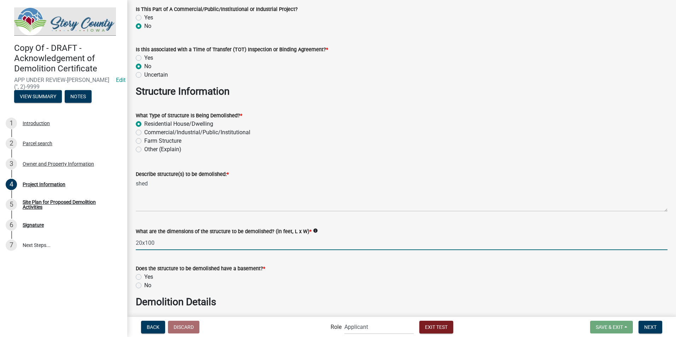
click at [143, 284] on div "No" at bounding box center [401, 285] width 531 height 8
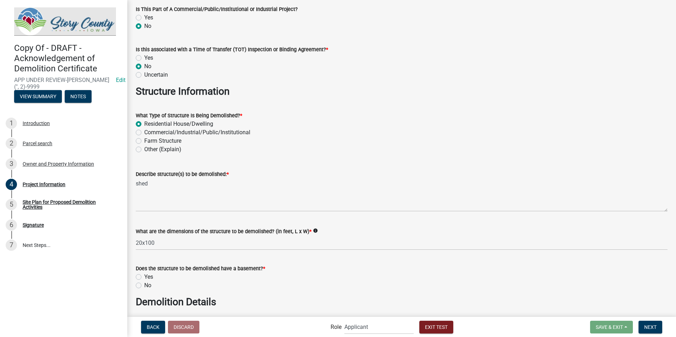
click at [144, 286] on label "No" at bounding box center [147, 285] width 7 height 8
click at [144, 286] on input "No" at bounding box center [146, 283] width 5 height 5
radio input "true"
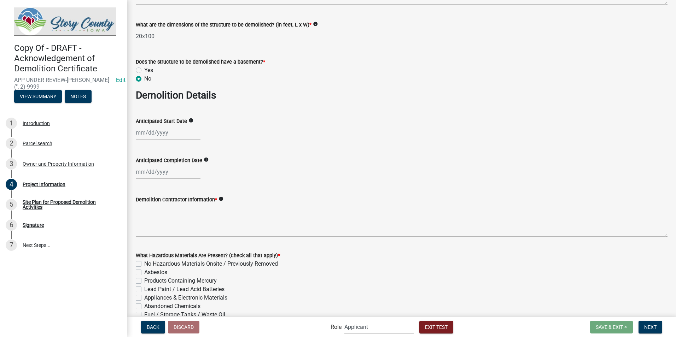
scroll to position [353, 0]
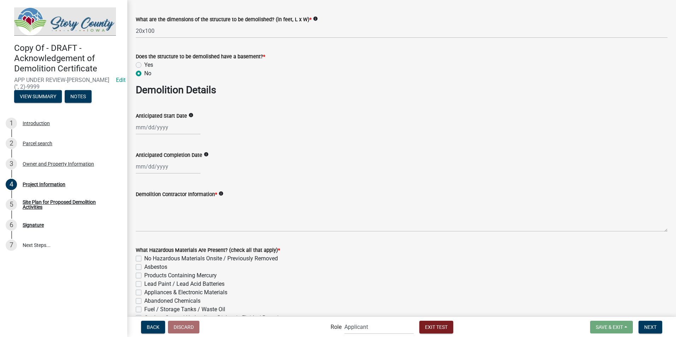
click at [164, 129] on div at bounding box center [168, 127] width 65 height 14
select select "8"
select select "2025"
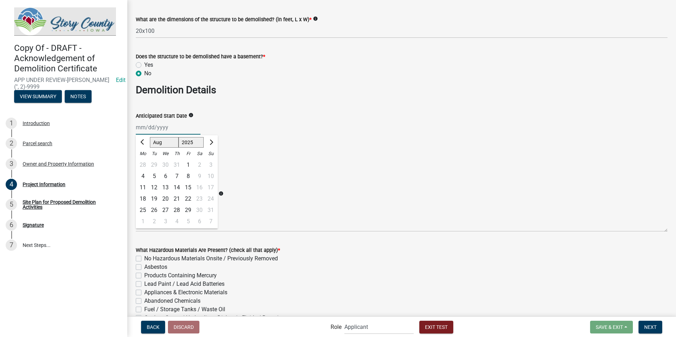
click at [157, 144] on select "Jan Feb Mar Apr May Jun Jul Aug Sep Oct Nov Dec" at bounding box center [164, 142] width 29 height 11
select select "9"
click at [150, 137] on select "Jan Feb Mar Apr May Jun Jul Aug Sep Oct Nov Dec" at bounding box center [164, 142] width 29 height 11
click at [155, 176] on div "9" at bounding box center [153, 176] width 11 height 11
type input "09/09/2025"
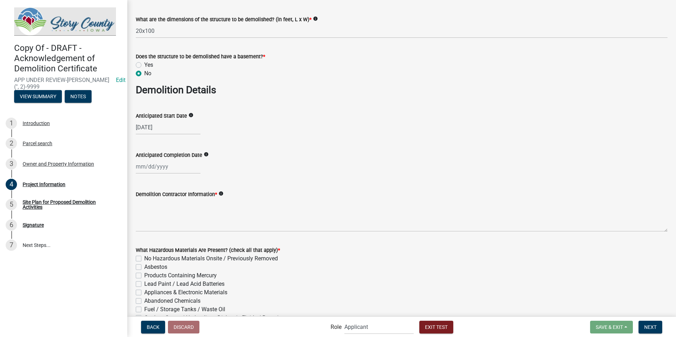
select select "8"
select select "2025"
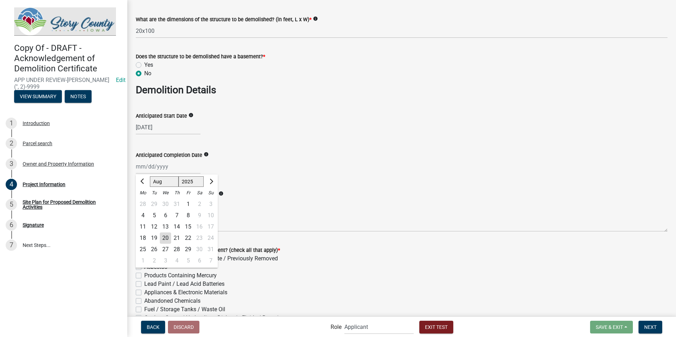
click at [144, 169] on div "Jan Feb Mar Apr May Jun Jul Aug Sep Oct Nov Dec 1525 1526 1527 1528 1529 1530 1…" at bounding box center [168, 166] width 65 height 14
click at [158, 182] on select "Jan Feb Mar Apr May Jun Jul Aug Sep Oct Nov Dec" at bounding box center [164, 181] width 29 height 11
select select "12"
click at [150, 176] on select "Jan Feb Mar Apr May Jun Jul Aug Sep Oct Nov Dec" at bounding box center [164, 181] width 29 height 11
click at [163, 247] on div "31" at bounding box center [165, 249] width 11 height 11
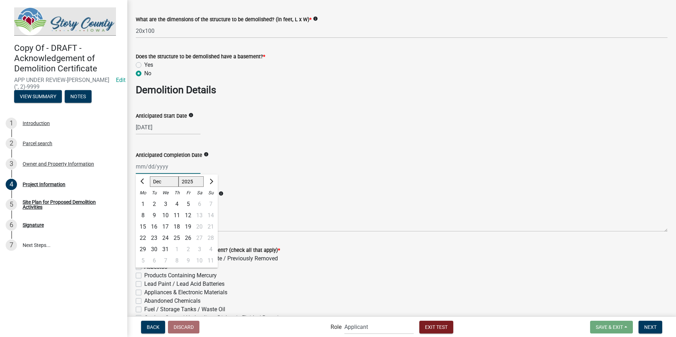
type input "12/31/2025"
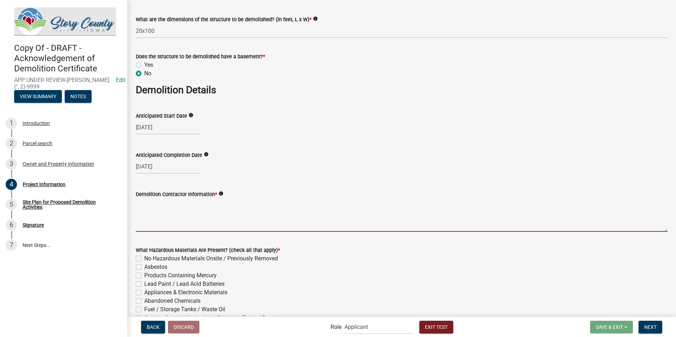
click at [167, 226] on textarea "Demolition Contractor Information *" at bounding box center [401, 215] width 531 height 33
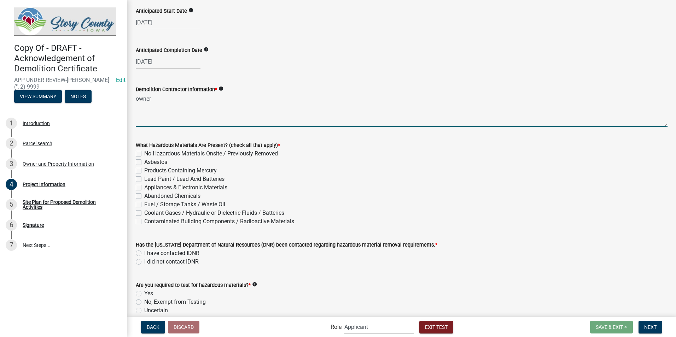
scroll to position [459, 0]
type textarea "owner"
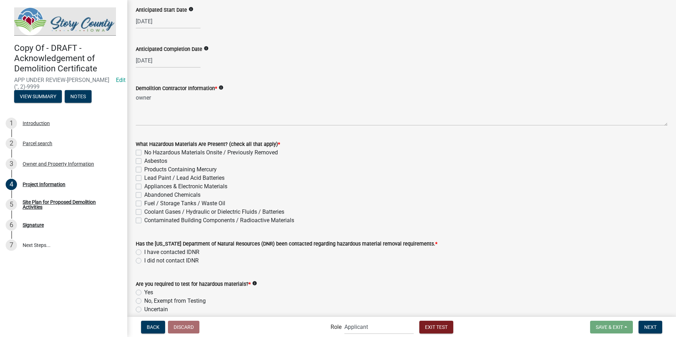
click at [144, 176] on label "Lead Paint / Lead Acid Batteries" at bounding box center [184, 178] width 80 height 8
click at [144, 176] on input "Lead Paint / Lead Acid Batteries" at bounding box center [146, 176] width 5 height 5
checkbox input "true"
checkbox input "false"
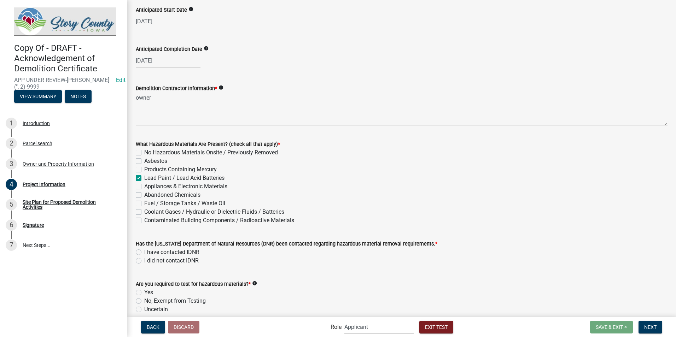
checkbox input "false"
checkbox input "true"
checkbox input "false"
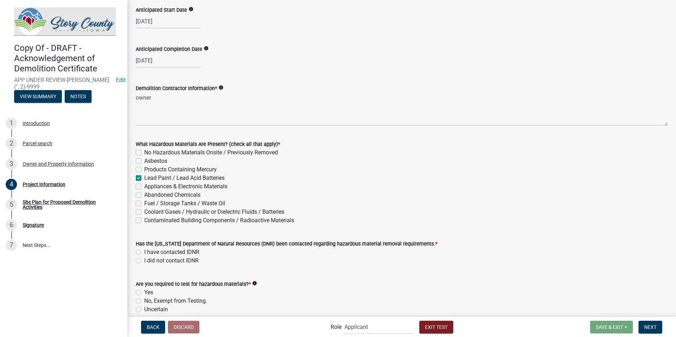
checkbox input "false"
click at [144, 160] on label "Asbestos" at bounding box center [155, 161] width 23 height 8
click at [144, 160] on input "Asbestos" at bounding box center [146, 159] width 5 height 5
checkbox input "true"
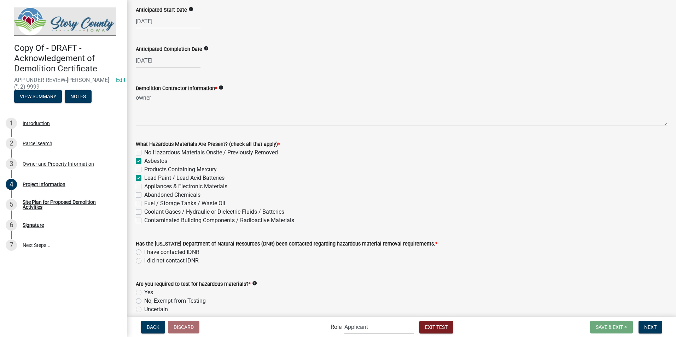
checkbox input "false"
checkbox input "true"
checkbox input "false"
checkbox input "true"
checkbox input "false"
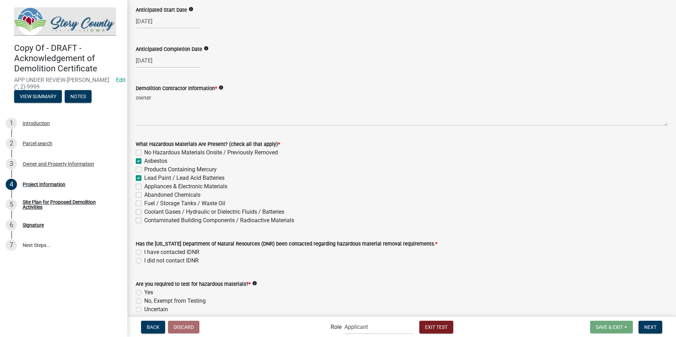
checkbox input "false"
click at [144, 252] on label "I have contacted IDNR" at bounding box center [171, 252] width 55 height 8
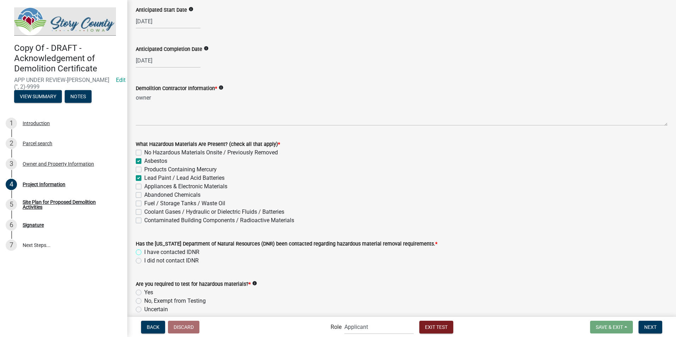
click at [144, 252] on input "I have contacted IDNR" at bounding box center [146, 250] width 5 height 5
radio input "true"
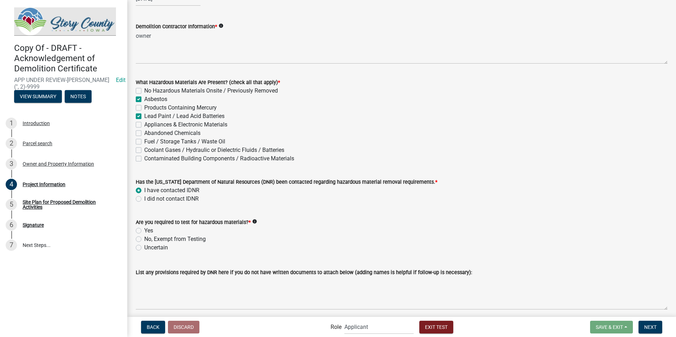
scroll to position [530, 0]
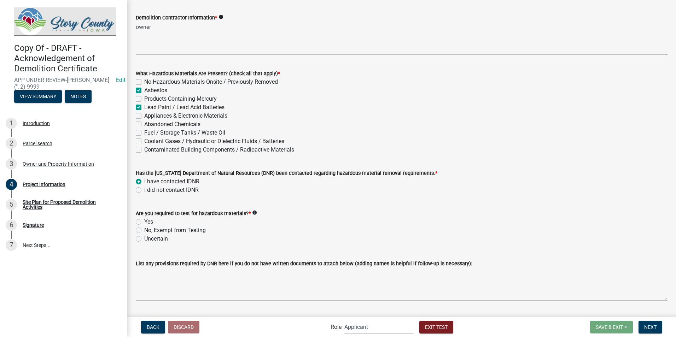
click at [144, 189] on label "I did not contact IDNR" at bounding box center [171, 190] width 54 height 8
click at [144, 189] on input "I did not contact IDNR" at bounding box center [146, 188] width 5 height 5
click at [144, 238] on label "Uncertain" at bounding box center [156, 239] width 24 height 8
click at [144, 238] on input "Uncertain" at bounding box center [146, 237] width 5 height 5
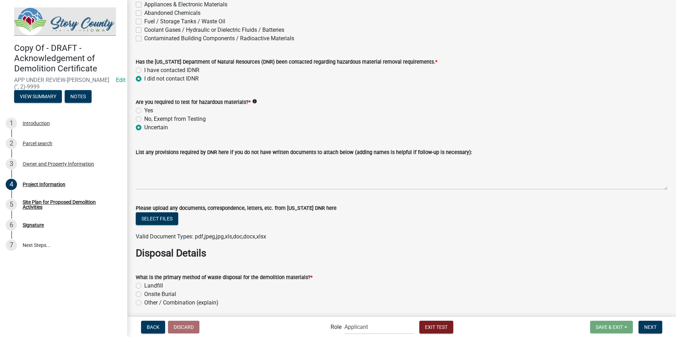
scroll to position [671, 0]
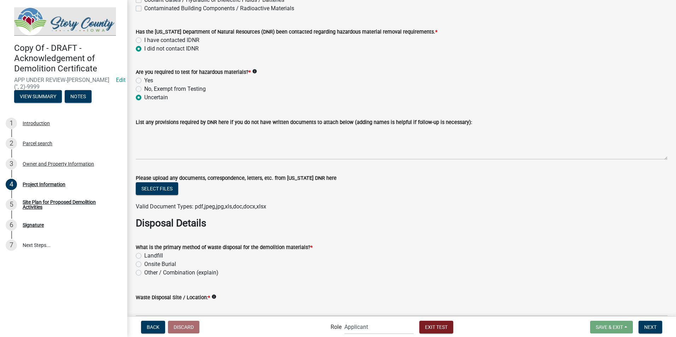
click at [144, 255] on label "Landfill" at bounding box center [153, 256] width 19 height 8
click at [144, 255] on input "Landfill" at bounding box center [146, 254] width 5 height 5
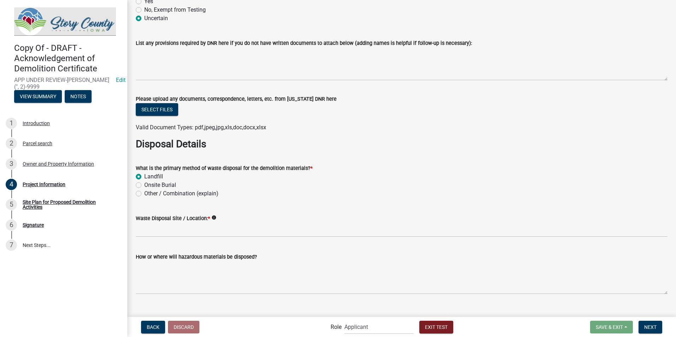
scroll to position [762, 0]
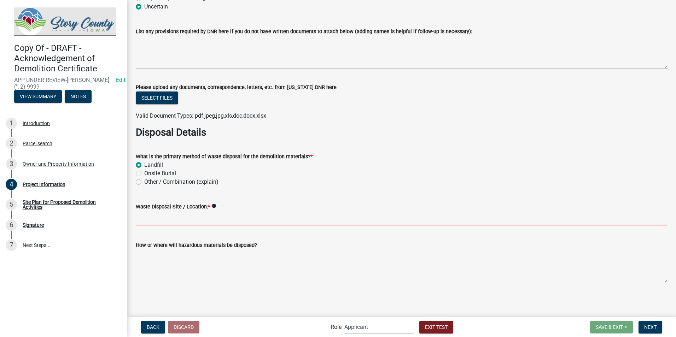
click at [189, 223] on input "Waste Disposal Site / Location: *" at bounding box center [401, 218] width 531 height 14
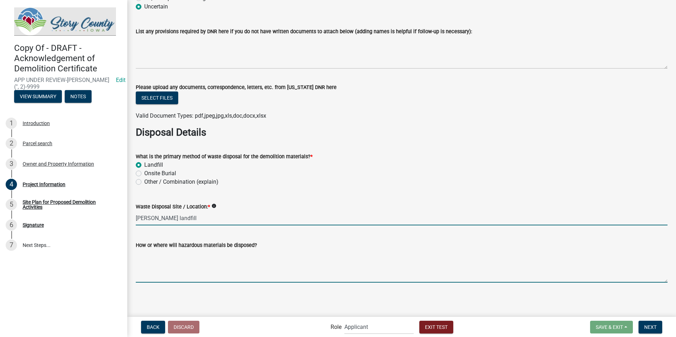
click at [154, 280] on textarea "How or where will hazardous materials be disposed?" at bounding box center [401, 265] width 531 height 33
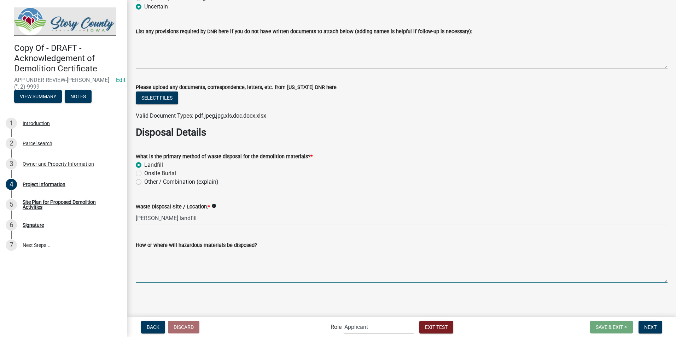
click at [154, 269] on textarea "How or where will hazardous materials be disposed?" at bounding box center [401, 265] width 531 height 33
click at [651, 326] on span "Next" at bounding box center [650, 327] width 12 height 6
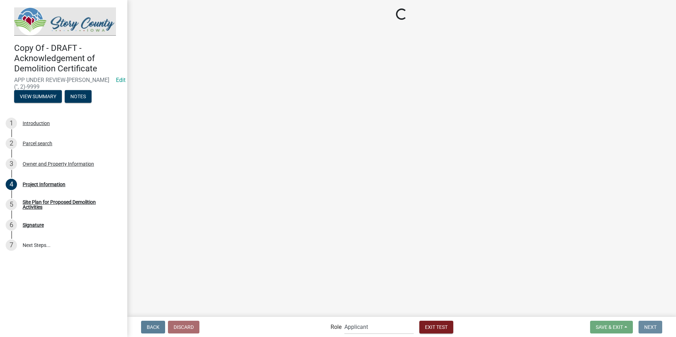
scroll to position [0, 0]
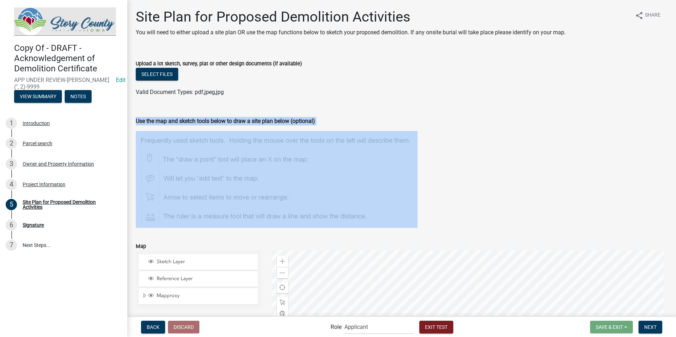
drag, startPoint x: 479, startPoint y: 222, endPoint x: 470, endPoint y: 110, distance: 112.3
click at [470, 110] on div "Use the map and sketch tools below to draw a site plan below (optional)" at bounding box center [401, 165] width 531 height 125
drag, startPoint x: 470, startPoint y: 110, endPoint x: 466, endPoint y: 139, distance: 29.9
click at [466, 138] on figure at bounding box center [401, 179] width 531 height 97
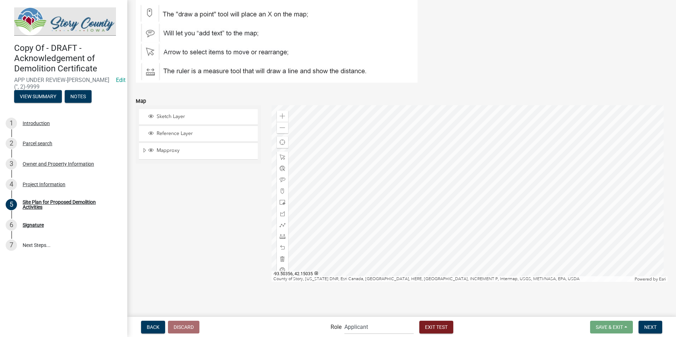
scroll to position [110, 0]
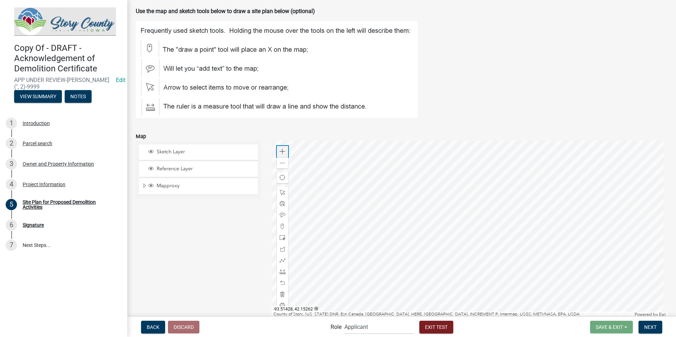
click at [281, 153] on span at bounding box center [282, 152] width 6 height 6
click at [279, 237] on span at bounding box center [282, 238] width 6 height 6
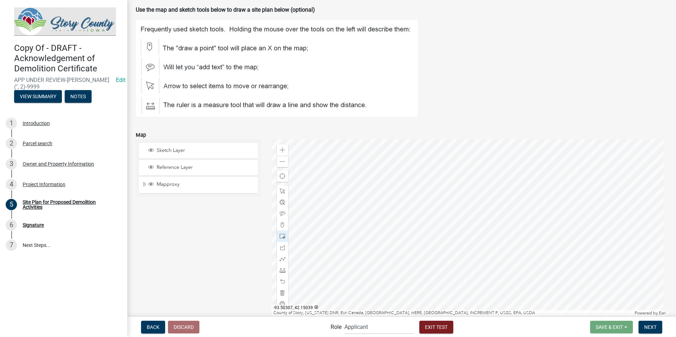
click at [551, 199] on div at bounding box center [469, 227] width 396 height 177
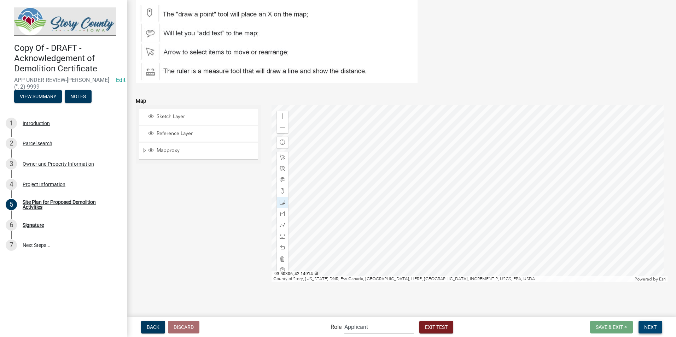
click at [654, 329] on span "Next" at bounding box center [650, 327] width 12 height 6
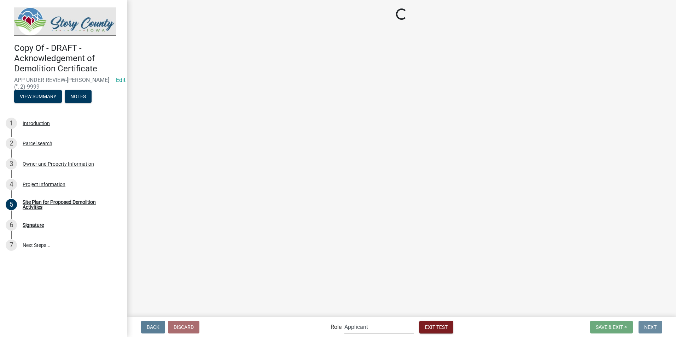
scroll to position [0, 0]
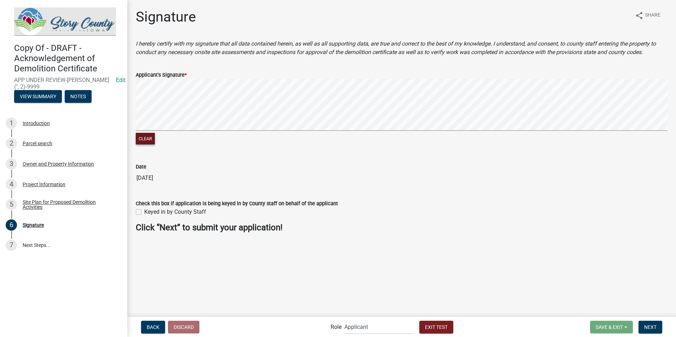
click at [138, 137] on button "Clear" at bounding box center [145, 139] width 19 height 12
click at [144, 213] on label "Keyed in by County Staff" at bounding box center [175, 212] width 62 height 8
click at [144, 212] on input "Keyed in by County Staff" at bounding box center [146, 210] width 5 height 5
click at [641, 328] on button "Next" at bounding box center [650, 327] width 24 height 13
click at [653, 329] on span "Next" at bounding box center [650, 327] width 12 height 6
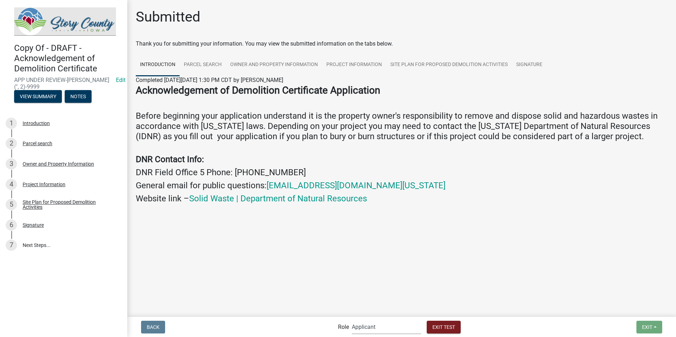
click at [393, 330] on select "Applicant Admin EH Administrative Assistant EH Inspection Staff P&D Admin EH Di…" at bounding box center [386, 327] width 69 height 14
click at [352, 320] on select "Applicant Admin EH Administrative Assistant EH Inspection Staff P&D Admin EH Di…" at bounding box center [386, 327] width 69 height 14
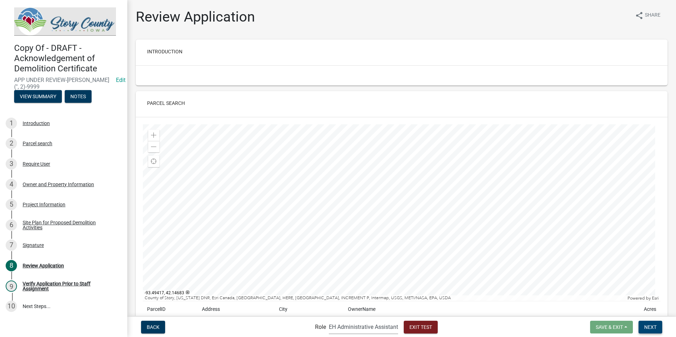
click at [649, 327] on span "Next" at bounding box center [650, 327] width 12 height 6
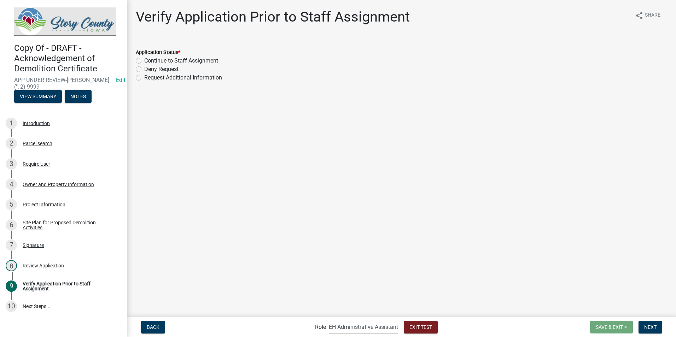
click at [144, 62] on label "Continue to Staff Assignment" at bounding box center [181, 61] width 74 height 8
click at [144, 61] on input "Continue to Staff Assignment" at bounding box center [146, 59] width 5 height 5
click at [642, 326] on button "Next" at bounding box center [650, 327] width 24 height 13
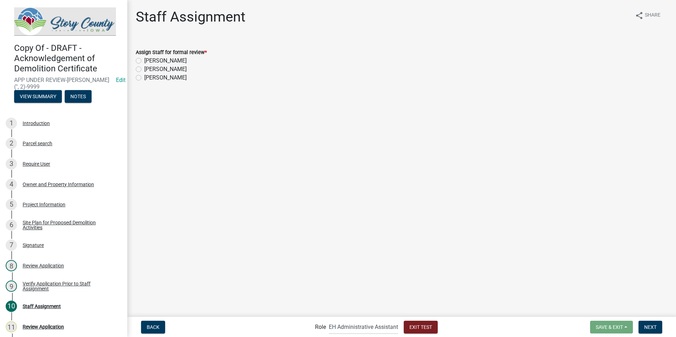
click at [144, 68] on label "Laura Johnston" at bounding box center [165, 69] width 42 height 8
click at [144, 68] on input "Laura Johnston" at bounding box center [146, 67] width 5 height 5
click at [651, 324] on span "Next" at bounding box center [650, 327] width 12 height 6
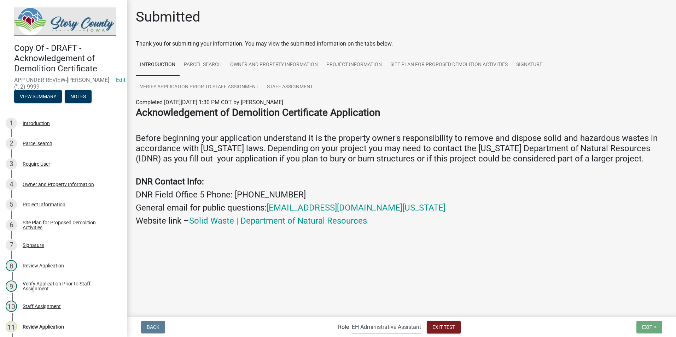
click at [389, 328] on select "Applicant Admin EH Administrative Assistant EH Inspection Staff P&D Admin EH Di…" at bounding box center [386, 327] width 69 height 14
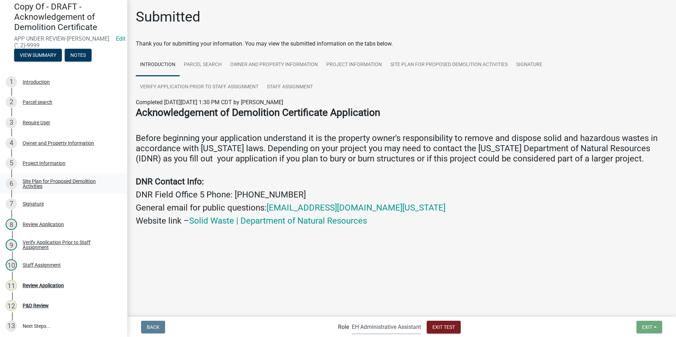
scroll to position [42, 0]
click at [381, 325] on select "Applicant Admin EH Administrative Assistant EH Inspection Staff P&D Admin EH Di…" at bounding box center [386, 327] width 69 height 14
click at [352, 320] on select "Applicant Admin EH Administrative Assistant EH Inspection Staff P&D Admin EH Di…" at bounding box center [386, 327] width 69 height 14
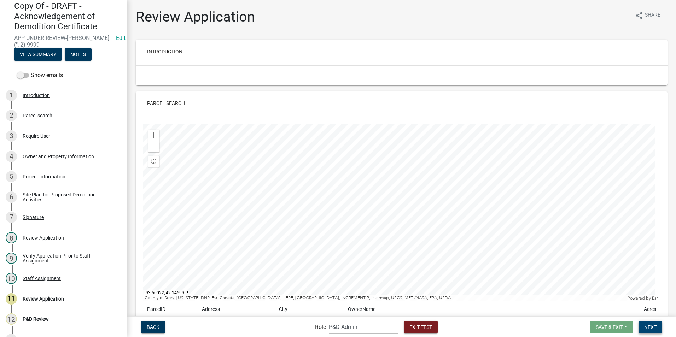
click at [654, 326] on span "Next" at bounding box center [650, 327] width 12 height 6
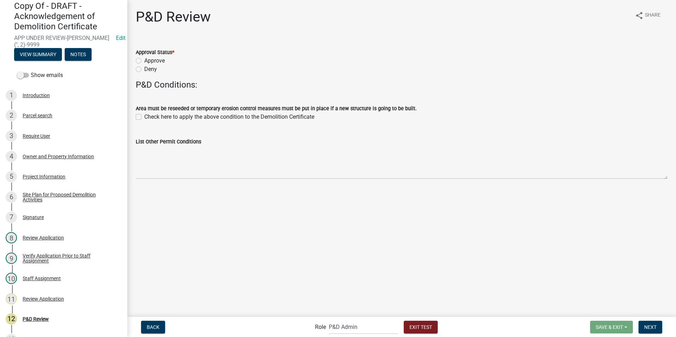
click at [144, 63] on label "Approve" at bounding box center [154, 61] width 20 height 8
click at [144, 61] on input "Approve" at bounding box center [146, 59] width 5 height 5
drag, startPoint x: 139, startPoint y: 116, endPoint x: 139, endPoint y: 136, distance: 20.1
click at [144, 116] on label "Check here to apply the above condition to the Demolition Certificate" at bounding box center [229, 117] width 170 height 8
click at [144, 116] on input "Check here to apply the above condition to the Demolition Certificate" at bounding box center [146, 115] width 5 height 5
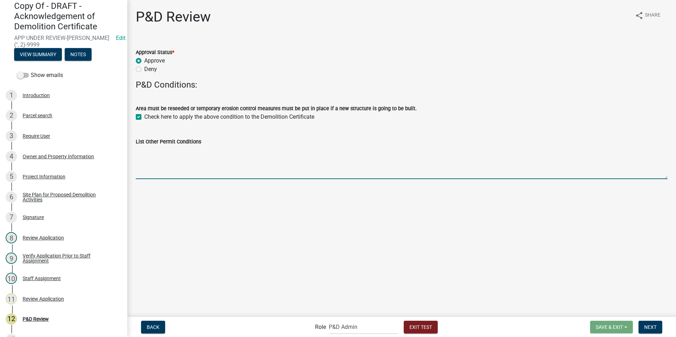
click at [163, 176] on textarea "List Other Permit Conditions" at bounding box center [401, 162] width 531 height 33
click at [649, 325] on span "Next" at bounding box center [650, 327] width 12 height 6
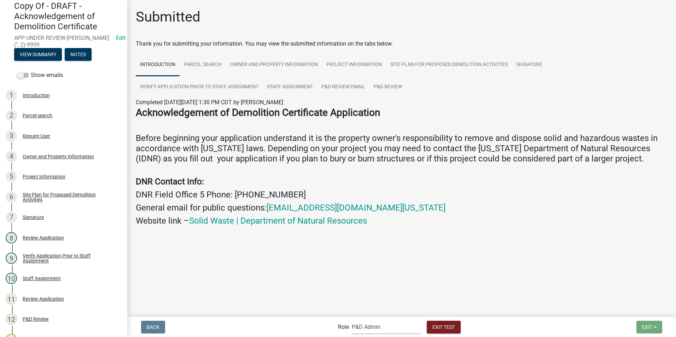
click at [368, 325] on select "Applicant Admin EH Administrative Assistant EH Inspection Staff P&D Admin EH Di…" at bounding box center [386, 327] width 69 height 14
click at [352, 320] on select "Applicant Admin EH Administrative Assistant EH Inspection Staff P&D Admin EH Di…" at bounding box center [386, 327] width 69 height 14
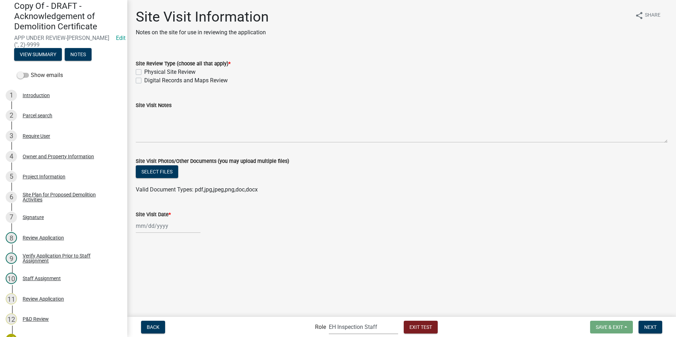
click at [144, 73] on label "Physical Site Review" at bounding box center [169, 72] width 51 height 8
click at [144, 72] on input "Physical Site Review" at bounding box center [146, 70] width 5 height 5
click at [141, 229] on div at bounding box center [168, 226] width 65 height 14
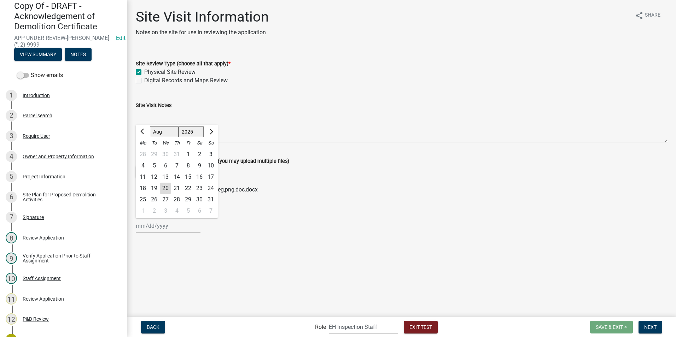
click at [177, 185] on div "21" at bounding box center [176, 188] width 11 height 11
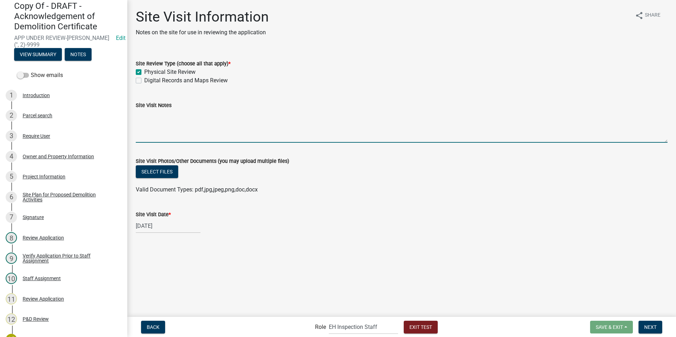
click at [236, 129] on textarea "Site Visit Notes" at bounding box center [401, 126] width 531 height 33
click at [648, 324] on span "Next" at bounding box center [650, 327] width 12 height 6
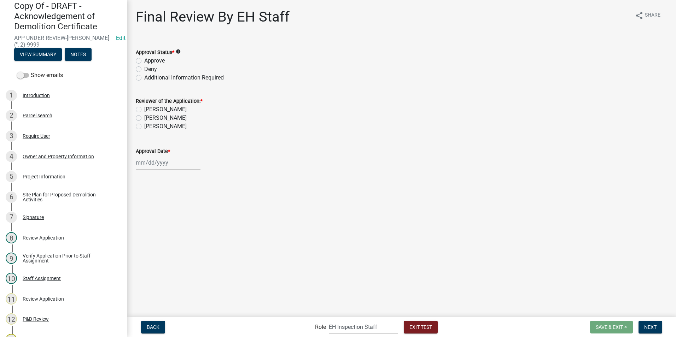
click at [144, 60] on label "Approve" at bounding box center [154, 61] width 20 height 8
click at [144, 60] on input "Approve" at bounding box center [146, 59] width 5 height 5
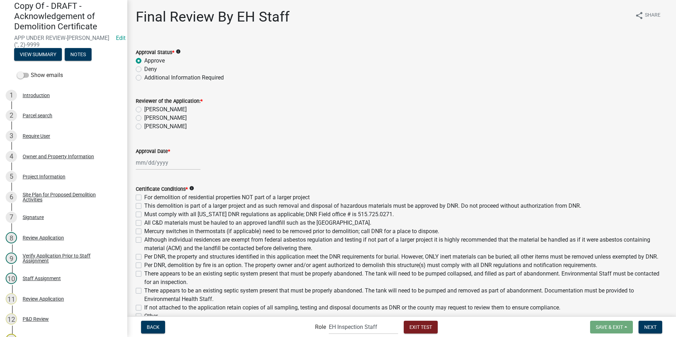
click at [144, 126] on label "Matthew Cory" at bounding box center [165, 126] width 42 height 8
click at [144, 126] on input "Matthew Cory" at bounding box center [146, 124] width 5 height 5
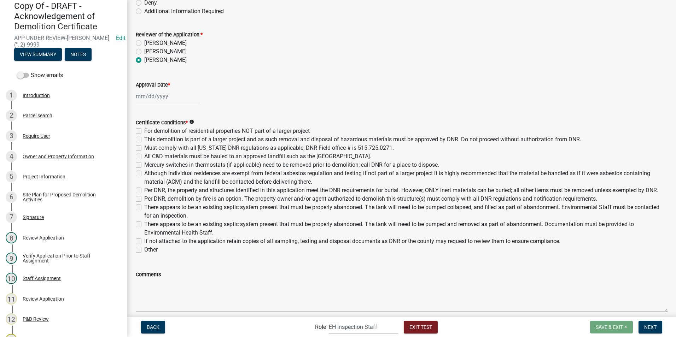
scroll to position [71, 0]
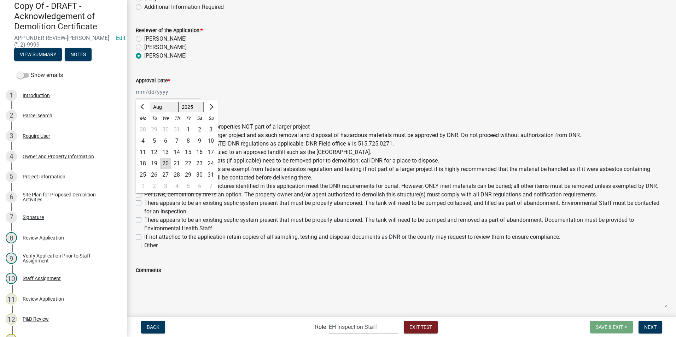
click at [148, 94] on div "Jan Feb Mar Apr May Jun Jul Aug Sep Oct Nov Dec 1525 1526 1527 1528 1529 1530 1…" at bounding box center [168, 92] width 65 height 14
click at [173, 162] on div "21" at bounding box center [176, 163] width 11 height 11
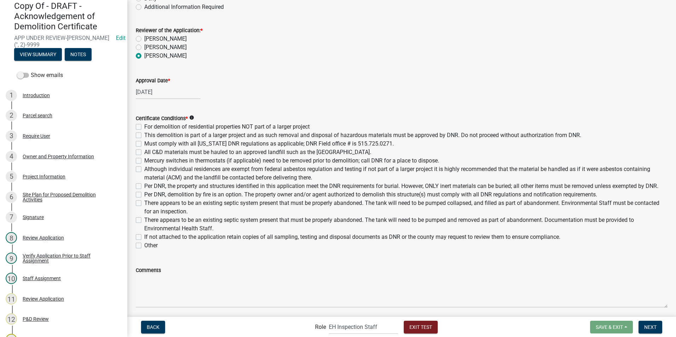
click at [144, 126] on label "For demolition of residential properties NOT part of a larger project" at bounding box center [226, 127] width 165 height 8
click at [144, 126] on input "For demolition of residential properties NOT part of a larger project" at bounding box center [146, 125] width 5 height 5
click at [144, 143] on label "Must comply with all Iowa DNR regulations as applicable; DNR Field office # is …" at bounding box center [268, 144] width 249 height 8
click at [144, 143] on input "Must comply with all Iowa DNR regulations as applicable; DNR Field office # is …" at bounding box center [146, 142] width 5 height 5
click at [144, 152] on label "All C&D materials must be hauled to an approved landfill such as the Boone Coun…" at bounding box center [257, 152] width 227 height 8
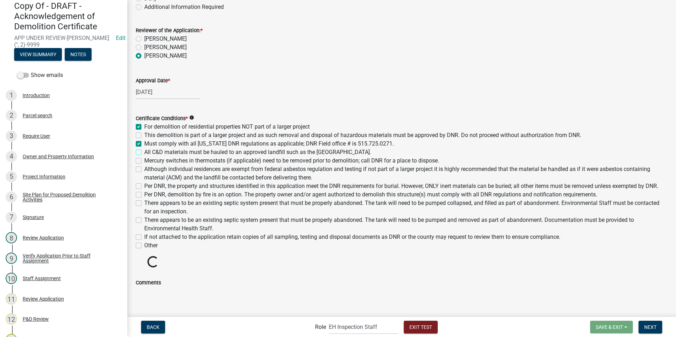
click at [144, 152] on input "All C&D materials must be hauled to an approved landfill such as the Boone Coun…" at bounding box center [146, 150] width 5 height 5
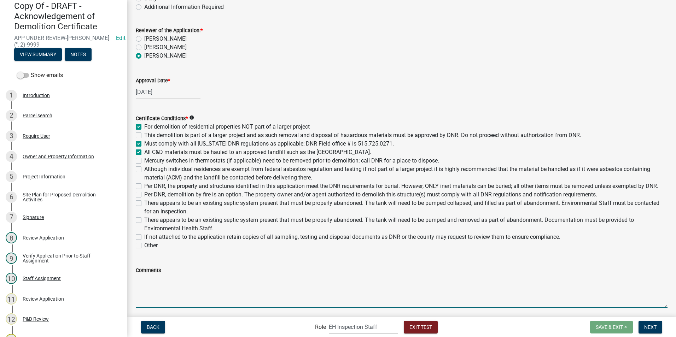
click at [167, 289] on textarea "Comments" at bounding box center [401, 291] width 531 height 33
click at [161, 288] on textarea "these are comments listed under the conditions" at bounding box center [401, 291] width 531 height 33
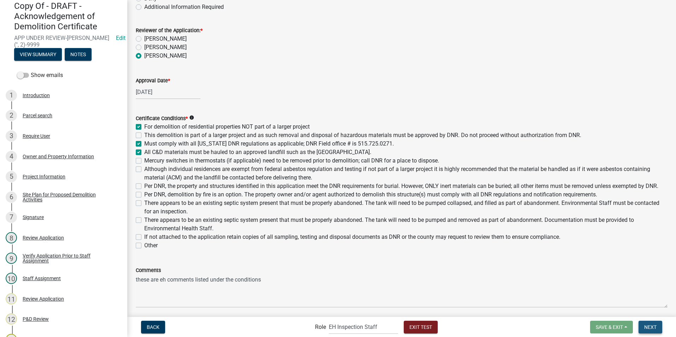
click at [651, 326] on span "Next" at bounding box center [650, 327] width 12 height 6
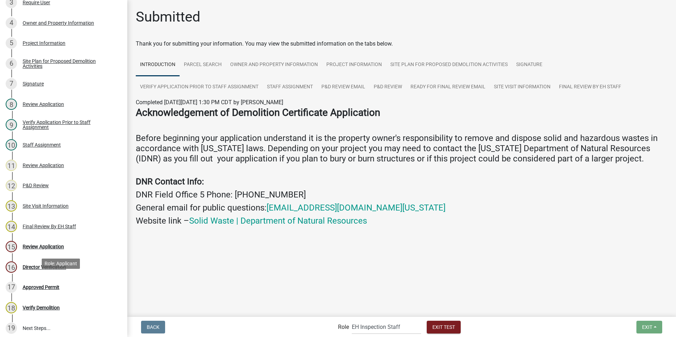
scroll to position [178, 0]
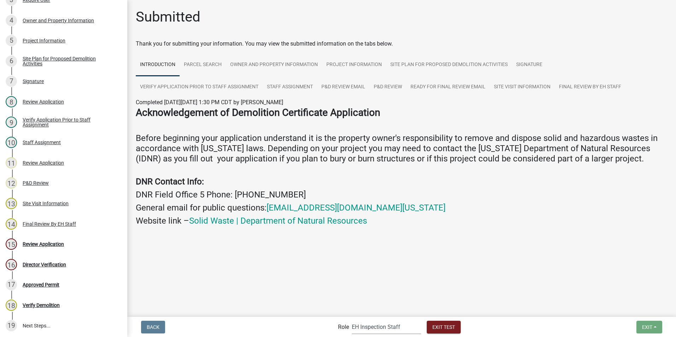
click at [371, 326] on select "Applicant Admin EH Administrative Assistant EH Inspection Staff P&D Admin EH Di…" at bounding box center [386, 327] width 69 height 14
click at [352, 320] on select "Applicant Admin EH Administrative Assistant EH Inspection Staff P&D Admin EH Di…" at bounding box center [386, 327] width 69 height 14
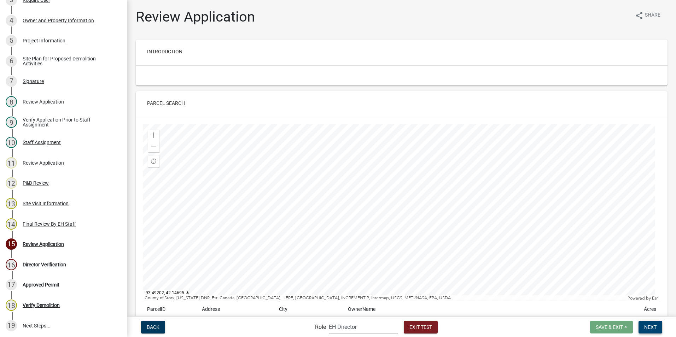
click at [644, 329] on span "Next" at bounding box center [650, 327] width 12 height 6
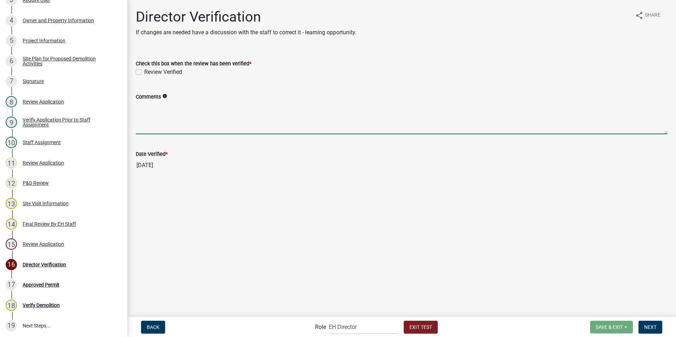
click at [141, 124] on textarea "Comments" at bounding box center [401, 117] width 531 height 33
click at [144, 72] on label "Review Verified" at bounding box center [163, 72] width 38 height 8
click at [144, 72] on input "Review Verified" at bounding box center [146, 70] width 5 height 5
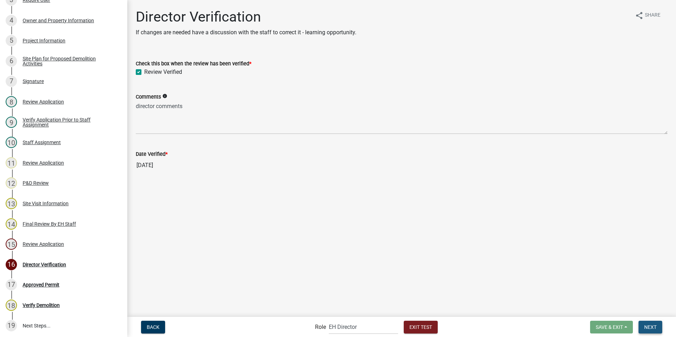
click at [654, 328] on span "Next" at bounding box center [650, 327] width 12 height 6
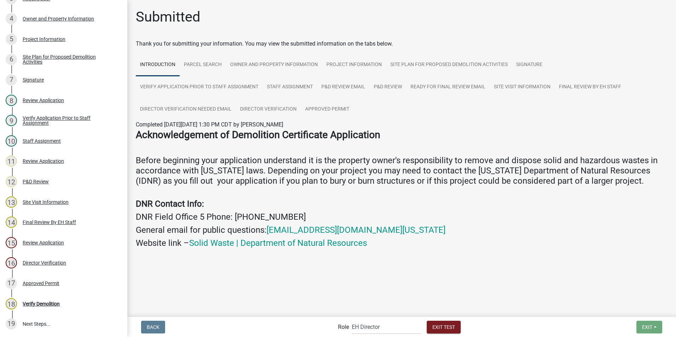
scroll to position [173, 0]
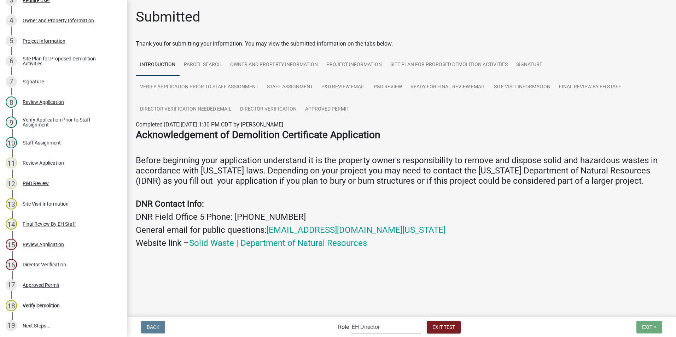
click at [385, 324] on select "Applicant Admin EH Administrative Assistant EH Inspection Staff P&D Admin EH Di…" at bounding box center [386, 327] width 69 height 14
click at [352, 320] on select "Applicant Admin EH Administrative Assistant EH Inspection Staff P&D Admin EH Di…" at bounding box center [386, 327] width 69 height 14
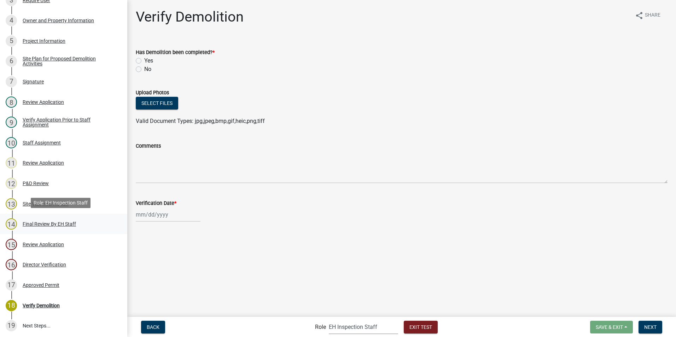
scroll to position [173, 0]
click at [29, 286] on div "Approved Permit" at bounding box center [41, 284] width 37 height 5
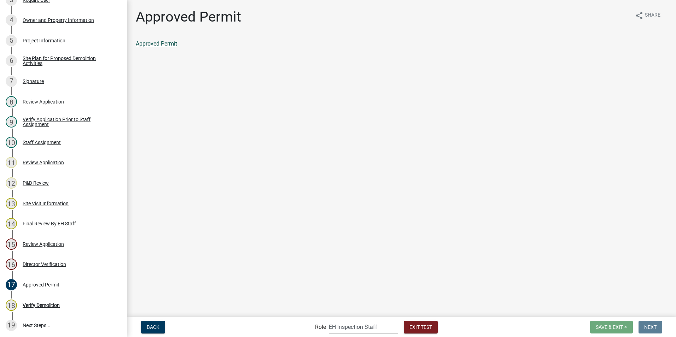
click at [162, 43] on link "Approved Permit" at bounding box center [156, 43] width 41 height 7
click at [22, 220] on div "14 Final Review By EH Staff" at bounding box center [61, 223] width 110 height 11
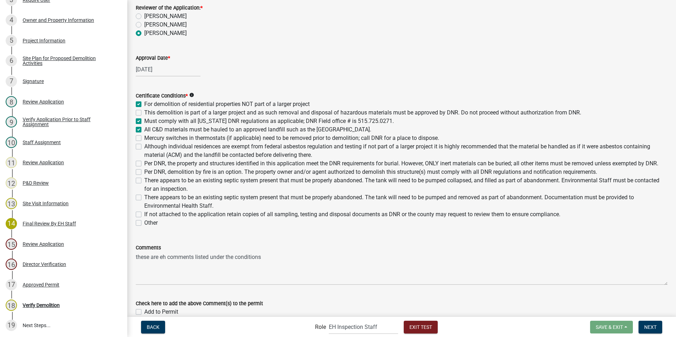
scroll to position [136, 0]
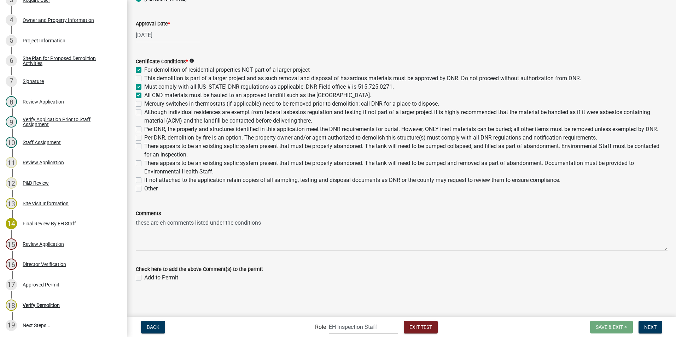
click at [144, 278] on label "Add to Permit" at bounding box center [161, 277] width 34 height 8
click at [144, 278] on input "Add to Permit" at bounding box center [146, 275] width 5 height 5
click at [650, 330] on span "Next" at bounding box center [650, 327] width 12 height 6
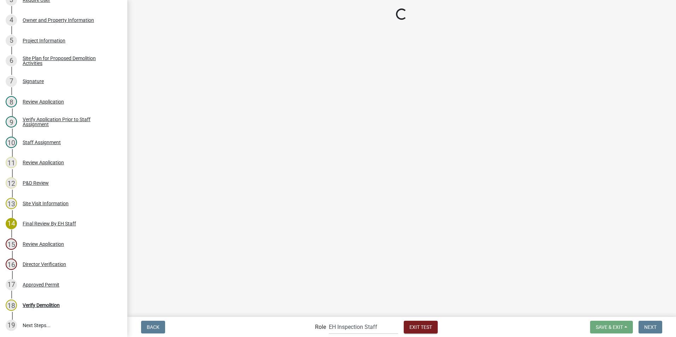
scroll to position [193, 0]
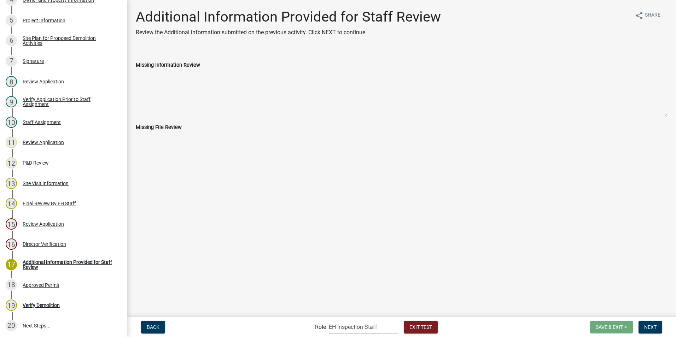
click at [150, 169] on main "Additional Information Provided for Staff Review Review the Additional informat…" at bounding box center [401, 158] width 548 height 316
click at [26, 261] on div "Additional Information Provided for Staff Review" at bounding box center [69, 265] width 93 height 10
click at [26, 242] on div "Director Verification" at bounding box center [44, 244] width 43 height 5
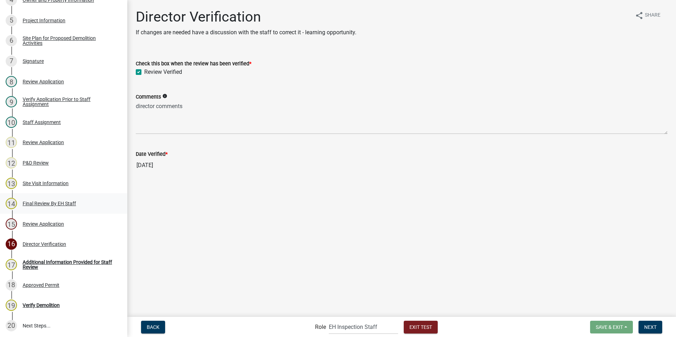
click at [37, 201] on div "Final Review By EH Staff" at bounding box center [49, 203] width 53 height 5
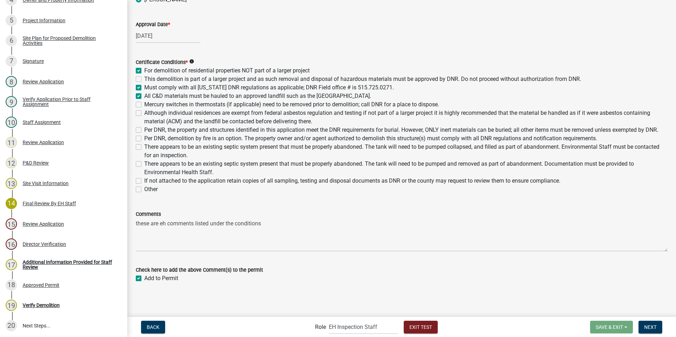
scroll to position [136, 0]
click at [33, 283] on div "Approved Permit" at bounding box center [41, 285] width 37 height 5
click at [256, 157] on label "There appears to be an existing septic system present that must be properly aba…" at bounding box center [405, 150] width 523 height 17
click at [149, 147] on input "There appears to be an existing septic system present that must be properly aba…" at bounding box center [146, 144] width 5 height 5
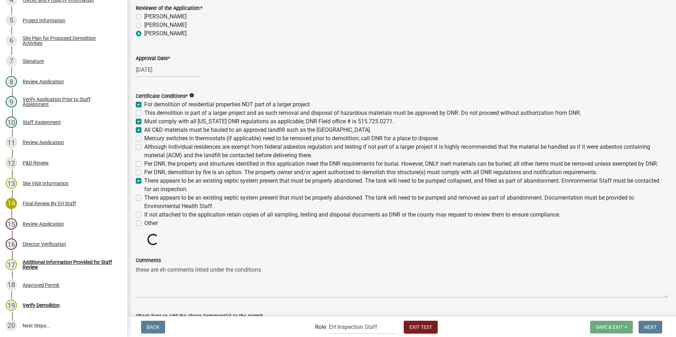
scroll to position [0, 0]
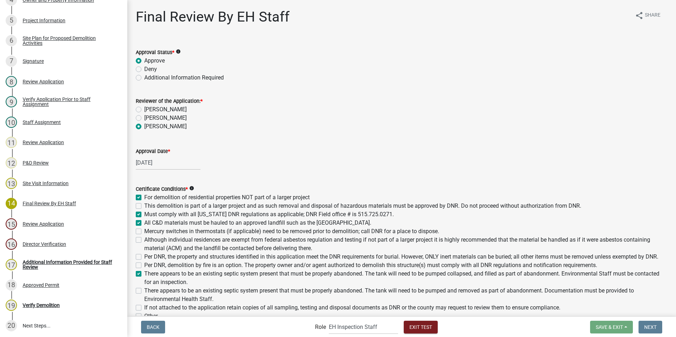
click at [244, 109] on div "KIMBERLY GRANDINETTI" at bounding box center [401, 109] width 531 height 8
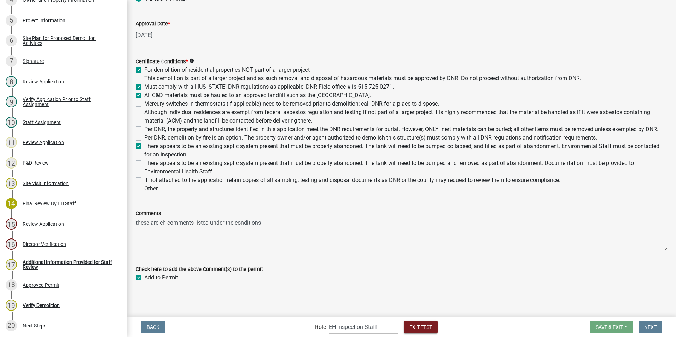
scroll to position [136, 0]
click at [30, 222] on div "Review Application" at bounding box center [43, 224] width 41 height 5
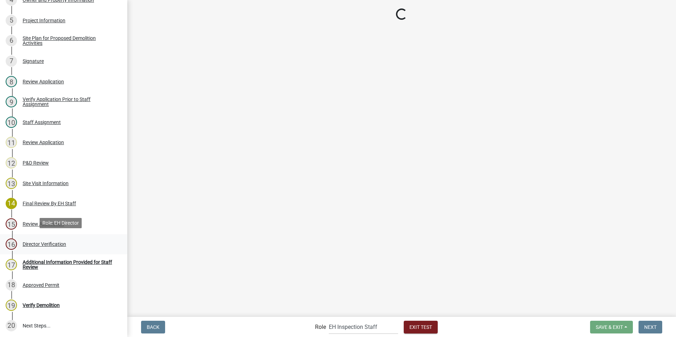
click at [30, 242] on div "Director Verification" at bounding box center [44, 244] width 43 height 5
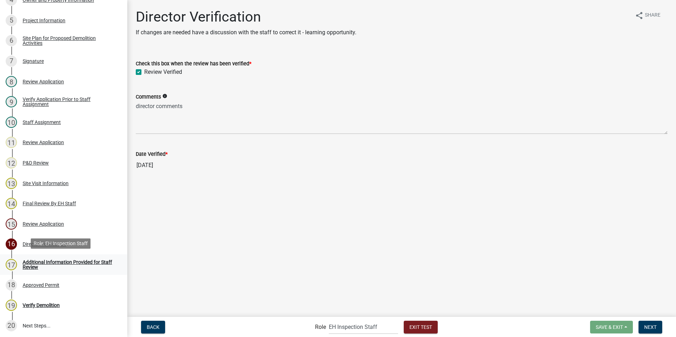
click at [75, 256] on link "17 Additional Information Provided for Staff Review" at bounding box center [63, 264] width 127 height 20
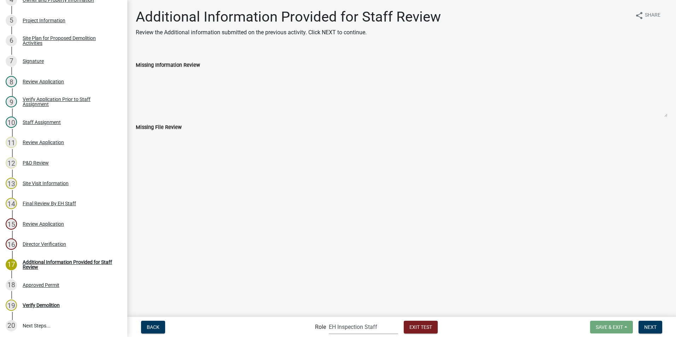
click at [366, 327] on select "Applicant Admin EH Administrative Assistant EH Inspection Staff P&D Admin EH Di…" at bounding box center [363, 327] width 69 height 14
click at [35, 245] on div "Director Verification" at bounding box center [44, 244] width 43 height 5
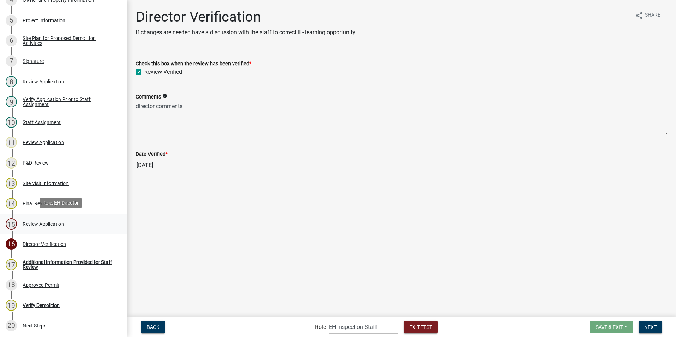
click at [34, 223] on div "Review Application" at bounding box center [43, 224] width 41 height 5
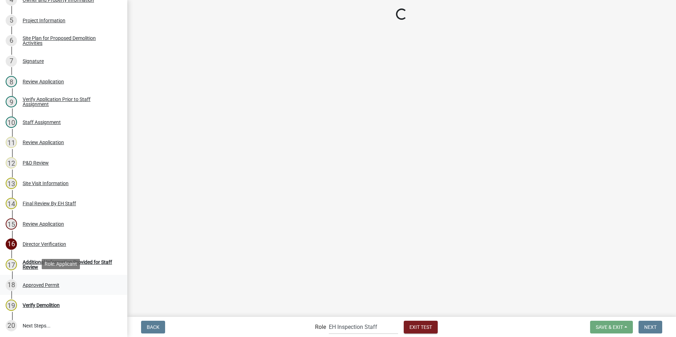
click at [34, 283] on div "Approved Permit" at bounding box center [41, 285] width 37 height 5
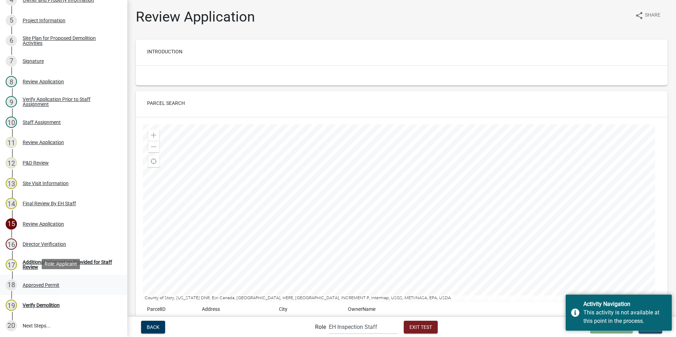
click at [45, 283] on div "Approved Permit" at bounding box center [41, 285] width 37 height 5
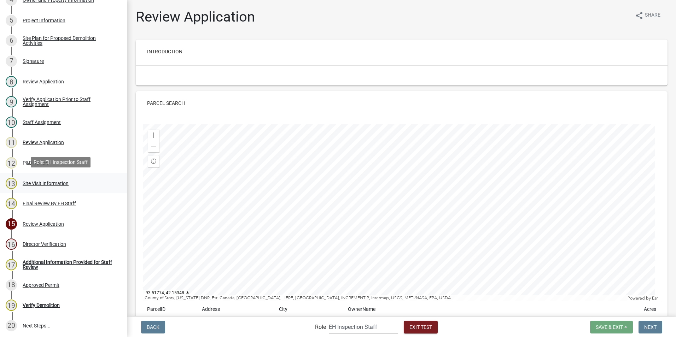
click at [29, 181] on div "Site Visit Information" at bounding box center [46, 183] width 46 height 5
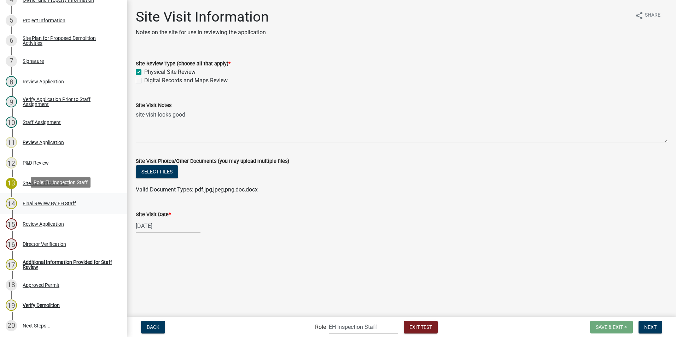
click at [32, 198] on div "14 Final Review By EH Staff" at bounding box center [61, 203] width 110 height 11
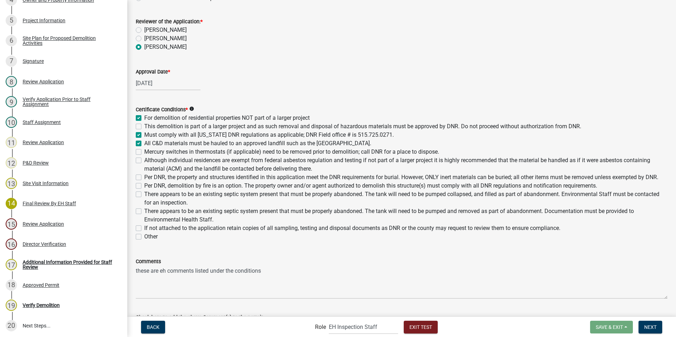
scroll to position [136, 0]
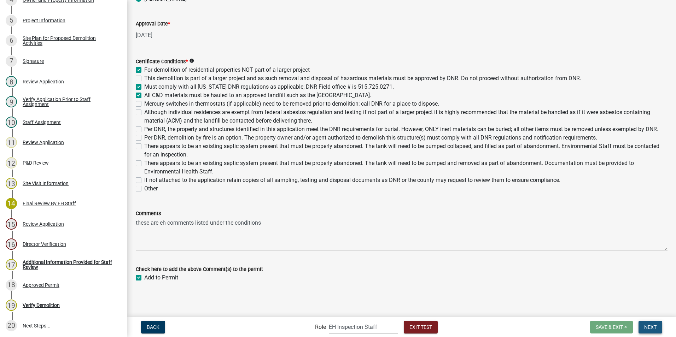
click at [650, 327] on span "Next" at bounding box center [650, 327] width 12 height 6
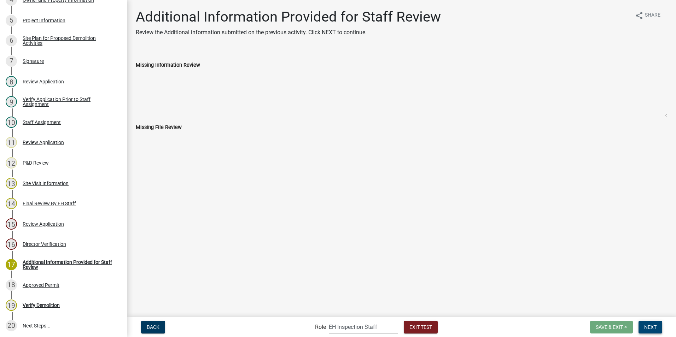
click at [652, 324] on span "Next" at bounding box center [650, 327] width 12 height 6
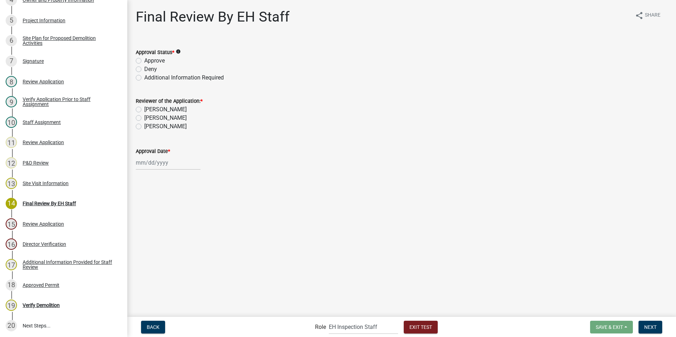
click at [144, 61] on label "Approve" at bounding box center [154, 61] width 20 height 8
click at [144, 61] on input "Approve" at bounding box center [146, 59] width 5 height 5
click at [144, 127] on label "Matthew Cory" at bounding box center [165, 126] width 42 height 8
click at [144, 127] on input "Matthew Cory" at bounding box center [146, 124] width 5 height 5
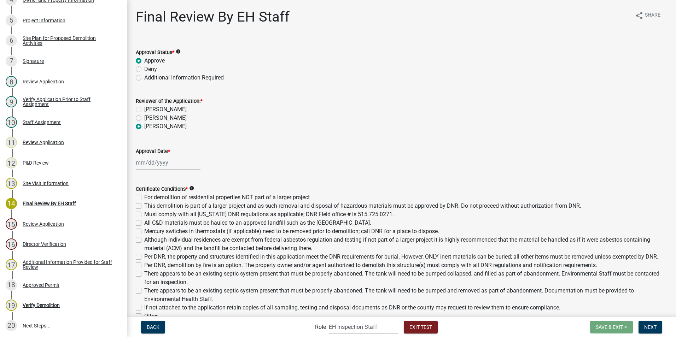
click at [164, 167] on div at bounding box center [168, 162] width 65 height 14
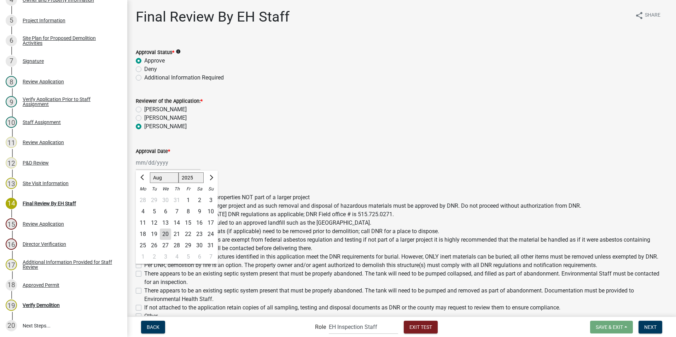
click at [191, 244] on div "29" at bounding box center [187, 245] width 11 height 11
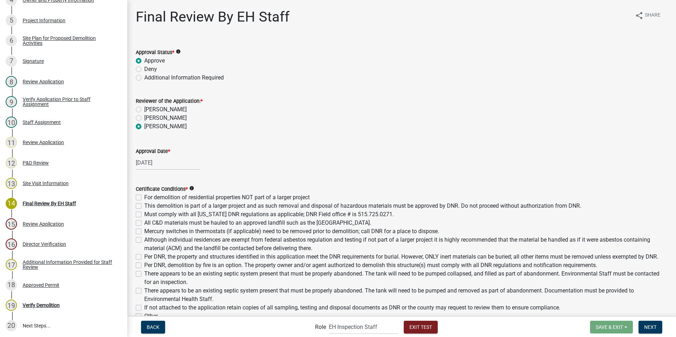
click at [144, 198] on label "For demolition of residential properties NOT part of a larger project" at bounding box center [226, 197] width 165 height 8
click at [144, 198] on input "For demolition of residential properties NOT part of a larger project" at bounding box center [146, 195] width 5 height 5
click at [144, 215] on label "Must comply with all Iowa DNR regulations as applicable; DNR Field office # is …" at bounding box center [268, 214] width 249 height 8
click at [144, 215] on input "Must comply with all Iowa DNR regulations as applicable; DNR Field office # is …" at bounding box center [146, 212] width 5 height 5
click at [144, 223] on label "All C&D materials must be hauled to an approved landfill such as the Boone Coun…" at bounding box center [257, 223] width 227 height 8
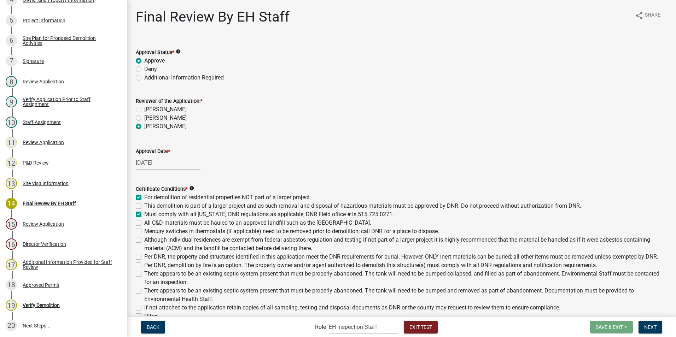
click at [144, 223] on input "All C&D materials must be hauled to an approved landfill such as the Boone Coun…" at bounding box center [146, 221] width 5 height 5
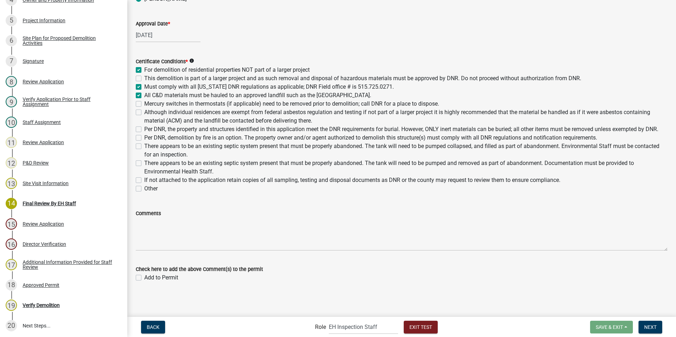
scroll to position [136, 0]
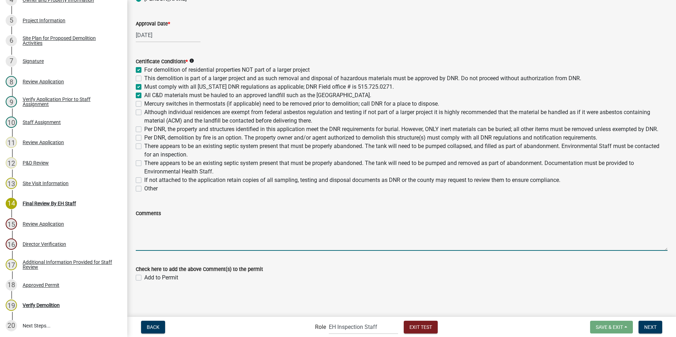
click at [168, 236] on textarea "Comments" at bounding box center [401, 234] width 531 height 33
click at [144, 280] on label "Add to Permit" at bounding box center [161, 277] width 34 height 8
click at [144, 278] on input "Add to Permit" at bounding box center [146, 275] width 5 height 5
click at [225, 224] on textarea "more eh comments or conditions" at bounding box center [401, 234] width 531 height 33
click at [644, 327] on span "Next" at bounding box center [650, 327] width 12 height 6
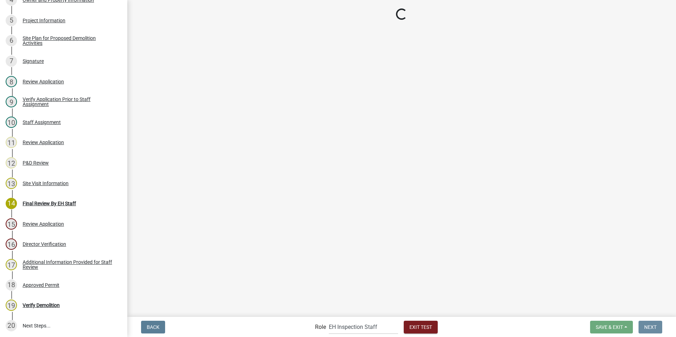
scroll to position [0, 0]
click at [341, 328] on select "Applicant Admin EH Administrative Assistant EH Inspection Staff P&D Admin EH Di…" at bounding box center [363, 327] width 69 height 14
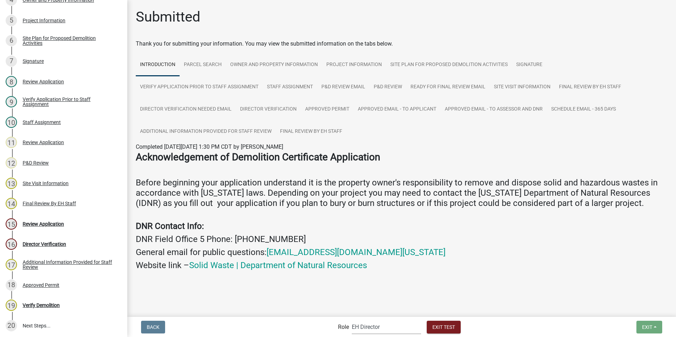
click at [352, 320] on select "Applicant Admin EH Administrative Assistant EH Inspection Staff P&D Admin EH Di…" at bounding box center [386, 327] width 69 height 14
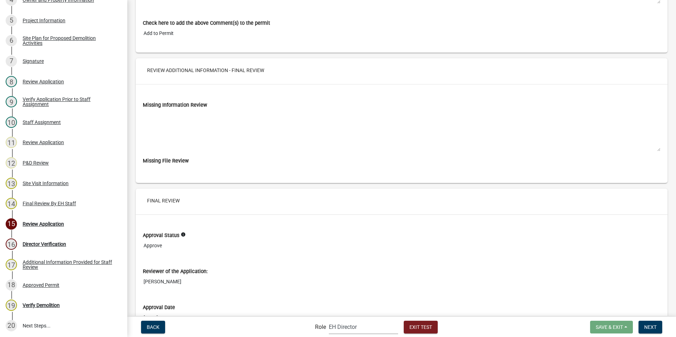
scroll to position [3529, 0]
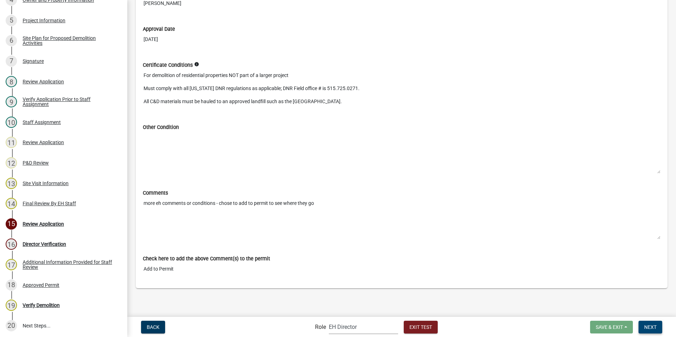
click at [652, 332] on button "Next" at bounding box center [650, 327] width 24 height 13
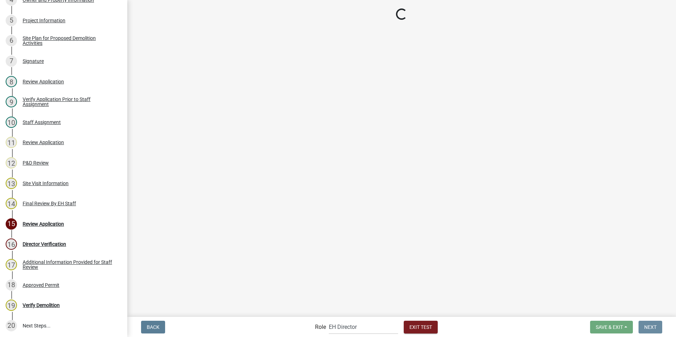
scroll to position [0, 0]
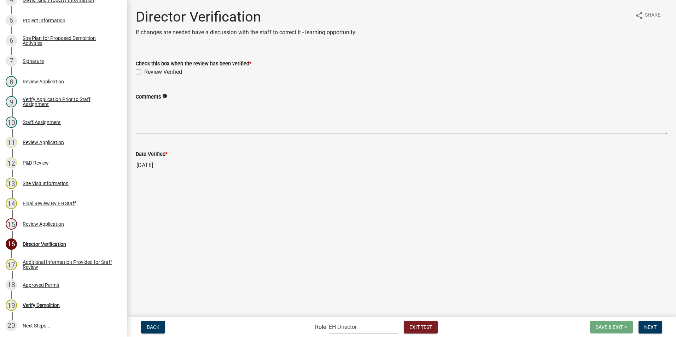
click at [143, 72] on div "Review Verified" at bounding box center [401, 72] width 531 height 8
click at [144, 73] on label "Review Verified" at bounding box center [163, 72] width 38 height 8
click at [144, 72] on input "Review Verified" at bounding box center [146, 70] width 5 height 5
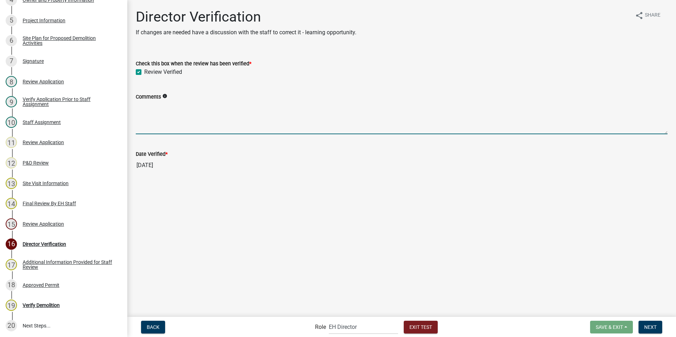
click at [163, 125] on textarea "Comments" at bounding box center [401, 117] width 531 height 33
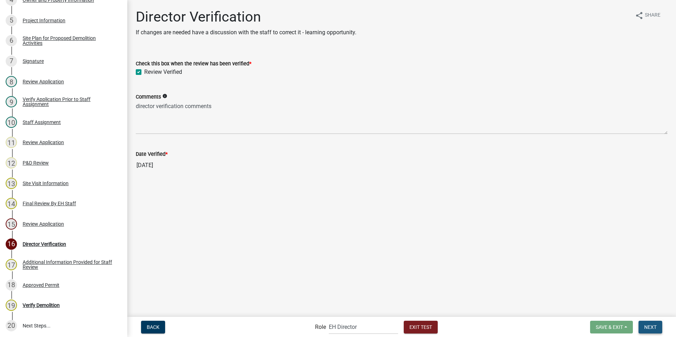
click at [654, 327] on span "Next" at bounding box center [650, 327] width 12 height 6
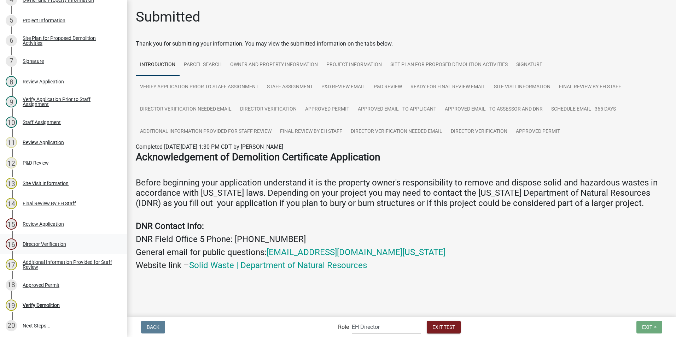
drag, startPoint x: 31, startPoint y: 282, endPoint x: 57, endPoint y: 238, distance: 50.8
click at [31, 283] on div "Approved Permit" at bounding box center [41, 285] width 37 height 5
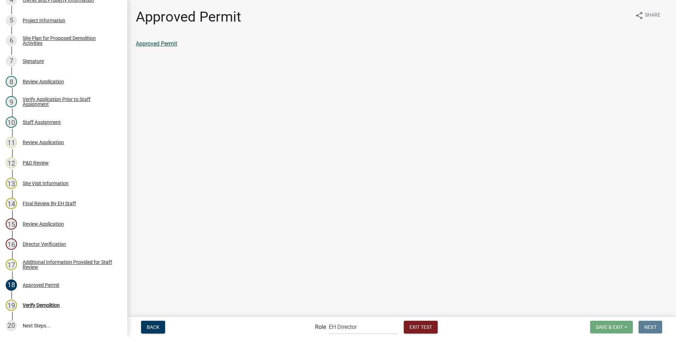
click at [163, 41] on link "Approved Permit" at bounding box center [156, 43] width 41 height 7
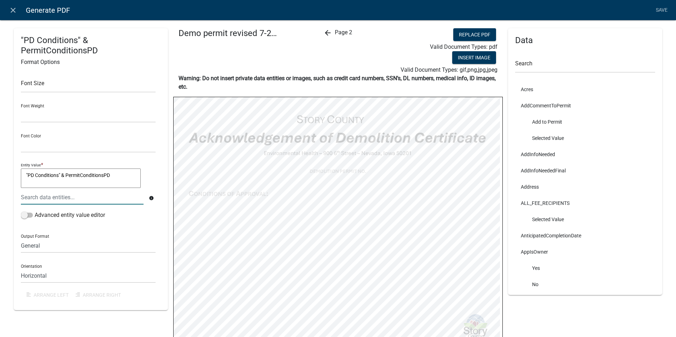
select select "B112E396-40EF-4858-AE7C-AB0894FDBB84"
select select
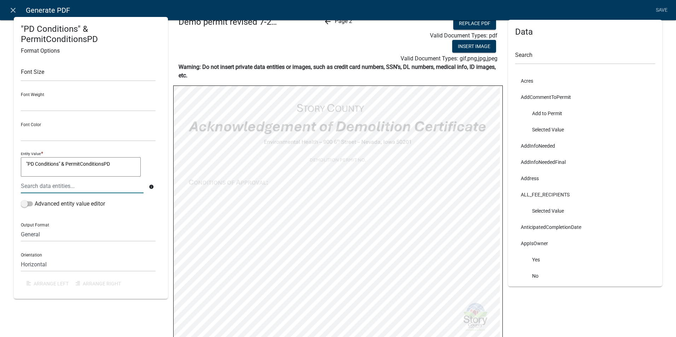
drag, startPoint x: 116, startPoint y: 164, endPoint x: 67, endPoint y: 163, distance: 48.8
click at [67, 163] on textarea ""PD Conditions" & PermitConditionsPD" at bounding box center [81, 167] width 120 height 20
type textarea ""PD Conditions" &"
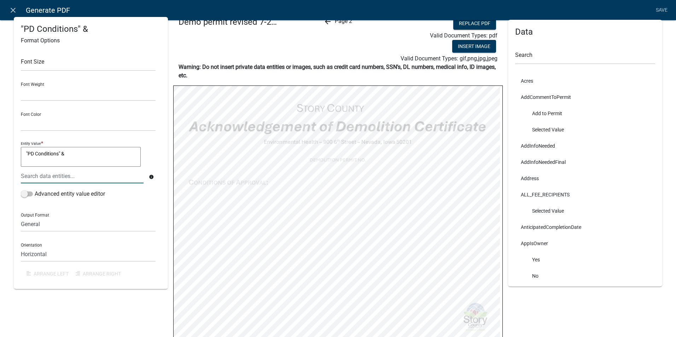
drag, startPoint x: 69, startPoint y: 153, endPoint x: -21, endPoint y: 154, distance: 90.4
click at [0, 154] on html "Internet Explorer does NOT work with GeoPermits. Get a new browser for more sec…" at bounding box center [338, 168] width 676 height 337
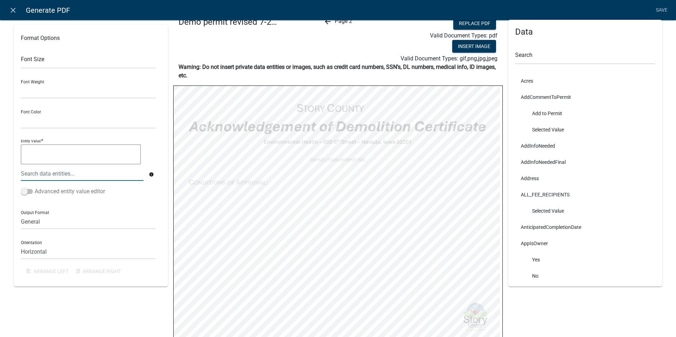
click at [28, 194] on span at bounding box center [27, 191] width 12 height 5
click at [35, 187] on input "Advanced entity value editor" at bounding box center [35, 187] width 0 height 0
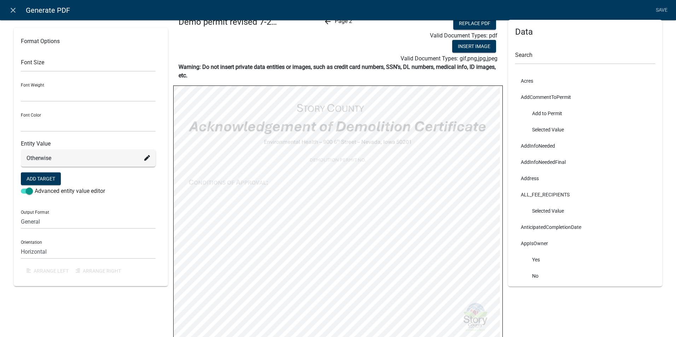
click at [145, 159] on icon at bounding box center [147, 158] width 6 height 6
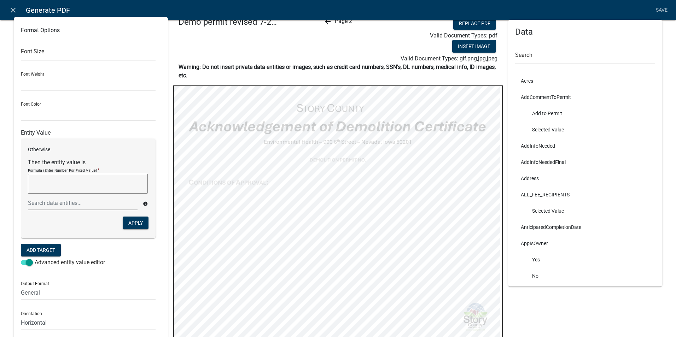
click at [54, 185] on textarea at bounding box center [88, 184] width 120 height 20
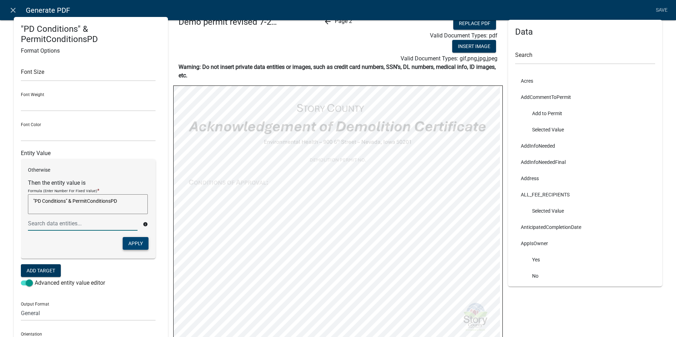
type textarea ""PD Conditions" & PermitConditionsPD"
click at [131, 241] on button "Apply" at bounding box center [136, 243] width 26 height 13
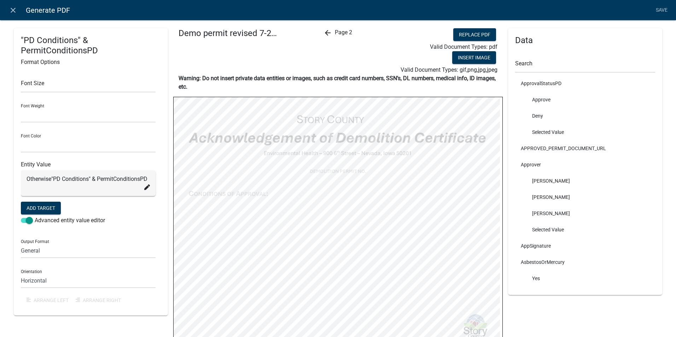
scroll to position [848, 0]
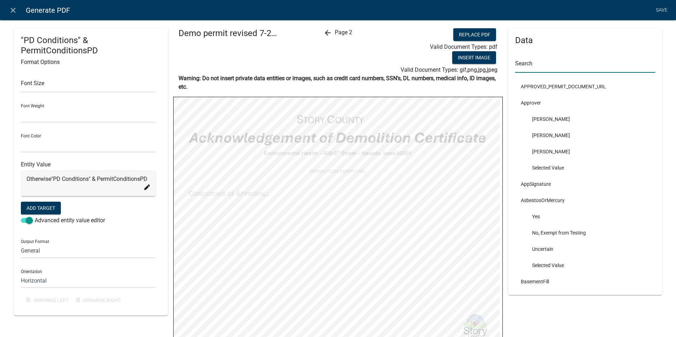
click at [542, 63] on input "text" at bounding box center [585, 65] width 140 height 14
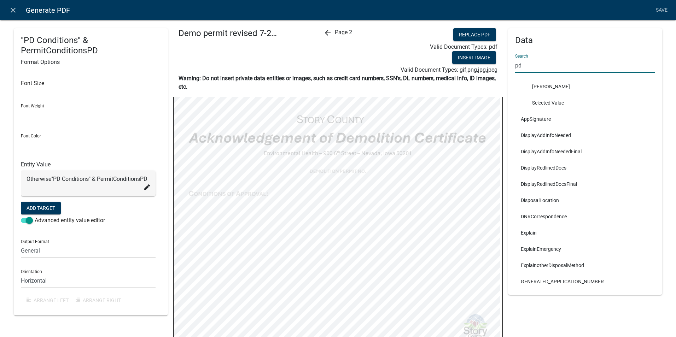
scroll to position [0, 0]
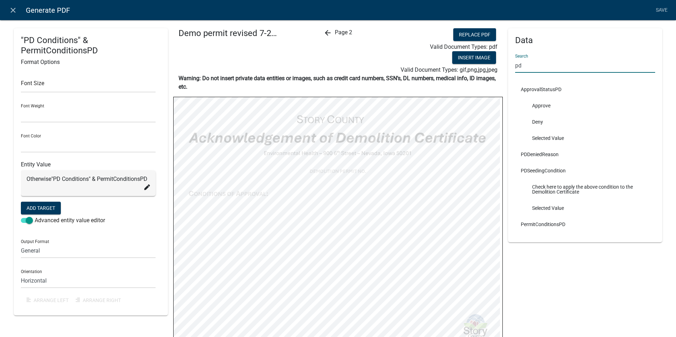
type input "pd"
click at [542, 225] on li "PermitConditionsPD" at bounding box center [585, 224] width 140 height 16
click at [100, 183] on div "Otherwise "PD Conditions" & PermitConditionsPD" at bounding box center [87, 179] width 123 height 8
drag, startPoint x: 52, startPoint y: 179, endPoint x: 20, endPoint y: 177, distance: 31.8
click at [20, 177] on div ""PD Conditions" & PermitConditionsPD Format Options Font Size Font Weight Norma…" at bounding box center [91, 171] width 154 height 287
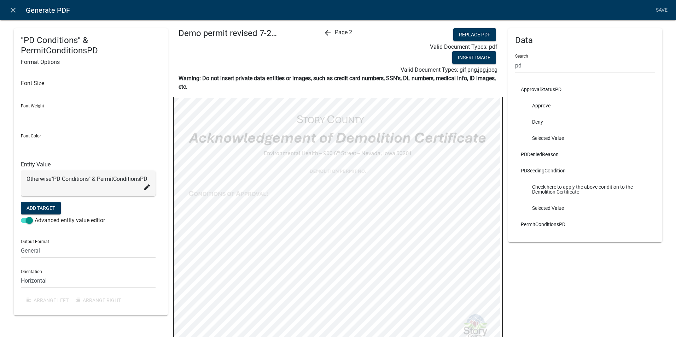
drag, startPoint x: 20, startPoint y: 177, endPoint x: 43, endPoint y: 178, distance: 23.0
click at [43, 178] on div "Otherwise "PD Conditions" & PermitConditionsPD" at bounding box center [87, 179] width 123 height 8
click at [146, 189] on icon at bounding box center [147, 187] width 6 height 6
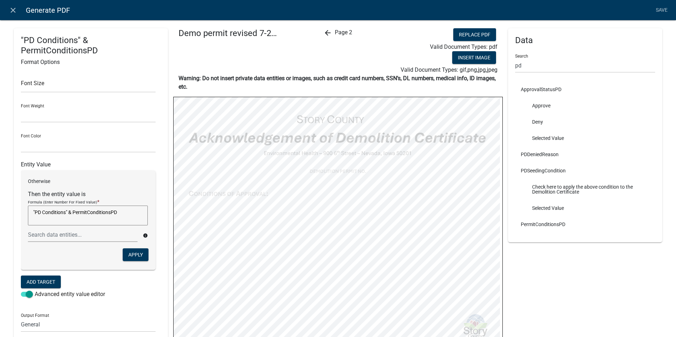
click at [49, 180] on p "Otherwise" at bounding box center [88, 181] width 120 height 7
click at [154, 279] on form "Entity Value Otherwise Then the entity value is Formula (Enter Number For Fixed…" at bounding box center [88, 231] width 135 height 140
click at [12, 10] on icon "close" at bounding box center [13, 10] width 8 height 8
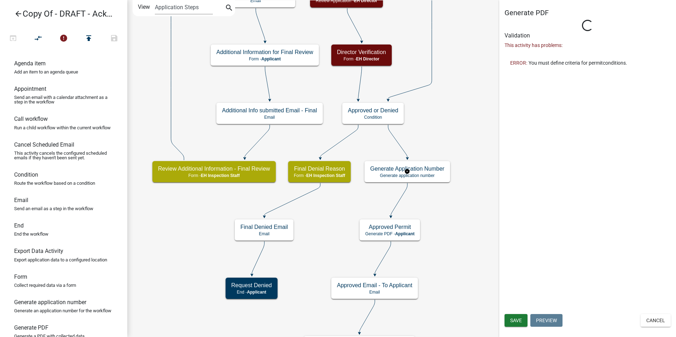
select select "B112E396-40EF-4858-AE7C-AB0894FDBB84"
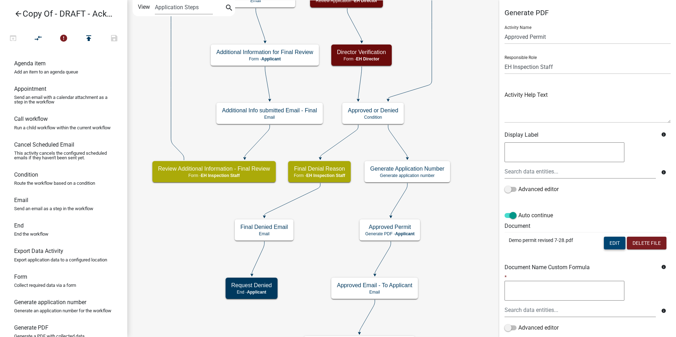
click at [603, 244] on button "Edit" at bounding box center [614, 243] width 22 height 13
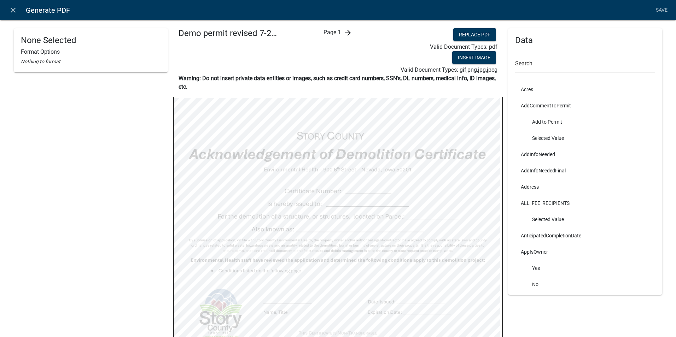
click at [345, 32] on icon "arrow_forward" at bounding box center [347, 33] width 8 height 8
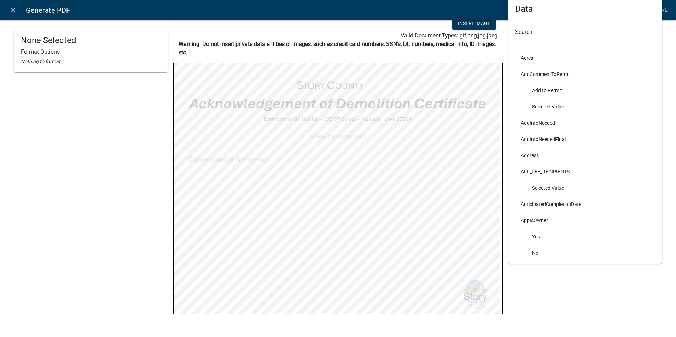
scroll to position [46, 0]
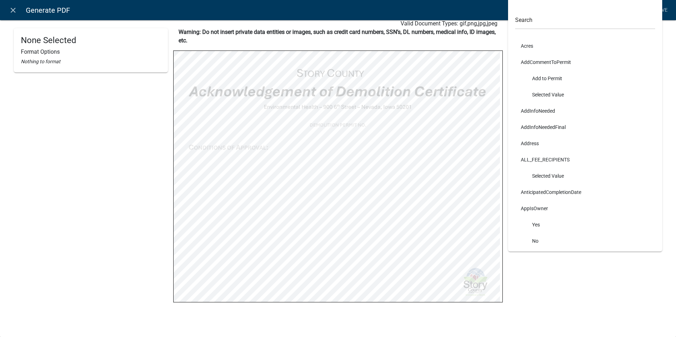
select select
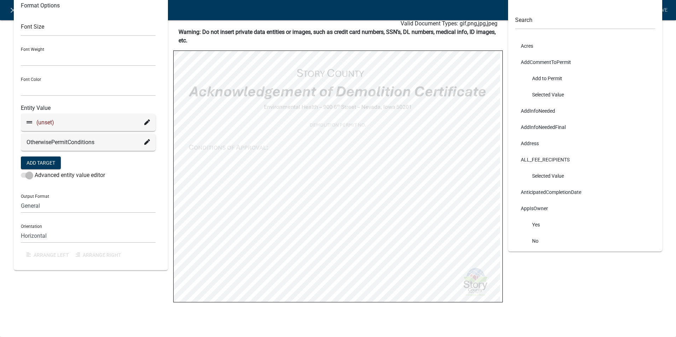
select select
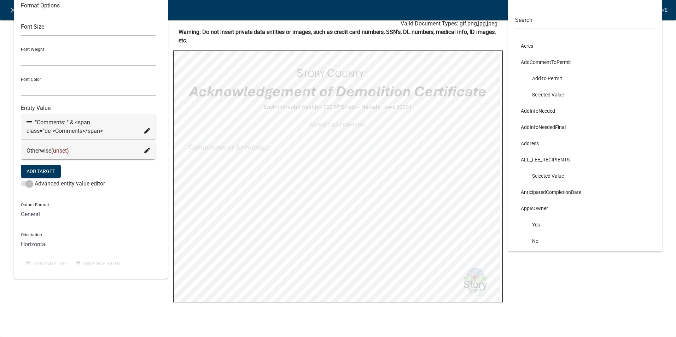
select select
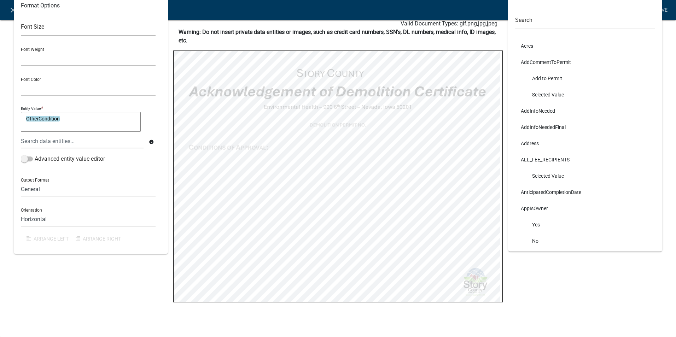
select select
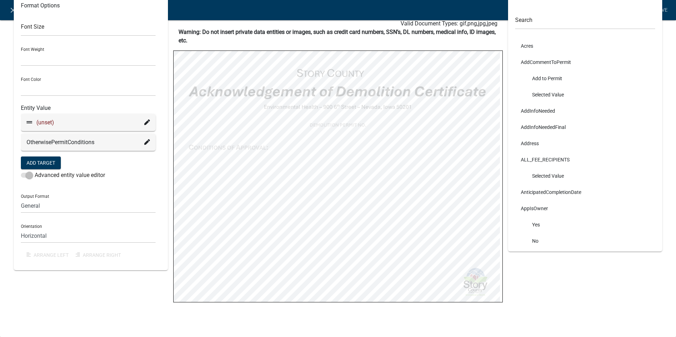
click at [145, 122] on icon at bounding box center [147, 122] width 6 height 6
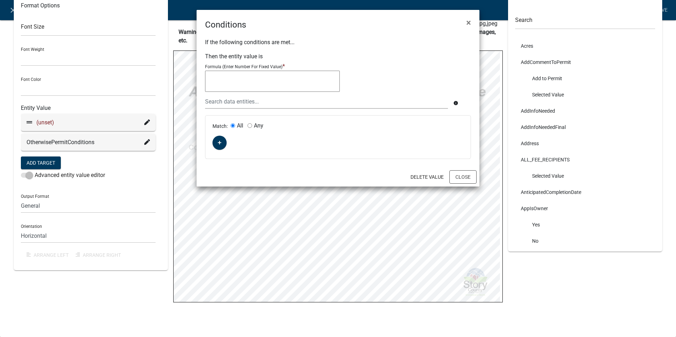
click at [213, 79] on textarea at bounding box center [272, 81] width 135 height 21
click at [92, 320] on ngb-modal-window "Conditions × If the following conditions are met... Then the entity value is Fo…" at bounding box center [338, 168] width 676 height 337
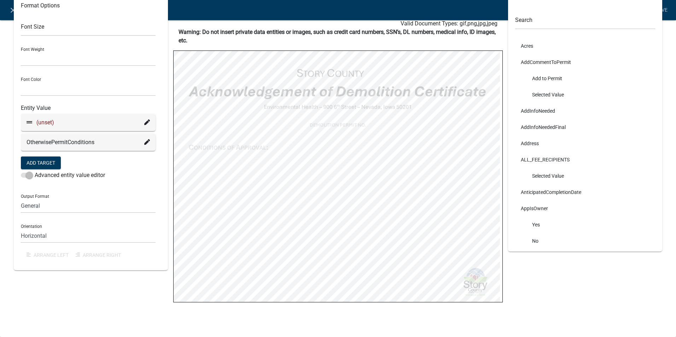
select select
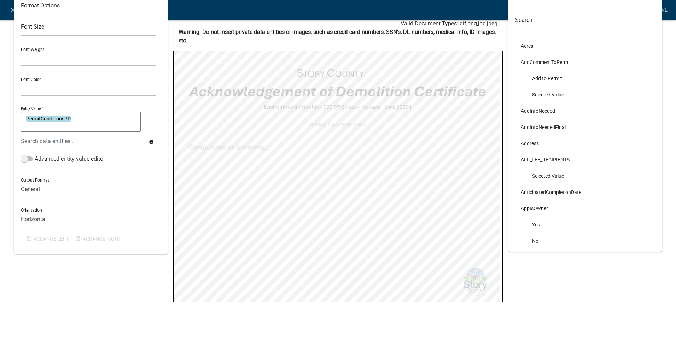
select select
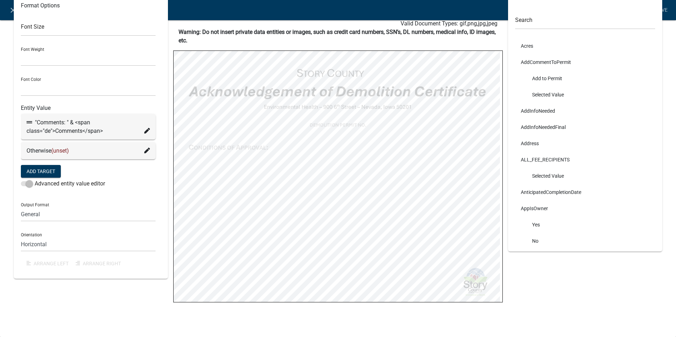
click at [147, 131] on icon at bounding box center [147, 131] width 6 height 6
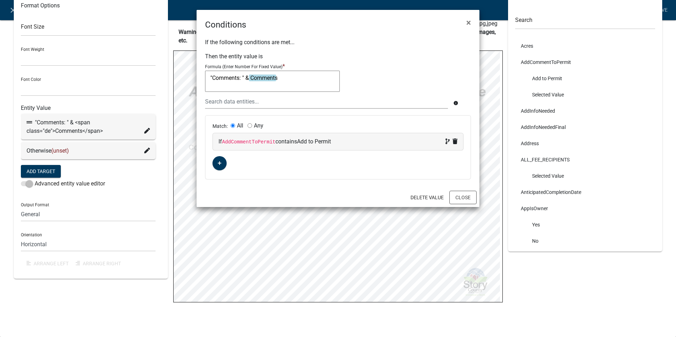
click at [114, 312] on ngb-modal-window "Conditions × If the following conditions are met... Then the entity value is Fo…" at bounding box center [338, 168] width 676 height 337
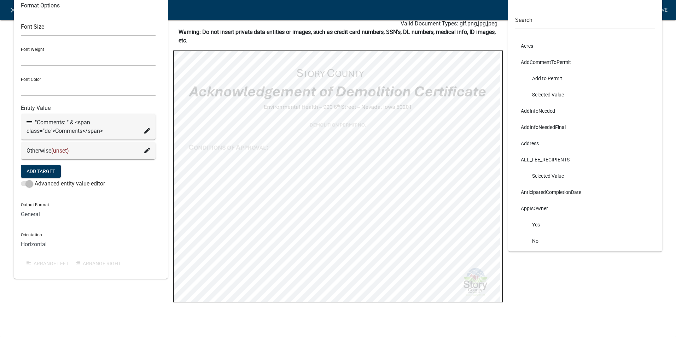
select select
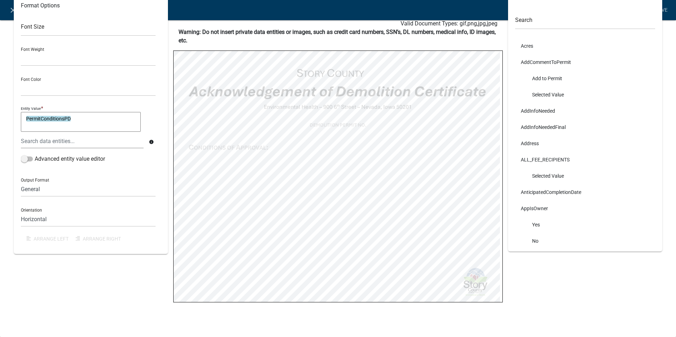
click at [150, 140] on icon "info" at bounding box center [151, 142] width 5 height 5
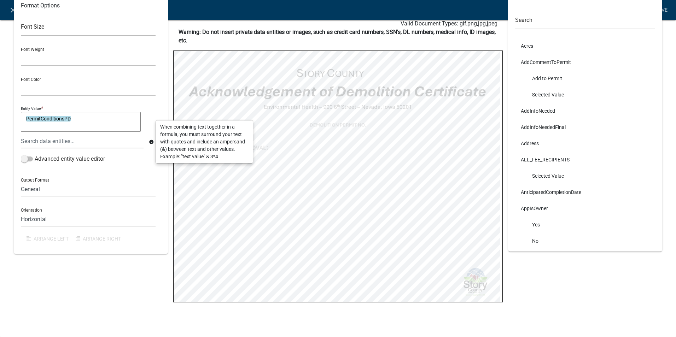
click at [150, 140] on icon "info" at bounding box center [151, 142] width 5 height 5
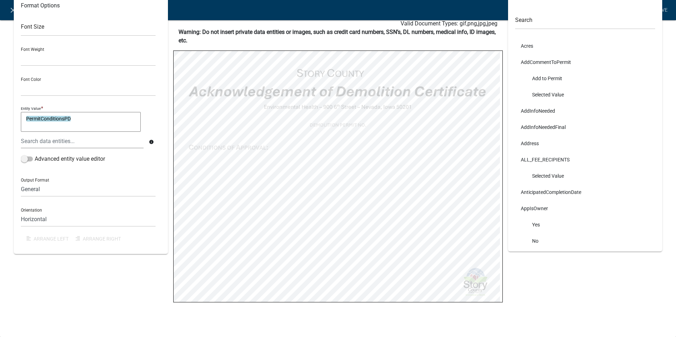
click at [88, 118] on textarea "PermitConditionsPD" at bounding box center [81, 122] width 120 height 20
click at [27, 158] on span at bounding box center [27, 159] width 12 height 5
click at [35, 155] on input "Advanced entity value editor" at bounding box center [35, 155] width 0 height 0
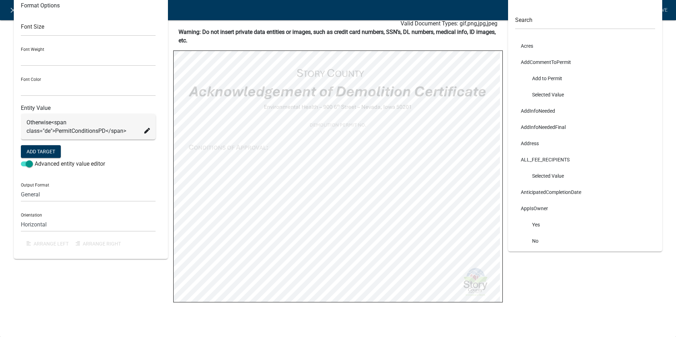
click at [3, 41] on div "PERMITCONDITIONSPD Format Options Font Size Font Weight Normal Bold Font Color …" at bounding box center [338, 146] width 676 height 368
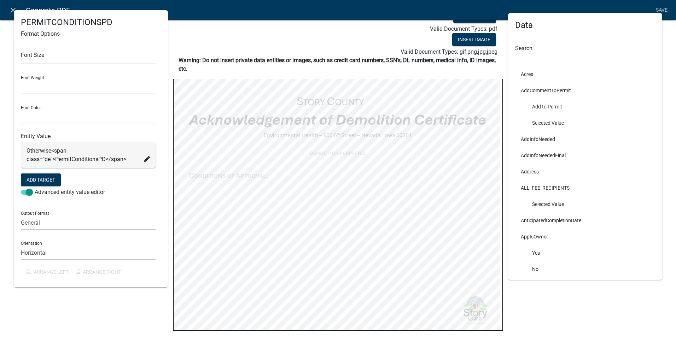
scroll to position [0, 0]
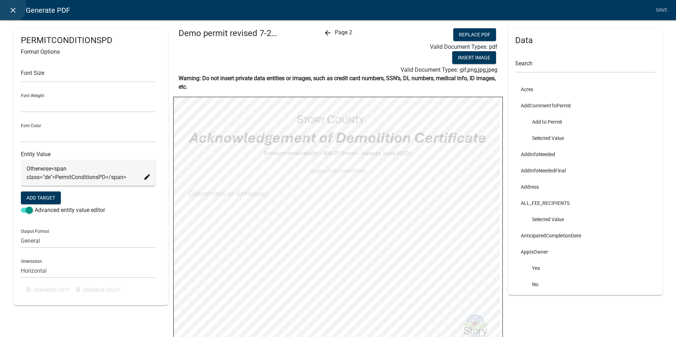
click at [8, 7] on link "close" at bounding box center [13, 10] width 14 height 14
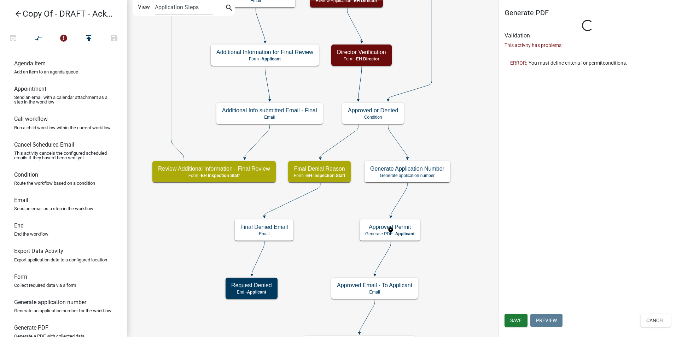
select select "B112E396-40EF-4858-AE7C-AB0894FDBB84"
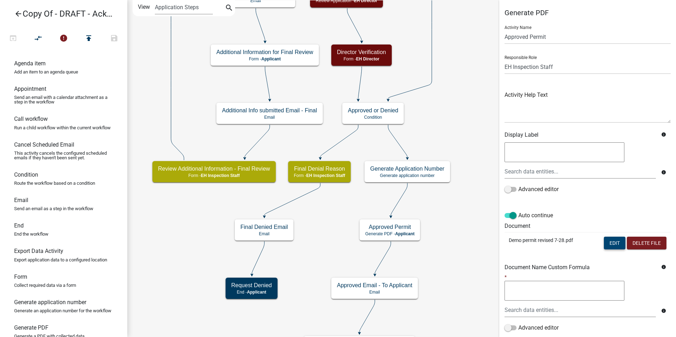
click at [610, 241] on button "Edit" at bounding box center [614, 243] width 22 height 13
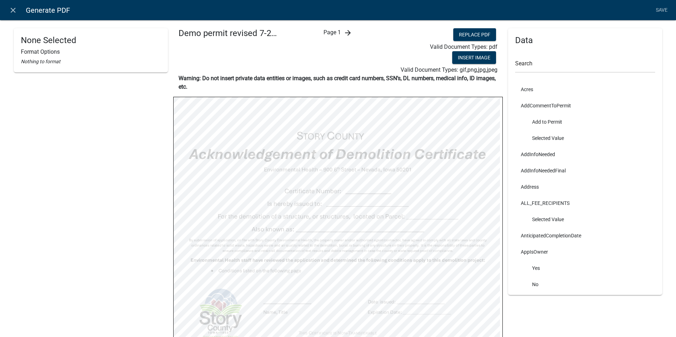
click at [345, 33] on icon "arrow_forward" at bounding box center [347, 33] width 8 height 8
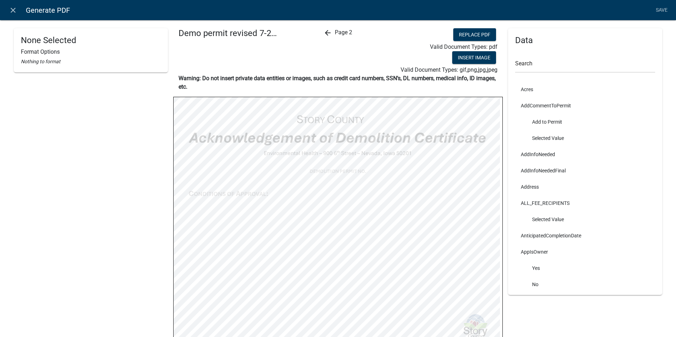
select select
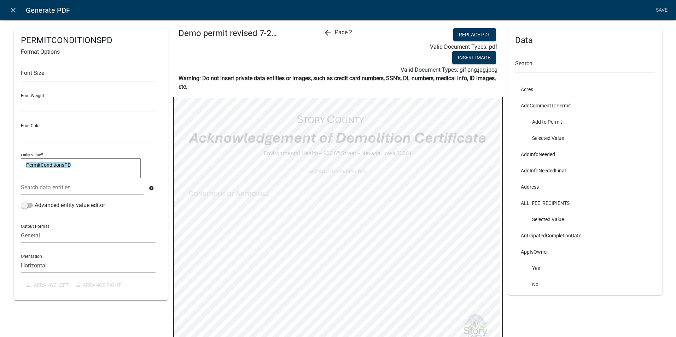
select select
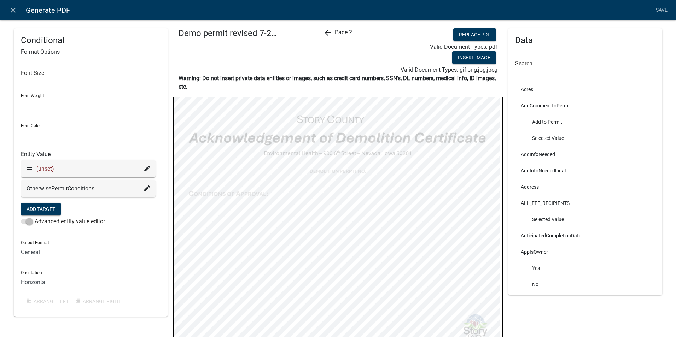
click at [146, 169] on icon at bounding box center [147, 169] width 6 height 6
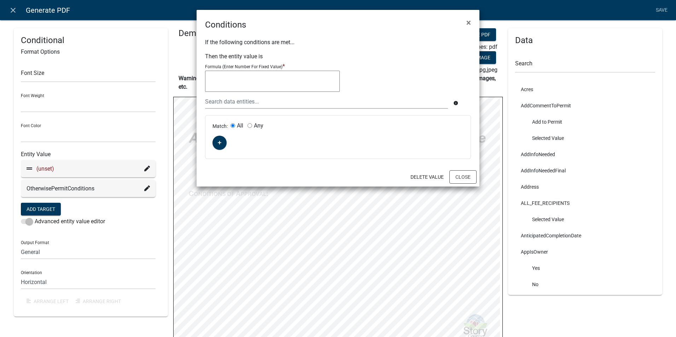
click at [237, 78] on textarea at bounding box center [272, 81] width 135 height 21
type textarea ""Env Health Conditions" & PermitConditions"
click at [264, 145] on div "Match: All Any" at bounding box center [337, 137] width 265 height 43
click at [218, 144] on icon "button" at bounding box center [220, 143] width 4 height 4
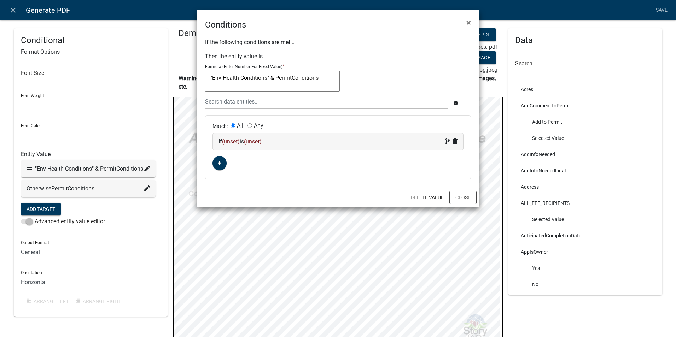
click at [227, 141] on span "(unset)" at bounding box center [231, 141] width 18 height 7
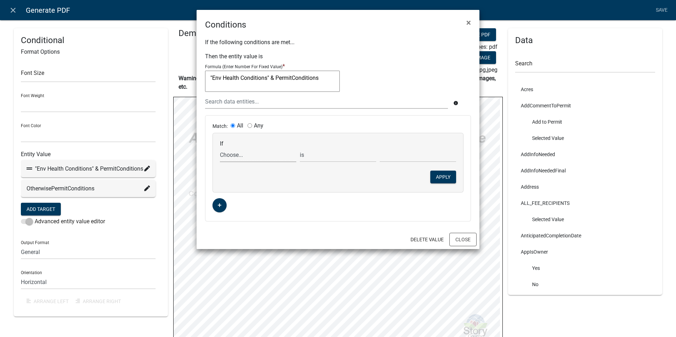
click at [231, 158] on select "Choose... Acres AddCommentToPermit AddInfoNeeded AddInfoNeededFinal Address ALL…" at bounding box center [258, 155] width 76 height 14
select select "184: PermitConditions"
click at [220, 148] on select "Choose... Acres AddCommentToPermit AddInfoNeeded AddInfoNeededFinal Address ALL…" at bounding box center [258, 155] width 76 height 14
select select "4: !!"
click at [344, 158] on select "exists does not exist contains does not contain" at bounding box center [338, 155] width 76 height 14
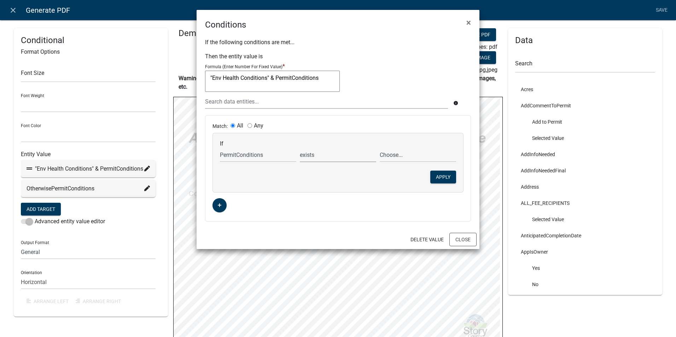
click at [344, 158] on select "exists does not exist contains does not contain" at bounding box center [338, 155] width 76 height 14
click at [418, 156] on select "Choose... All C&D materials must be hauled to an approved landfill such as the …" at bounding box center [417, 155] width 76 height 14
click at [399, 154] on select "Choose... All C&D materials must be hauled to an approved landfill such as the …" at bounding box center [417, 155] width 76 height 14
click at [250, 127] on input "Any" at bounding box center [249, 125] width 5 height 5
radio input "true"
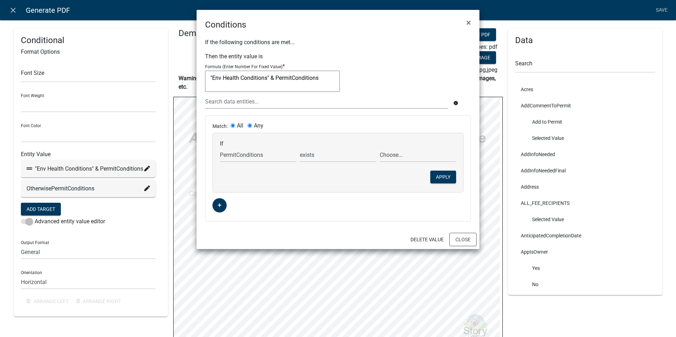
radio input "false"
click at [398, 153] on select "Choose... All C&D materials must be hauled to an approved landfill such as the …" at bounding box center [417, 155] width 76 height 14
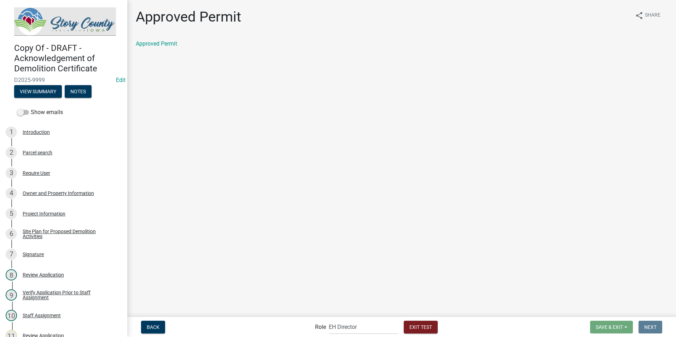
select select "e0919c0a-b951-4248-9421-bdfc3fc6a9ad"
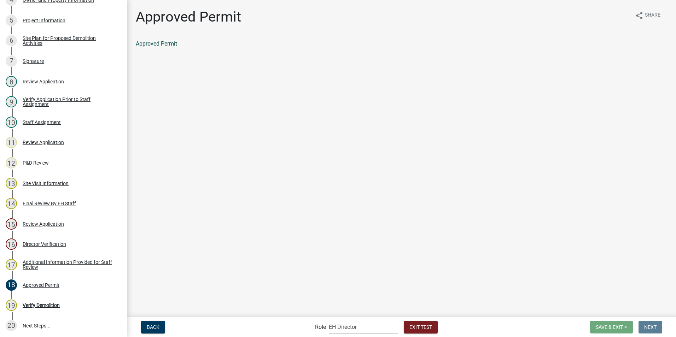
click at [155, 42] on link "Approved Permit" at bounding box center [156, 43] width 41 height 7
